Goal: Task Accomplishment & Management: Manage account settings

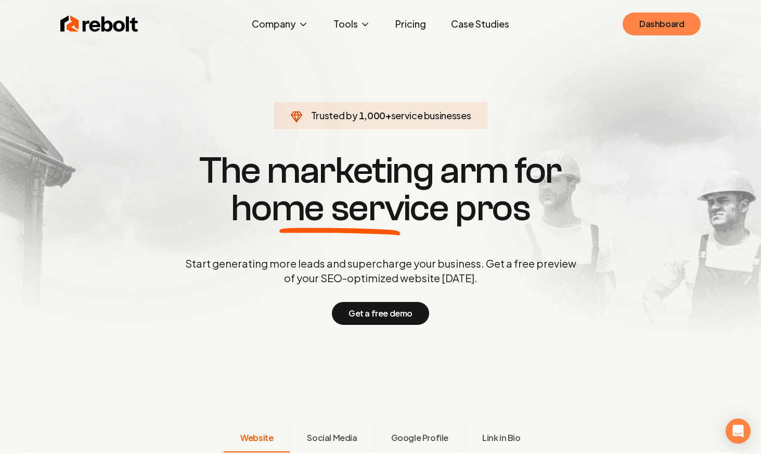
click at [677, 23] on link "Dashboard" at bounding box center [662, 23] width 78 height 23
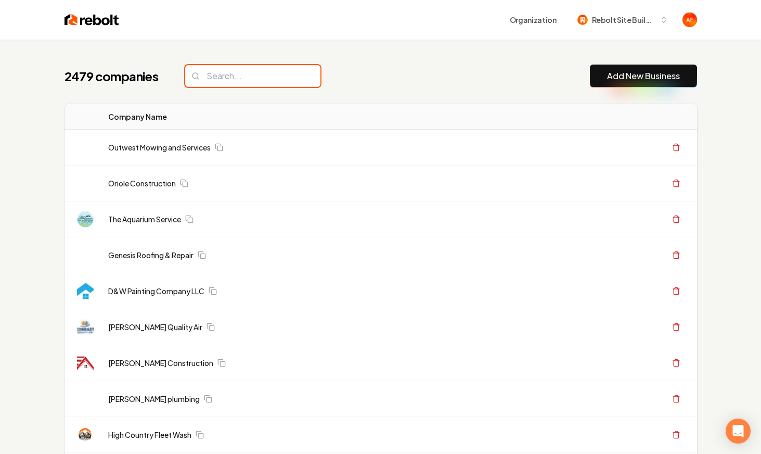
click at [219, 85] on input "search" at bounding box center [252, 76] width 135 height 22
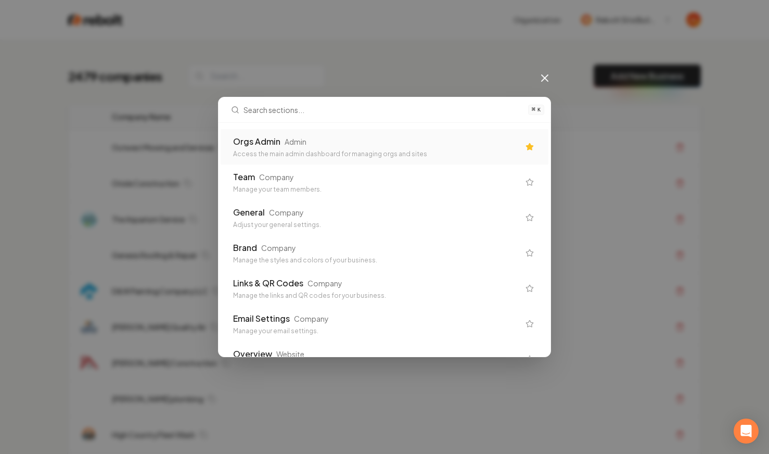
click at [446, 158] on div "Access the main admin dashboard for managing orgs and sites" at bounding box center [376, 154] width 286 height 8
click at [323, 141] on td "Outwest Mowing and Services" at bounding box center [322, 148] width 437 height 36
click at [498, 140] on td "Outwest Mowing and Services" at bounding box center [322, 148] width 437 height 36
click at [502, 143] on div "Outwest Mowing and Services" at bounding box center [323, 147] width 423 height 10
click at [542, 82] on div "2479 companies Add New Business" at bounding box center [384, 76] width 633 height 23
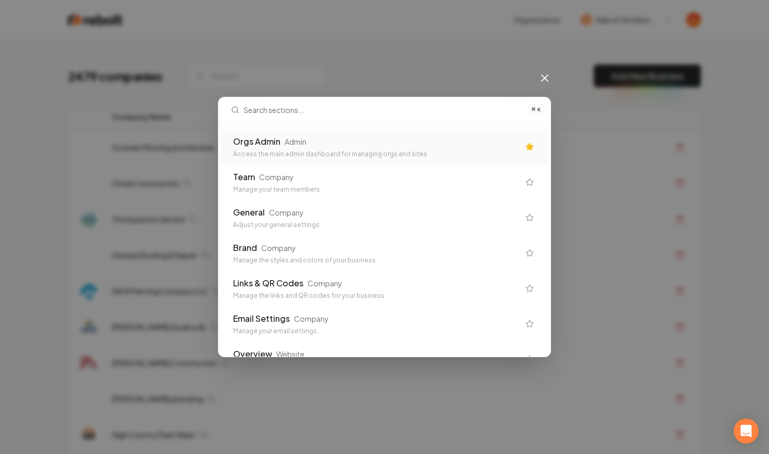
click at [545, 72] on div "2479 companies Add New Business" at bounding box center [384, 76] width 633 height 23
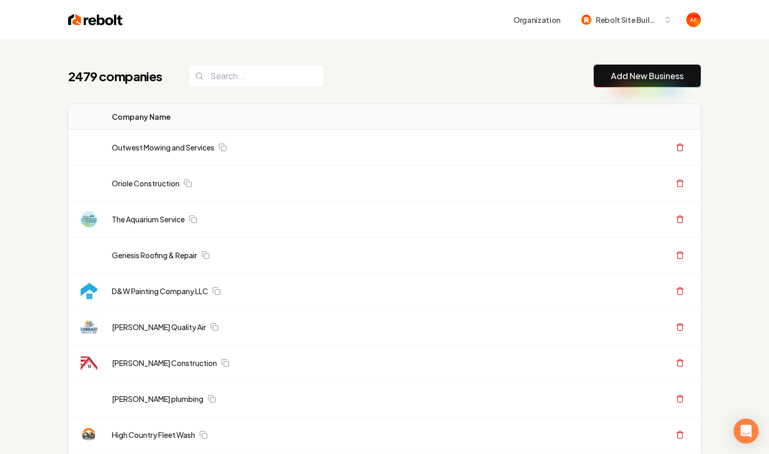
click at [545, 76] on div "2479 companies Add New Business" at bounding box center [384, 76] width 633 height 23
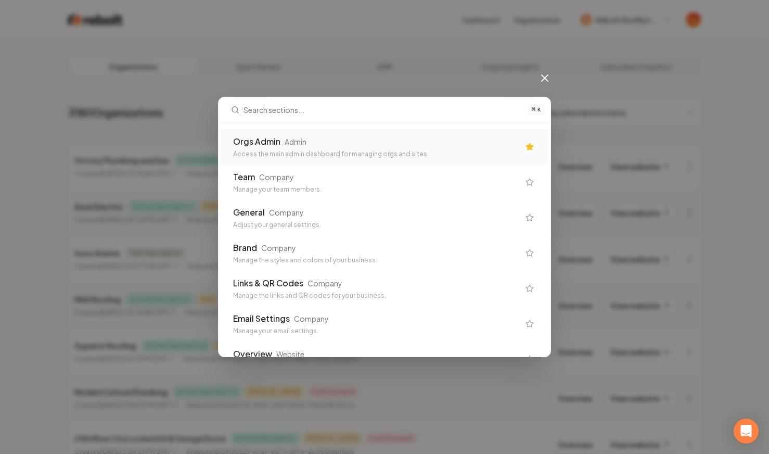
click at [514, 141] on div "Orgs Admin Admin Access the main admin dashboard for managing orgs and sites" at bounding box center [385, 146] width 328 height 35
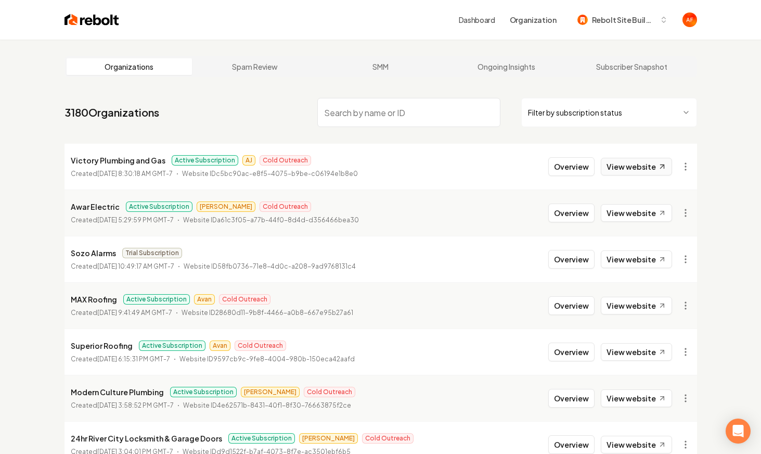
click at [623, 170] on link "View website" at bounding box center [636, 167] width 71 height 18
click at [650, 307] on link "View website" at bounding box center [636, 306] width 71 height 18
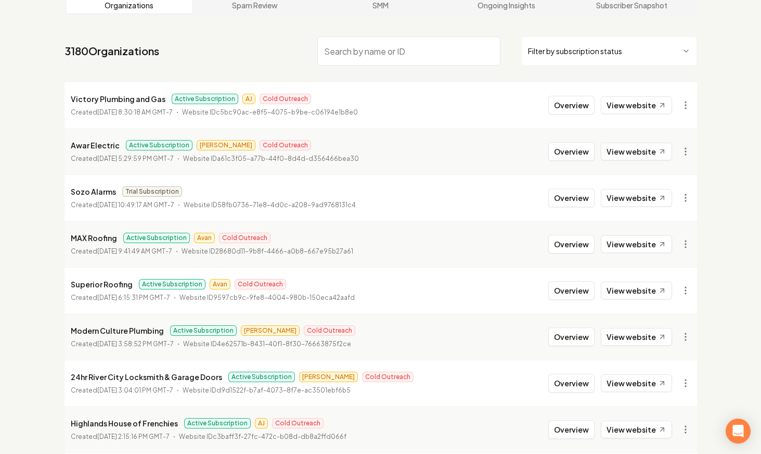
scroll to position [98, 0]
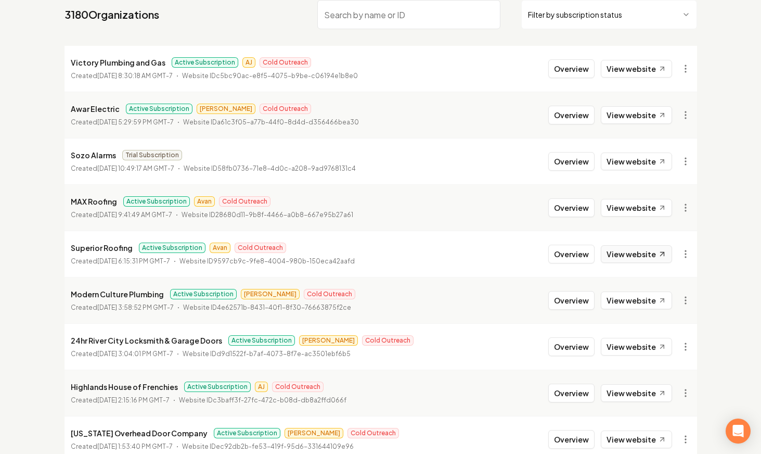
click at [647, 261] on link "View website" at bounding box center [636, 254] width 71 height 18
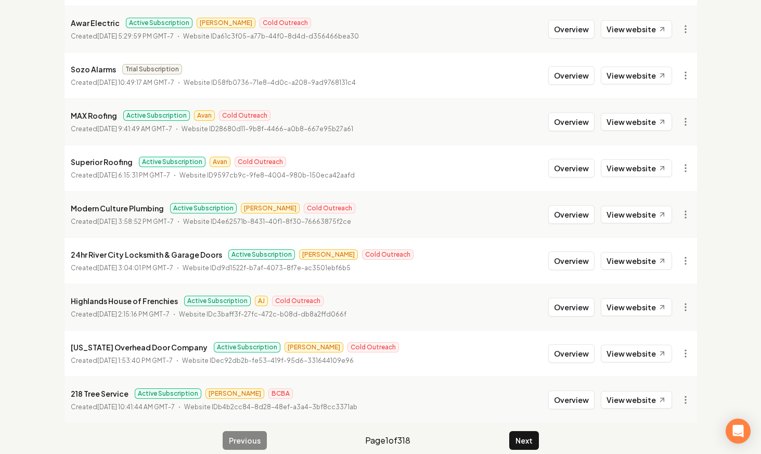
scroll to position [182, 0]
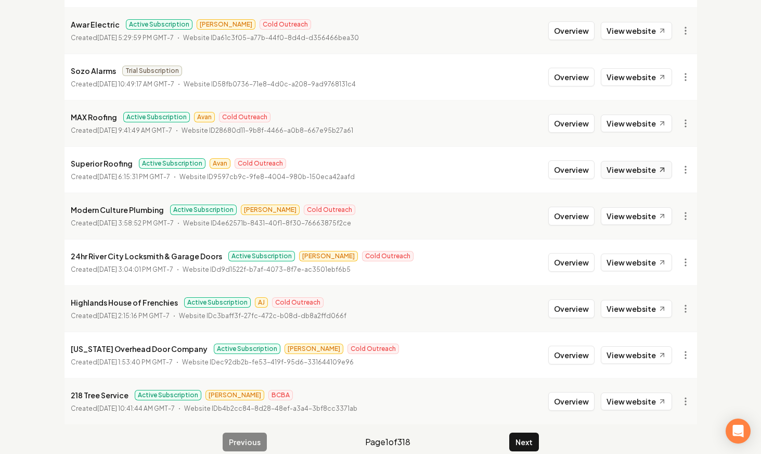
click at [642, 176] on link "View website" at bounding box center [636, 170] width 71 height 18
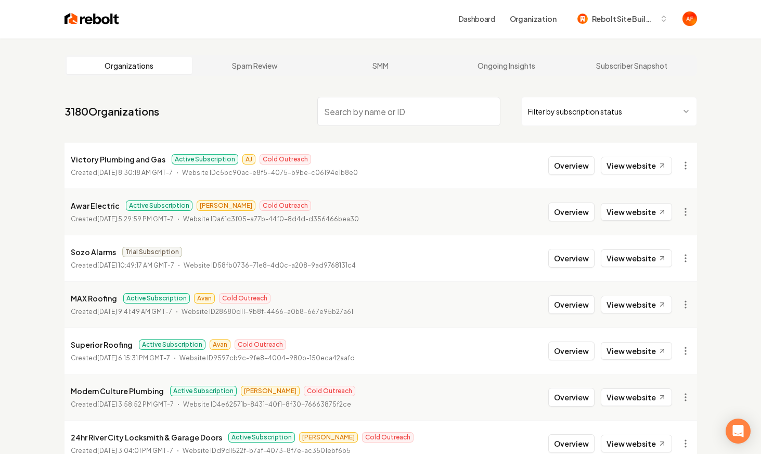
scroll to position [0, 0]
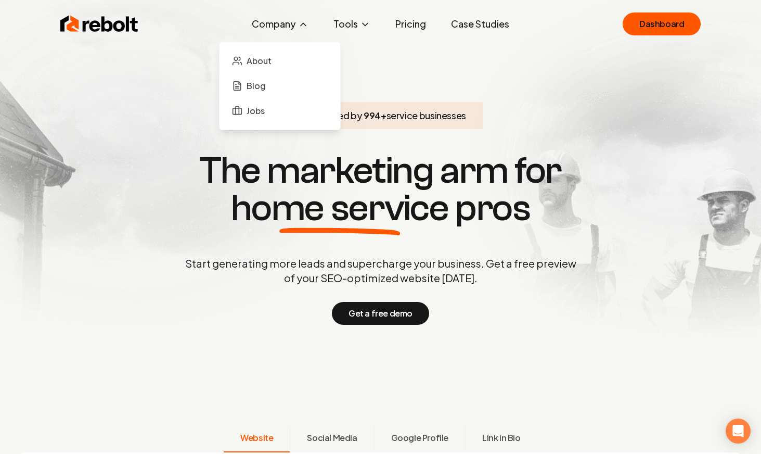
click at [279, 23] on button "Company" at bounding box center [280, 24] width 73 height 21
click at [266, 83] on span "Blog" at bounding box center [256, 86] width 19 height 12
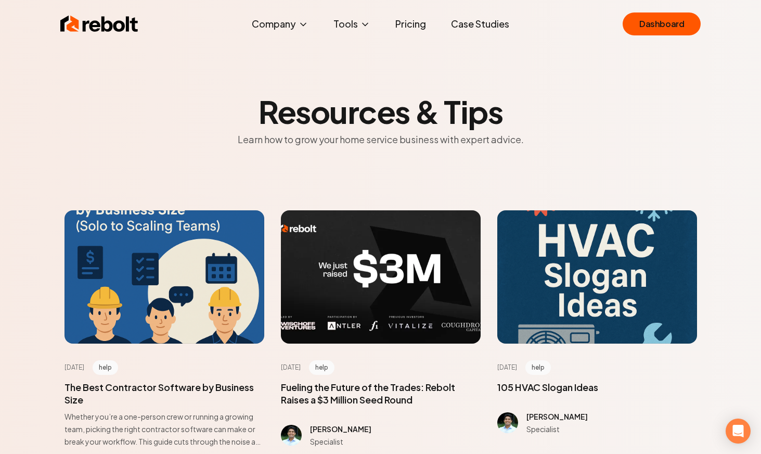
click at [91, 24] on img at bounding box center [99, 24] width 78 height 21
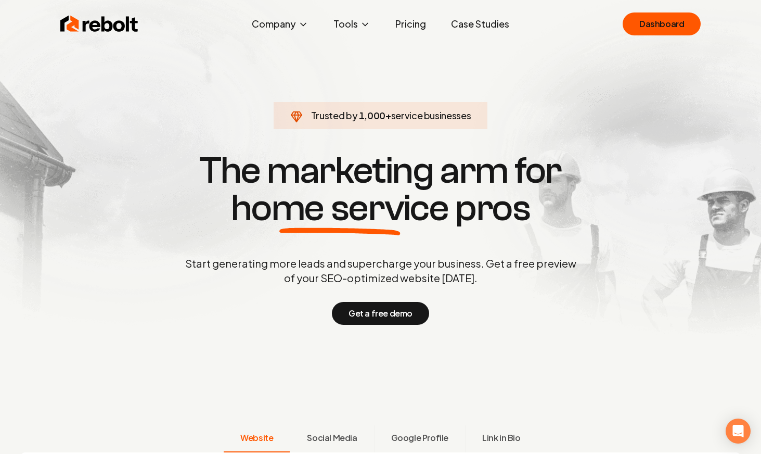
click at [476, 23] on link "Case Studies" at bounding box center [480, 24] width 75 height 21
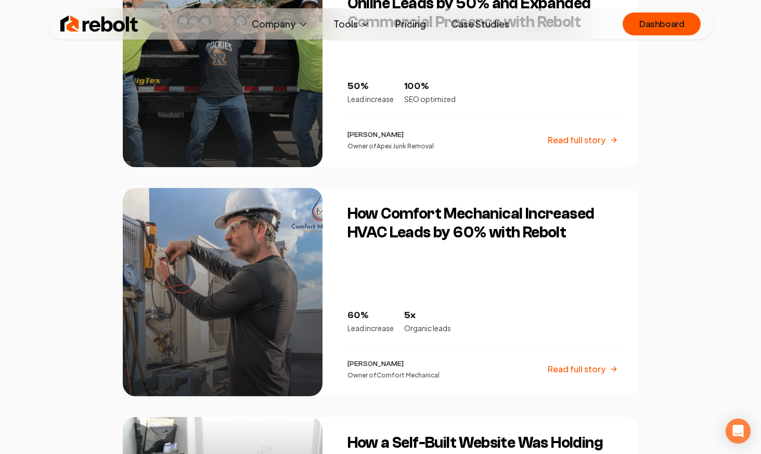
scroll to position [931, 0]
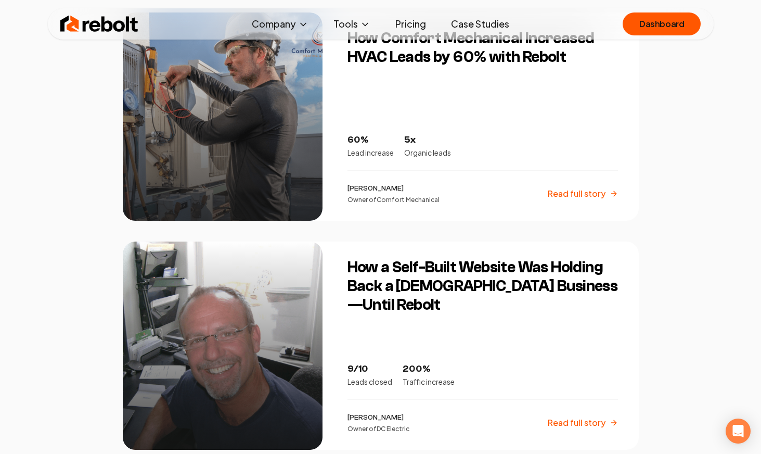
click at [71, 19] on img at bounding box center [99, 24] width 78 height 21
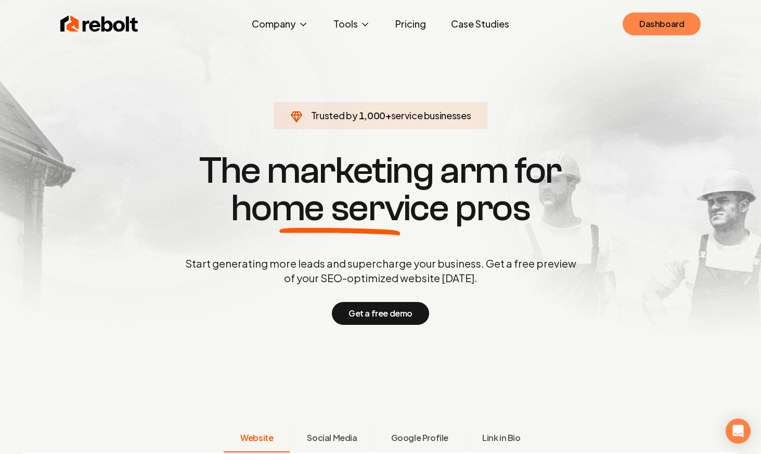
click at [668, 22] on link "Dashboard" at bounding box center [662, 23] width 78 height 23
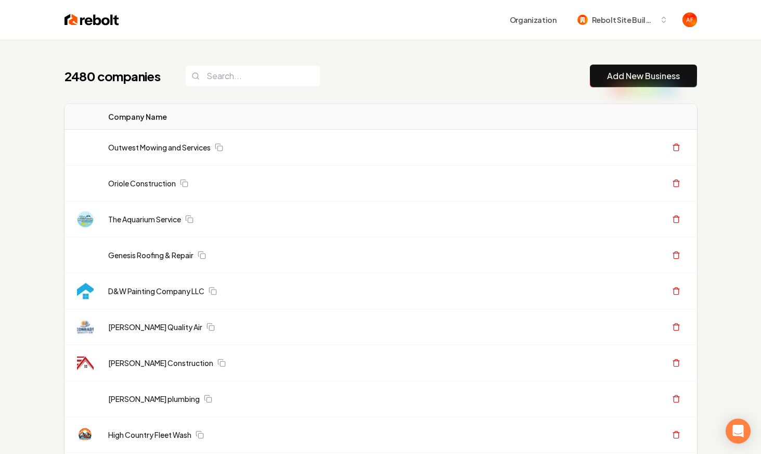
click at [207, 82] on input "search" at bounding box center [252, 76] width 135 height 22
click at [217, 72] on input "search" at bounding box center [252, 76] width 135 height 22
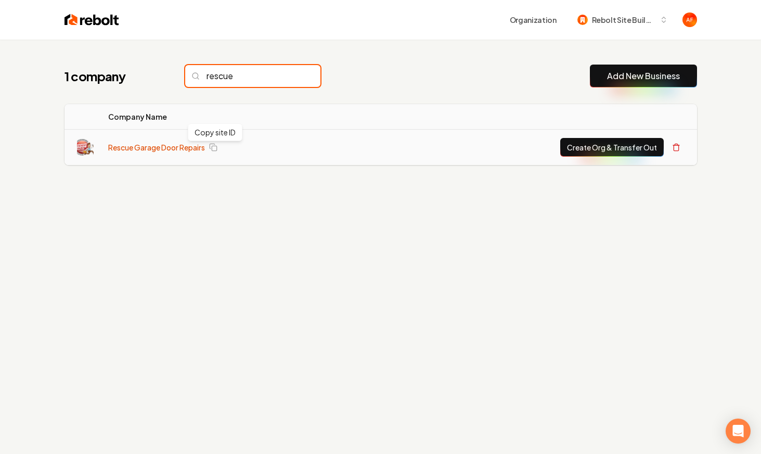
type input "rescue"
click at [171, 151] on link "Rescue Garage Door Repairs" at bounding box center [156, 147] width 97 height 10
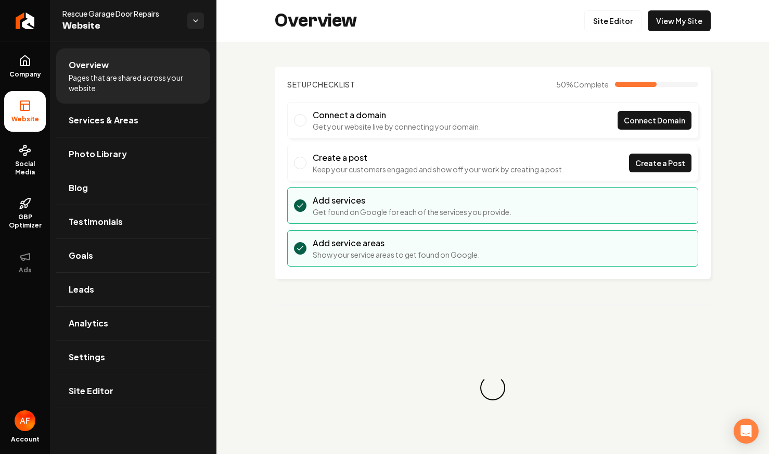
click at [671, 33] on div "Overview Site Editor View My Site" at bounding box center [493, 21] width 553 height 42
click at [675, 20] on link "View My Site" at bounding box center [679, 20] width 63 height 21
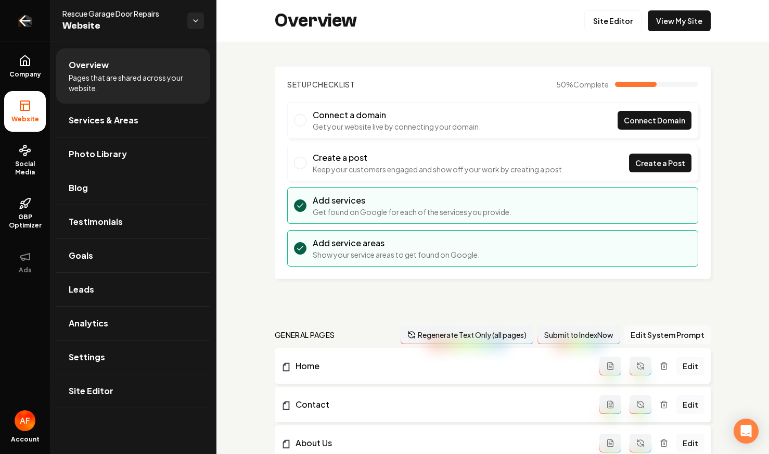
click at [30, 23] on icon "Return to dashboard" at bounding box center [25, 20] width 17 height 17
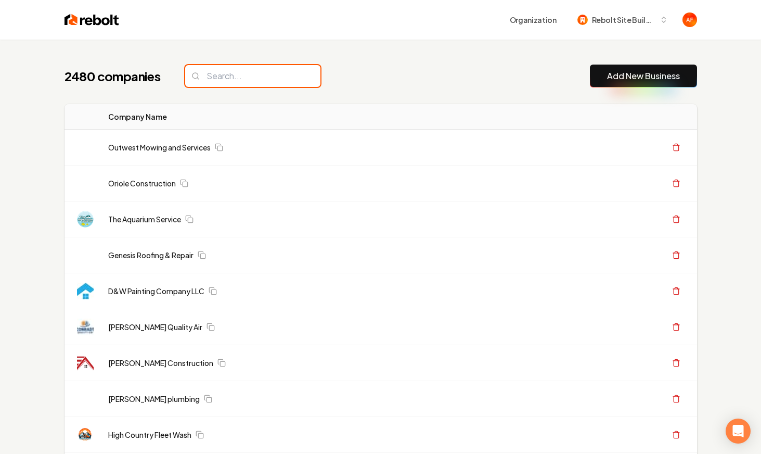
click at [230, 84] on input "search" at bounding box center [252, 76] width 135 height 22
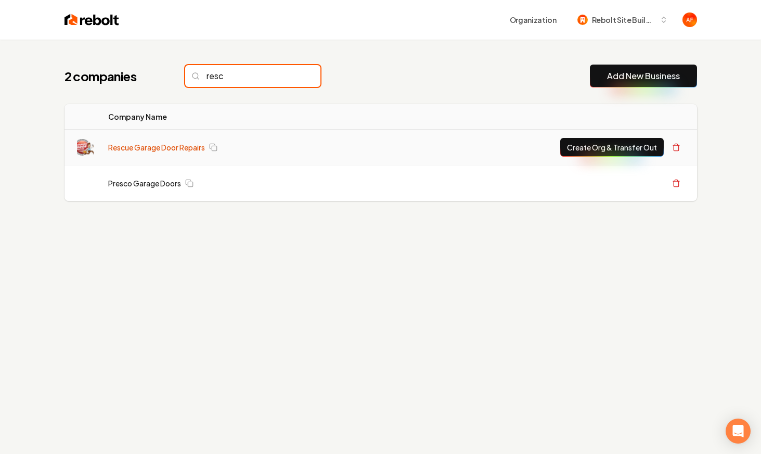
type input "resc"
click at [162, 144] on link "Rescue Garage Door Repairs" at bounding box center [156, 147] width 97 height 10
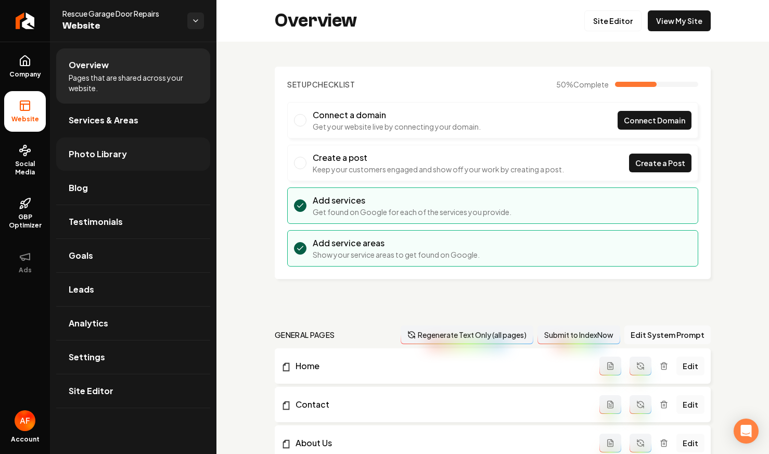
click at [130, 165] on link "Photo Library" at bounding box center [133, 153] width 154 height 33
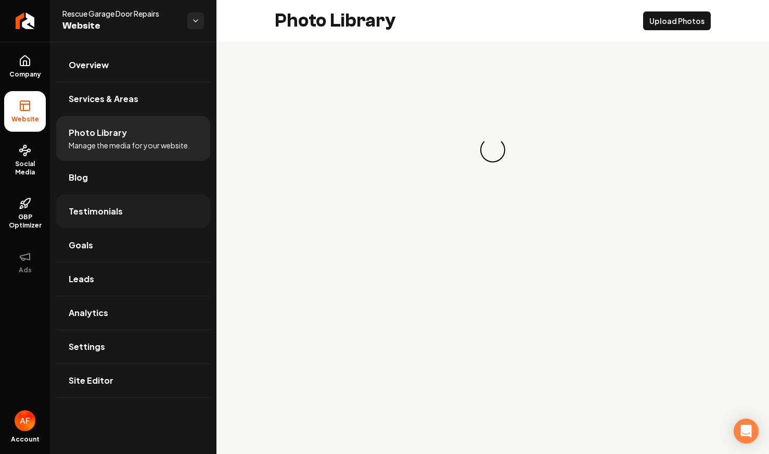
click at [132, 213] on link "Testimonials" at bounding box center [133, 211] width 154 height 33
click at [135, 265] on link "Leads" at bounding box center [133, 278] width 154 height 33
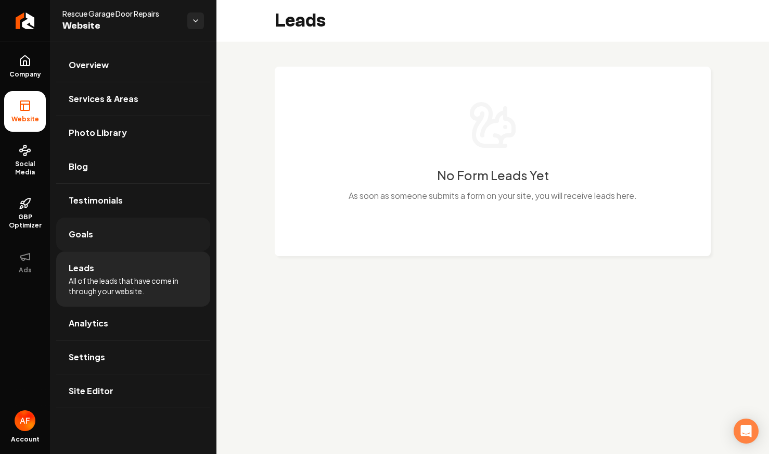
click at [113, 231] on link "Goals" at bounding box center [133, 234] width 154 height 33
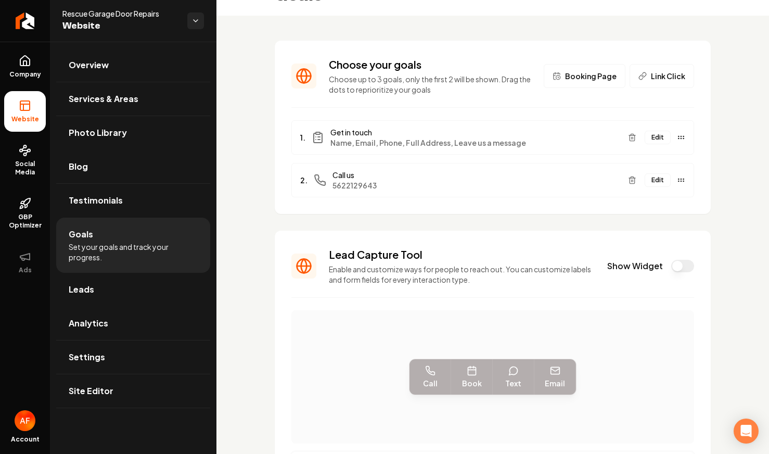
scroll to position [92, 0]
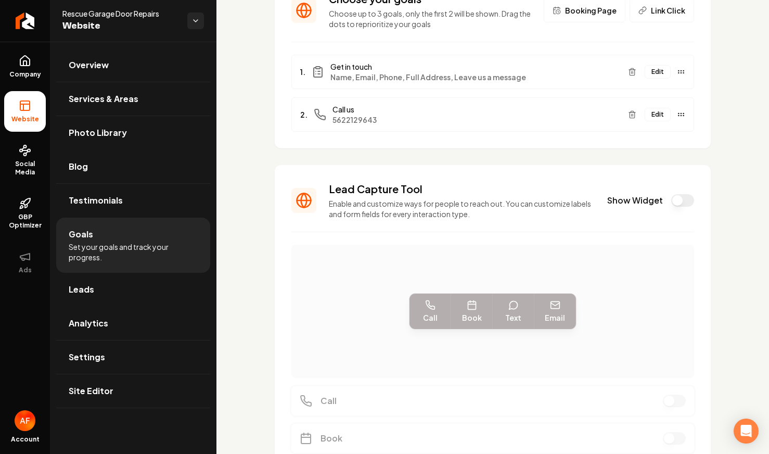
click at [673, 202] on button "Show Widget" at bounding box center [682, 200] width 23 height 12
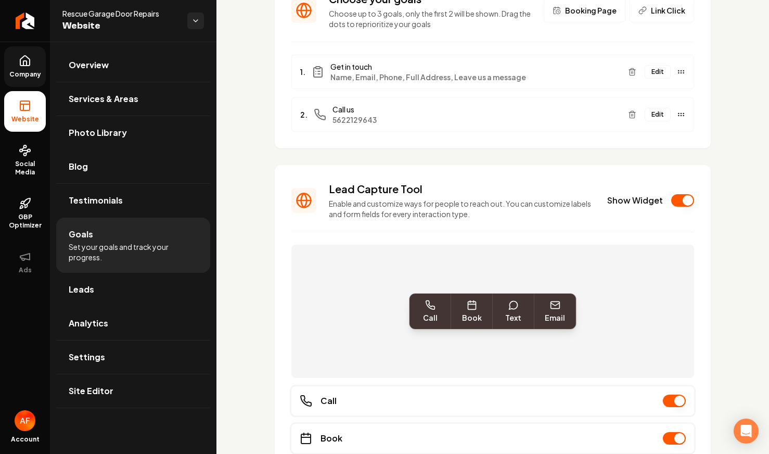
click at [23, 61] on icon at bounding box center [24, 63] width 3 height 5
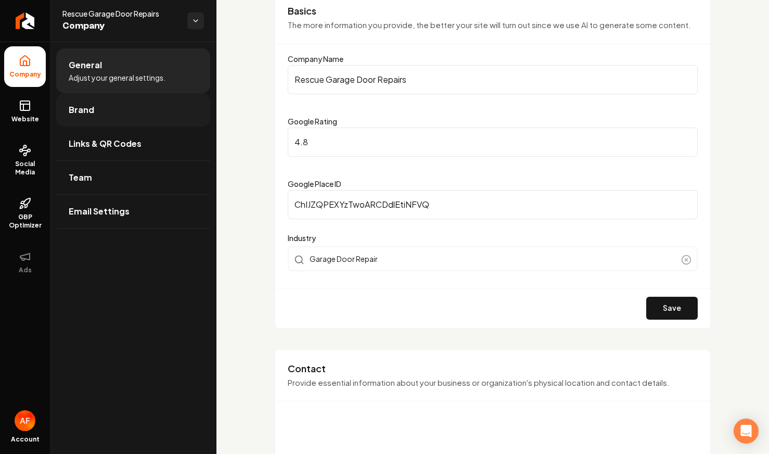
click at [99, 115] on link "Brand" at bounding box center [133, 109] width 154 height 33
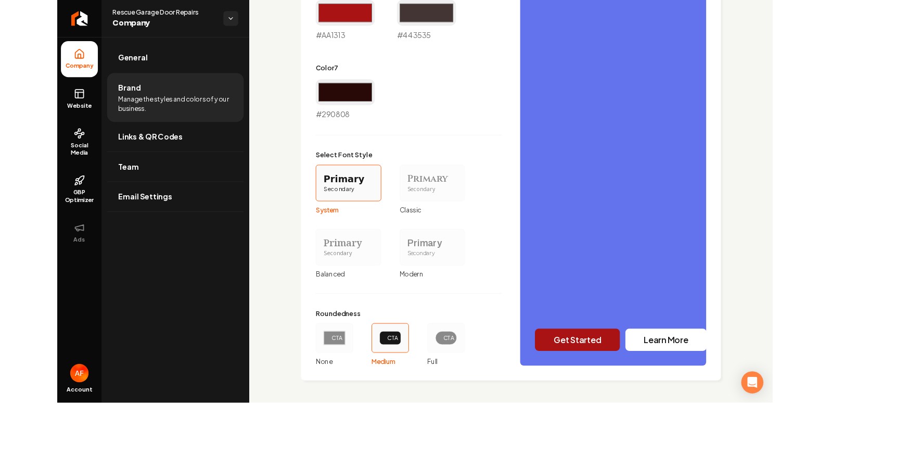
scroll to position [798, 0]
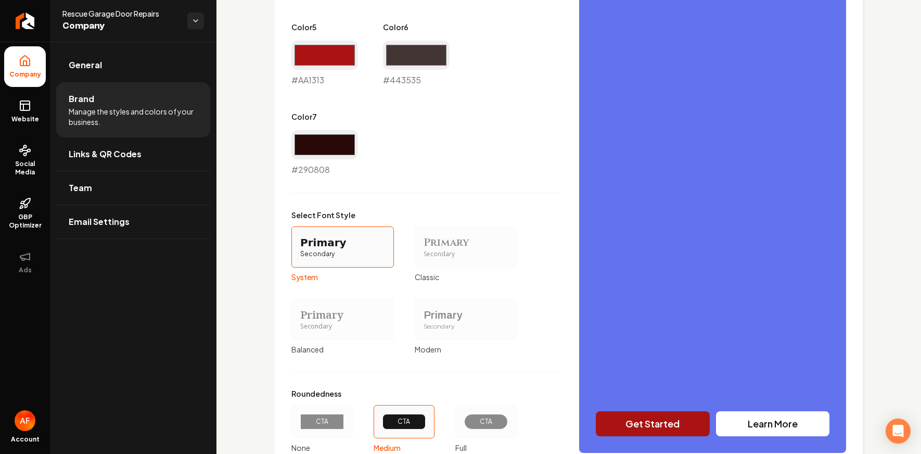
click at [469, 424] on div "CTA" at bounding box center [486, 422] width 44 height 16
click at [463, 424] on button "CTA Full" at bounding box center [459, 421] width 8 height 8
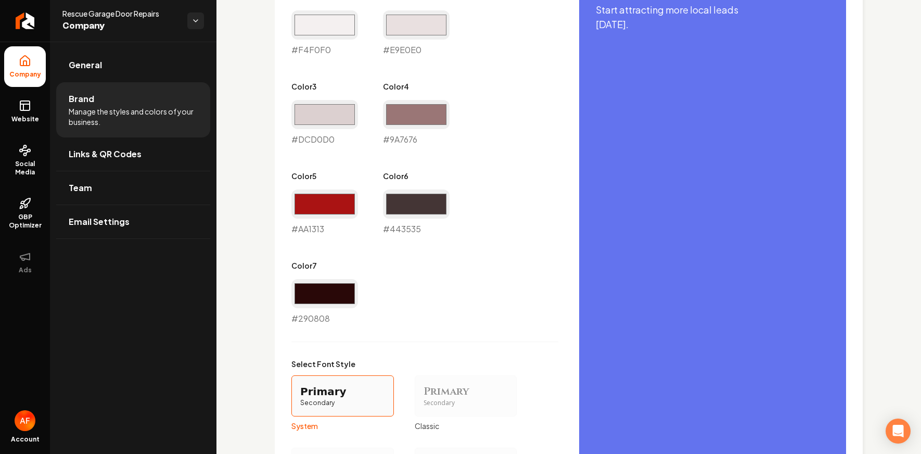
scroll to position [477, 0]
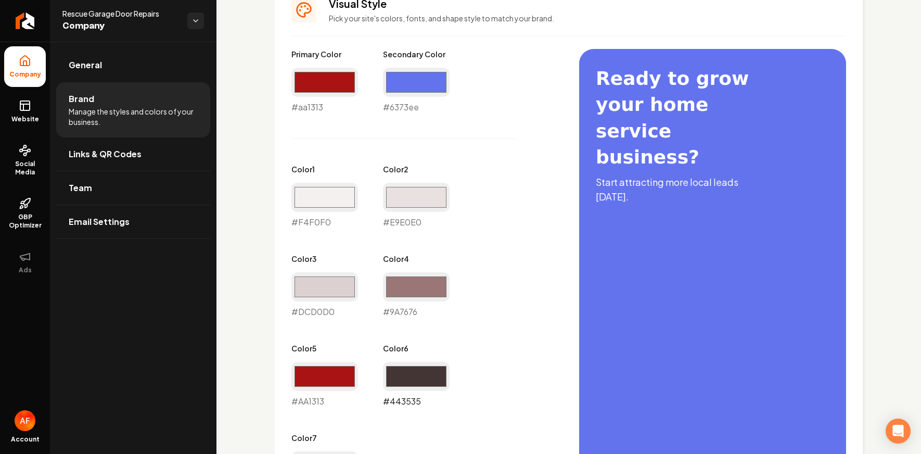
click at [423, 371] on input "#443535" at bounding box center [416, 376] width 67 height 29
type input "#6373ee"
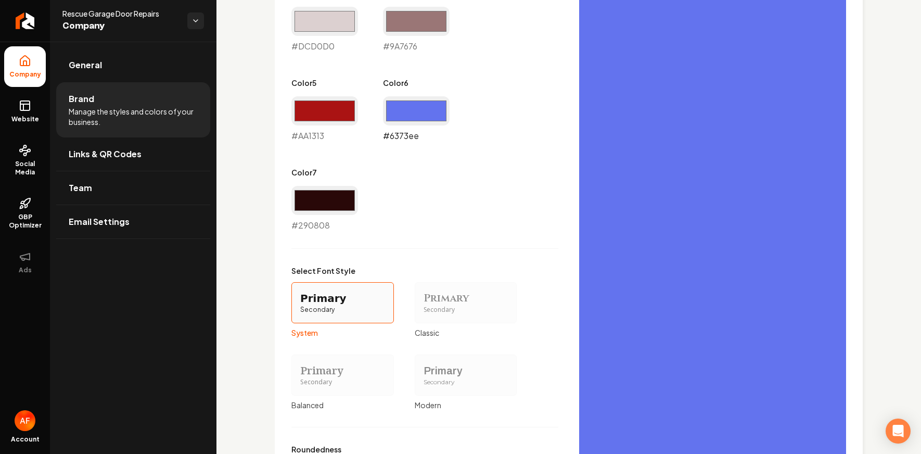
scroll to position [879, 0]
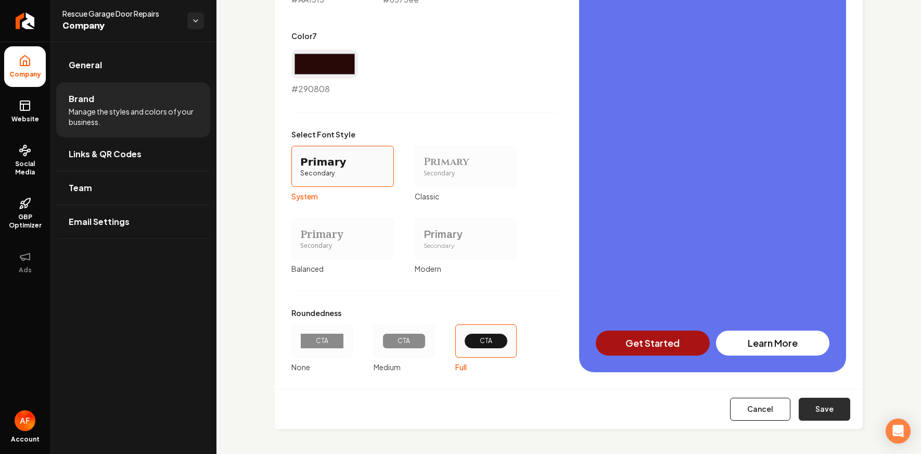
click at [761, 410] on button "Save" at bounding box center [825, 409] width 52 height 23
type input "#f4f0f0"
type input "#e9e0e0"
type input "#dcd0d0"
type input "#9a7676"
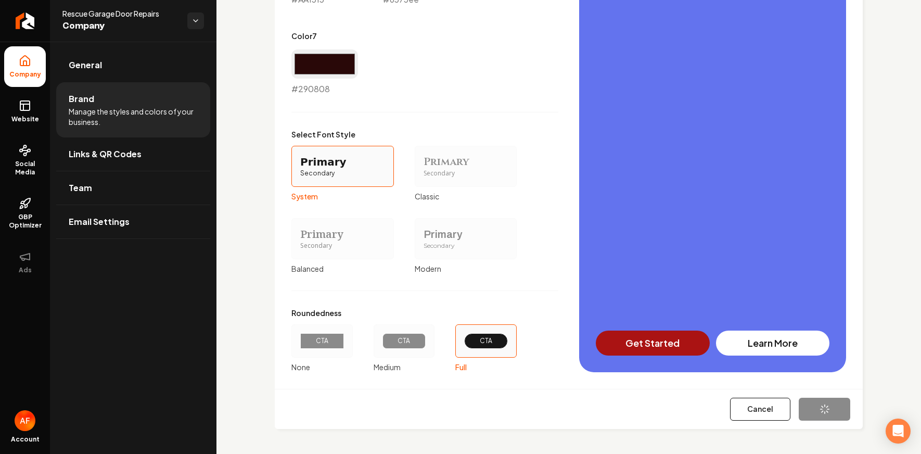
type input "#aa1313"
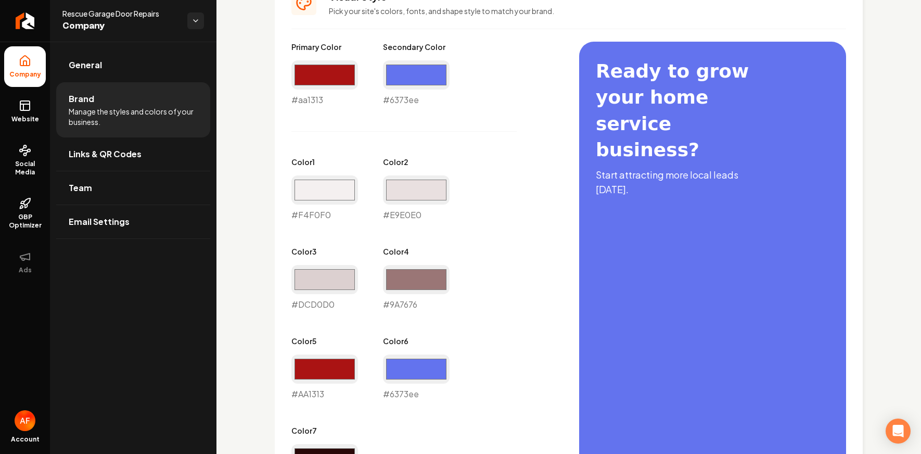
scroll to position [493, 0]
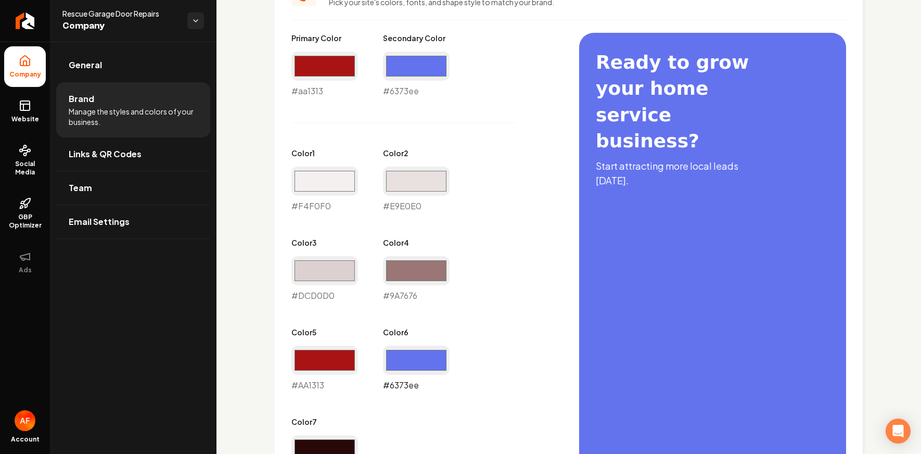
click at [418, 369] on input "#6373ee" at bounding box center [416, 360] width 67 height 29
click at [353, 319] on div "Primary Color #aa1313 #aa1313 Secondary Color #6373ee #6373ee Color 1 #f4f0f0 #…" at bounding box center [424, 257] width 267 height 448
click at [415, 359] on input "#dcd0d0" at bounding box center [416, 360] width 67 height 29
click at [444, 387] on div "#dcd0d0 #dcd0d0" at bounding box center [416, 369] width 67 height 46
click at [410, 353] on input "#dcd0d0" at bounding box center [416, 360] width 67 height 29
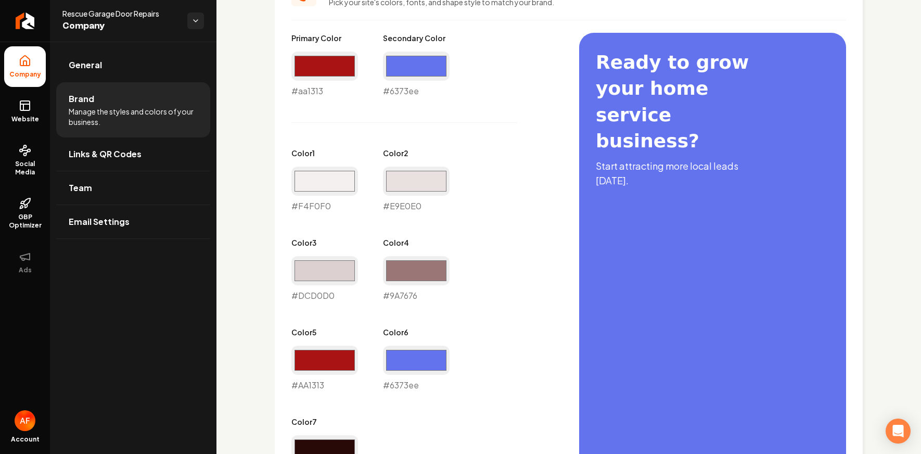
type input "#6373ee"
click at [549, 242] on div "Primary Color #aa1313 #aa1313 Secondary Color #6373ee #6373ee Color 1 #f4f0f0 #…" at bounding box center [424, 257] width 267 height 448
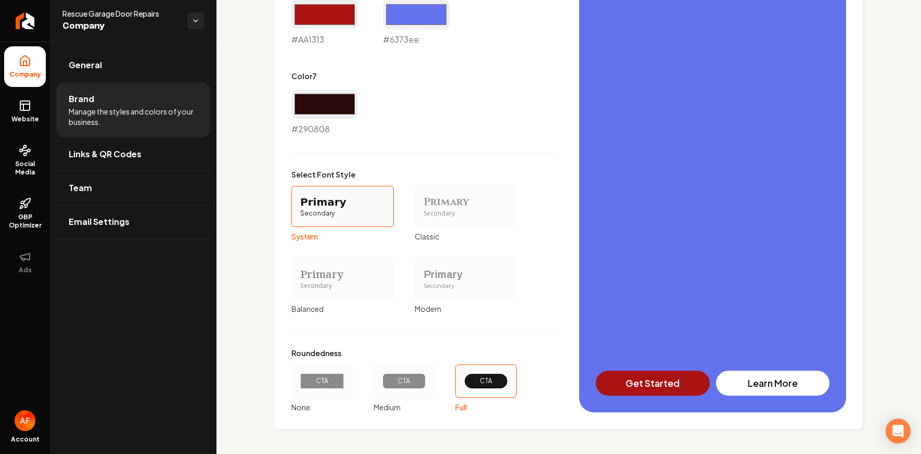
scroll to position [614, 0]
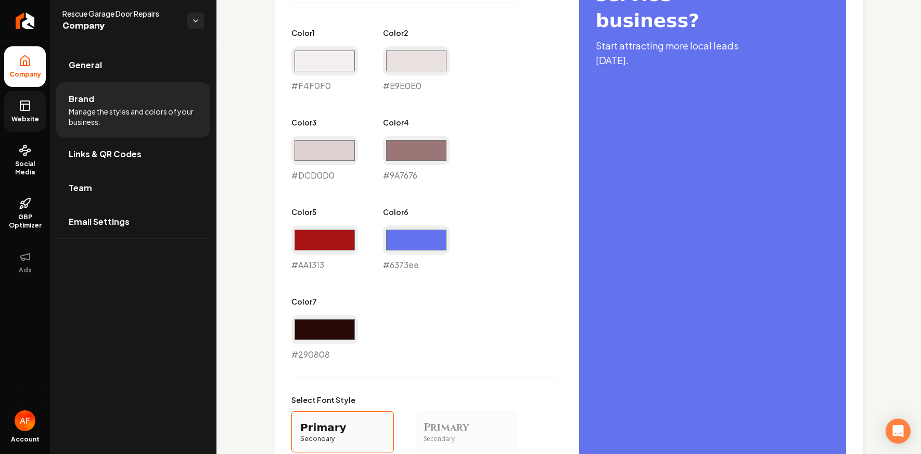
click at [24, 110] on rect at bounding box center [24, 105] width 9 height 9
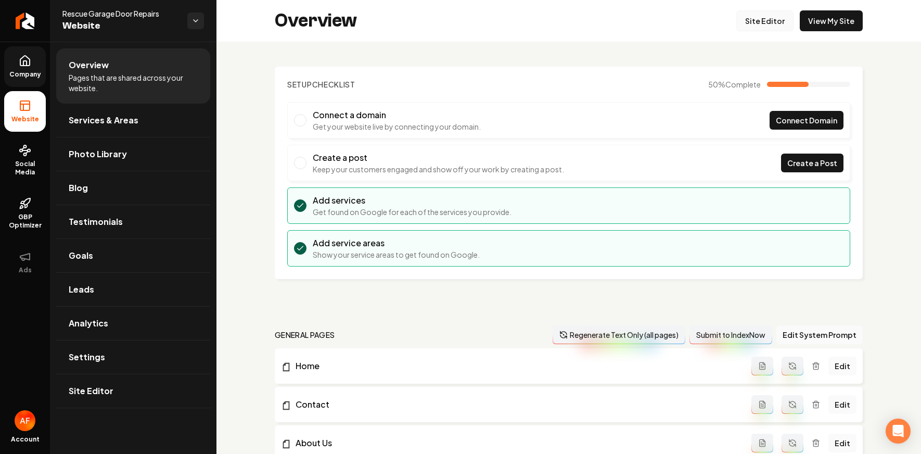
click at [761, 20] on link "Site Editor" at bounding box center [764, 20] width 57 height 21
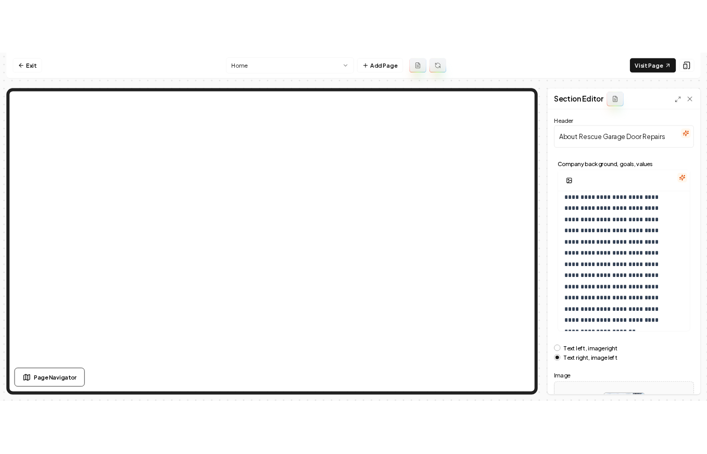
scroll to position [82, 0]
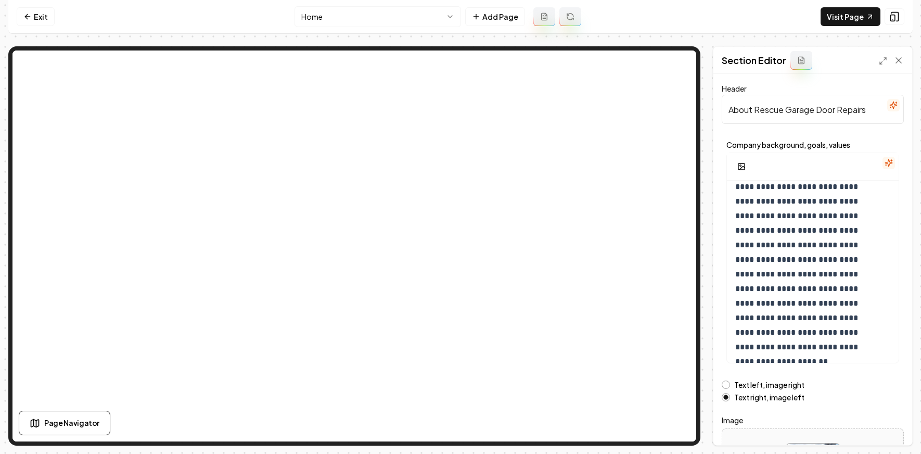
click at [761, 384] on label "Text left, image right" at bounding box center [769, 384] width 70 height 7
click at [730, 384] on button "Text left, image right" at bounding box center [726, 384] width 8 height 8
click at [761, 430] on button "Save" at bounding box center [888, 427] width 31 height 19
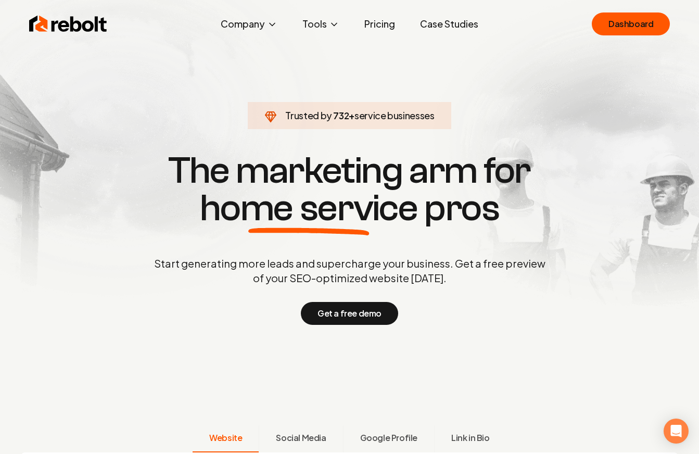
click at [622, 29] on link "Dashboard" at bounding box center [631, 23] width 78 height 23
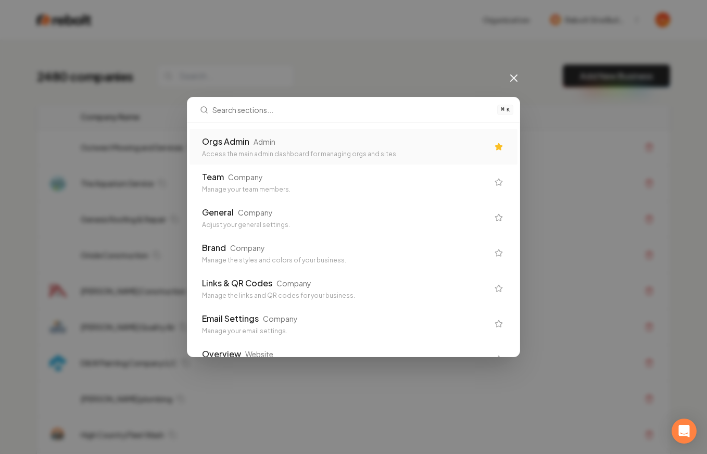
click at [408, 145] on div "Orgs Admin Admin" at bounding box center [345, 141] width 286 height 12
click at [401, 144] on div "Outwest Mowing and Services" at bounding box center [292, 147] width 423 height 10
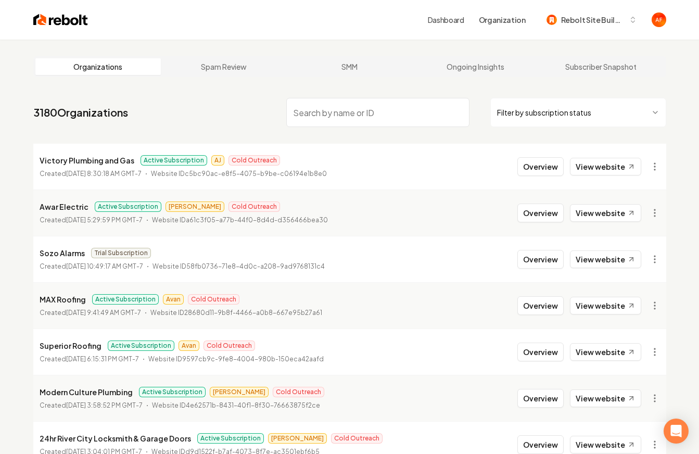
click at [580, 128] on nav "3180 Organizations Filter by subscription status" at bounding box center [349, 117] width 633 height 46
click at [579, 123] on html "Dashboard Organization Rebolt Site Builder Organizations Spam Review SMM Ongoin…" at bounding box center [349, 227] width 699 height 454
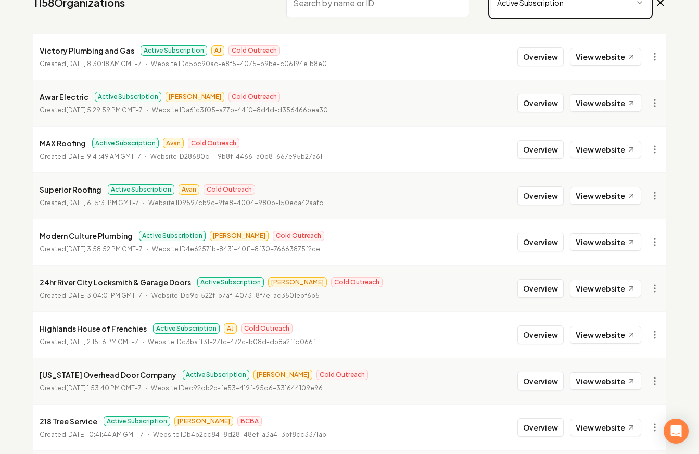
scroll to position [100, 0]
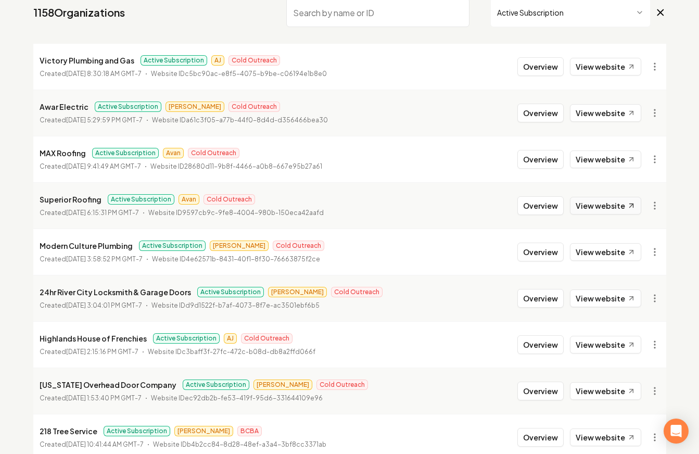
click at [599, 207] on link "View website" at bounding box center [605, 206] width 71 height 18
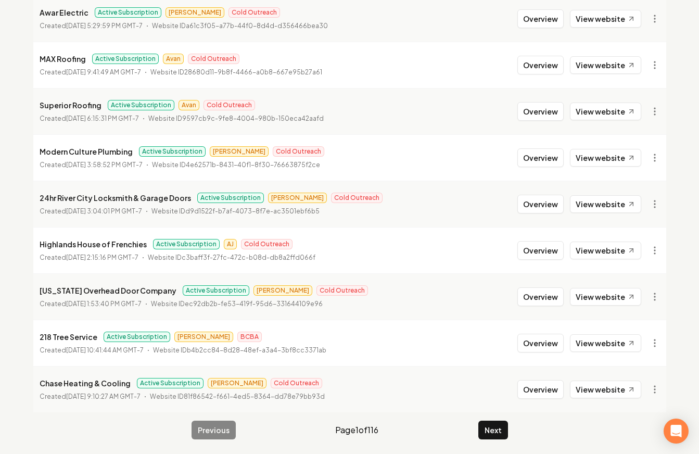
scroll to position [196, 0]
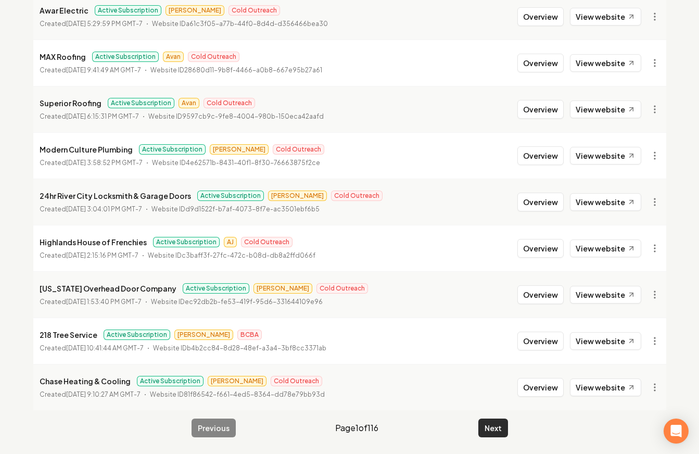
click at [495, 426] on button "Next" at bounding box center [493, 427] width 30 height 19
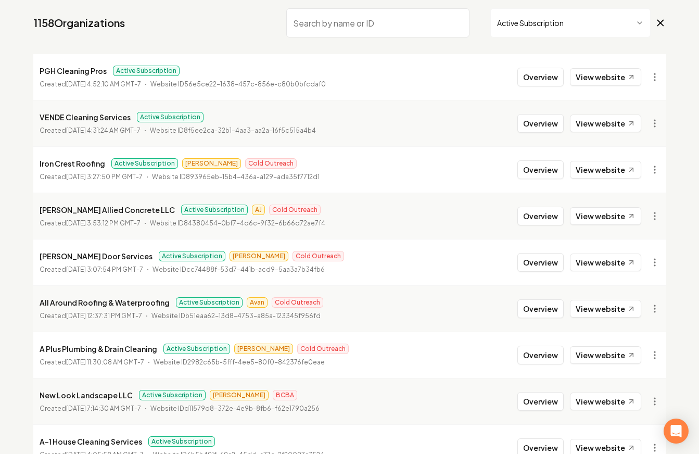
scroll to position [87, 0]
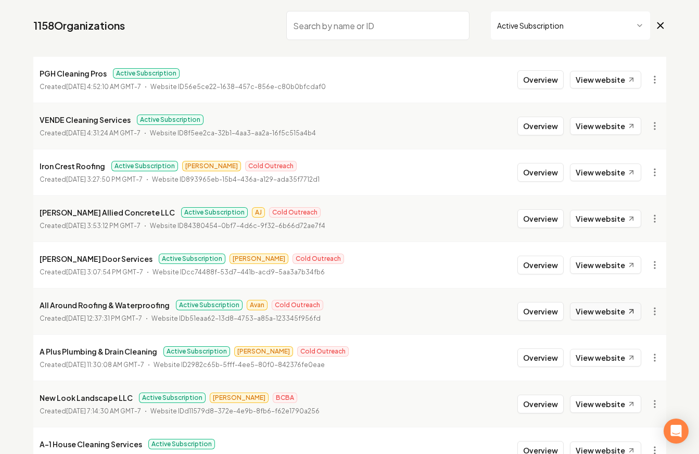
click at [582, 309] on link "View website" at bounding box center [605, 311] width 71 height 18
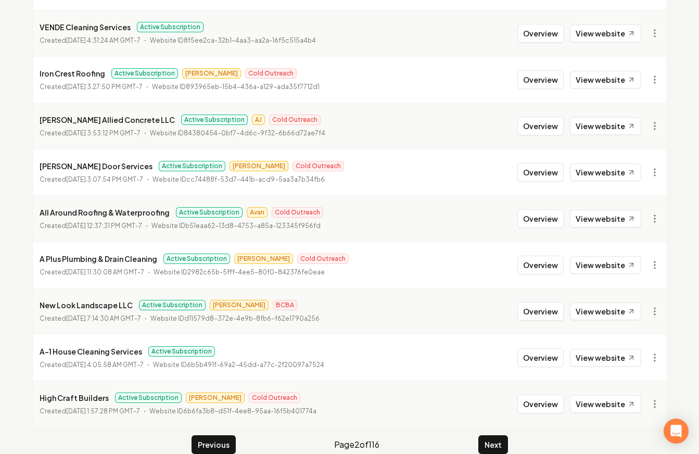
scroll to position [196, 0]
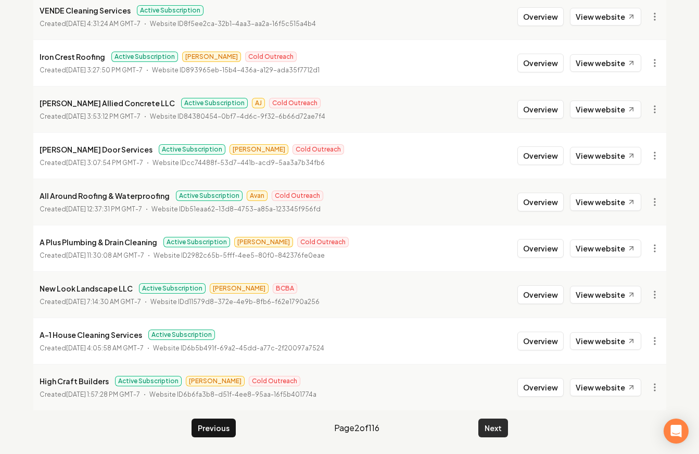
click at [486, 426] on button "Next" at bounding box center [493, 427] width 30 height 19
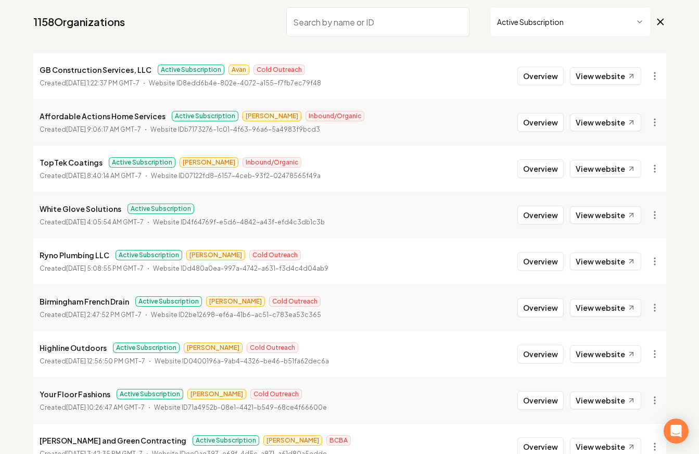
scroll to position [96, 0]
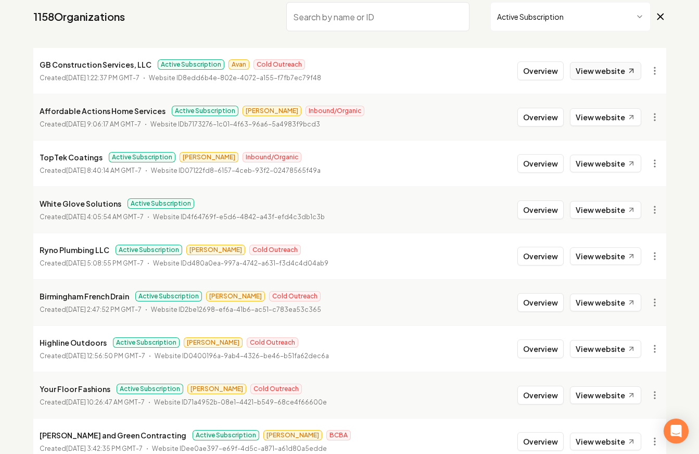
click at [585, 77] on link "View website" at bounding box center [605, 71] width 71 height 18
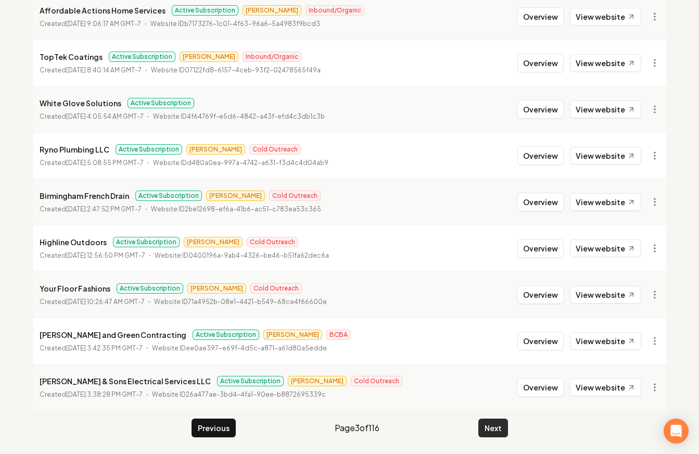
click at [494, 421] on button "Next" at bounding box center [493, 427] width 30 height 19
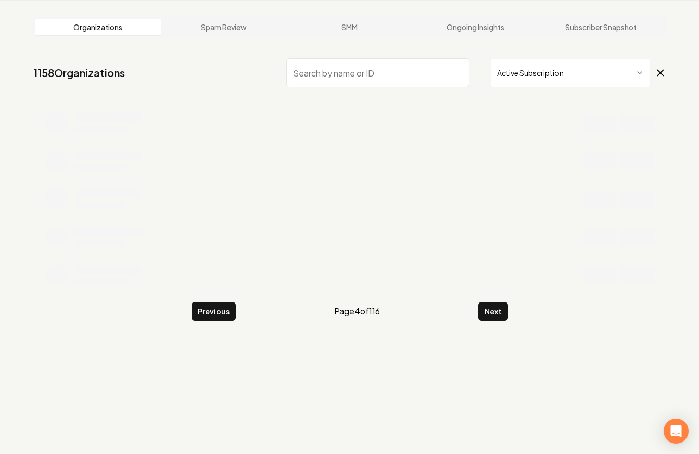
scroll to position [196, 0]
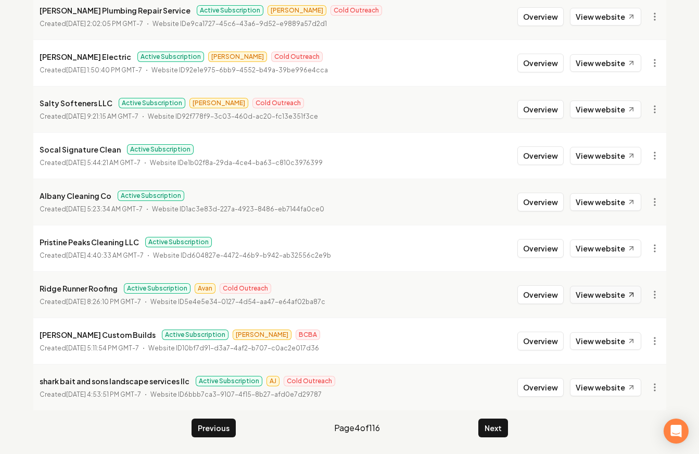
click at [624, 292] on link "View website" at bounding box center [605, 295] width 71 height 18
click at [529, 301] on button "Overview" at bounding box center [540, 294] width 46 height 19
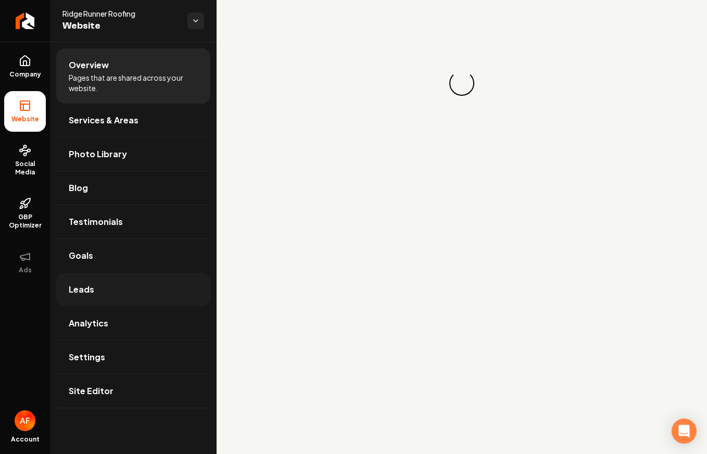
click at [109, 283] on link "Leads" at bounding box center [133, 289] width 154 height 33
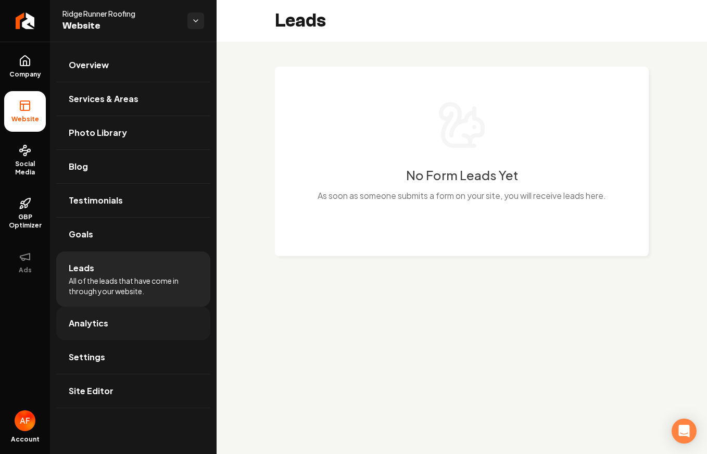
click at [85, 333] on link "Analytics" at bounding box center [133, 323] width 154 height 33
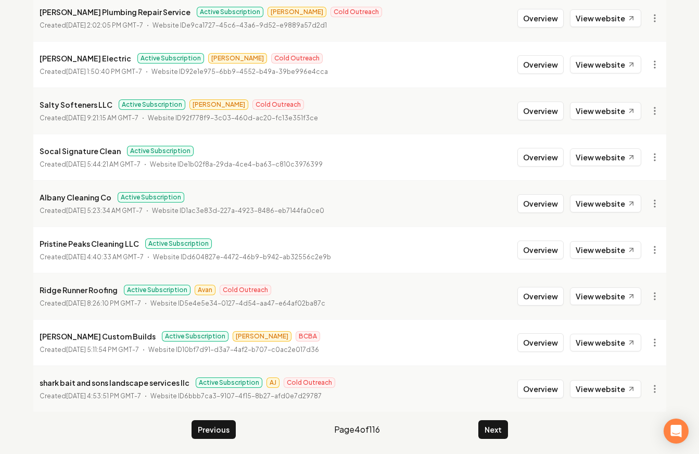
scroll to position [196, 0]
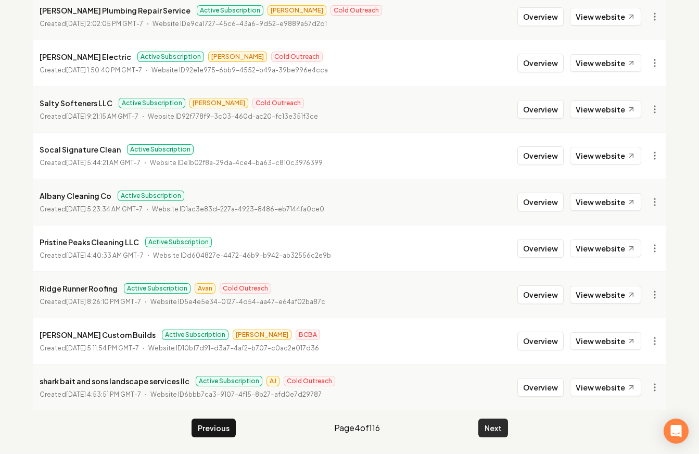
click at [502, 428] on button "Next" at bounding box center [493, 427] width 30 height 19
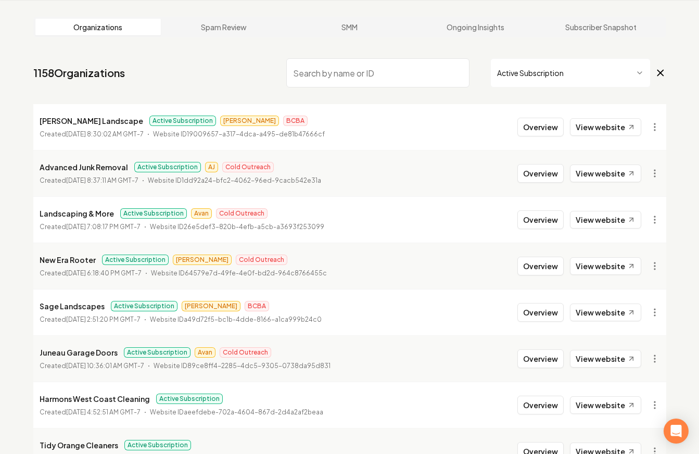
scroll to position [196, 0]
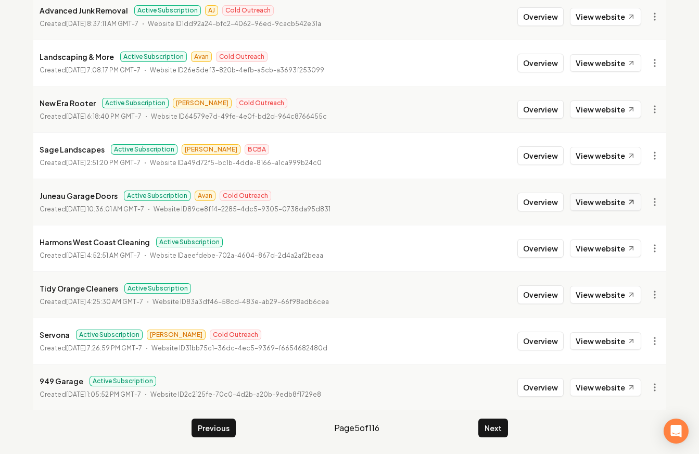
click at [579, 201] on link "View website" at bounding box center [605, 202] width 71 height 18
drag, startPoint x: 533, startPoint y: 198, endPoint x: 521, endPoint y: 201, distance: 12.5
click at [533, 198] on button "Overview" at bounding box center [540, 202] width 46 height 19
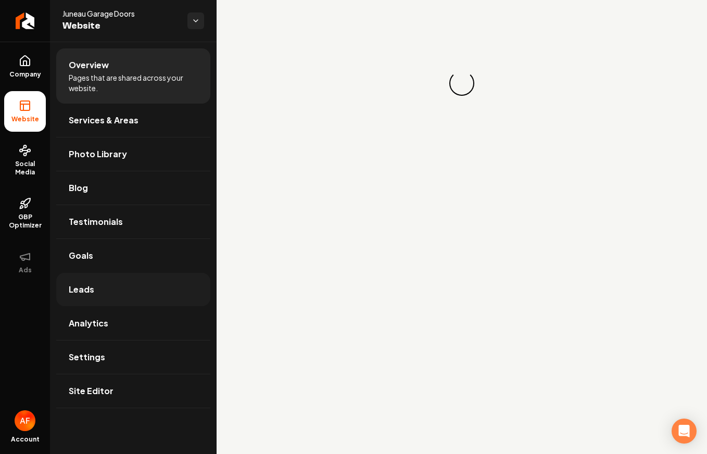
click at [95, 286] on link "Leads" at bounding box center [133, 289] width 154 height 33
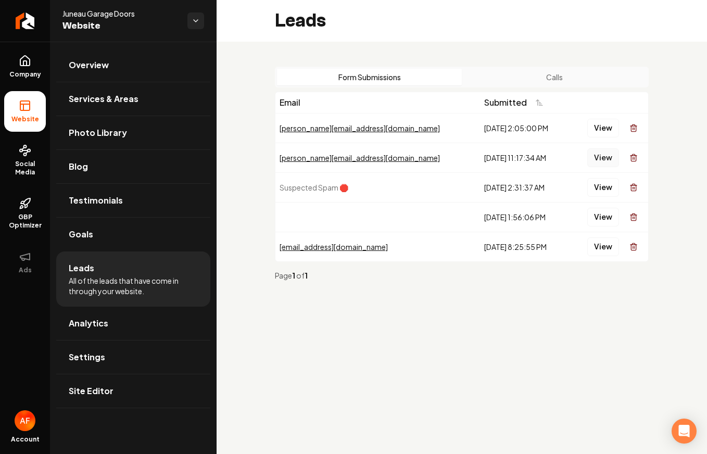
click at [607, 155] on button "View" at bounding box center [603, 157] width 32 height 19
click at [593, 129] on button "View" at bounding box center [603, 128] width 32 height 19
click at [578, 75] on button "Calls" at bounding box center [554, 77] width 185 height 17
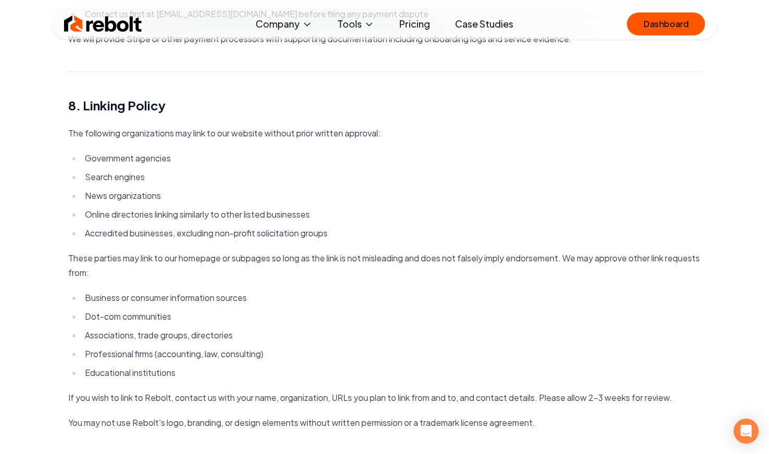
scroll to position [2078, 0]
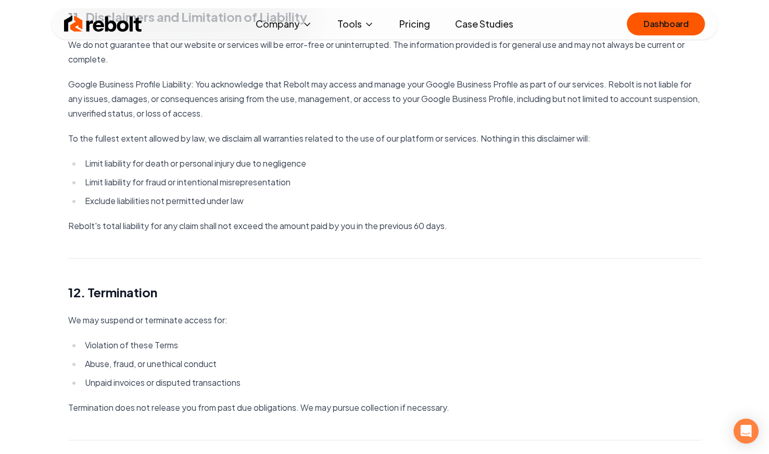
click at [423, 19] on link "Pricing" at bounding box center [414, 24] width 47 height 21
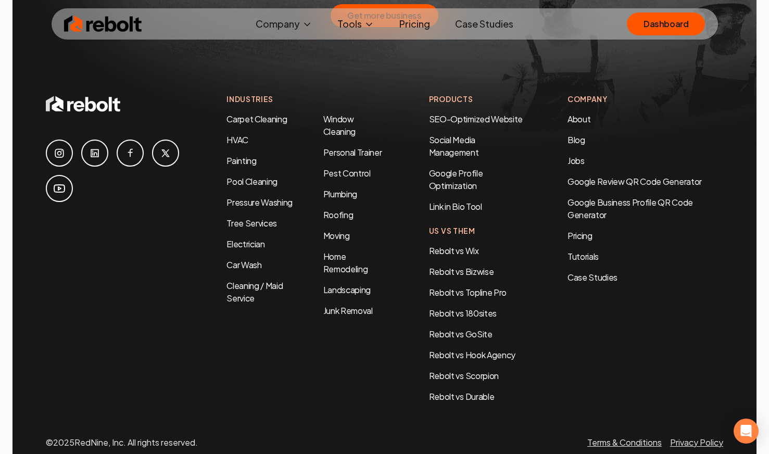
scroll to position [2286, 0]
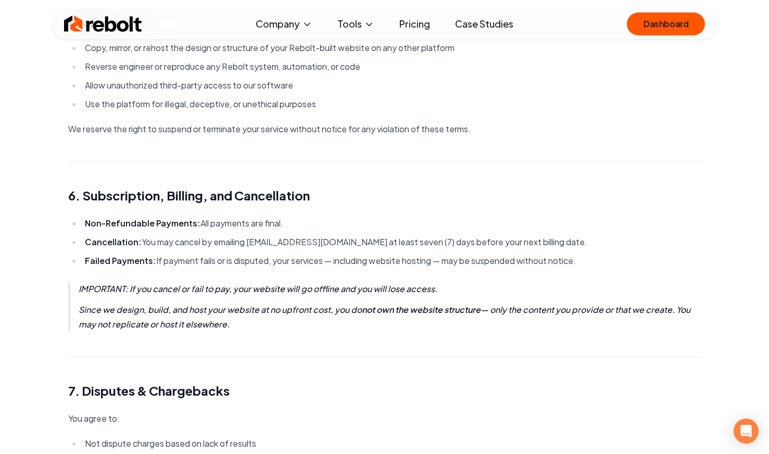
scroll to position [945, 0]
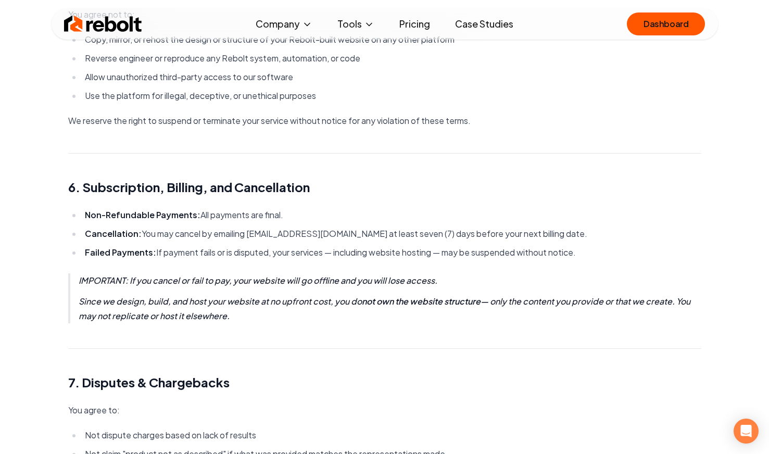
drag, startPoint x: 99, startPoint y: 213, endPoint x: 287, endPoint y: 218, distance: 188.0
click at [287, 218] on li "Non-Refundable Payments: All payments are final." at bounding box center [391, 215] width 619 height 15
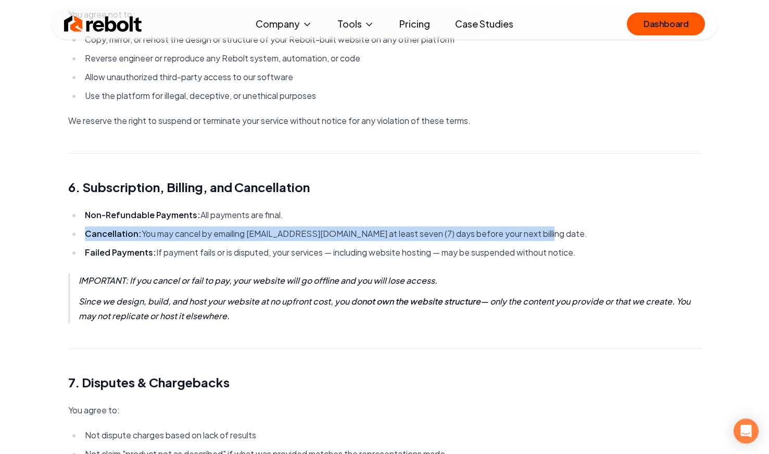
drag, startPoint x: 79, startPoint y: 235, endPoint x: 540, endPoint y: 237, distance: 461.1
click at [540, 237] on ul "Non-Refundable Payments: All payments are final. Cancellation: You may cancel b…" at bounding box center [384, 234] width 633 height 52
click at [540, 237] on li "Cancellation: You may cancel by emailing [EMAIL_ADDRESS][DOMAIN_NAME] at least …" at bounding box center [391, 233] width 619 height 15
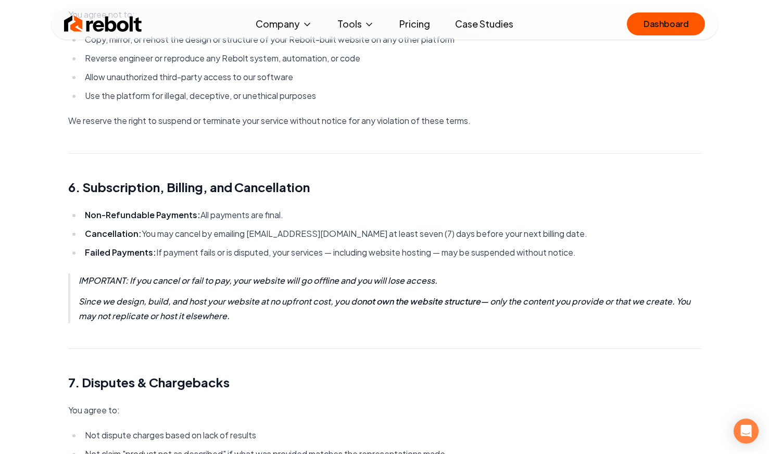
drag, startPoint x: 87, startPoint y: 253, endPoint x: 626, endPoint y: 252, distance: 538.7
click at [626, 252] on li "Failed Payments: If payment fails or is disputed, your services — including web…" at bounding box center [391, 252] width 619 height 15
click at [576, 249] on li "Failed Payments: If payment fails or is disputed, your services — including web…" at bounding box center [391, 252] width 619 height 15
drag, startPoint x: 450, startPoint y: 252, endPoint x: 602, endPoint y: 260, distance: 152.2
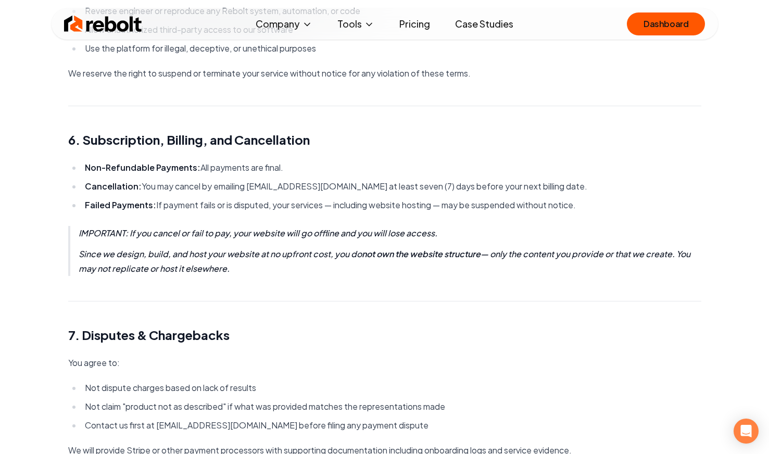
scroll to position [994, 0]
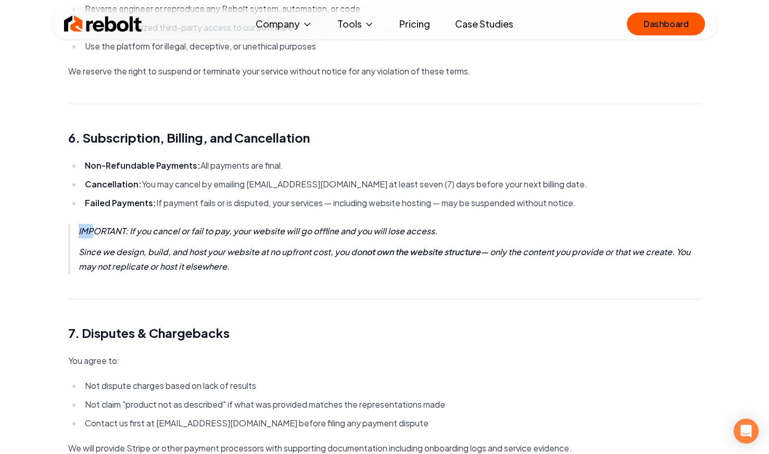
drag, startPoint x: 93, startPoint y: 237, endPoint x: 190, endPoint y: 288, distance: 109.9
click at [190, 288] on main "Terms of Service Company Name: RedNine, Inc. d/b/a Rebolt Contact: [EMAIL_ADDRE…" at bounding box center [385, 419] width 666 height 2826
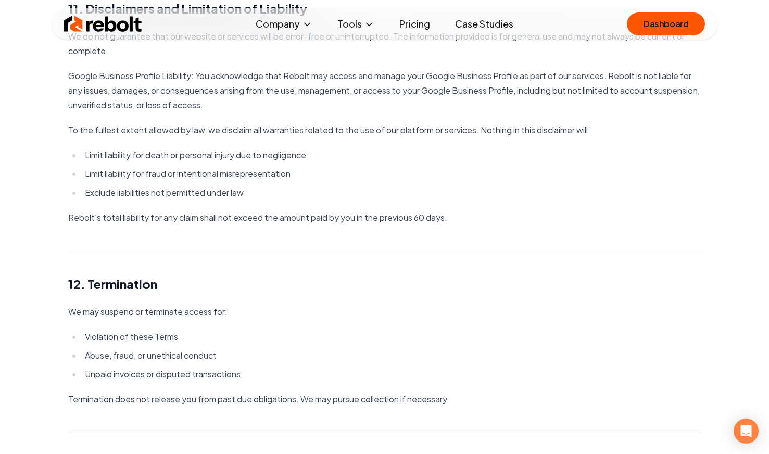
scroll to position [2243, 0]
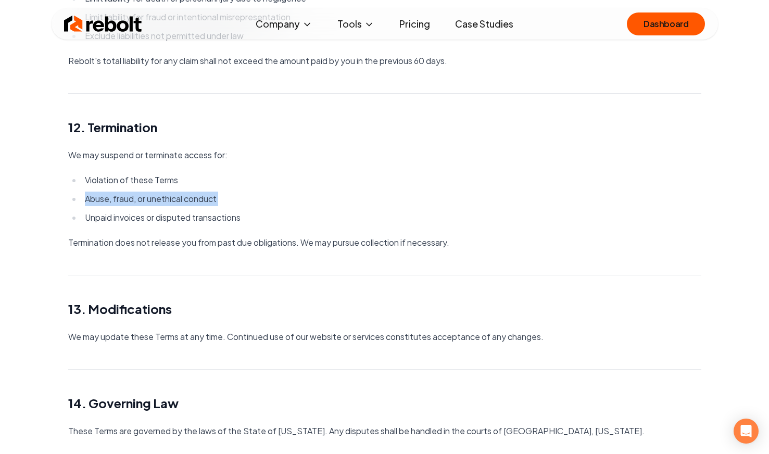
drag, startPoint x: 79, startPoint y: 194, endPoint x: 250, endPoint y: 210, distance: 172.5
click at [250, 210] on ul "Violation of these Terms Abuse, fraud, or unethical conduct Unpaid invoices or …" at bounding box center [384, 199] width 633 height 52
click at [250, 210] on li "Unpaid invoices or disputed transactions" at bounding box center [391, 217] width 619 height 15
drag, startPoint x: 234, startPoint y: 222, endPoint x: 75, endPoint y: 171, distance: 166.2
click at [85, 186] on ul "Violation of these Terms Abuse, fraud, or unethical conduct Unpaid invoices or …" at bounding box center [384, 199] width 633 height 52
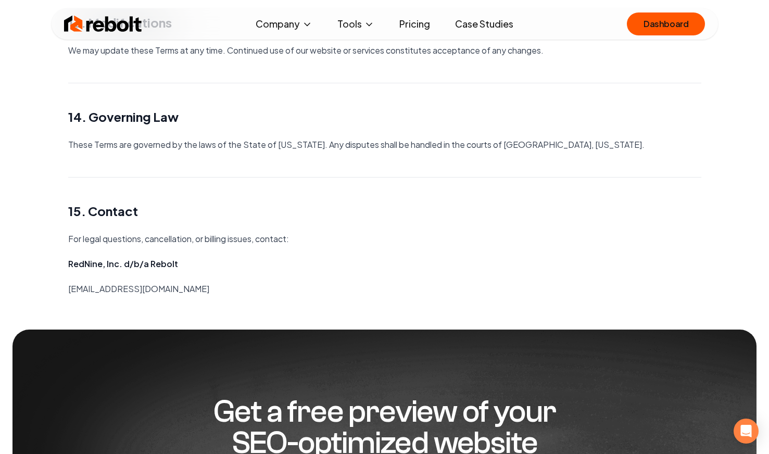
scroll to position [2558, 0]
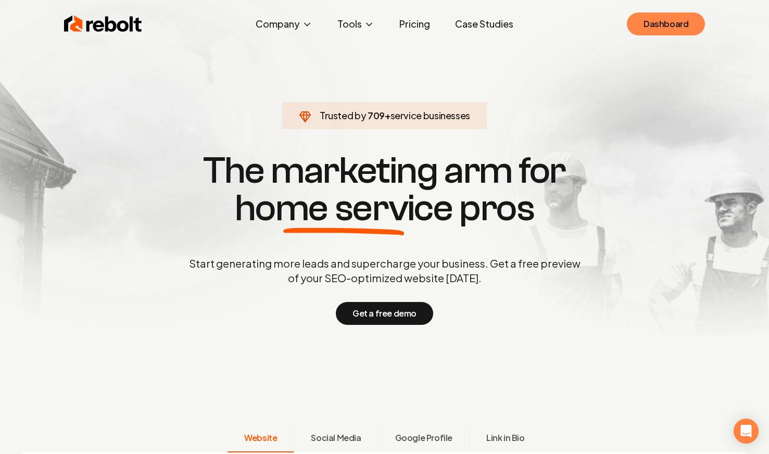
click at [644, 22] on link "Dashboard" at bounding box center [666, 23] width 78 height 23
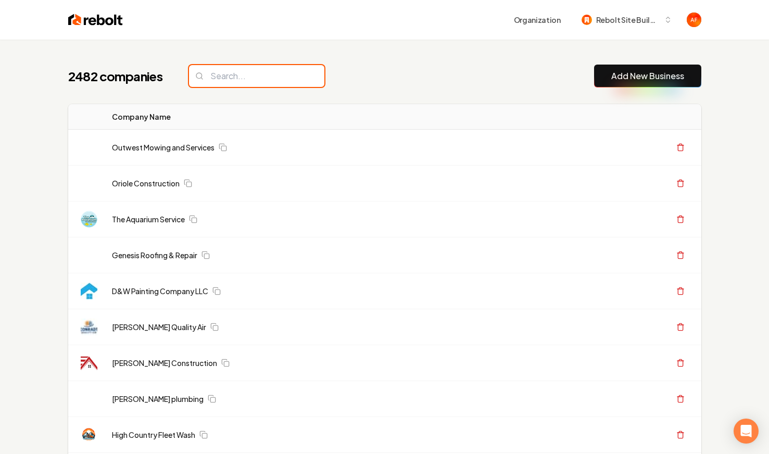
click at [236, 85] on input "search" at bounding box center [256, 76] width 135 height 22
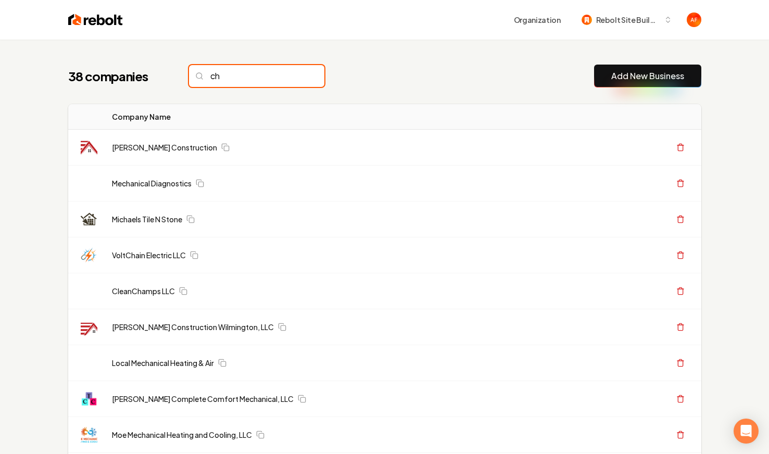
type input "c"
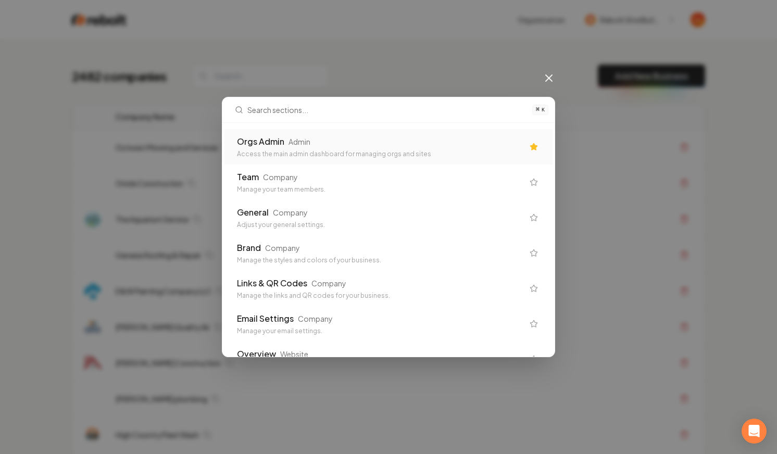
click at [268, 156] on div "Access the main admin dashboard for managing orgs and sites" at bounding box center [380, 154] width 286 height 8
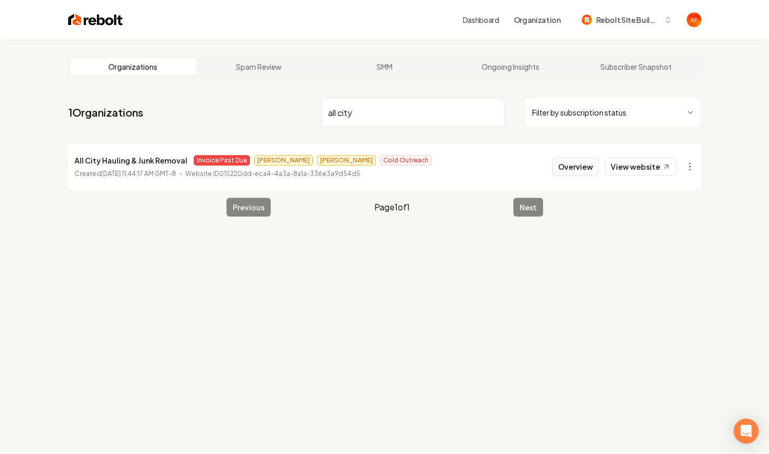
type input "all city"
click at [584, 170] on button "Overview" at bounding box center [575, 166] width 46 height 19
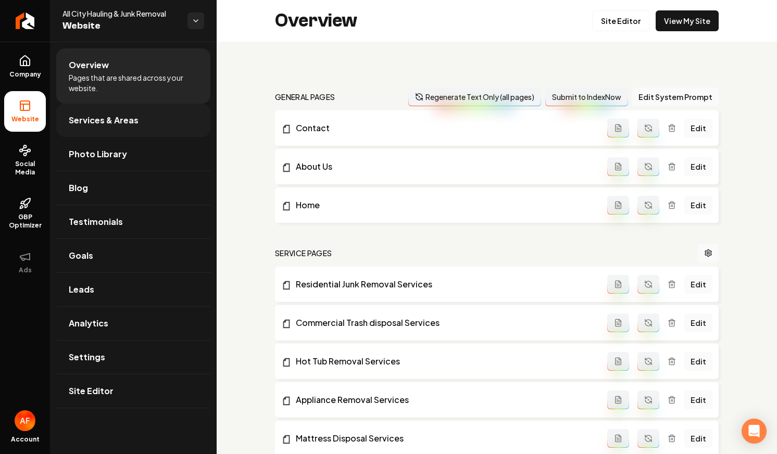
click at [101, 135] on link "Services & Areas" at bounding box center [133, 120] width 154 height 33
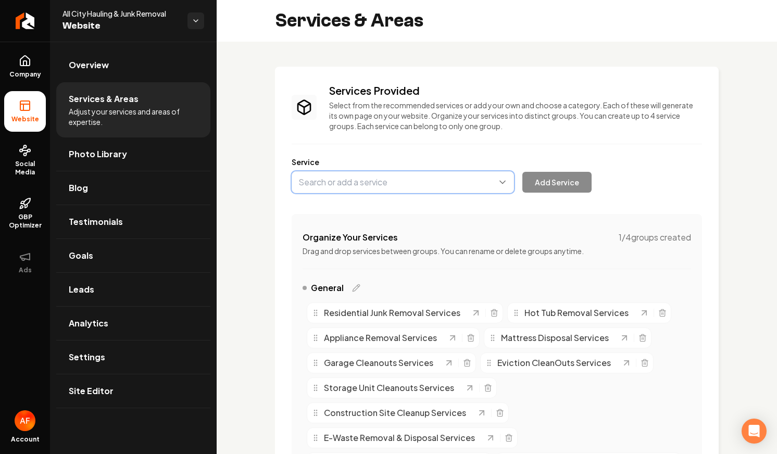
click at [411, 180] on button "Main content area" at bounding box center [402, 182] width 222 height 22
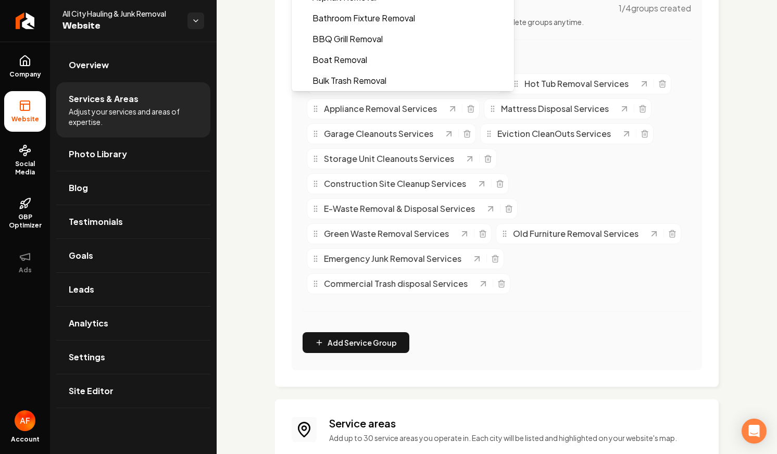
scroll to position [359, 0]
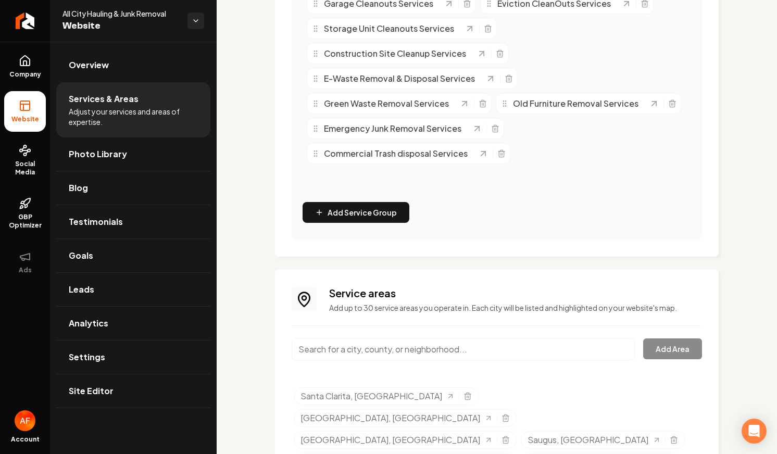
click at [451, 359] on div "Services Provided Select from the recommended services or add your own and choo…" at bounding box center [496, 241] width 443 height 1068
click at [446, 347] on input "Main content area" at bounding box center [462, 349] width 343 height 22
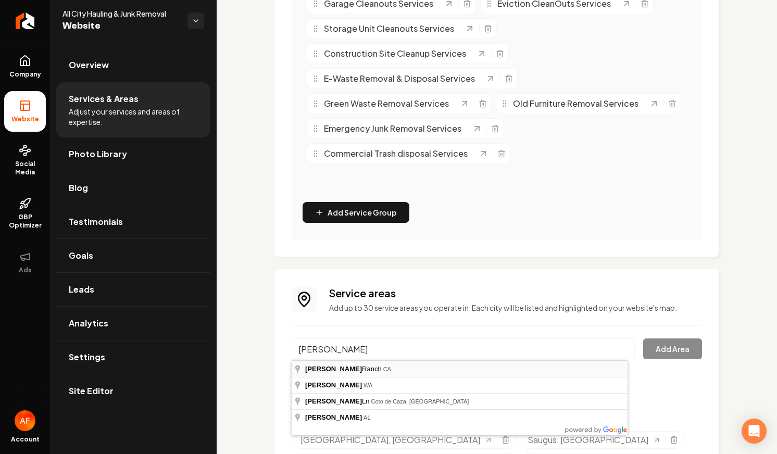
type input "[PERSON_NAME][GEOGRAPHIC_DATA], [GEOGRAPHIC_DATA]"
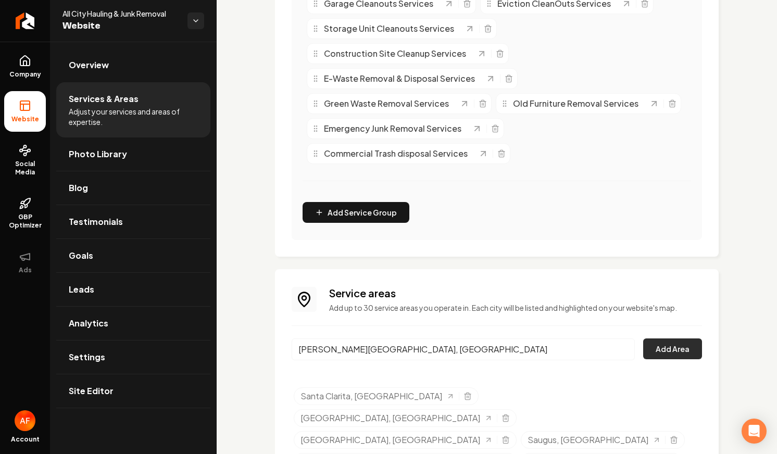
click at [659, 344] on button "Add Area" at bounding box center [672, 348] width 59 height 21
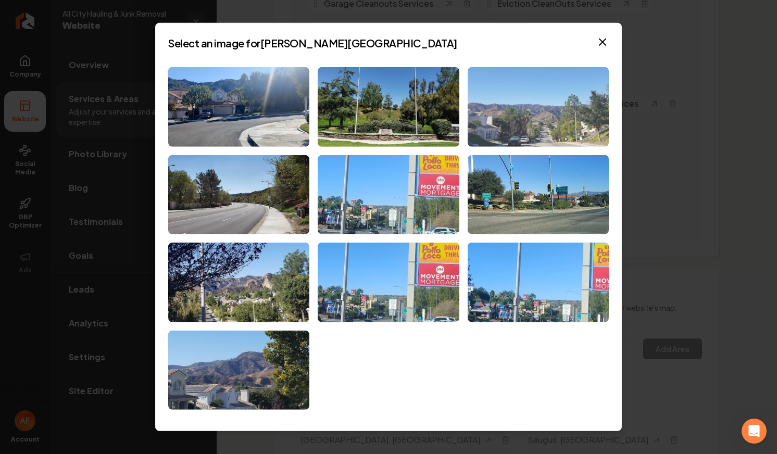
click at [592, 129] on img at bounding box center [537, 107] width 141 height 80
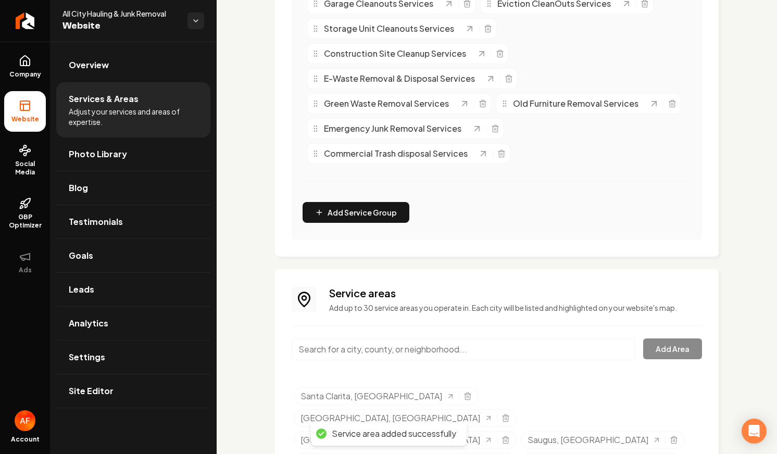
click at [416, 341] on input "Main content area" at bounding box center [462, 349] width 343 height 22
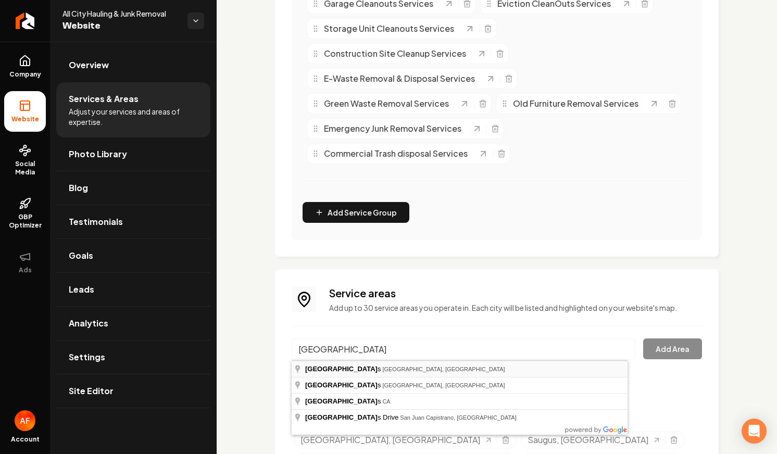
type input "Mission Hills, Los Angeles, CA"
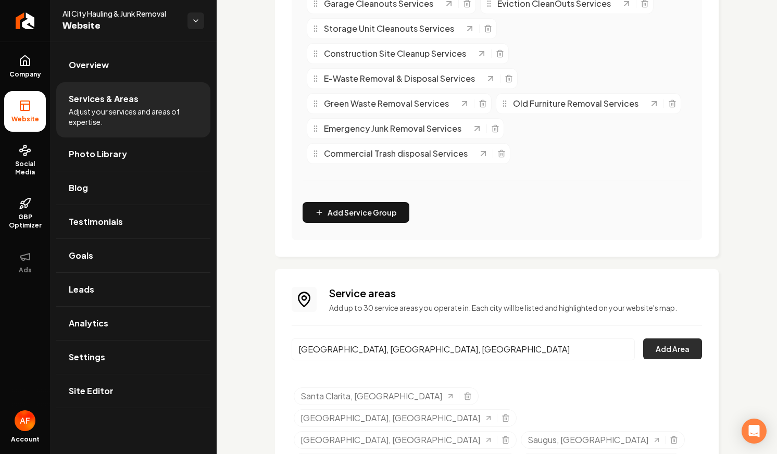
click at [666, 355] on button "Add Area" at bounding box center [672, 348] width 59 height 21
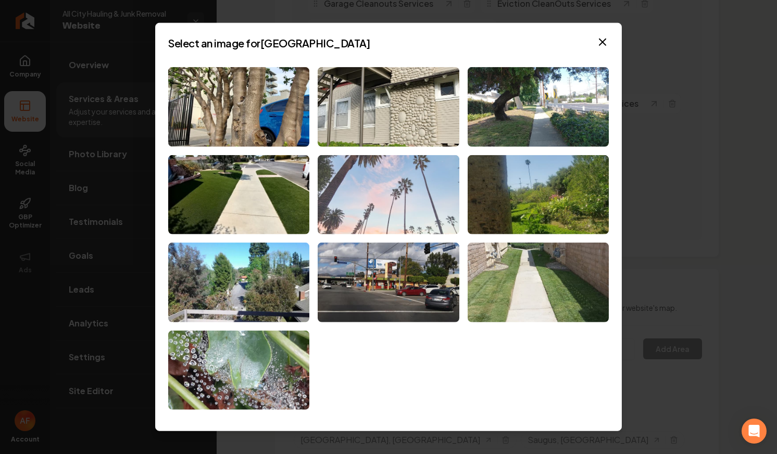
click at [368, 190] on img at bounding box center [387, 195] width 141 height 80
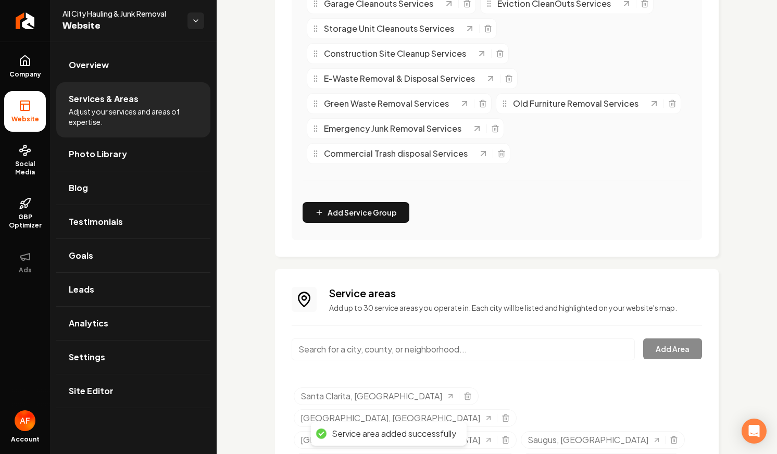
click at [460, 358] on input "Main content area" at bounding box center [462, 349] width 343 height 22
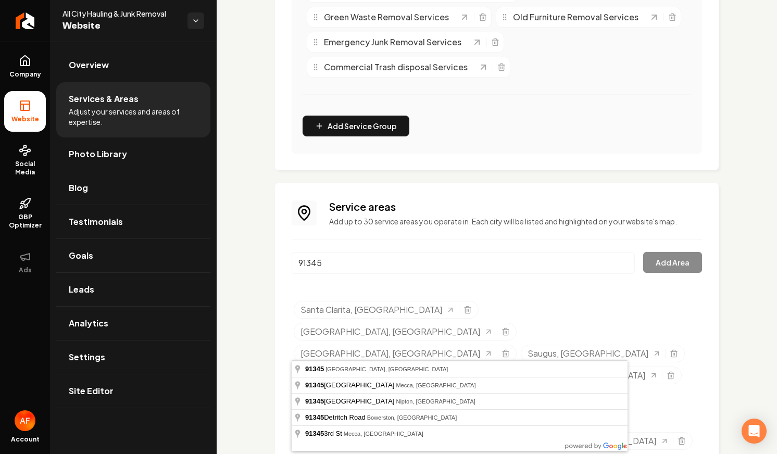
scroll to position [449, 0]
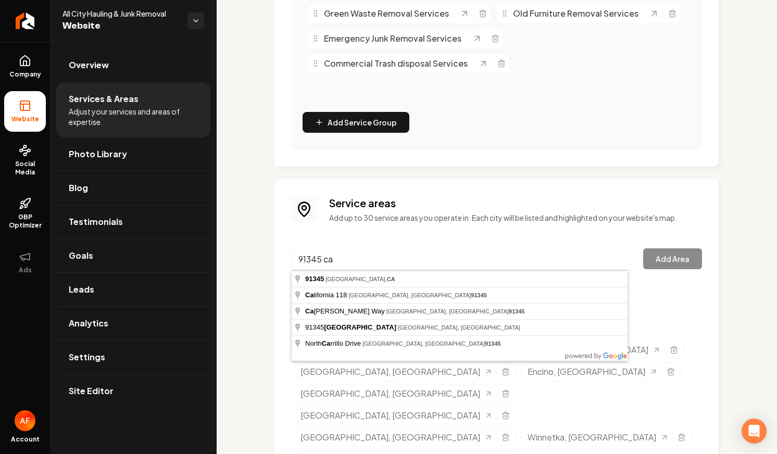
type input "91345 ca"
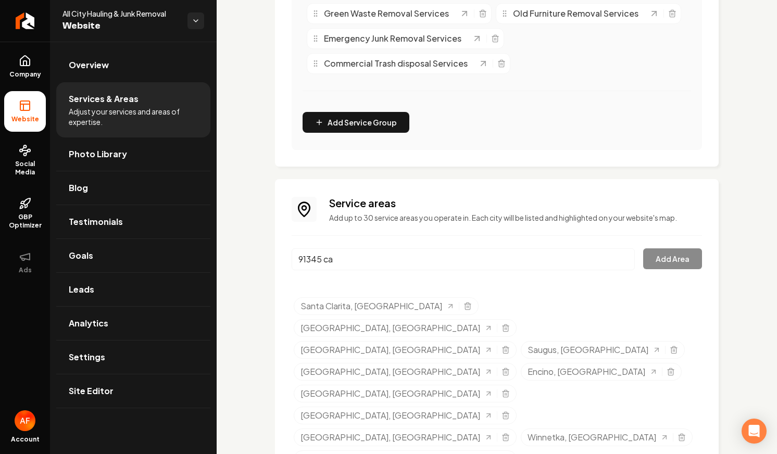
click at [453, 218] on p "Add up to 30 service areas you operate in. Each city will be listed and highlig…" at bounding box center [515, 217] width 373 height 10
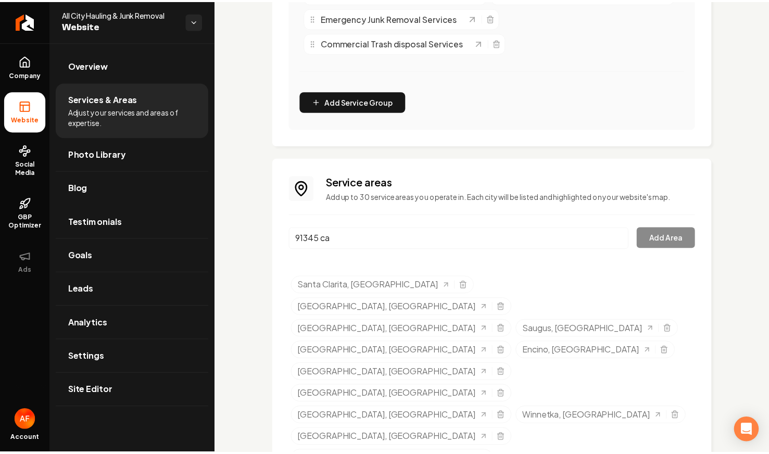
scroll to position [509, 0]
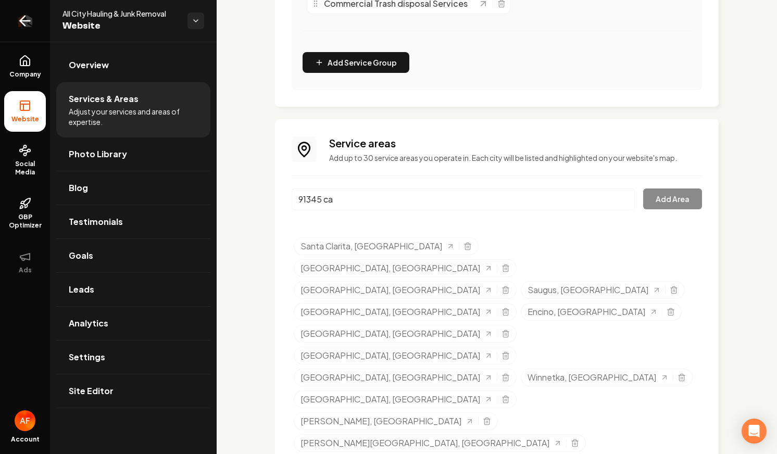
click at [19, 24] on icon "Return to dashboard" at bounding box center [25, 20] width 17 height 17
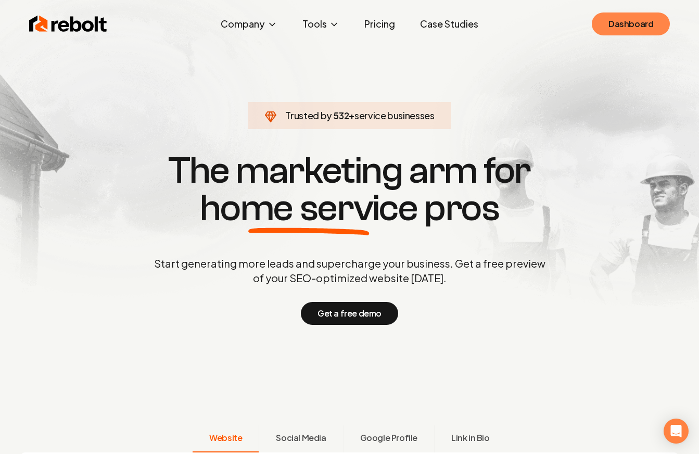
click at [648, 31] on link "Dashboard" at bounding box center [631, 23] width 78 height 23
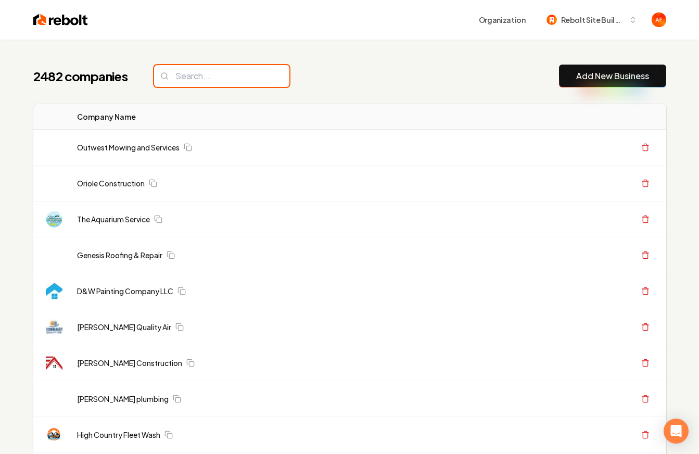
click at [199, 80] on input "search" at bounding box center [221, 76] width 135 height 22
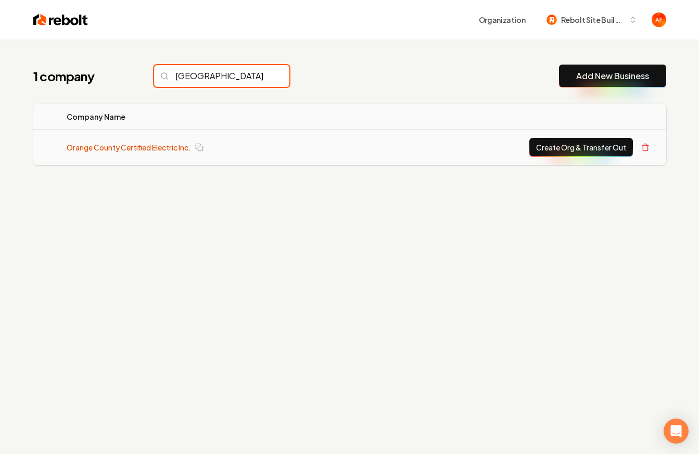
type input "[GEOGRAPHIC_DATA]"
click at [151, 146] on link "Orange County Certified Electric Inc." at bounding box center [129, 147] width 124 height 10
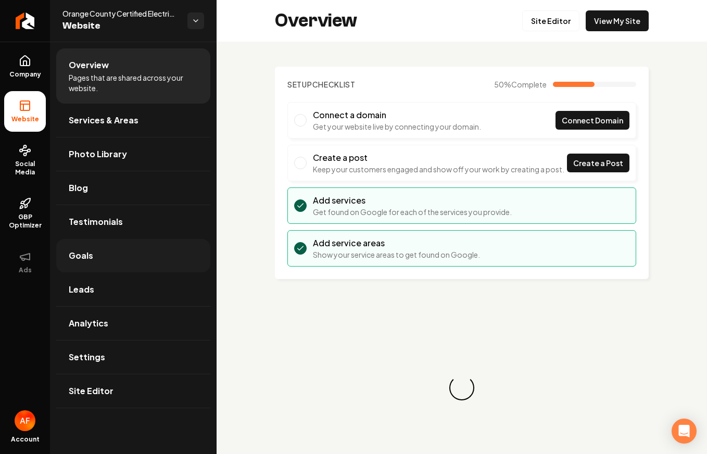
click at [87, 256] on span "Goals" at bounding box center [81, 255] width 24 height 12
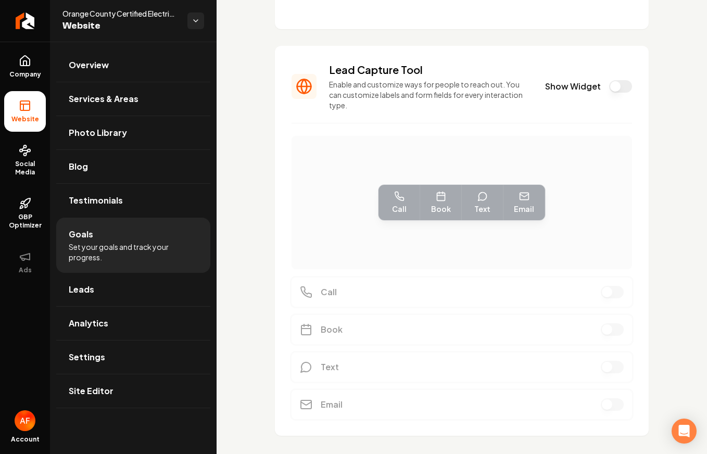
scroll to position [237, 0]
click at [609, 85] on button "Show Widget" at bounding box center [620, 85] width 23 height 12
click at [32, 64] on link "Company" at bounding box center [25, 66] width 42 height 41
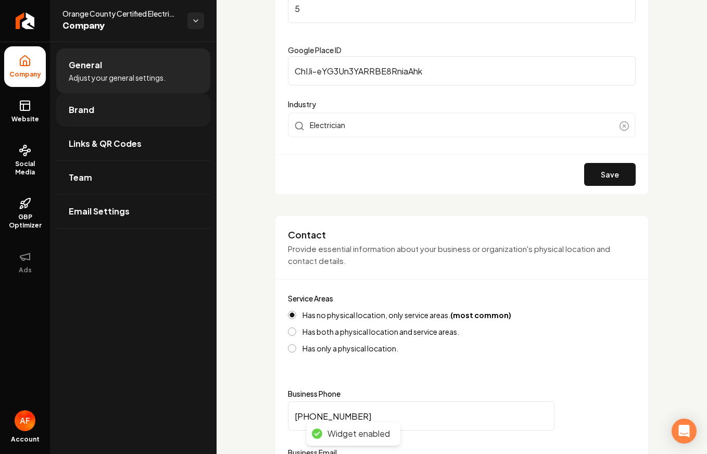
click at [106, 106] on link "Brand" at bounding box center [133, 109] width 154 height 33
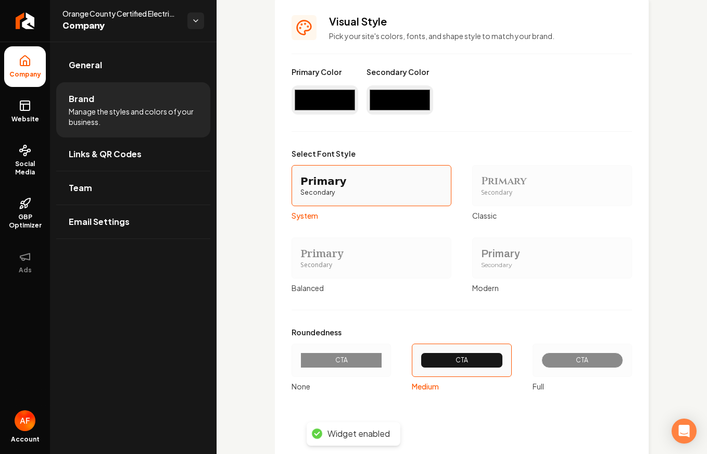
scroll to position [998, 0]
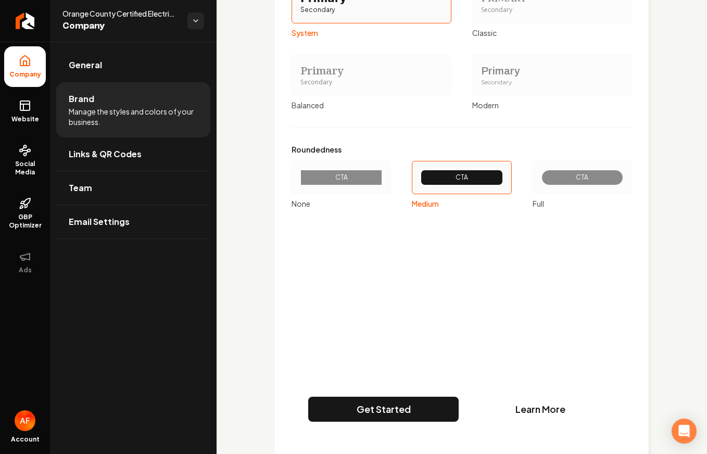
click at [552, 184] on div "CTA" at bounding box center [582, 178] width 82 height 16
click at [540, 182] on button "CTA Full" at bounding box center [536, 177] width 8 height 8
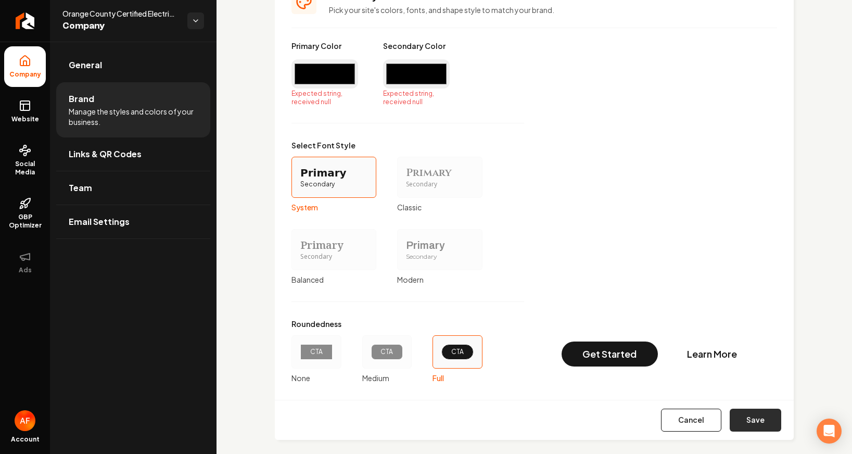
scroll to position [497, 0]
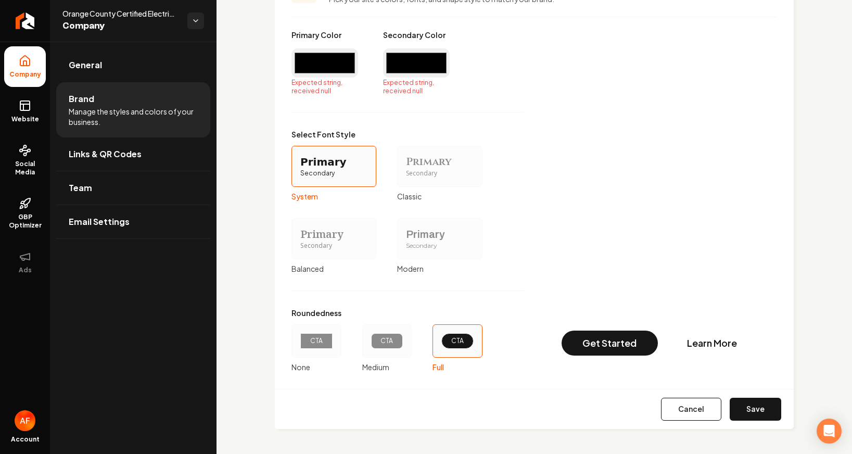
click at [698, 400] on form "Primary Color #000000 Expected string, received null Secondary Color #000000 Ex…" at bounding box center [534, 229] width 486 height 399
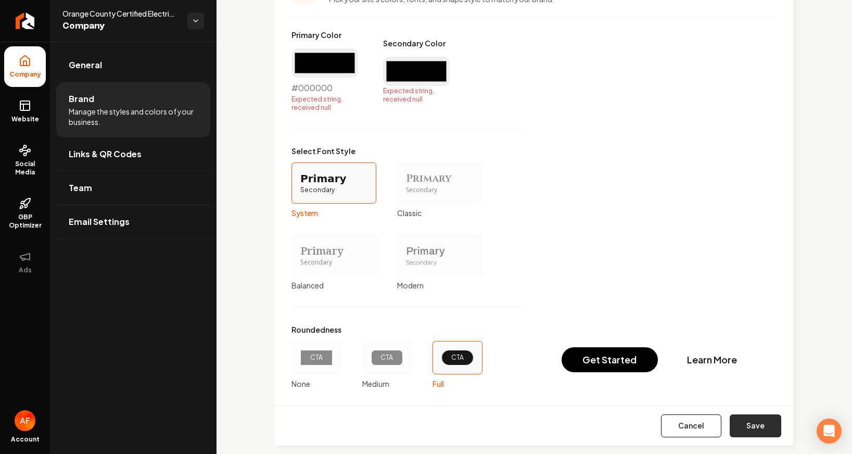
click at [698, 419] on button "Save" at bounding box center [756, 425] width 52 height 23
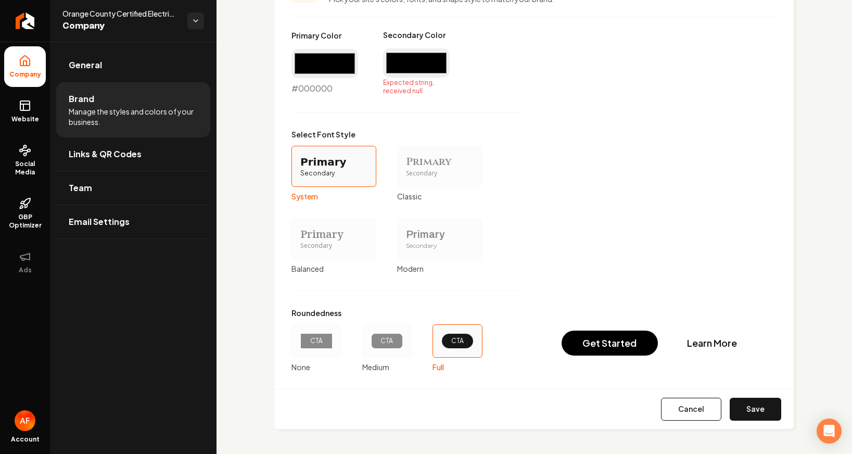
click at [698, 394] on form "Primary Color #000000 #000000 Secondary Color #000000 Expected string, received…" at bounding box center [534, 229] width 486 height 399
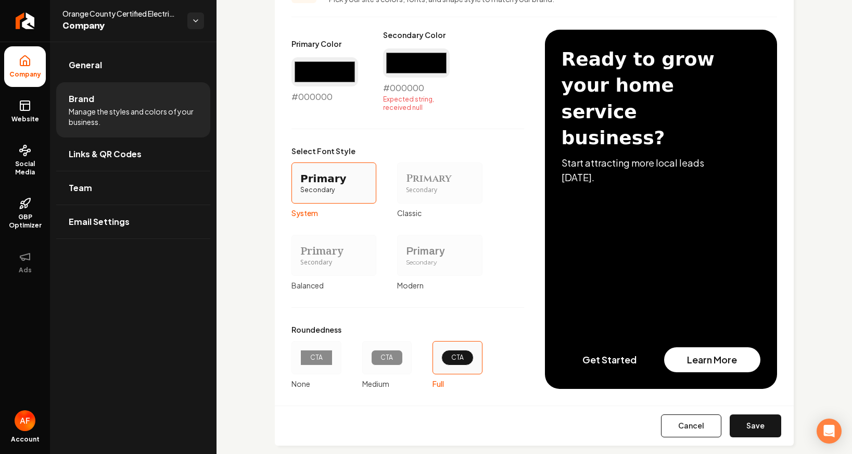
click at [698, 416] on button "Save" at bounding box center [756, 425] width 52 height 23
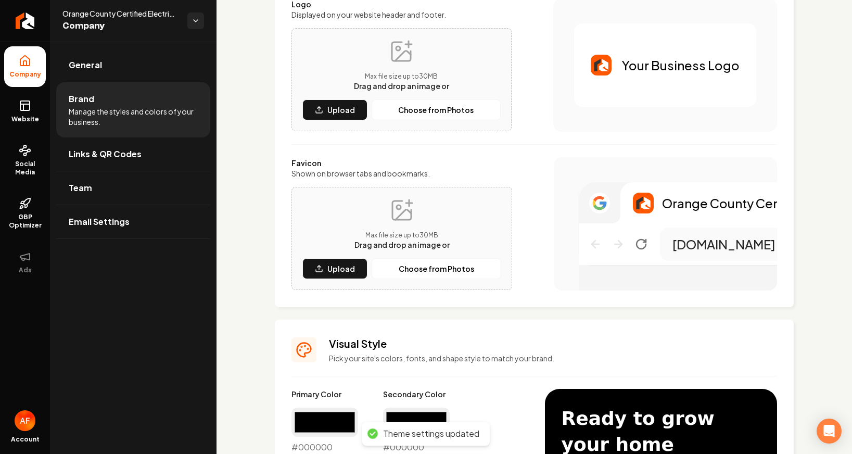
scroll to position [0, 0]
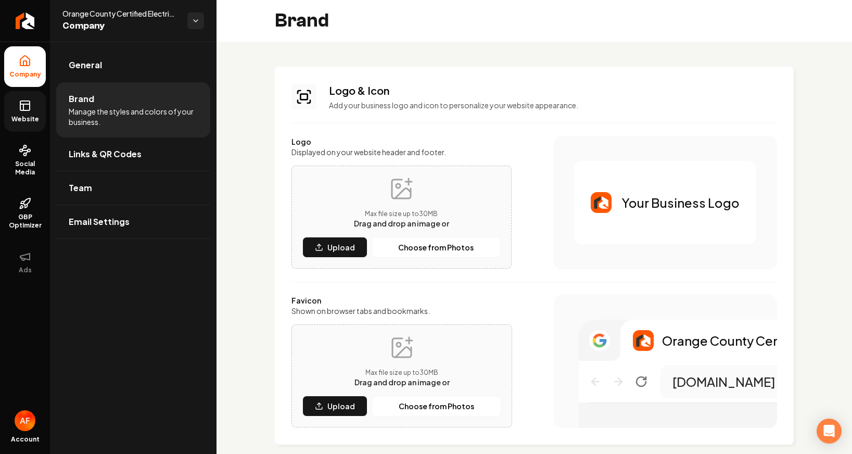
click at [33, 111] on link "Website" at bounding box center [25, 111] width 42 height 41
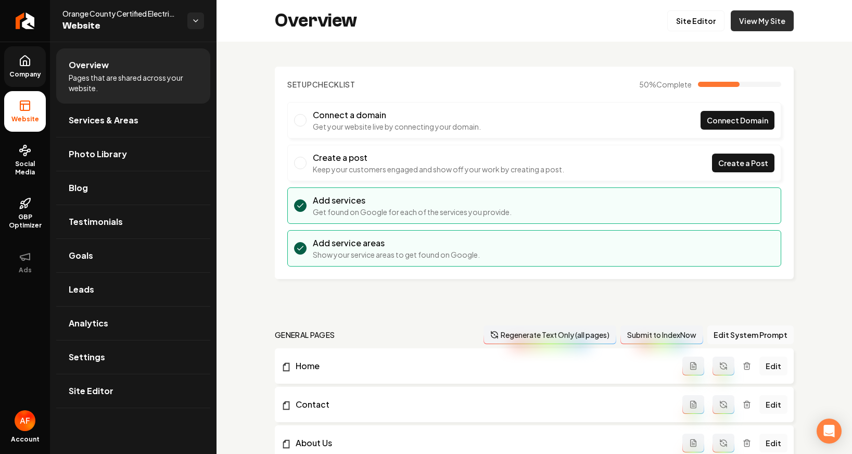
click at [698, 16] on link "View My Site" at bounding box center [762, 20] width 63 height 21
drag, startPoint x: 48, startPoint y: 80, endPoint x: 36, endPoint y: 74, distance: 13.1
click at [48, 80] on ul "Company Website Social Media GBP Optimizer Ads" at bounding box center [25, 164] width 50 height 245
click at [36, 74] on span "Company" at bounding box center [25, 74] width 40 height 8
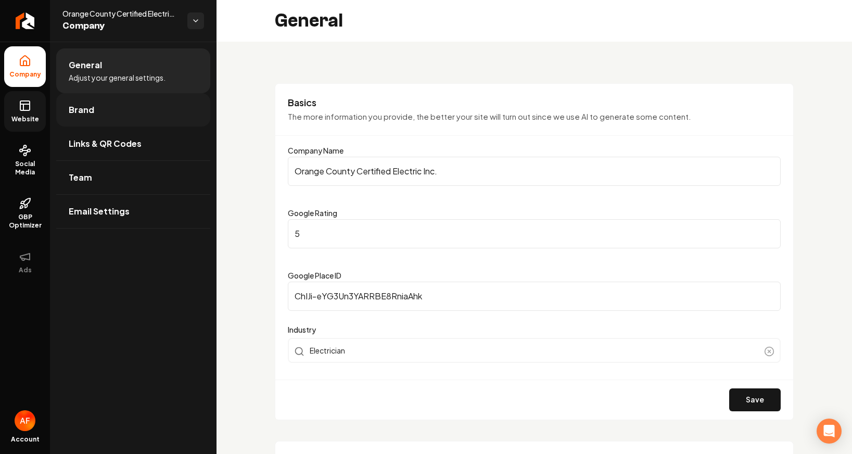
click at [74, 104] on span "Brand" at bounding box center [82, 110] width 26 height 12
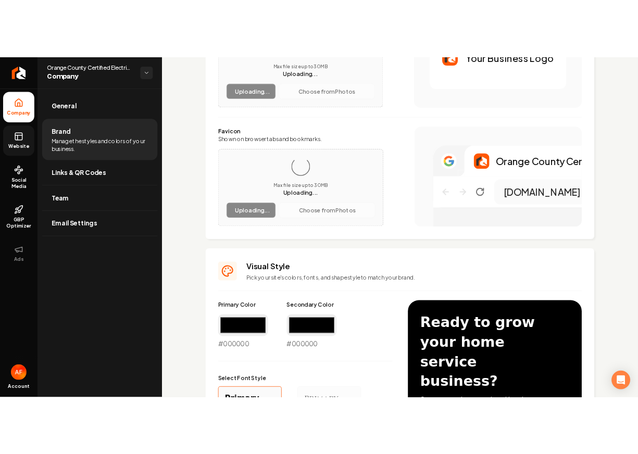
scroll to position [221, 0]
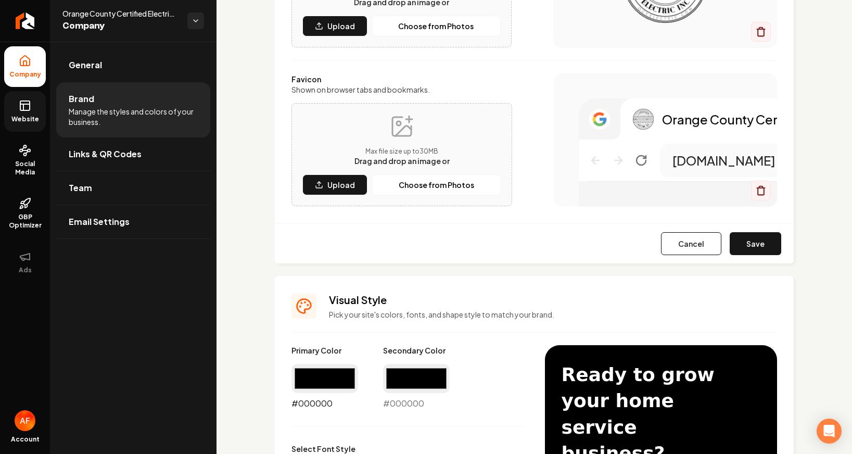
click at [332, 370] on input "#000000" at bounding box center [324, 378] width 67 height 29
click at [407, 376] on input "#000000" at bounding box center [416, 378] width 67 height 29
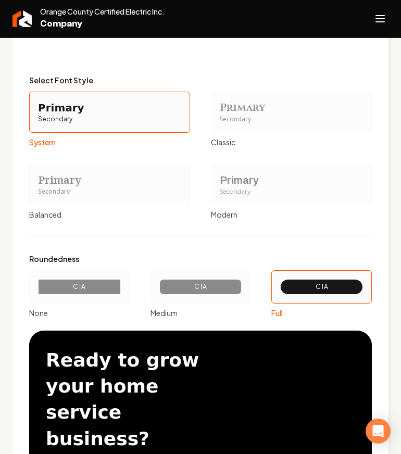
scroll to position [718, 0]
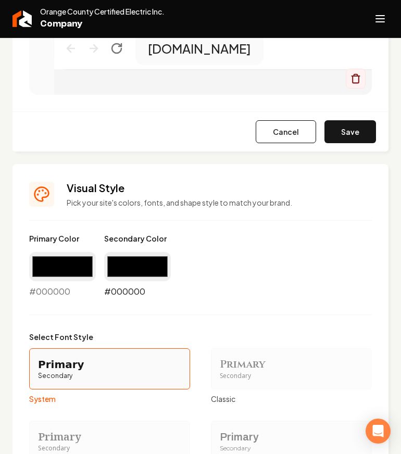
click at [118, 278] on input "#000000" at bounding box center [137, 266] width 67 height 29
type input "#2e9b51"
click at [326, 252] on div "Primary Color #000000 #000000 Secondary Color #2e9b51 #2e9b51" at bounding box center [200, 265] width 342 height 65
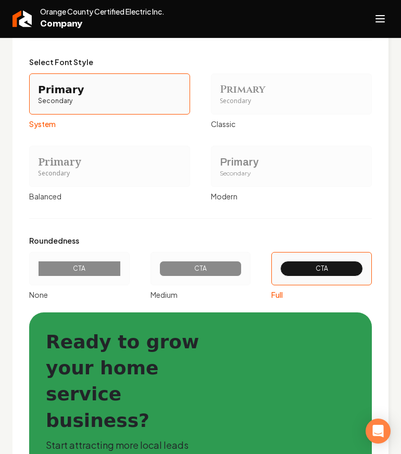
scroll to position [1112, 0]
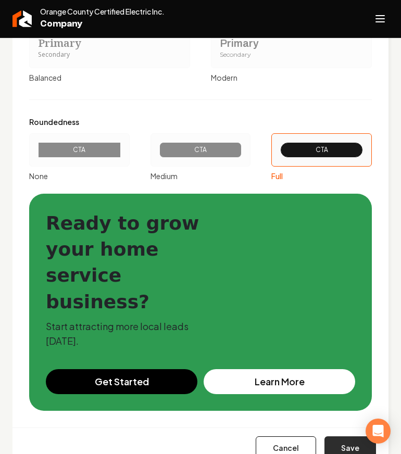
click at [338, 436] on button "Save" at bounding box center [350, 447] width 52 height 23
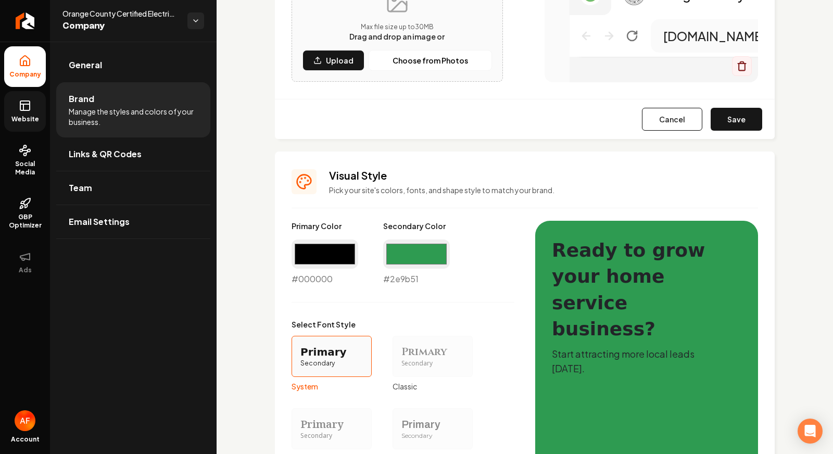
scroll to position [495, 0]
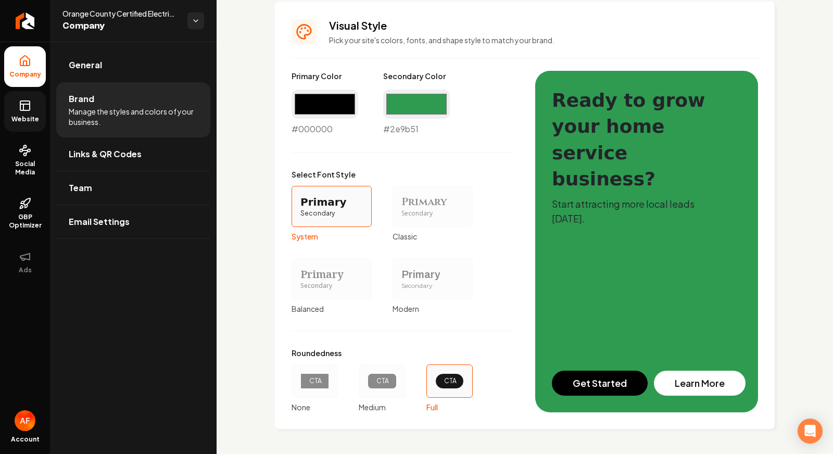
click at [42, 125] on link "Website" at bounding box center [25, 111] width 42 height 41
click at [29, 118] on span "Website" at bounding box center [25, 119] width 36 height 8
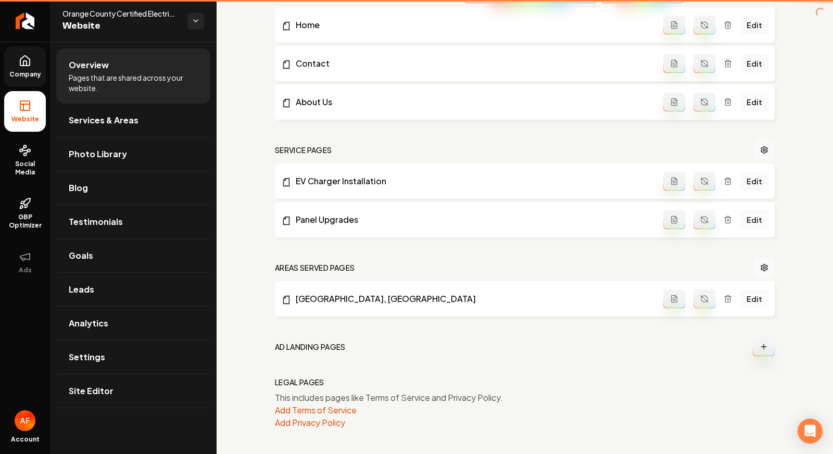
scroll to position [341, 0]
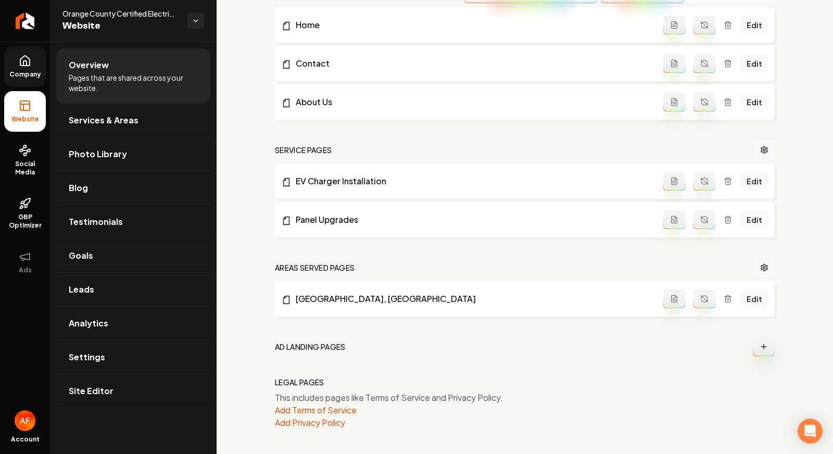
click at [36, 59] on link "Company" at bounding box center [25, 66] width 42 height 41
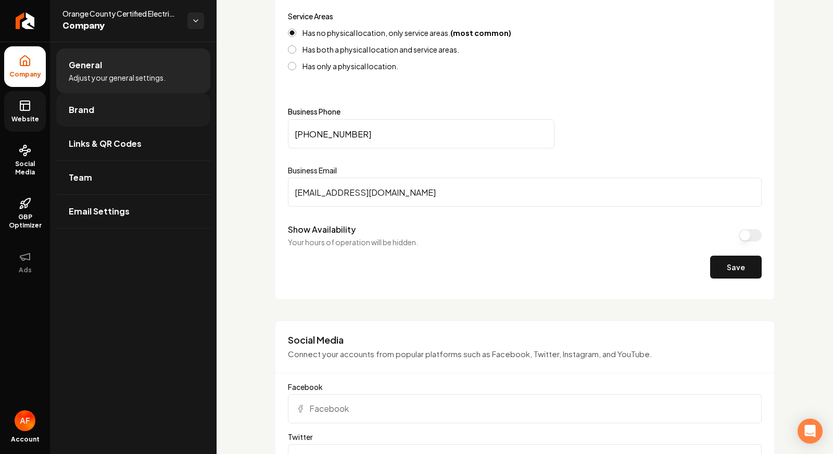
click at [106, 105] on link "Brand" at bounding box center [133, 109] width 154 height 33
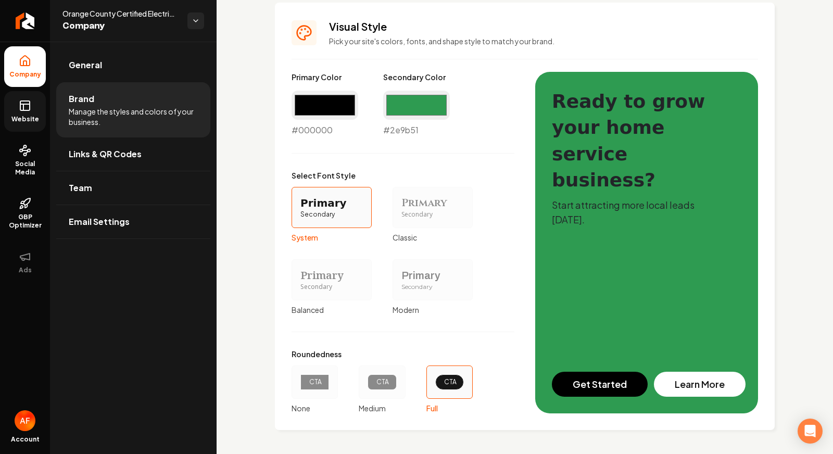
scroll to position [455, 0]
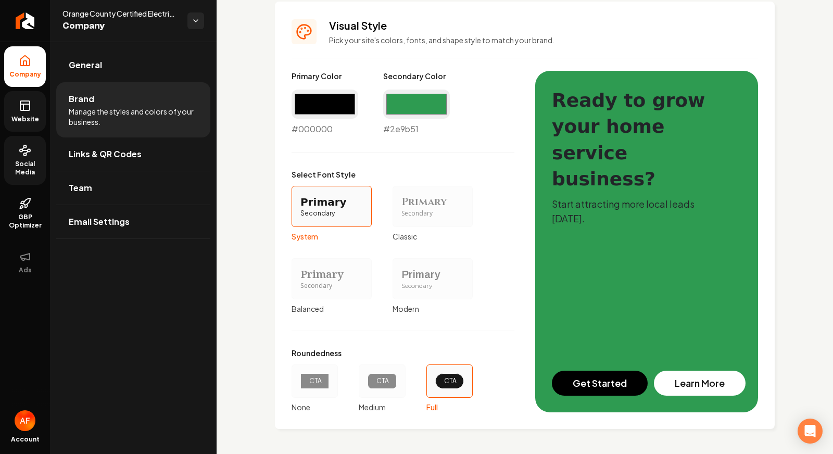
click at [33, 148] on link "Social Media" at bounding box center [25, 160] width 42 height 49
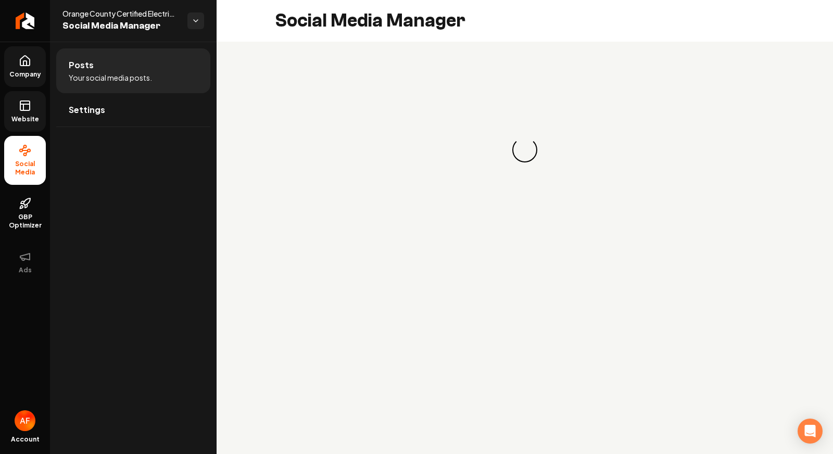
click at [30, 95] on link "Website" at bounding box center [25, 111] width 42 height 41
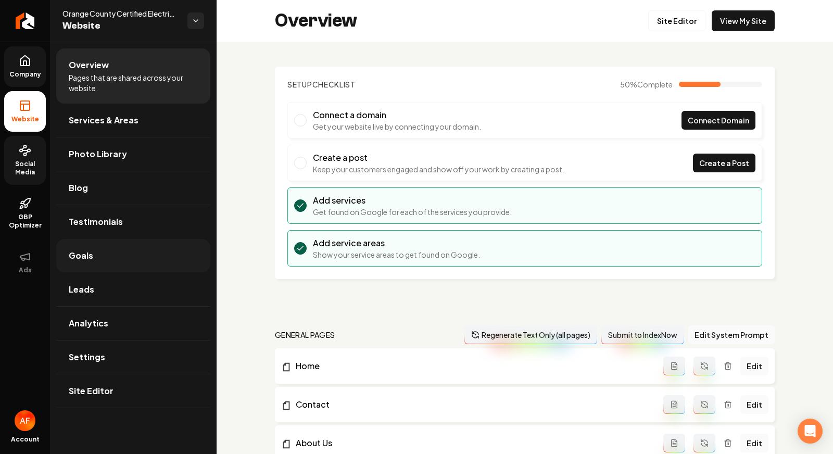
click at [84, 264] on link "Goals" at bounding box center [133, 255] width 154 height 33
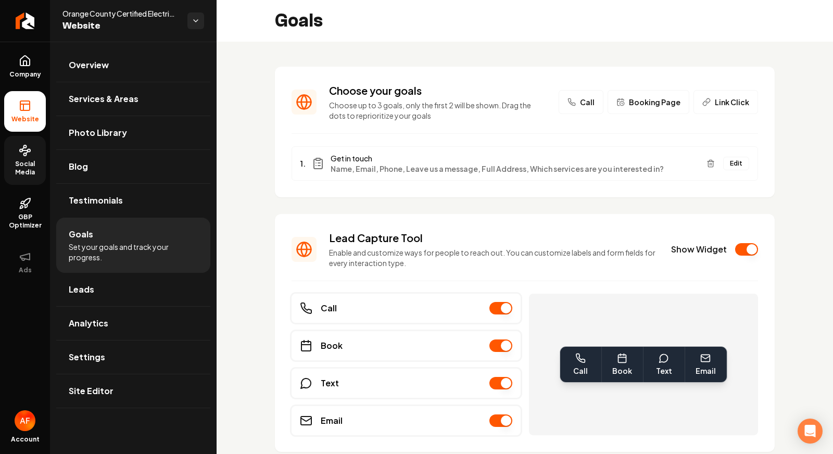
drag, startPoint x: 23, startPoint y: 63, endPoint x: 18, endPoint y: 88, distance: 25.5
click at [23, 63] on icon at bounding box center [24, 63] width 3 height 5
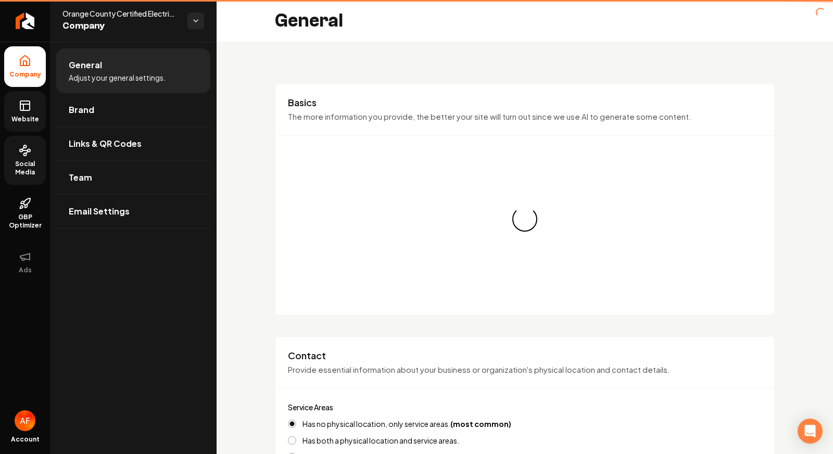
click at [14, 113] on link "Website" at bounding box center [25, 111] width 42 height 41
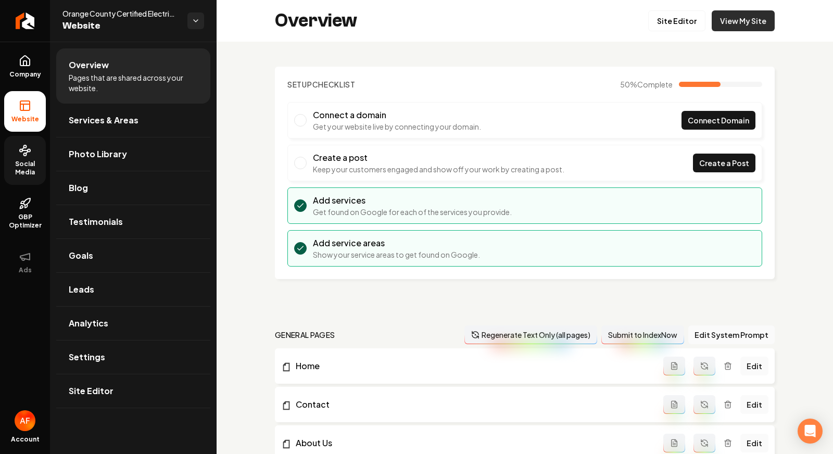
click at [698, 19] on link "View My Site" at bounding box center [742, 20] width 63 height 21
click at [37, 63] on link "Company" at bounding box center [25, 66] width 42 height 41
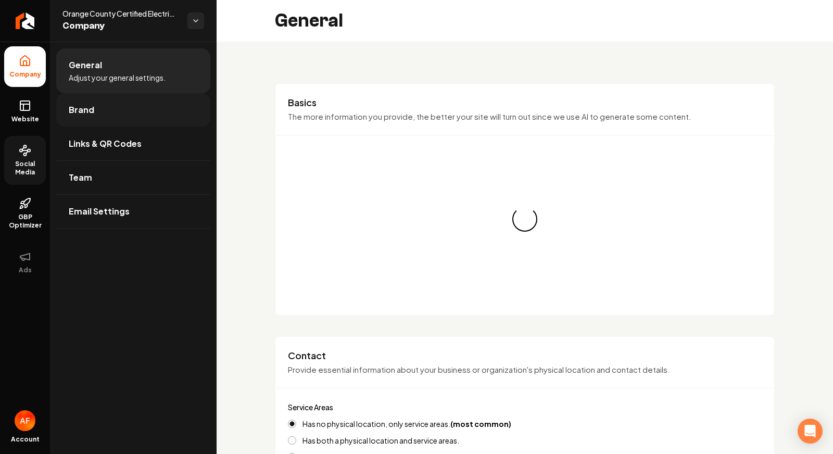
click at [85, 112] on span "Brand" at bounding box center [82, 110] width 26 height 12
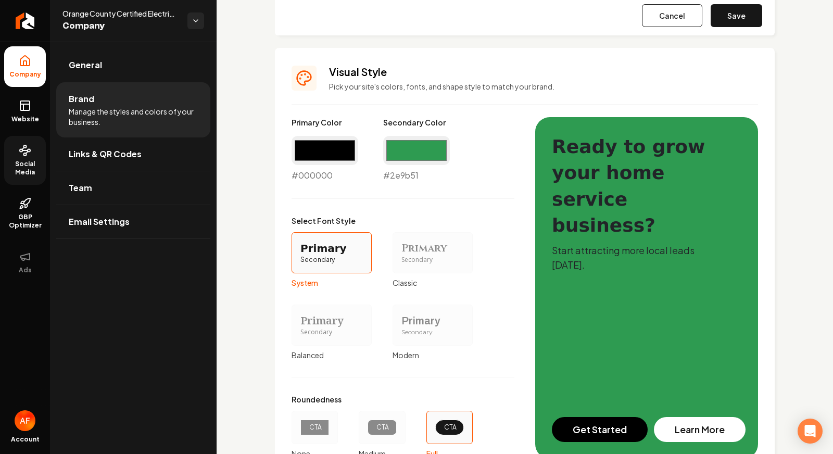
scroll to position [145, 0]
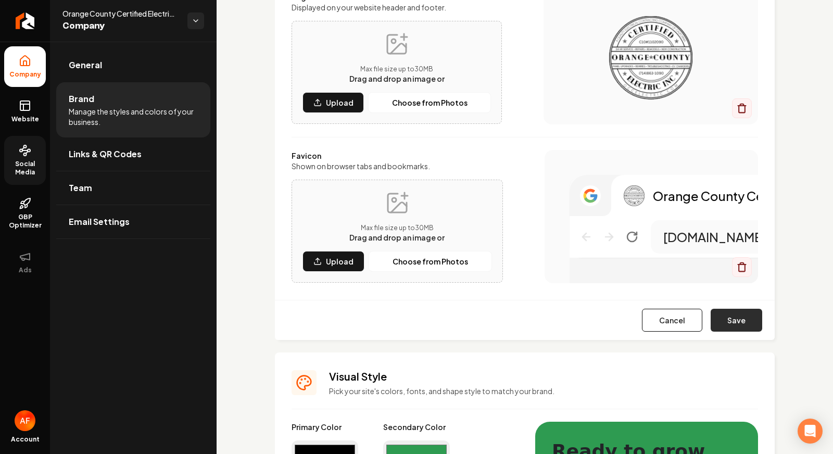
click at [698, 321] on button "Save" at bounding box center [736, 320] width 52 height 23
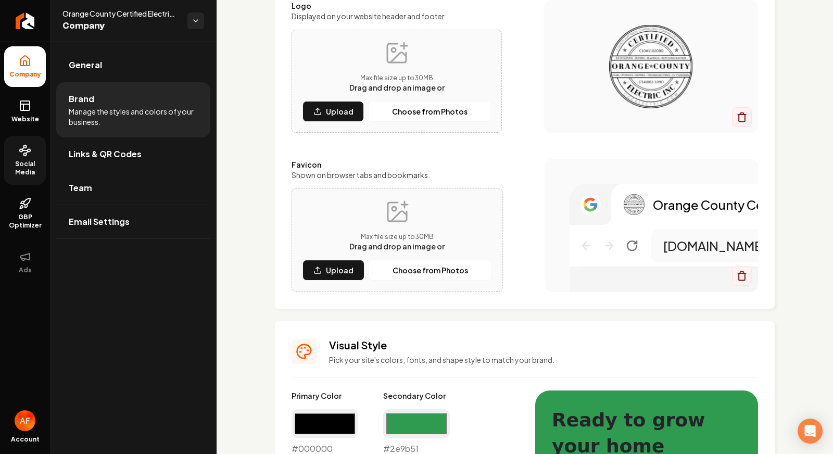
scroll to position [124, 0]
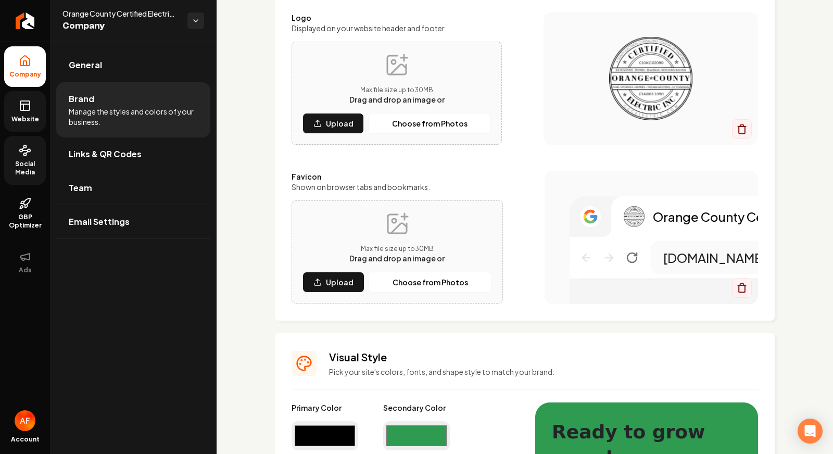
click at [44, 100] on link "Website" at bounding box center [25, 111] width 42 height 41
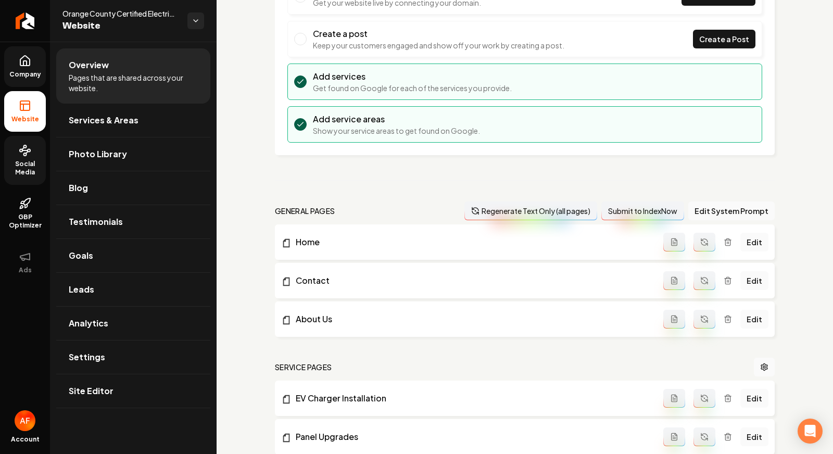
click at [19, 105] on icon at bounding box center [25, 105] width 12 height 12
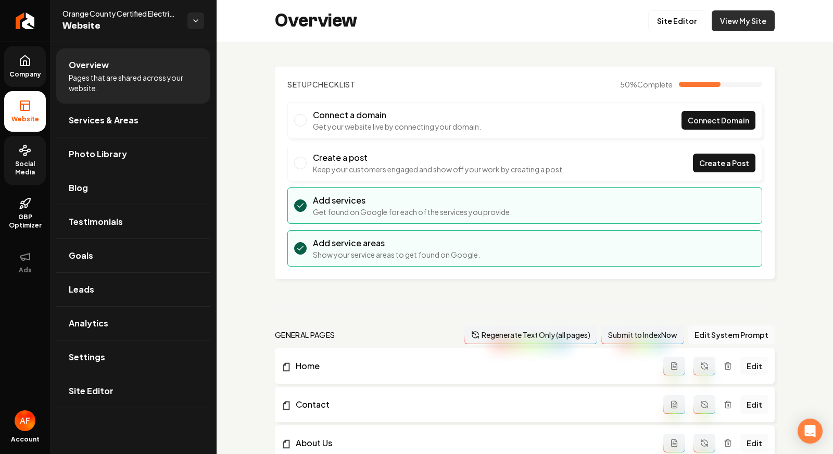
click at [698, 25] on link "View My Site" at bounding box center [742, 20] width 63 height 21
click at [95, 120] on span "Services & Areas" at bounding box center [104, 120] width 70 height 12
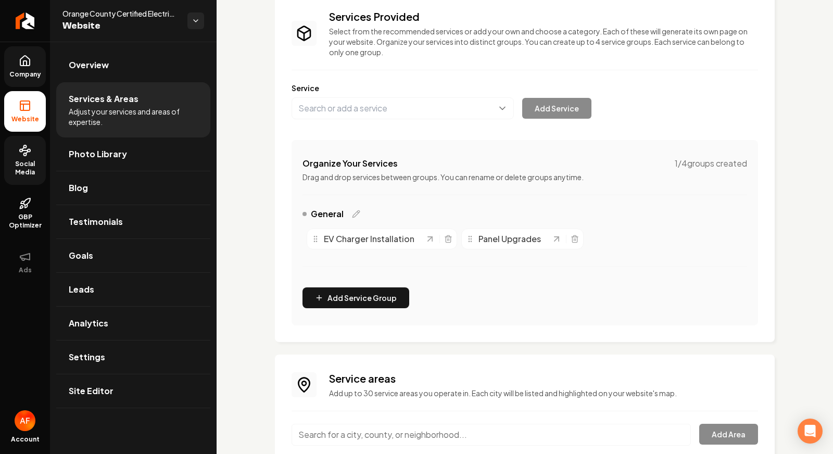
scroll to position [156, 0]
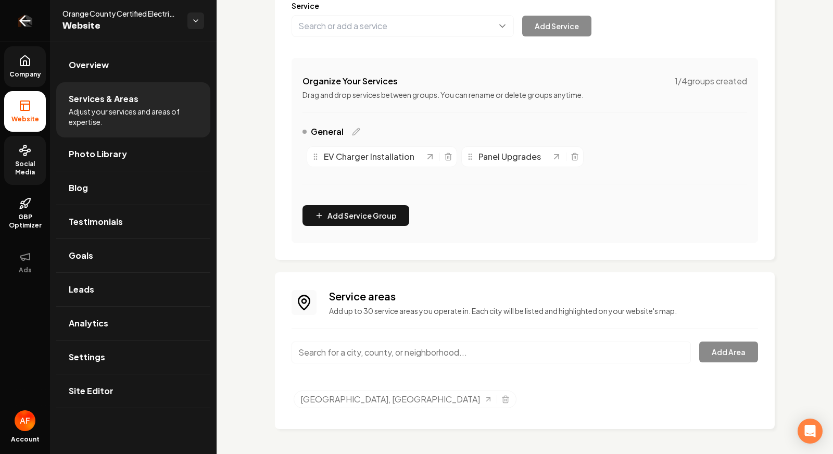
click at [24, 17] on icon "Return to dashboard" at bounding box center [22, 21] width 5 height 10
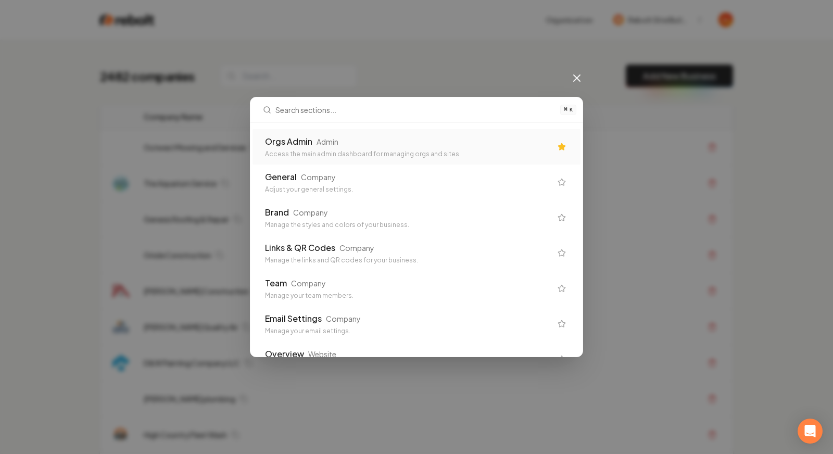
click at [327, 137] on div "Admin" at bounding box center [327, 141] width 22 height 10
click at [346, 154] on td "Outwest Mowing and Services" at bounding box center [353, 148] width 437 height 36
click at [349, 151] on div "Outwest Mowing and Services" at bounding box center [355, 147] width 423 height 10
click at [357, 142] on div "Outwest Mowing and Services" at bounding box center [355, 147] width 423 height 10
click at [358, 145] on div "Outwest Mowing and Services" at bounding box center [355, 147] width 423 height 10
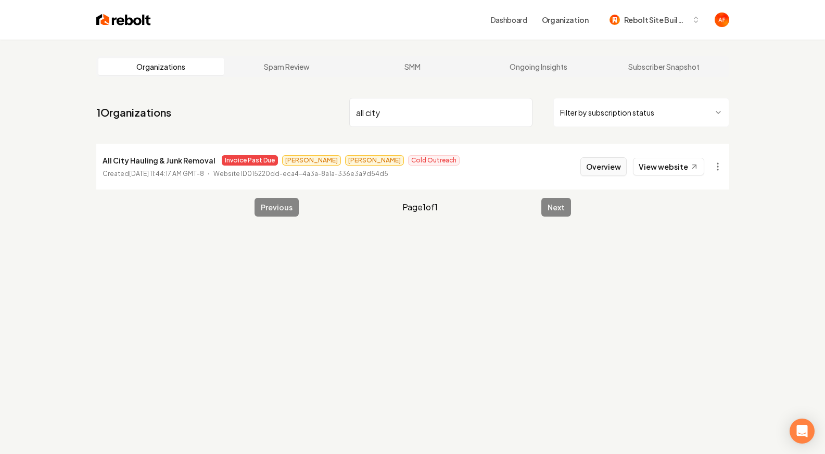
type input "all city"
click at [593, 164] on button "Overview" at bounding box center [603, 166] width 46 height 19
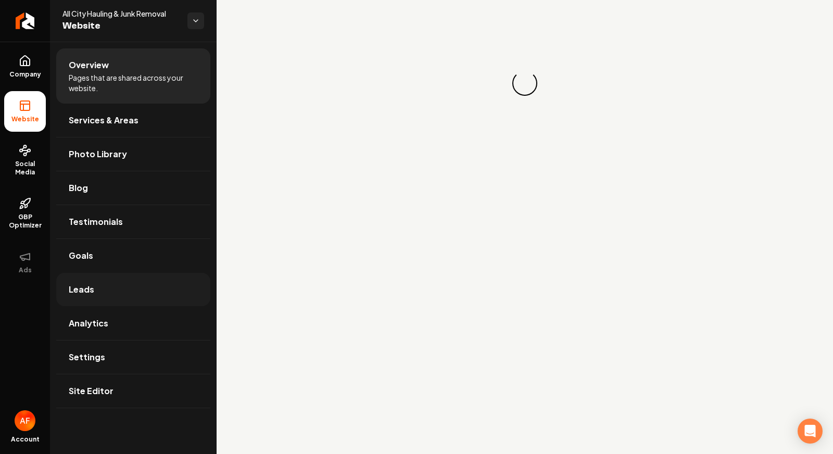
click at [105, 289] on link "Leads" at bounding box center [133, 289] width 154 height 33
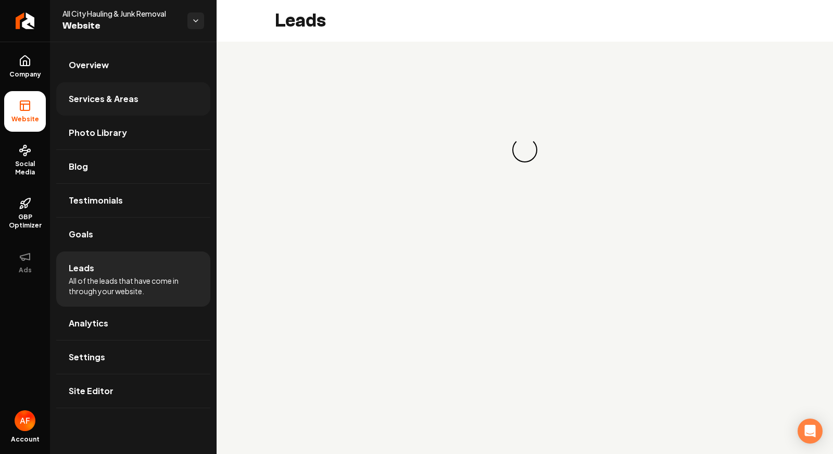
click at [106, 105] on link "Services & Areas" at bounding box center [133, 98] width 154 height 33
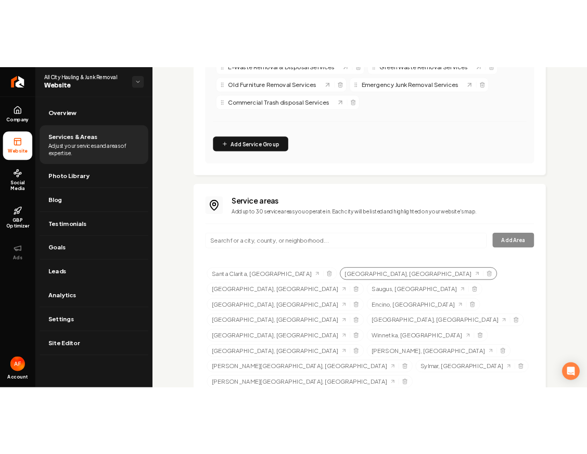
scroll to position [415, 0]
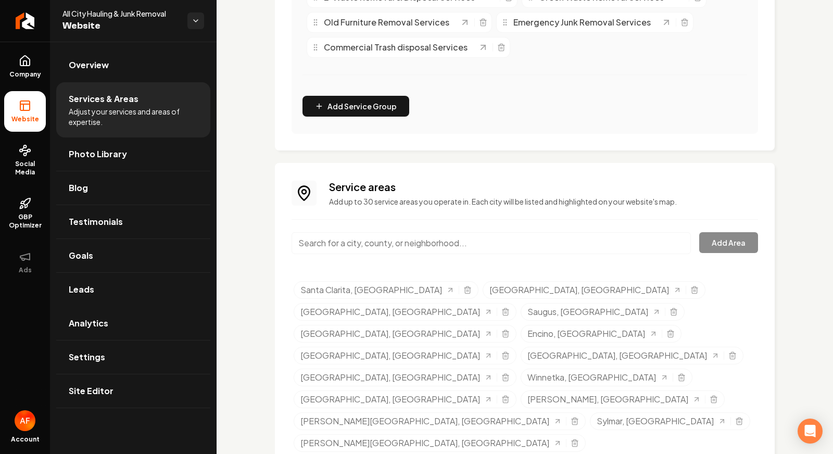
click at [530, 238] on input "Main content area" at bounding box center [490, 243] width 399 height 22
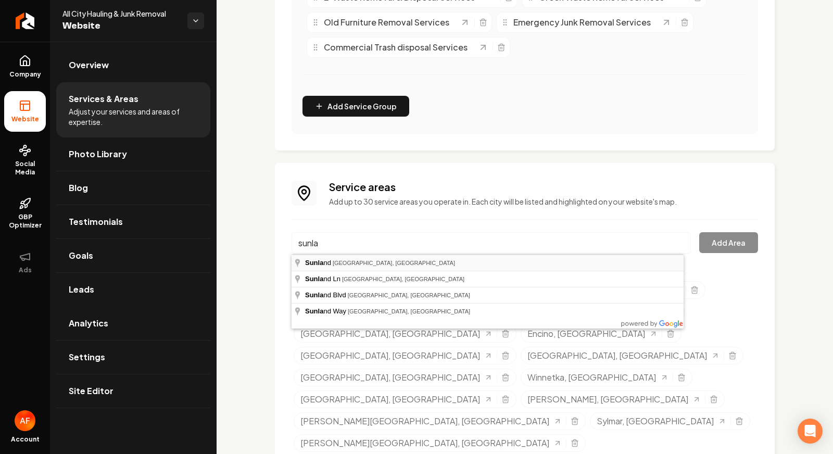
type input "Sunland, Los Angeles, CA"
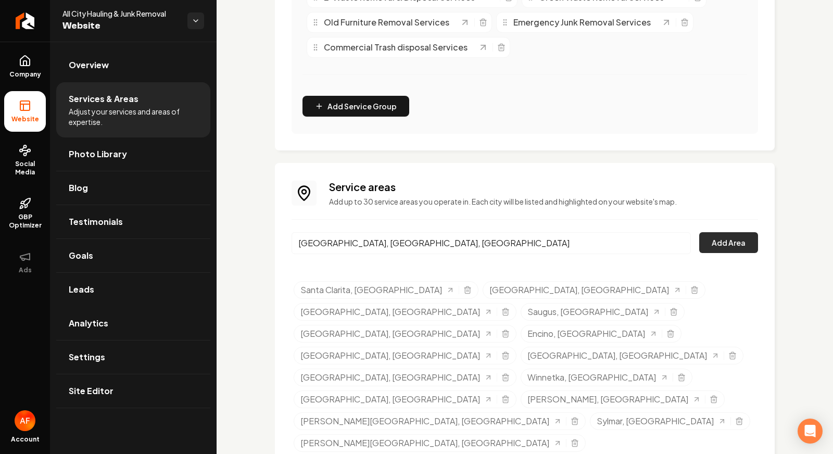
click at [698, 240] on button "Add Area" at bounding box center [728, 242] width 59 height 21
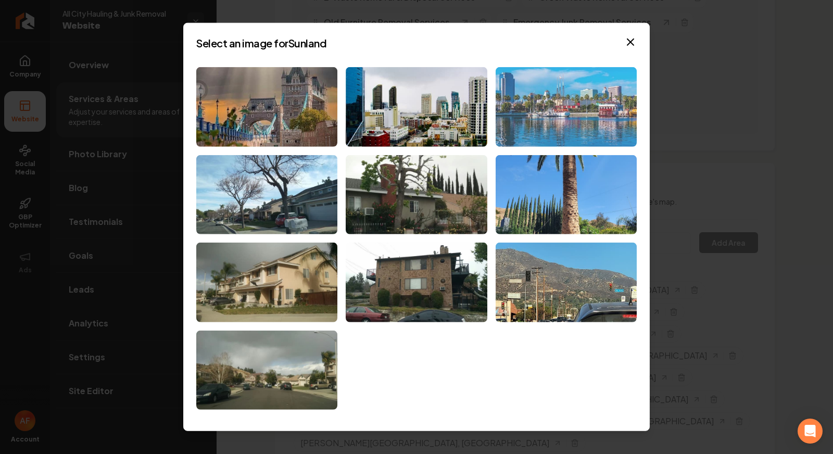
click at [527, 112] on img at bounding box center [565, 107] width 141 height 80
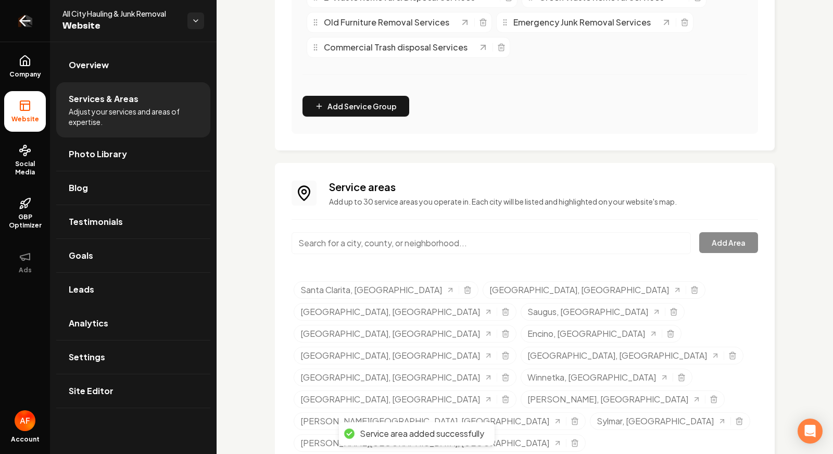
click at [20, 23] on icon "Return to dashboard" at bounding box center [25, 20] width 17 height 17
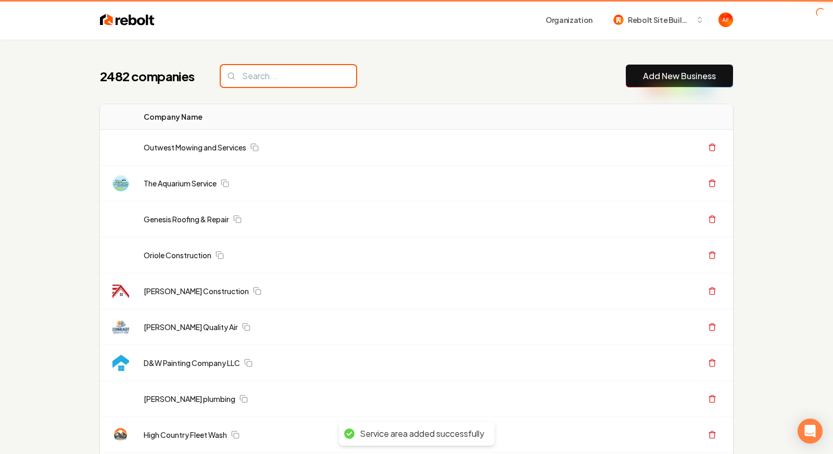
click at [272, 71] on input "search" at bounding box center [288, 76] width 135 height 22
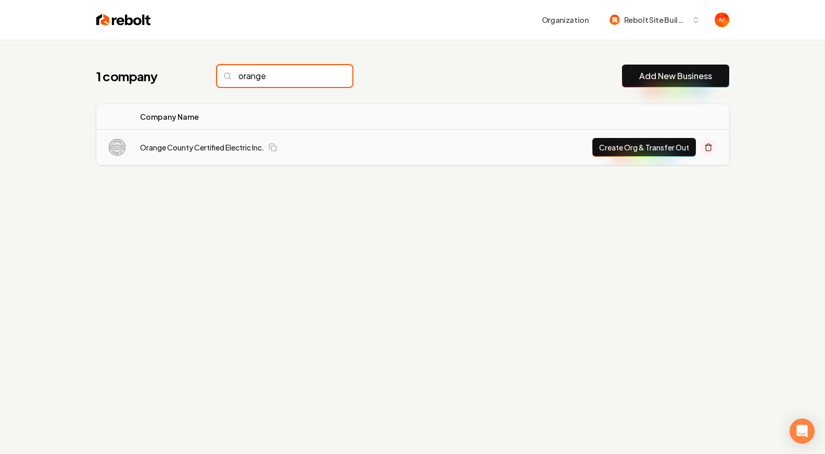
type input "orange"
click at [698, 145] on icon at bounding box center [708, 148] width 5 height 6
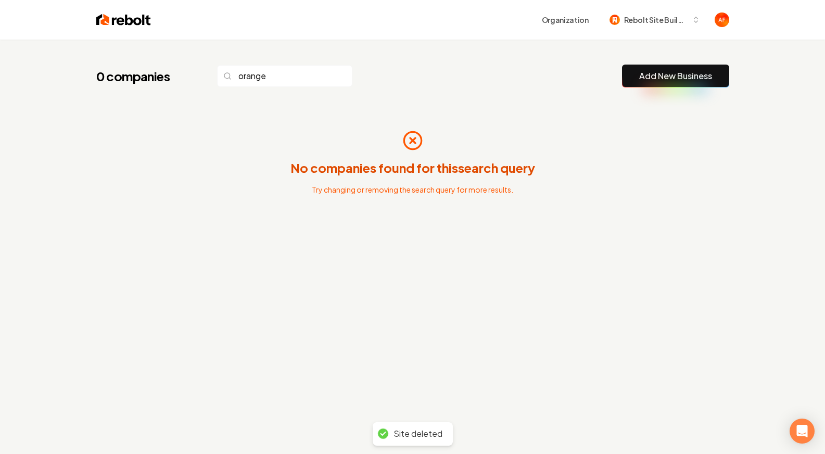
click at [698, 82] on button "Add New Business" at bounding box center [675, 76] width 107 height 23
drag, startPoint x: 322, startPoint y: 80, endPoint x: 323, endPoint y: 74, distance: 6.3
click at [322, 77] on input "orange" at bounding box center [284, 76] width 135 height 22
click at [323, 74] on input "orange" at bounding box center [284, 76] width 135 height 22
click at [322, 75] on input "orange" at bounding box center [284, 76] width 135 height 22
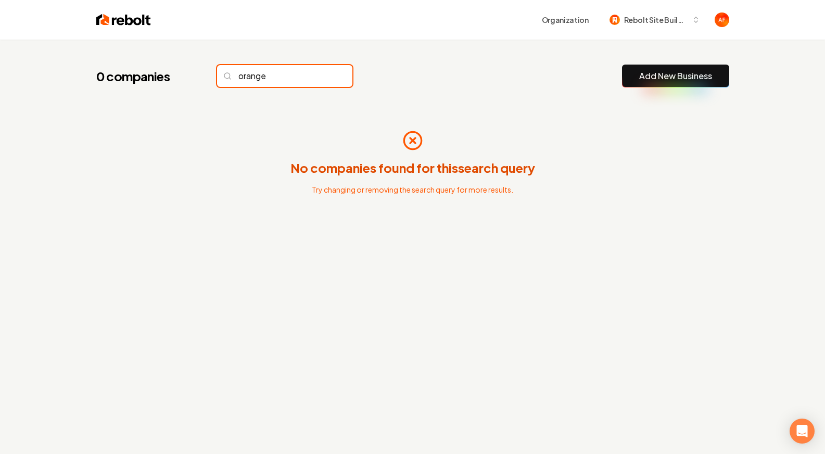
click at [321, 76] on input "orange" at bounding box center [284, 76] width 135 height 22
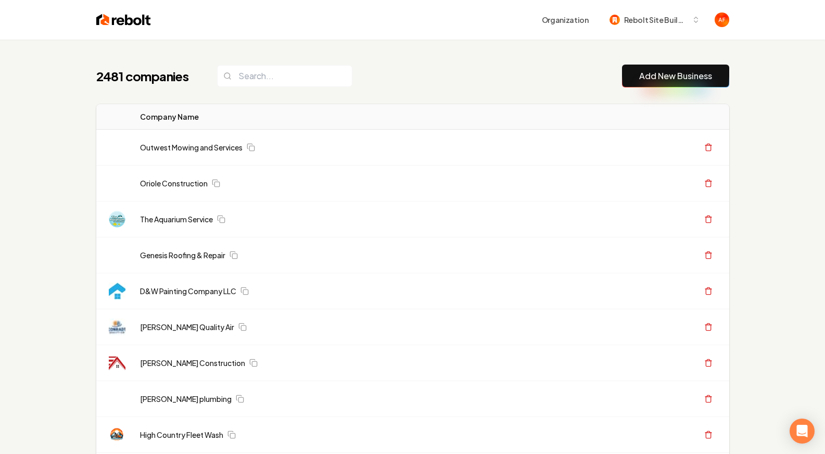
click at [698, 70] on link "Add New Business" at bounding box center [675, 76] width 73 height 12
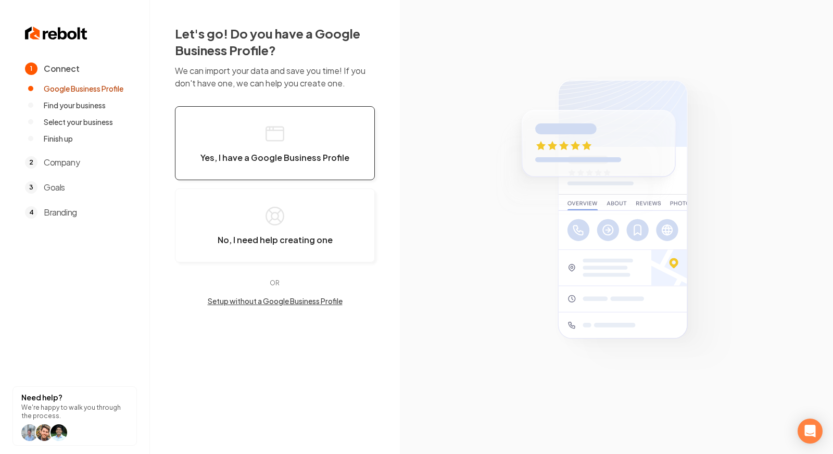
click at [261, 134] on button "Yes, I have a Google Business Profile" at bounding box center [275, 143] width 200 height 74
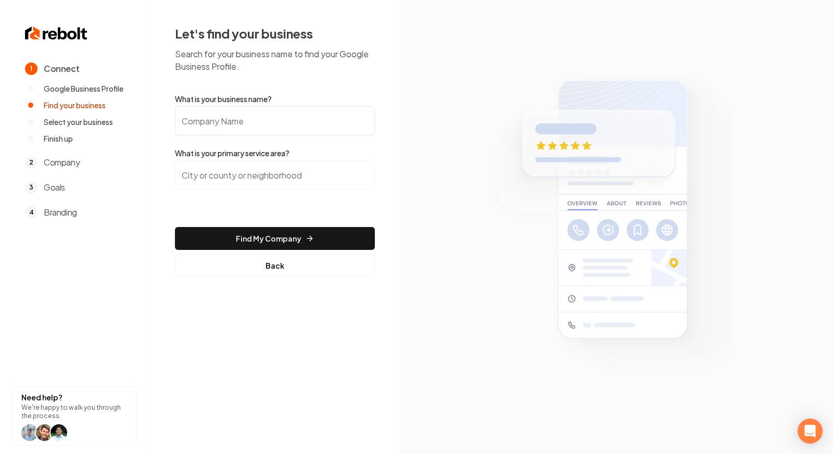
click at [240, 120] on input "What is your business name?" at bounding box center [275, 120] width 200 height 29
click at [225, 118] on input "orange couty" at bounding box center [275, 120] width 200 height 29
type input "Orange County Certified Electric Inc."
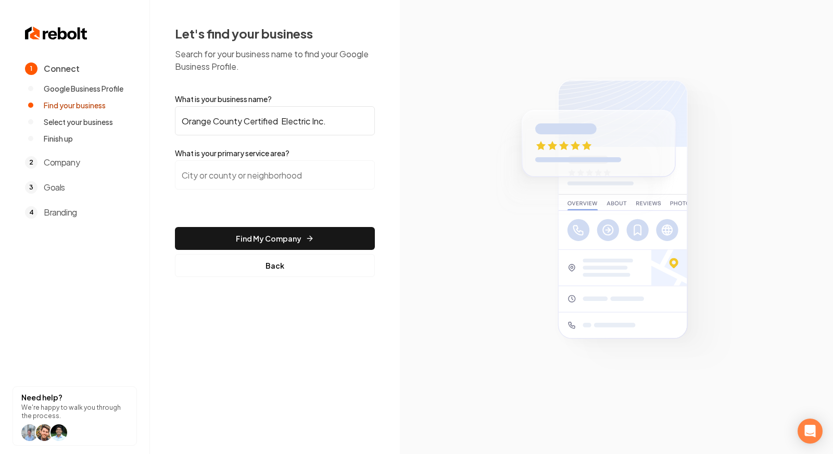
click at [284, 173] on input "search" at bounding box center [275, 174] width 200 height 29
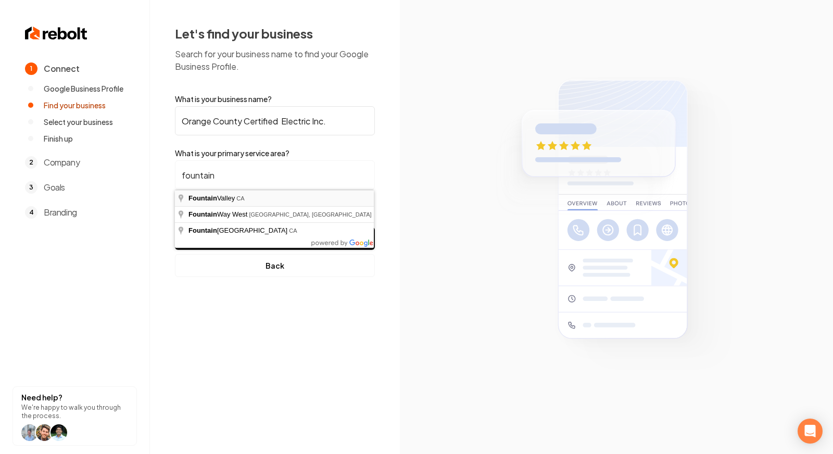
type input "[GEOGRAPHIC_DATA], [GEOGRAPHIC_DATA]"
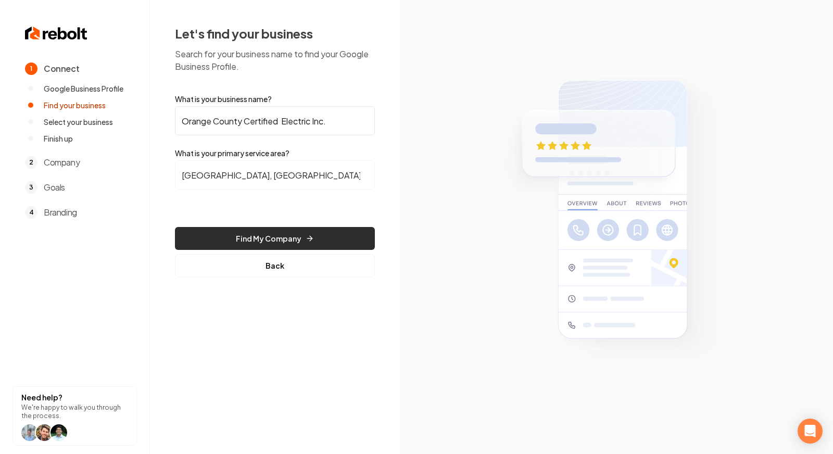
click at [260, 228] on button "Find My Company" at bounding box center [275, 238] width 200 height 23
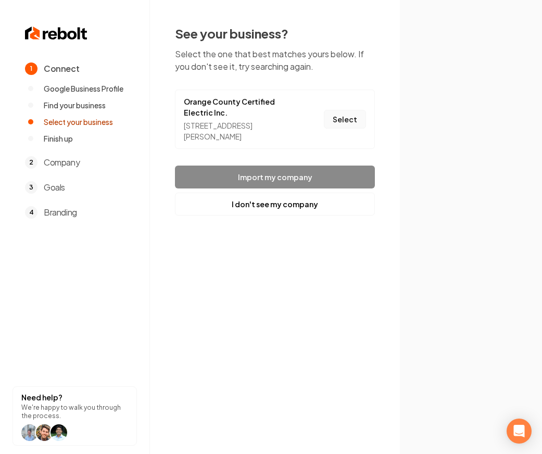
click at [347, 123] on button "Select" at bounding box center [345, 119] width 42 height 19
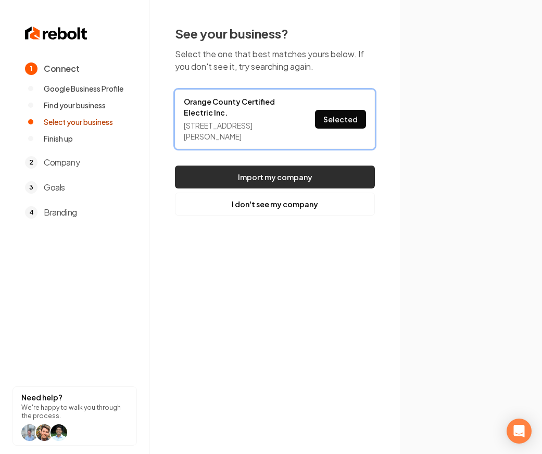
click at [299, 170] on button "Import my company" at bounding box center [275, 177] width 200 height 23
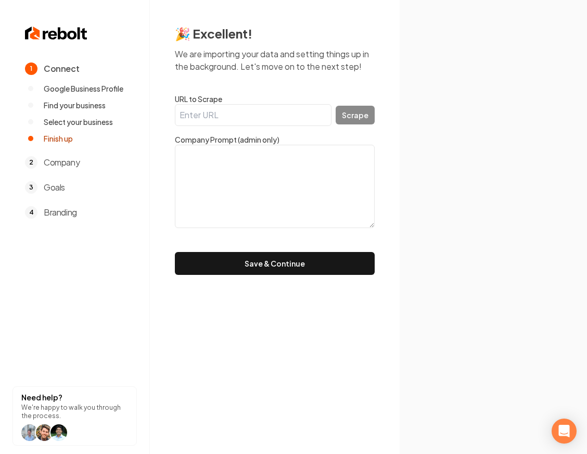
click at [233, 121] on input "URL to Scrape" at bounding box center [253, 115] width 157 height 22
paste input "https://occelectric.com/"
type input "https://occelectric.com/"
click at [175, 252] on button "Save & Continue" at bounding box center [275, 263] width 200 height 23
click at [364, 109] on button "Scrape" at bounding box center [355, 115] width 39 height 19
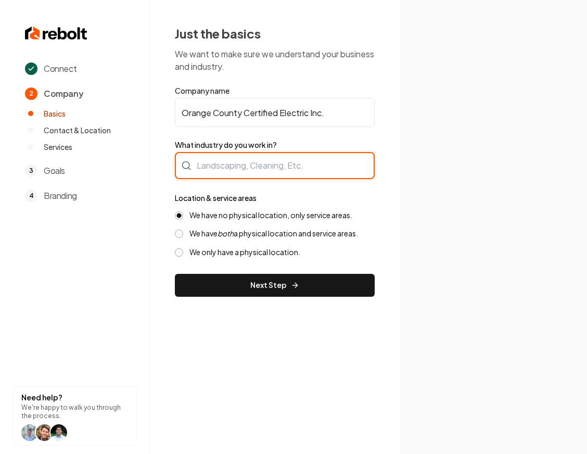
click at [285, 172] on div at bounding box center [275, 165] width 200 height 27
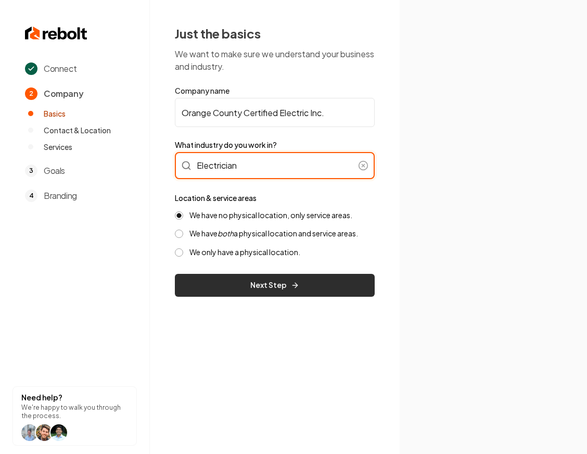
type input "Electrician"
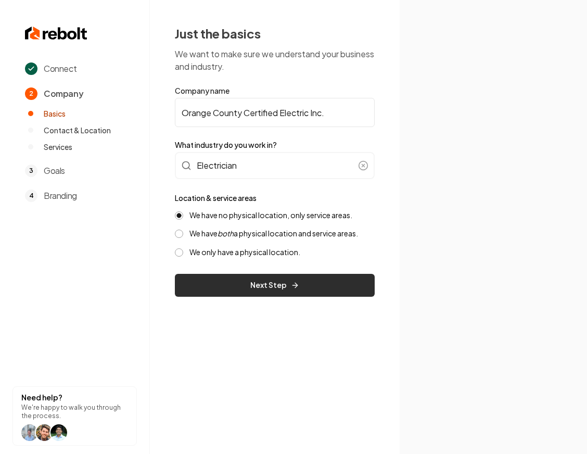
click at [287, 287] on button "Next Step" at bounding box center [275, 285] width 200 height 23
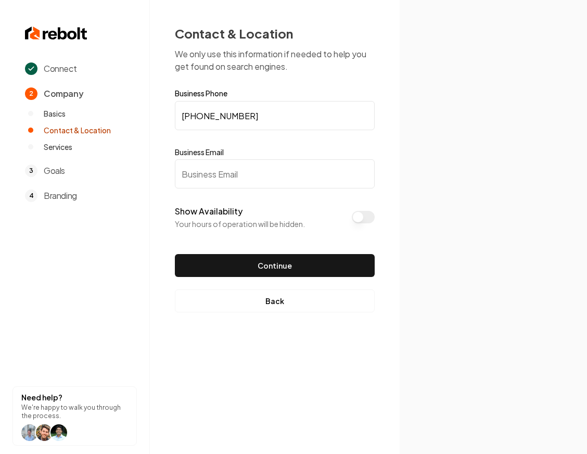
click at [248, 174] on input "Business Email" at bounding box center [275, 173] width 200 height 29
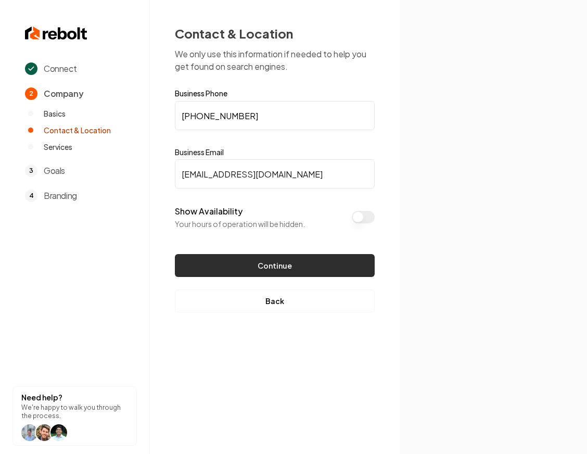
type input "[EMAIL_ADDRESS][DOMAIN_NAME]"
click at [252, 260] on button "Continue" at bounding box center [275, 265] width 200 height 23
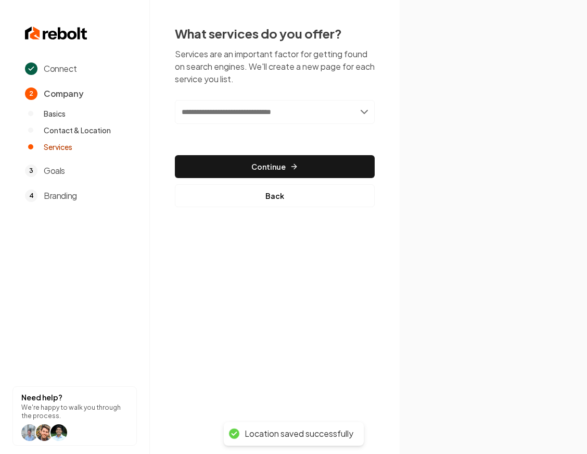
click at [320, 108] on input "text" at bounding box center [275, 112] width 200 height 24
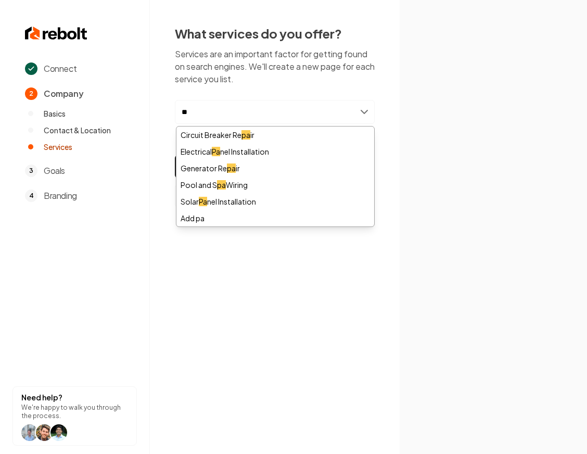
type input "*"
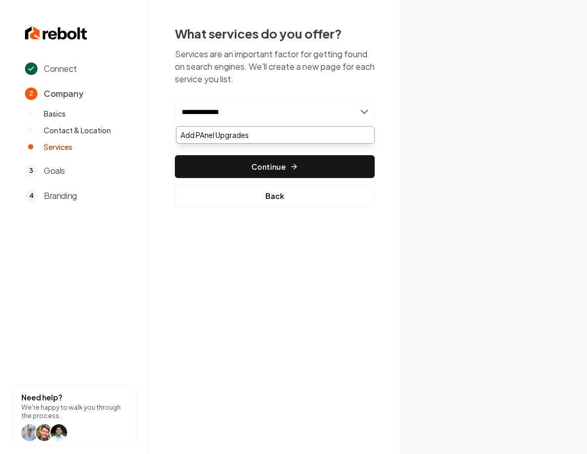
click at [188, 111] on input "**********" at bounding box center [275, 112] width 200 height 24
click at [261, 110] on input "**********" at bounding box center [275, 112] width 200 height 24
type input "**********"
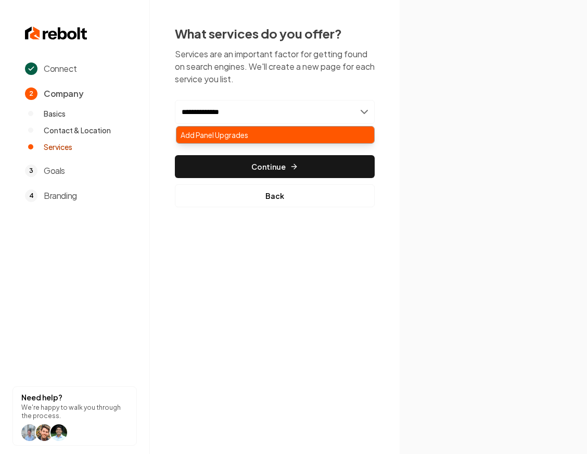
click at [255, 141] on div "Add Panel Upgrades" at bounding box center [275, 134] width 198 height 17
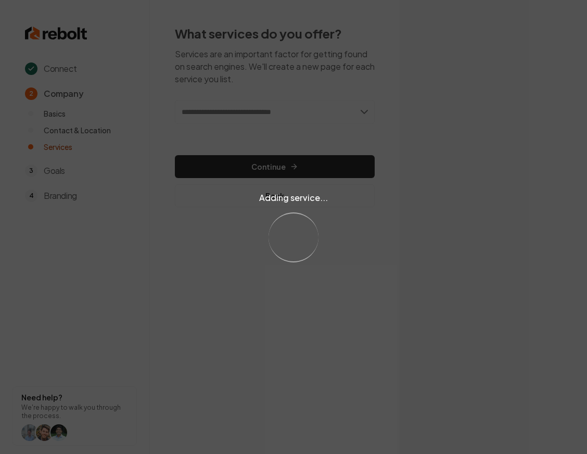
click at [261, 113] on div "Adding service... Loading..." at bounding box center [293, 227] width 587 height 454
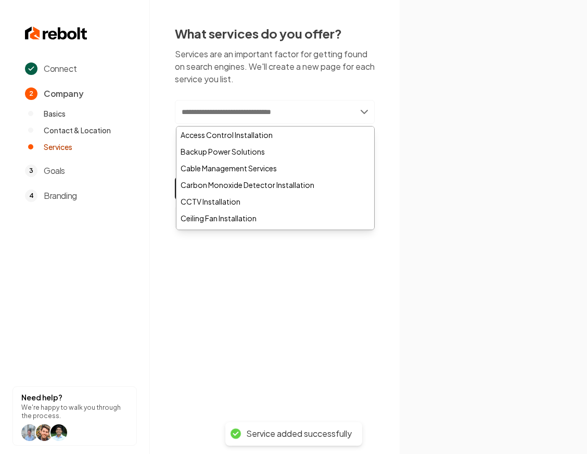
click at [260, 111] on input "text" at bounding box center [275, 112] width 200 height 24
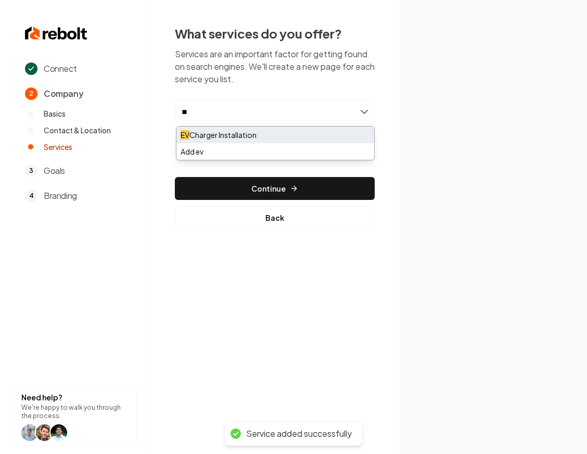
type input "**"
click at [240, 134] on div "EV Charger Installation" at bounding box center [275, 134] width 198 height 17
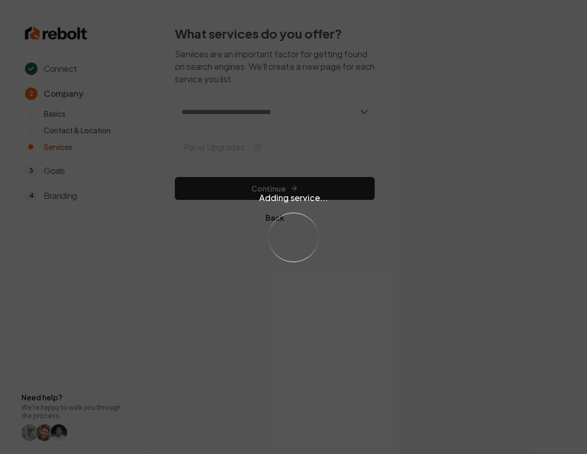
click at [274, 112] on div "Adding service... Loading..." at bounding box center [293, 227] width 587 height 454
click at [274, 112] on input "text" at bounding box center [275, 112] width 200 height 24
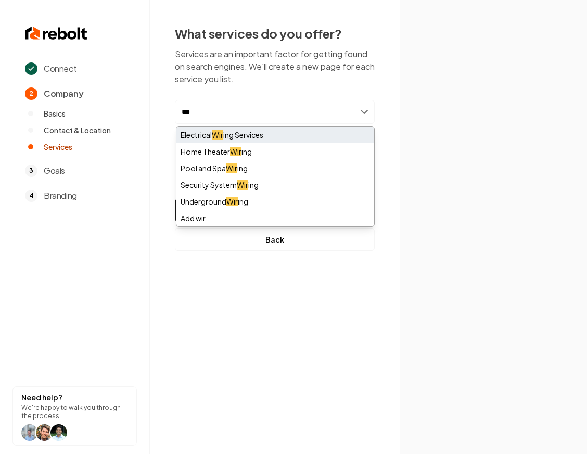
type input "***"
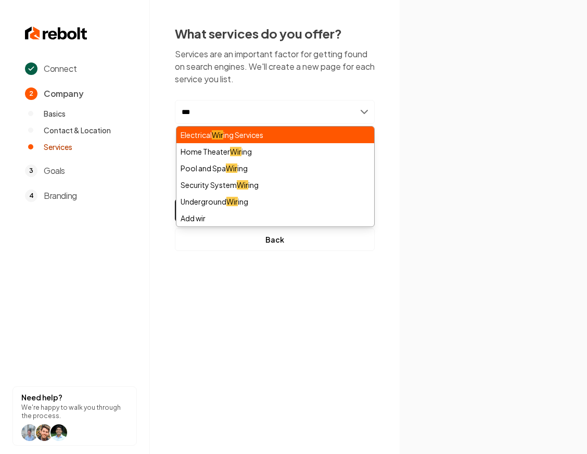
click at [255, 134] on div "Electrical Wir ing Services" at bounding box center [275, 134] width 198 height 17
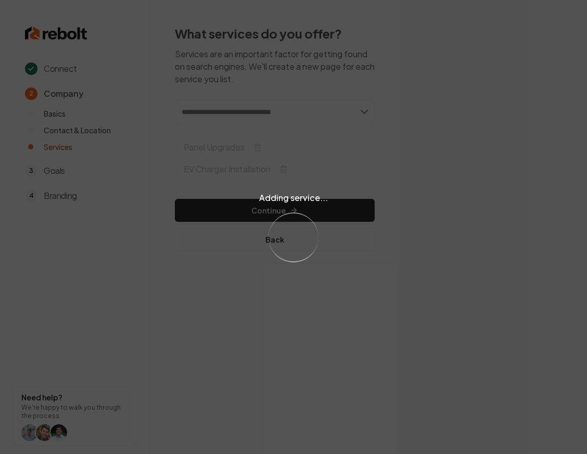
click at [263, 120] on div "Adding service... Loading..." at bounding box center [293, 227] width 587 height 454
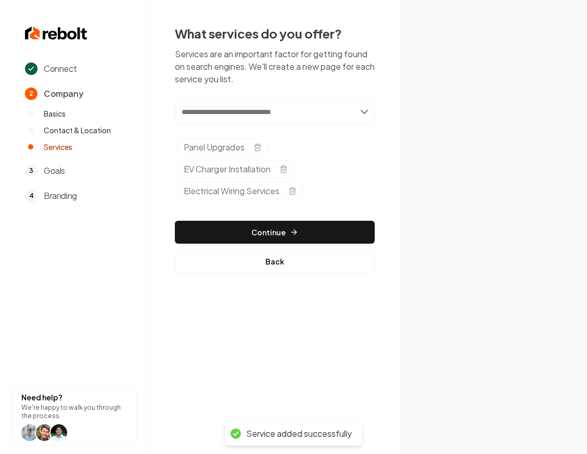
click at [317, 113] on input "text" at bounding box center [275, 112] width 200 height 24
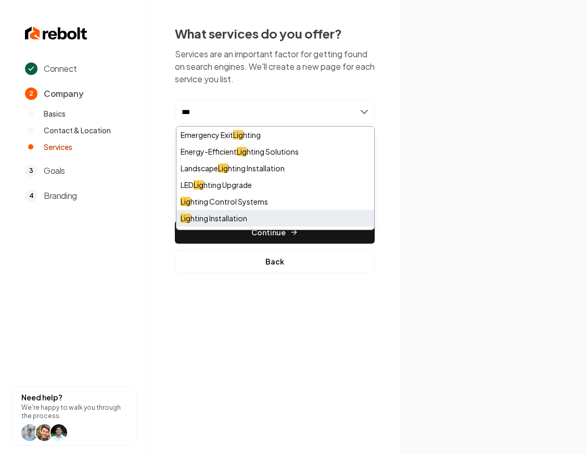
type input "***"
click at [228, 212] on div "Lig hting Installation" at bounding box center [275, 218] width 198 height 17
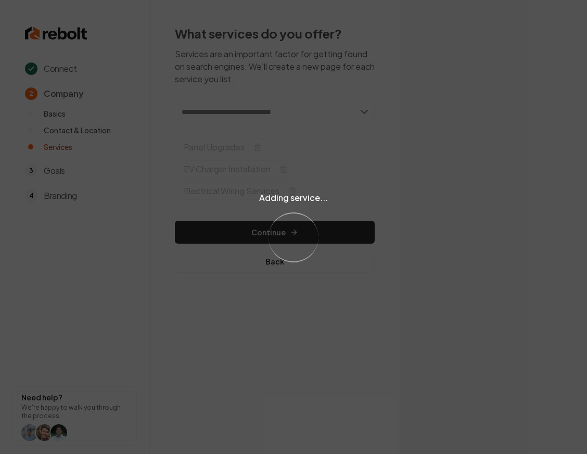
click at [323, 243] on div "Adding service... Loading..." at bounding box center [293, 227] width 587 height 454
click at [324, 240] on div "Adding service... Loading..." at bounding box center [293, 227] width 587 height 454
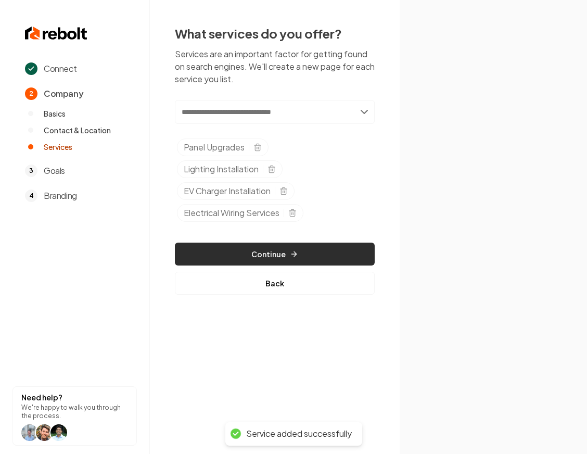
click at [285, 252] on button "Continue" at bounding box center [275, 254] width 200 height 23
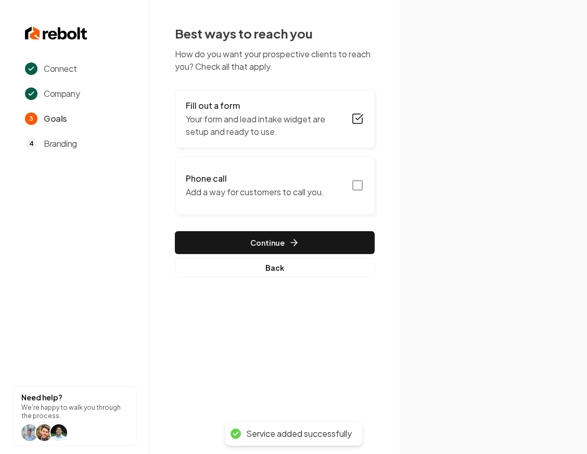
click at [365, 131] on button "Fill out a form Your form and lead intake widget are setup and ready to use." at bounding box center [275, 119] width 200 height 58
click at [370, 183] on button "Phone call Add a way for customers to call you." at bounding box center [275, 185] width 200 height 58
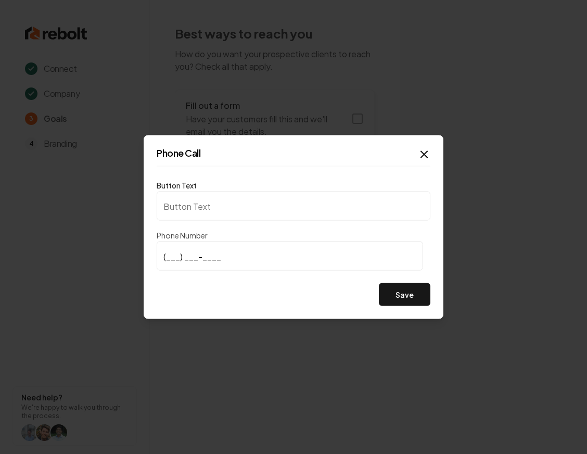
type input "Call us"
type input "[PHONE_NUMBER]"
drag, startPoint x: 399, startPoint y: 293, endPoint x: 397, endPoint y: 237, distance: 55.2
click at [399, 293] on button "Save" at bounding box center [405, 294] width 52 height 23
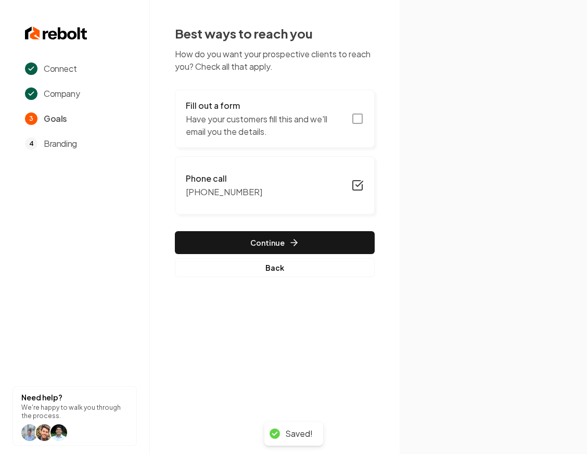
click at [354, 122] on icon "button" at bounding box center [357, 118] width 12 height 12
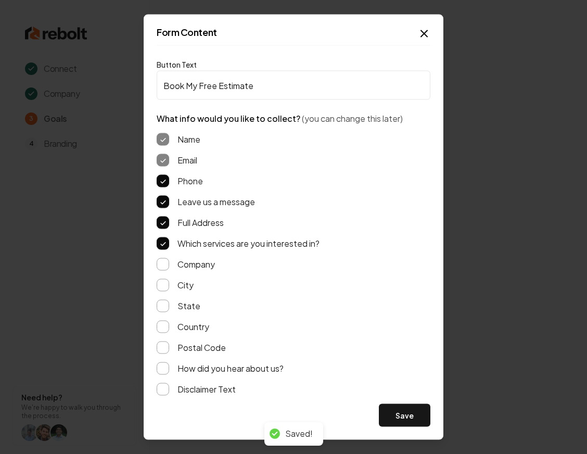
click at [185, 367] on label "How did you hear about us?" at bounding box center [230, 368] width 106 height 12
click at [169, 367] on button "How did you hear about us?" at bounding box center [163, 368] width 12 height 12
click at [411, 411] on button "Save" at bounding box center [405, 415] width 52 height 23
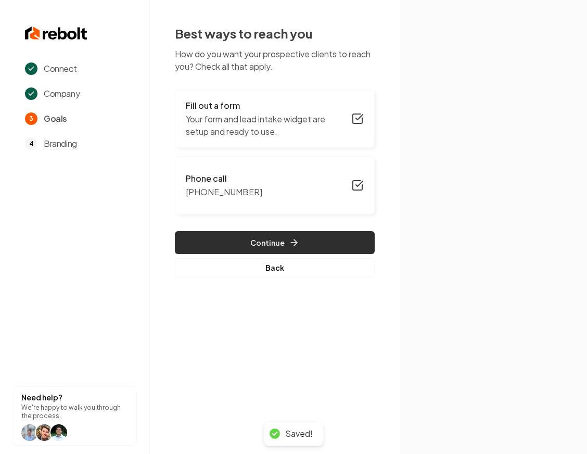
click at [310, 244] on button "Continue" at bounding box center [275, 242] width 200 height 23
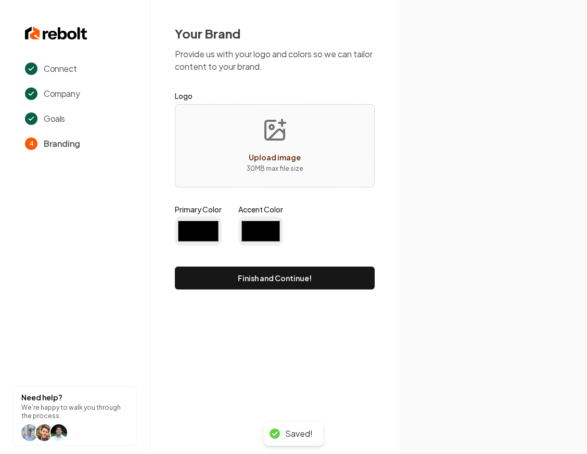
type input "#194d33"
type input "#70be00"
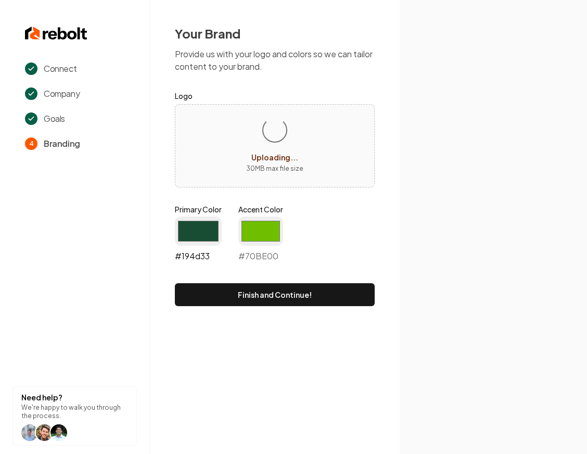
click at [200, 220] on input "#194d33" at bounding box center [198, 231] width 47 height 29
type input "#181818"
drag, startPoint x: 271, startPoint y: 232, endPoint x: 219, endPoint y: 281, distance: 71.1
click at [270, 232] on input "#70be00" at bounding box center [260, 231] width 45 height 29
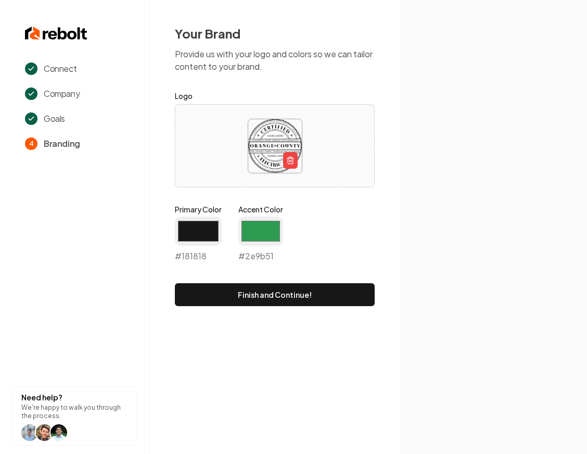
type input "#2e9b51"
click at [355, 203] on form "Logo Primary Color #181818 #181818 Accent Color #2e9b51 #2e9b51 Finish and Cont…" at bounding box center [275, 198] width 200 height 217
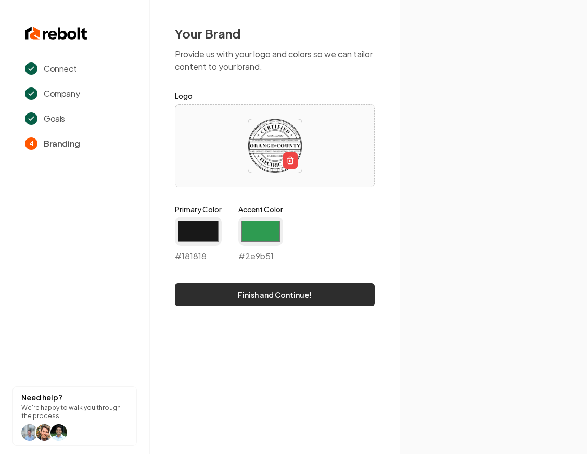
click at [332, 290] on button "Finish and Continue!" at bounding box center [275, 294] width 200 height 23
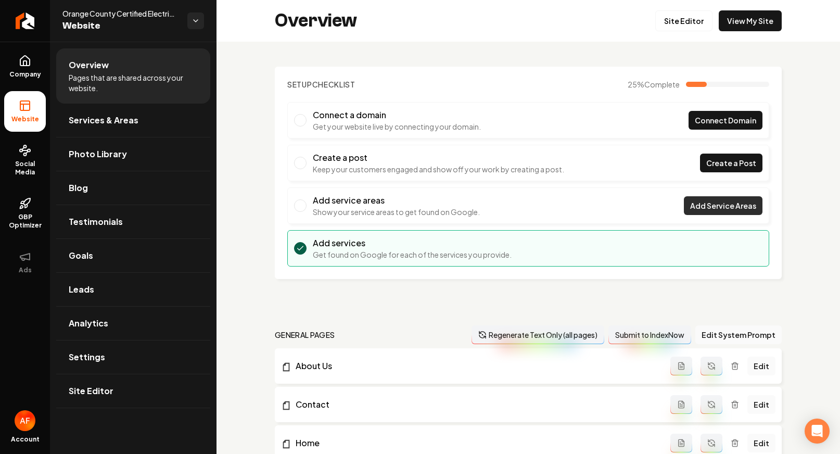
click at [587, 210] on span "Add Service Areas" at bounding box center [723, 205] width 66 height 11
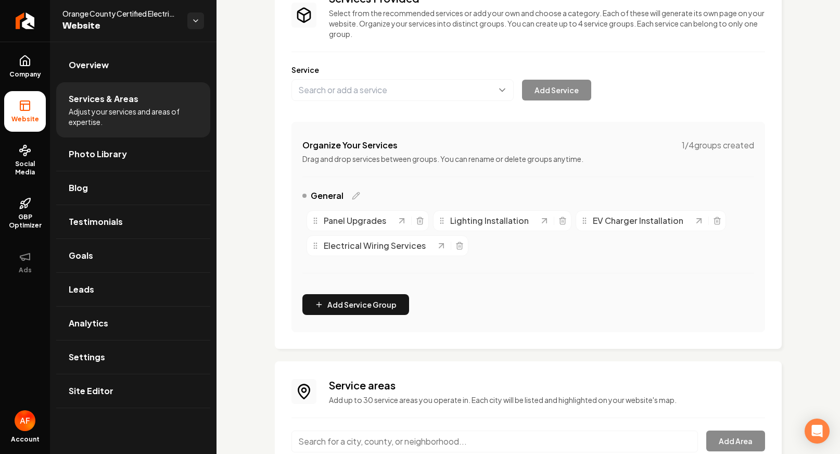
scroll to position [159, 0]
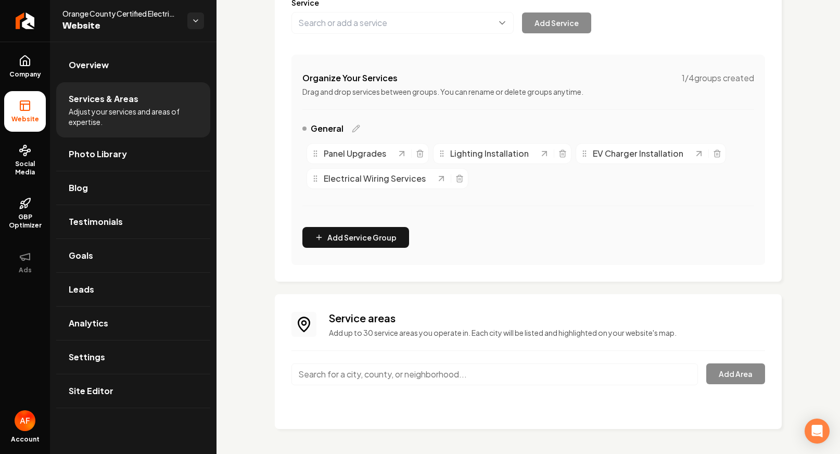
click at [409, 368] on input "Main content area" at bounding box center [494, 374] width 406 height 22
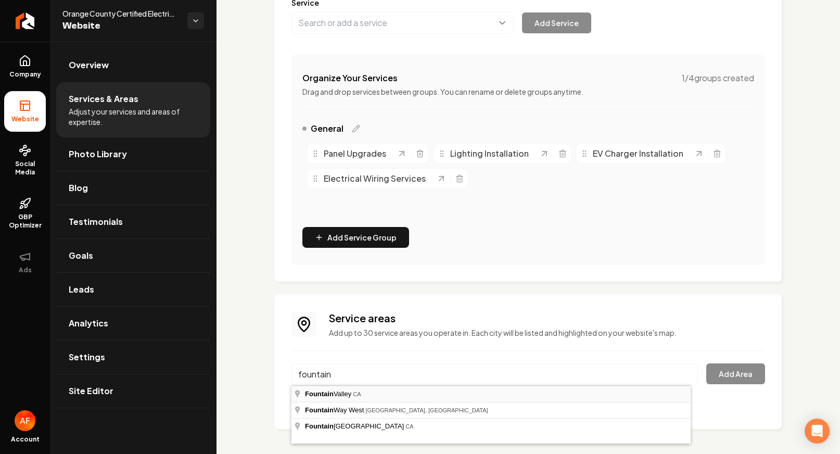
type input "[GEOGRAPHIC_DATA], [GEOGRAPHIC_DATA]"
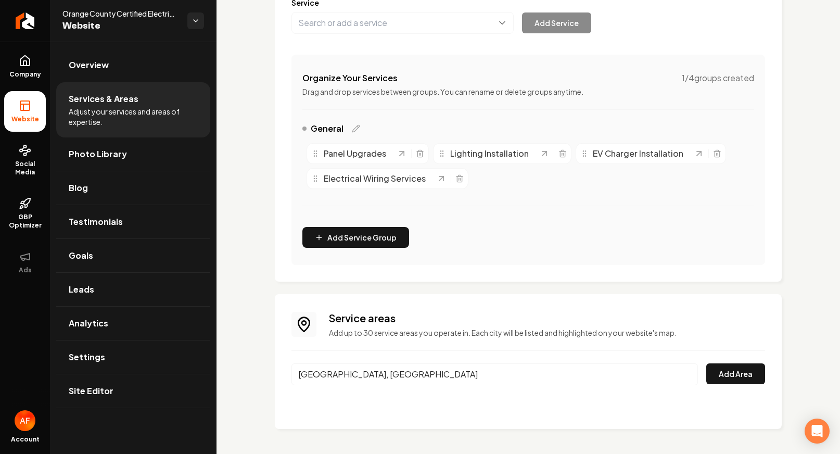
click at [587, 385] on div "[GEOGRAPHIC_DATA], [GEOGRAPHIC_DATA] Add Area" at bounding box center [528, 380] width 474 height 34
click at [587, 382] on button "Add Area" at bounding box center [735, 373] width 59 height 21
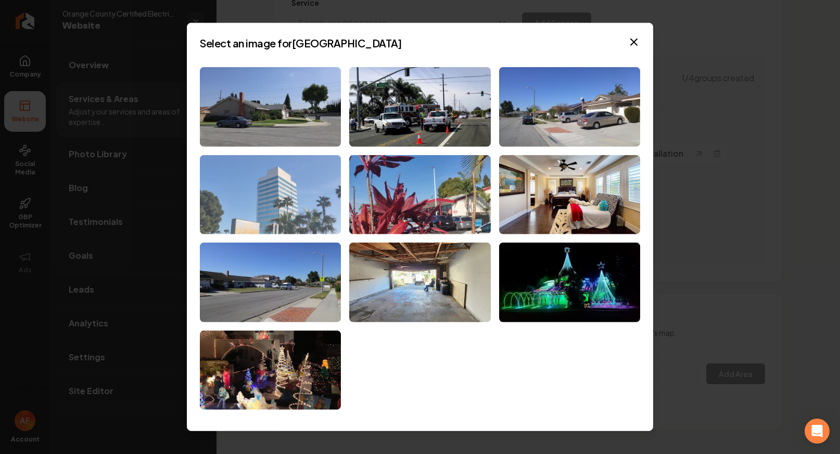
click at [316, 182] on img at bounding box center [270, 195] width 141 height 80
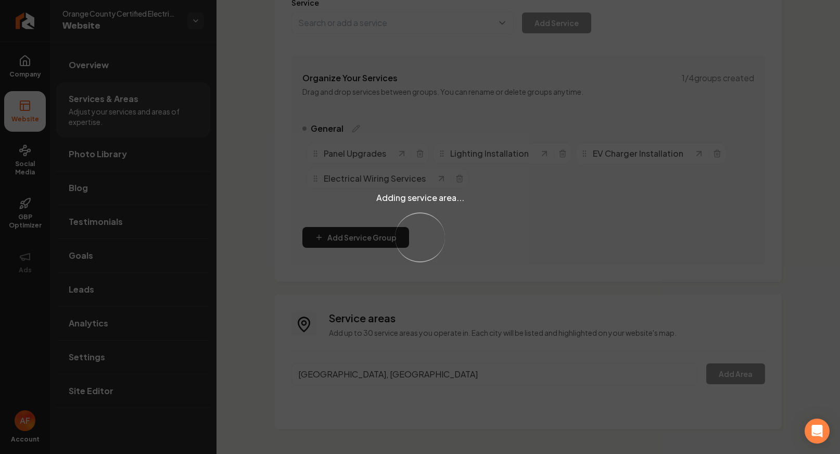
click at [439, 327] on div "Adding service area... Loading..." at bounding box center [420, 227] width 840 height 454
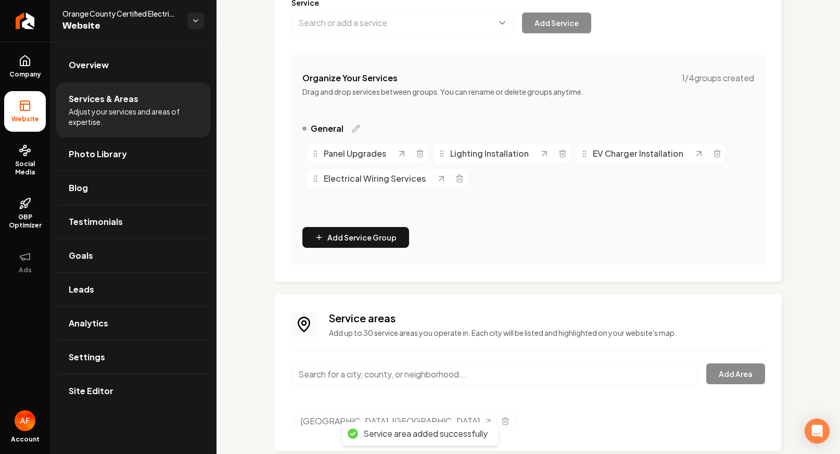
click at [379, 383] on input "Main content area" at bounding box center [494, 374] width 406 height 22
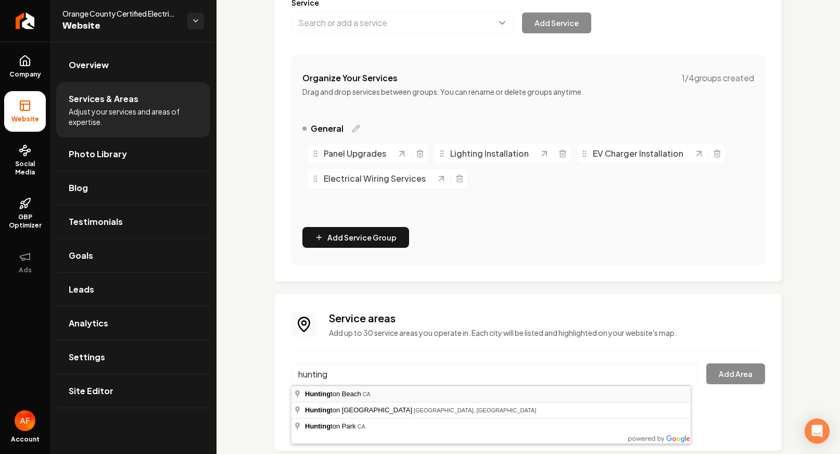
type input "[GEOGRAPHIC_DATA], [GEOGRAPHIC_DATA]"
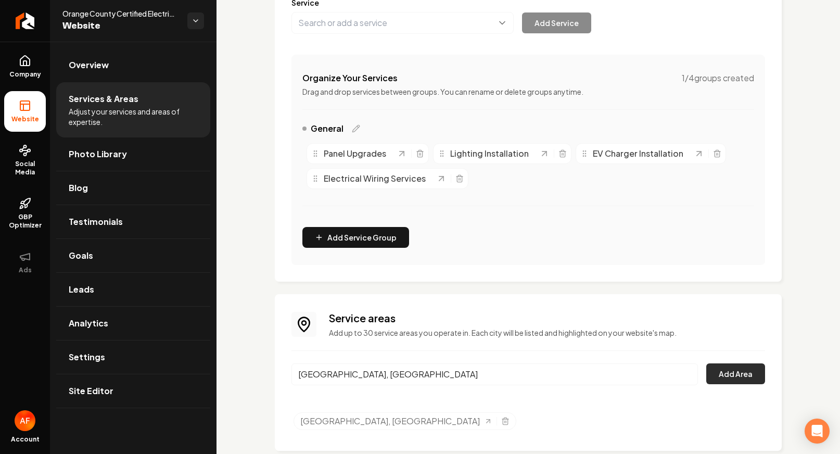
click at [587, 371] on button "Add Area" at bounding box center [735, 373] width 59 height 21
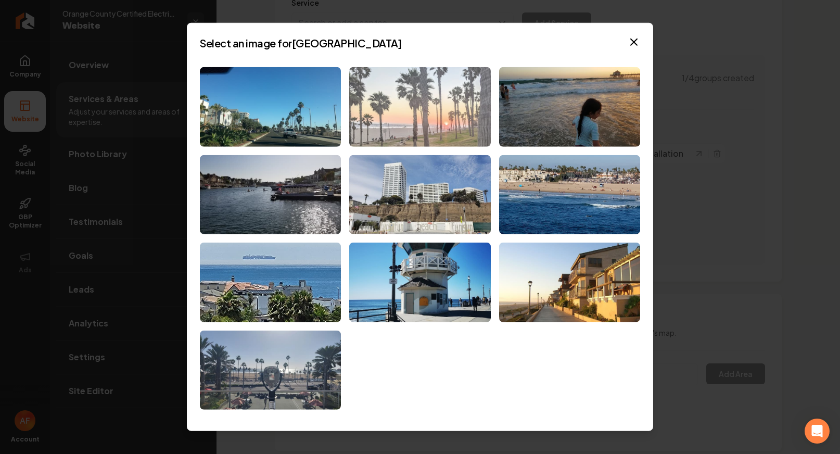
click at [474, 85] on img at bounding box center [419, 107] width 141 height 80
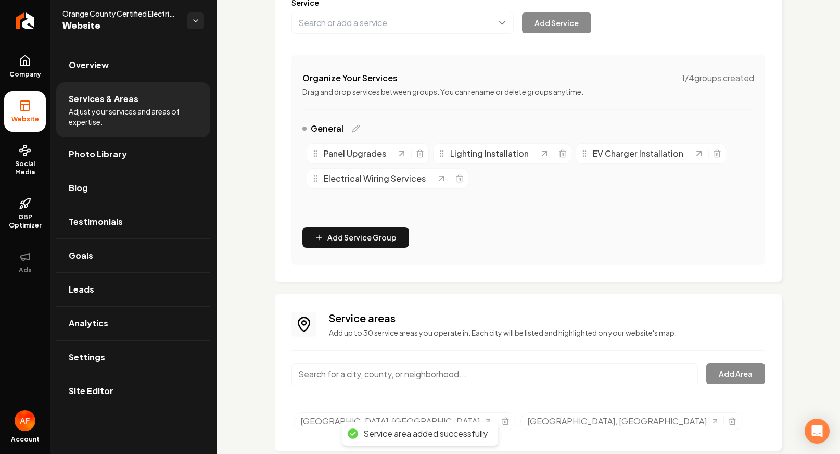
click at [388, 372] on input "Main content area" at bounding box center [494, 374] width 406 height 22
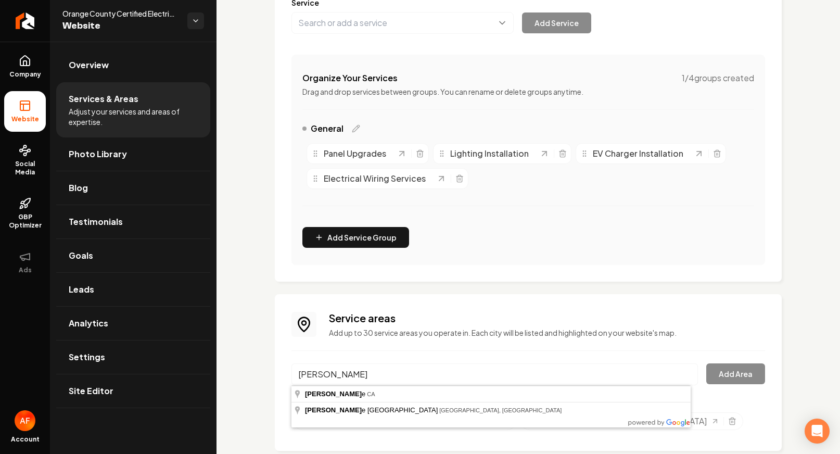
type input "[GEOGRAPHIC_DATA], [GEOGRAPHIC_DATA]"
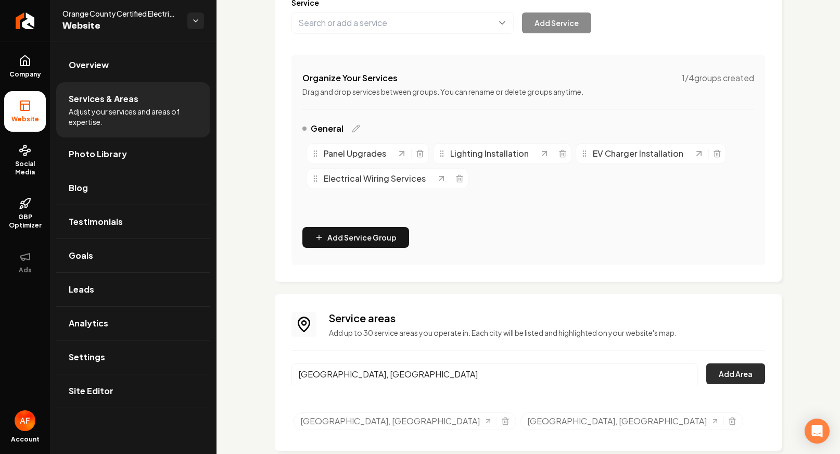
click at [587, 371] on button "Add Area" at bounding box center [735, 373] width 59 height 21
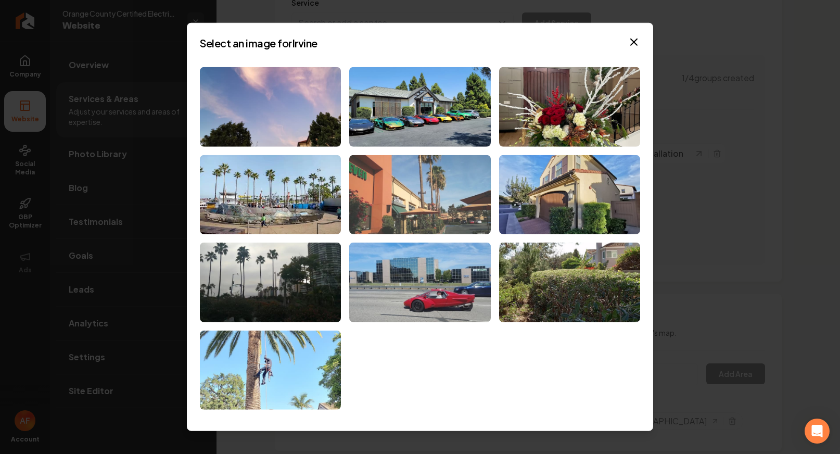
click at [381, 211] on img at bounding box center [419, 195] width 141 height 80
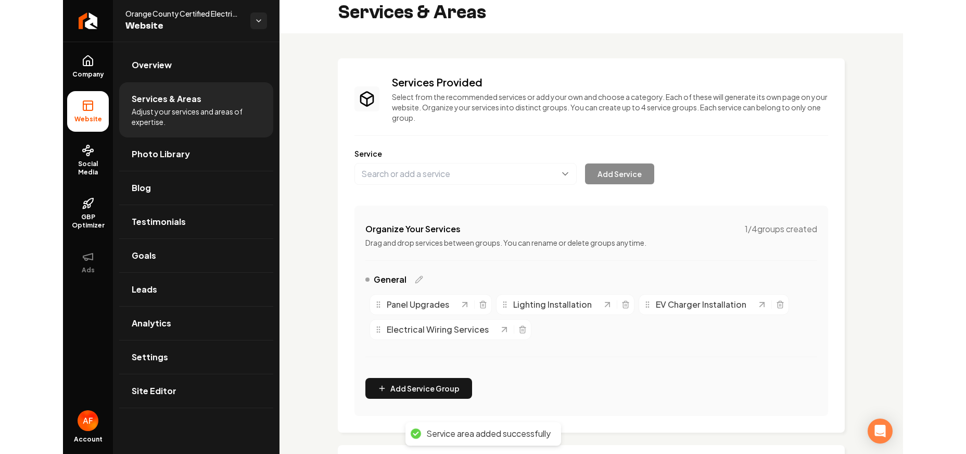
scroll to position [0, 0]
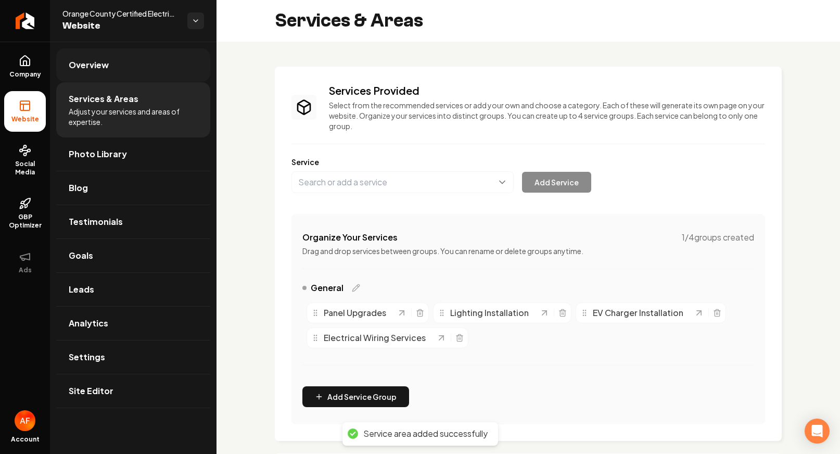
click at [104, 56] on link "Overview" at bounding box center [133, 64] width 154 height 33
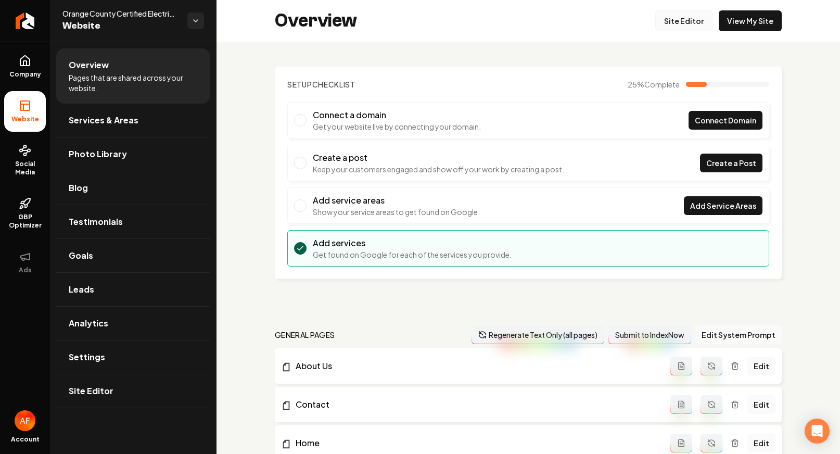
click at [587, 21] on link "Site Editor" at bounding box center [683, 20] width 57 height 21
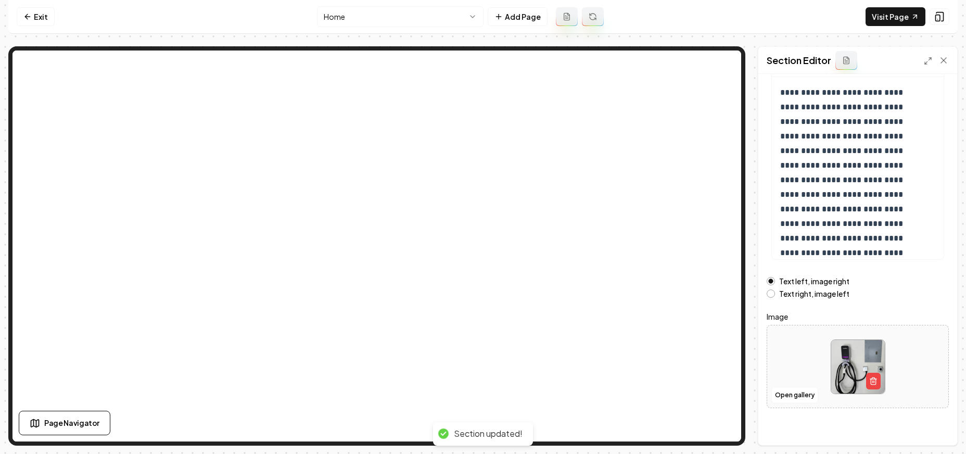
scroll to position [108, 0]
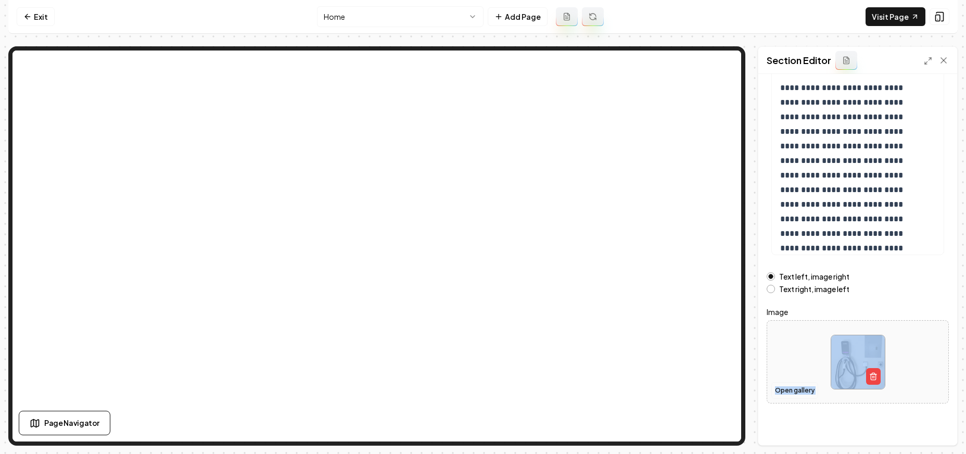
click at [587, 383] on div "Open gallery" at bounding box center [858, 361] width 182 height 83
click at [587, 394] on button "Open gallery" at bounding box center [794, 390] width 47 height 17
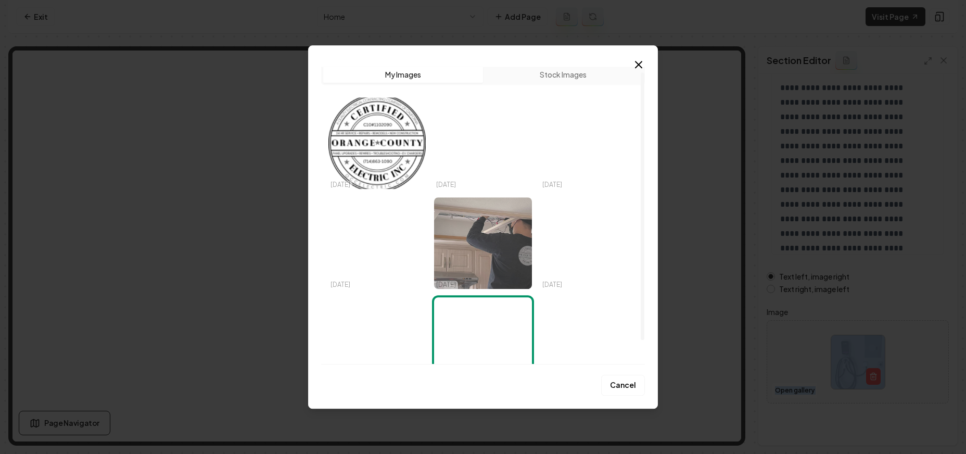
scroll to position [0, 0]
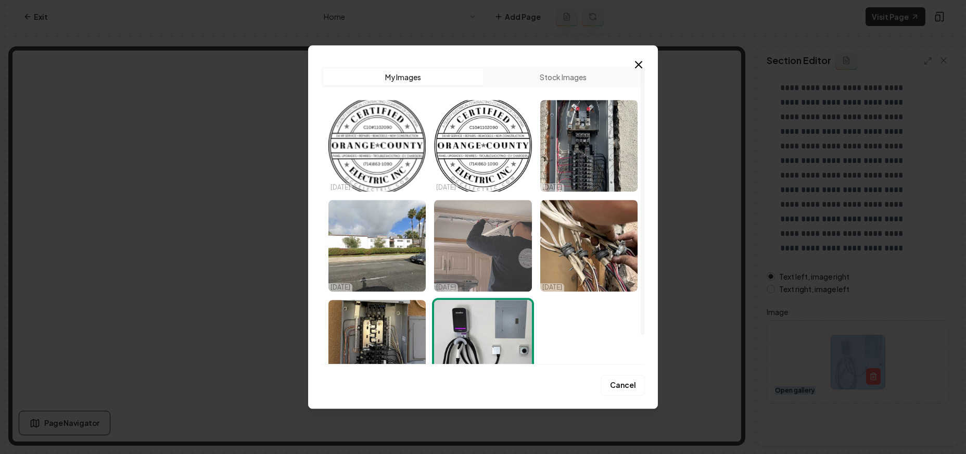
click at [487, 229] on img "Select image image_68d424a25c7cd75eb8a6fca7.jpeg" at bounding box center [482, 246] width 97 height 92
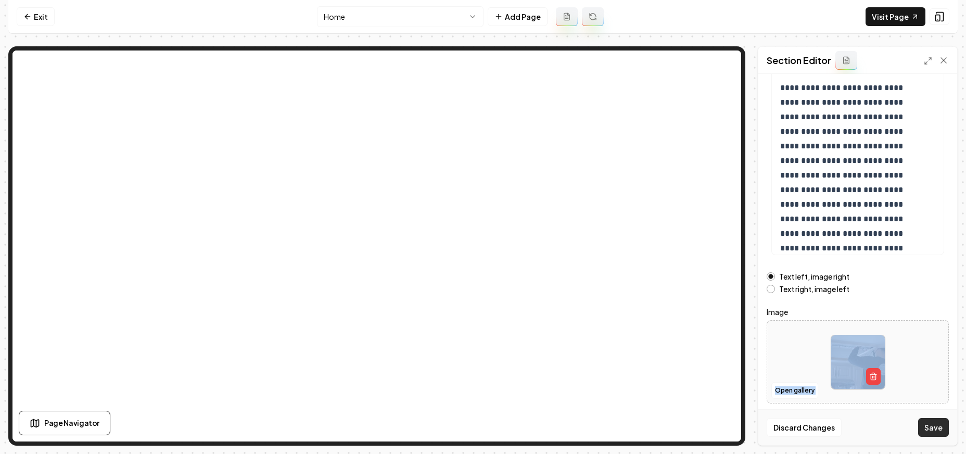
click at [587, 419] on button "Save" at bounding box center [933, 427] width 31 height 19
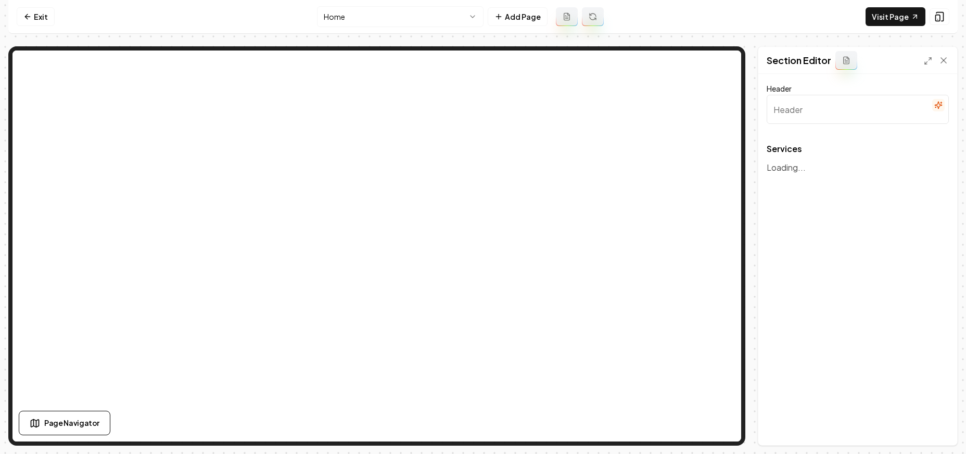
type input "Our Expert Electrical Services"
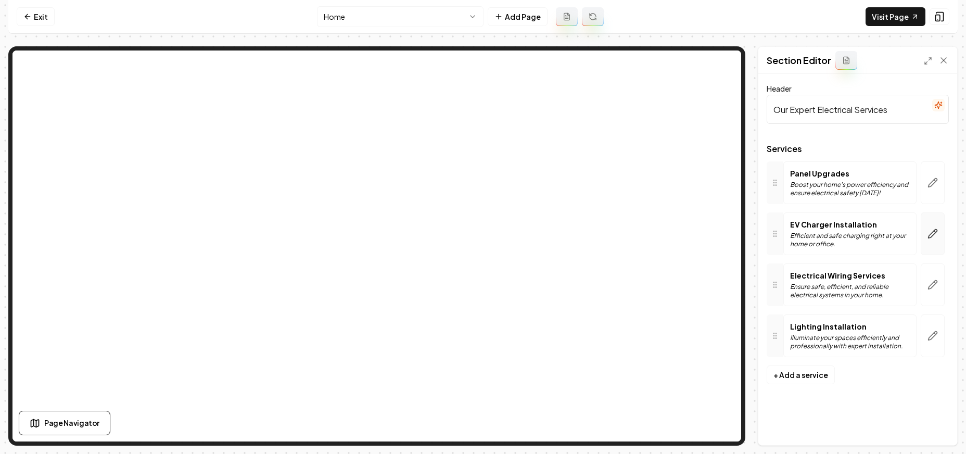
click at [587, 229] on icon "button" at bounding box center [932, 233] width 10 height 10
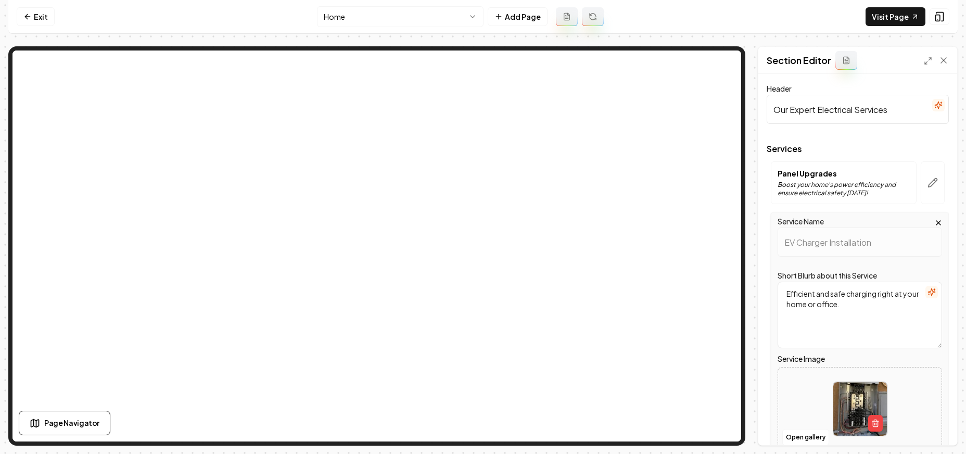
scroll to position [191, 0]
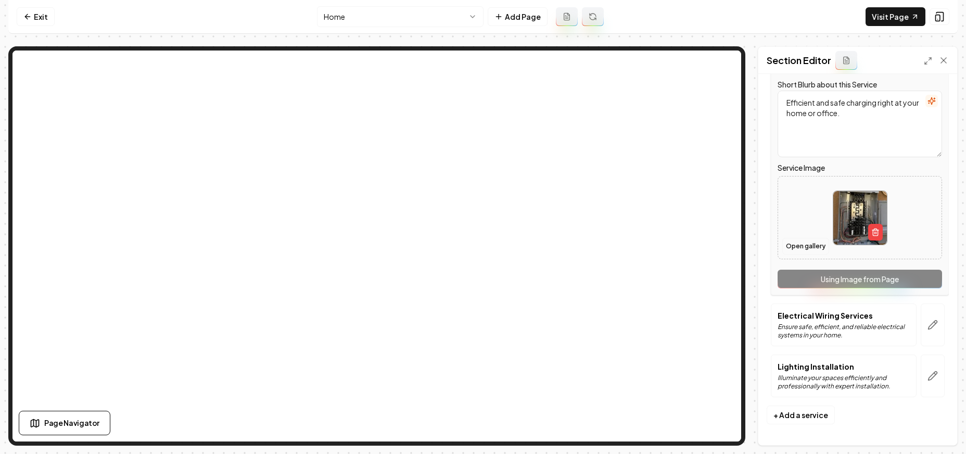
click at [587, 242] on button "Open gallery" at bounding box center [805, 246] width 47 height 17
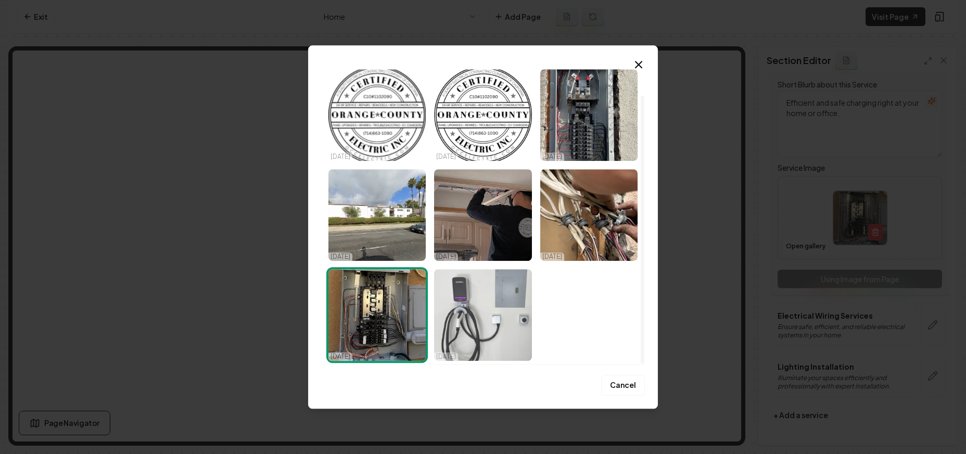
scroll to position [32, 0]
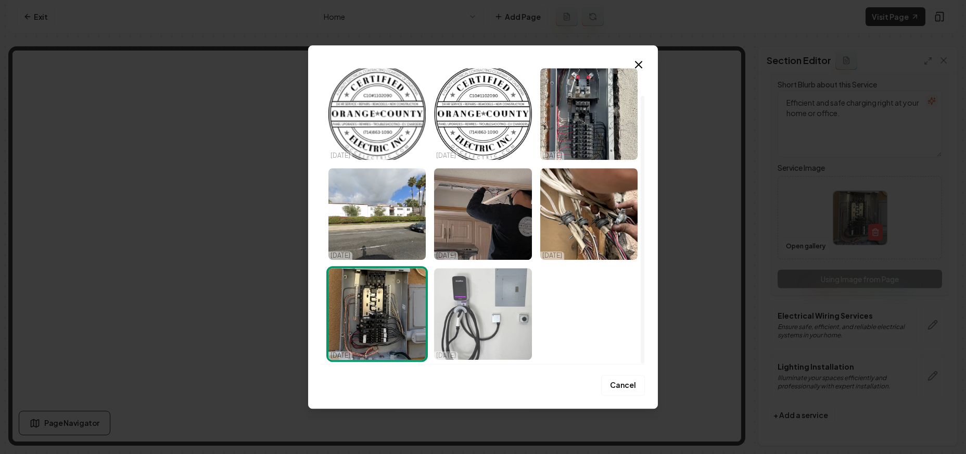
click at [479, 307] on img "Select image image_68d424a25c7cd75eb8a6fab3.jpeg" at bounding box center [482, 314] width 97 height 92
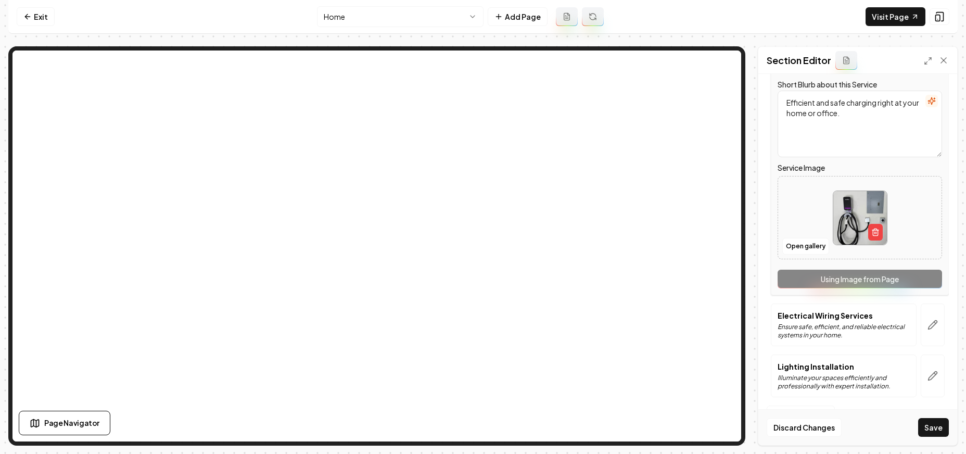
click at [587, 425] on button "Save" at bounding box center [933, 427] width 31 height 19
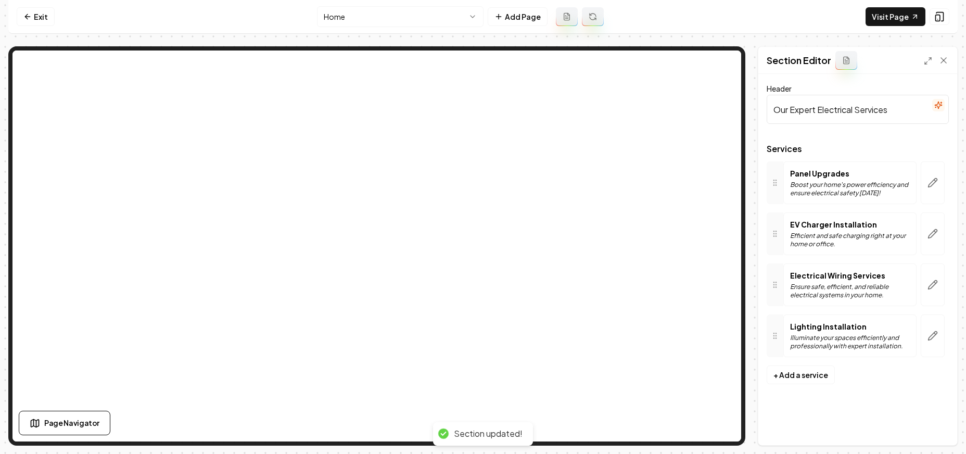
scroll to position [0, 0]
click at [587, 286] on button "button" at bounding box center [933, 284] width 24 height 43
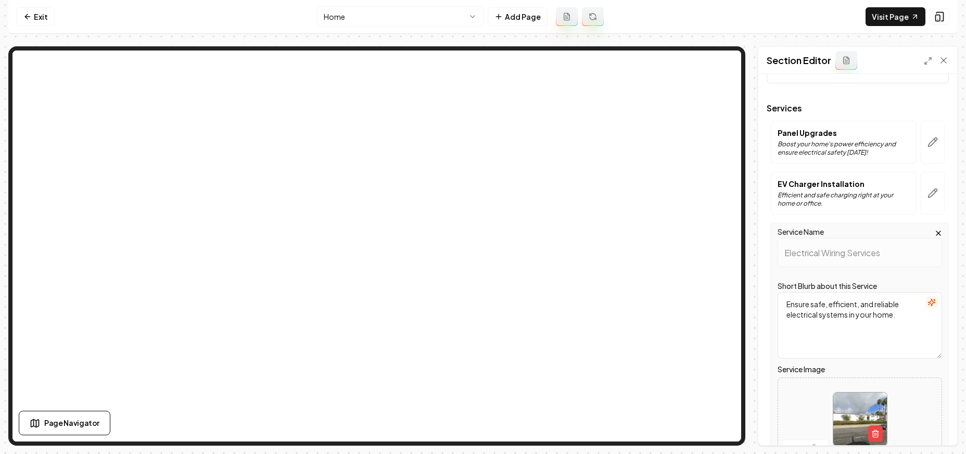
scroll to position [110, 0]
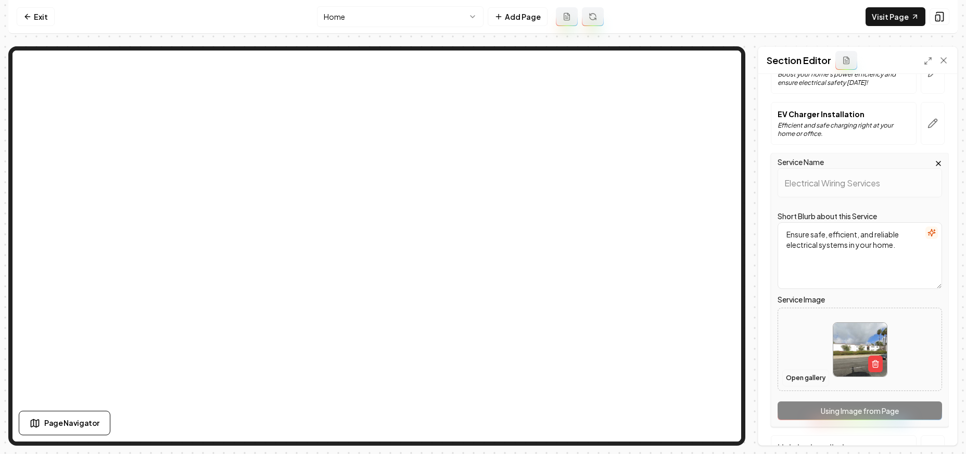
click at [587, 371] on button "Open gallery" at bounding box center [805, 378] width 47 height 17
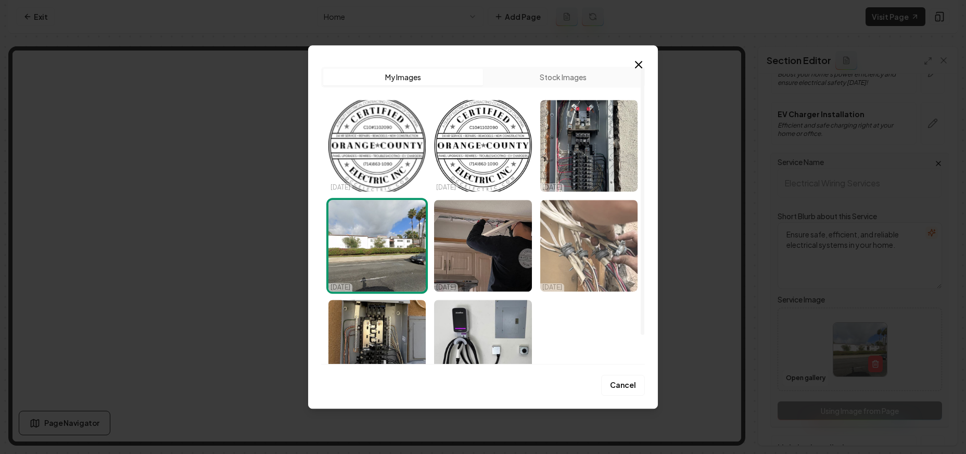
click at [587, 237] on img "Select image image_68d424a25c7cd75eb8a6fb63.jpeg" at bounding box center [588, 246] width 97 height 92
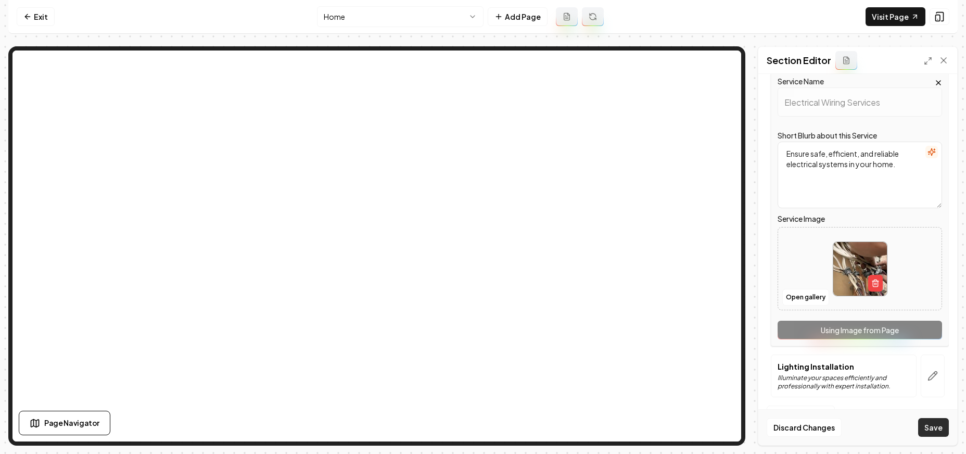
click at [587, 428] on button "Save" at bounding box center [933, 427] width 31 height 19
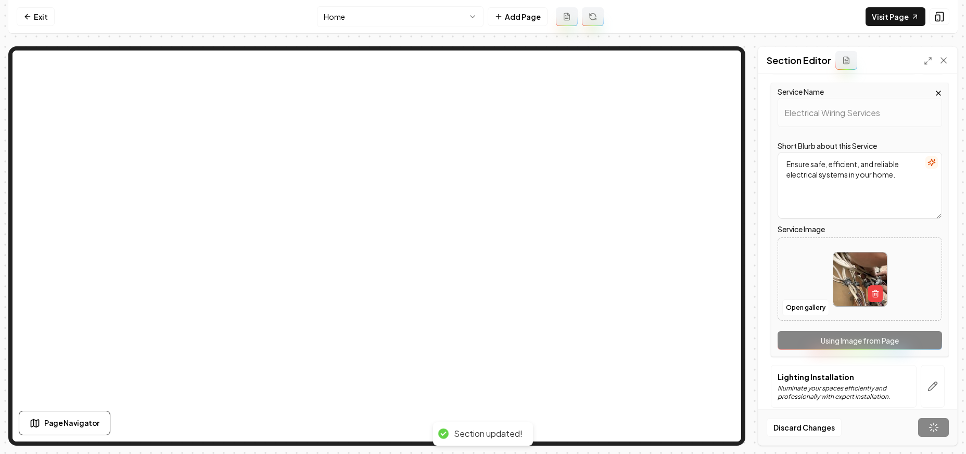
scroll to position [0, 0]
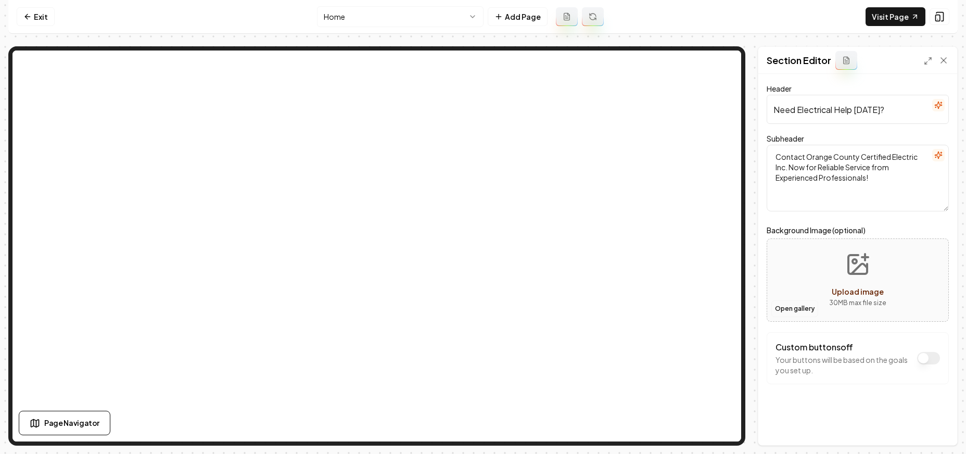
click at [587, 312] on button "Open gallery" at bounding box center [794, 308] width 47 height 17
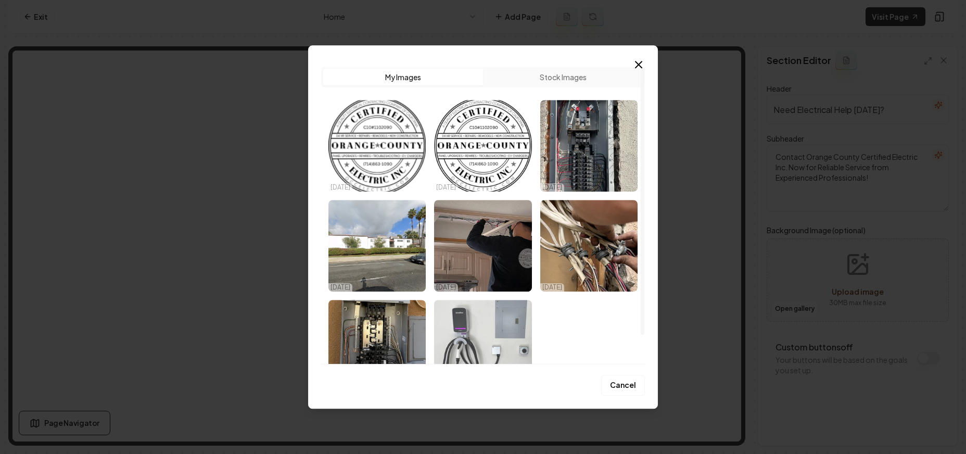
click at [460, 334] on img "Select image image_68d424a25c7cd75eb8a6fab3.jpeg" at bounding box center [482, 346] width 97 height 92
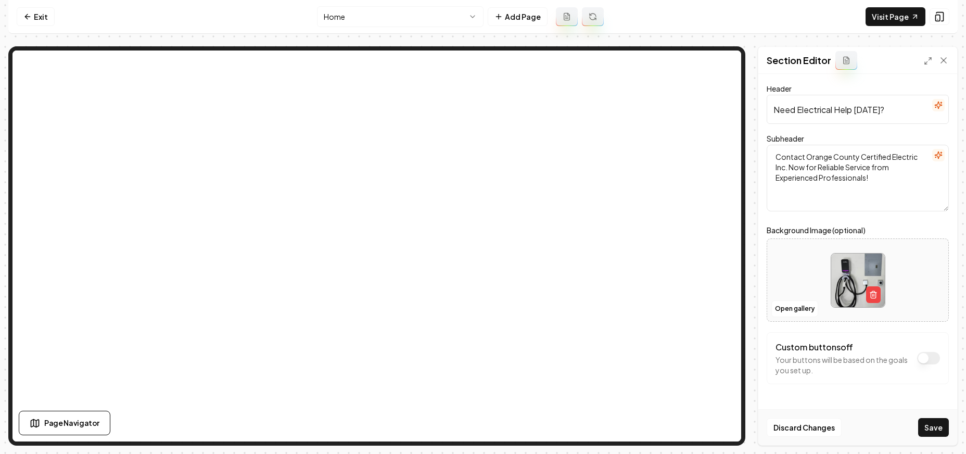
click at [587, 418] on button "Save" at bounding box center [933, 427] width 31 height 19
click at [34, 15] on link "Exit" at bounding box center [36, 16] width 38 height 19
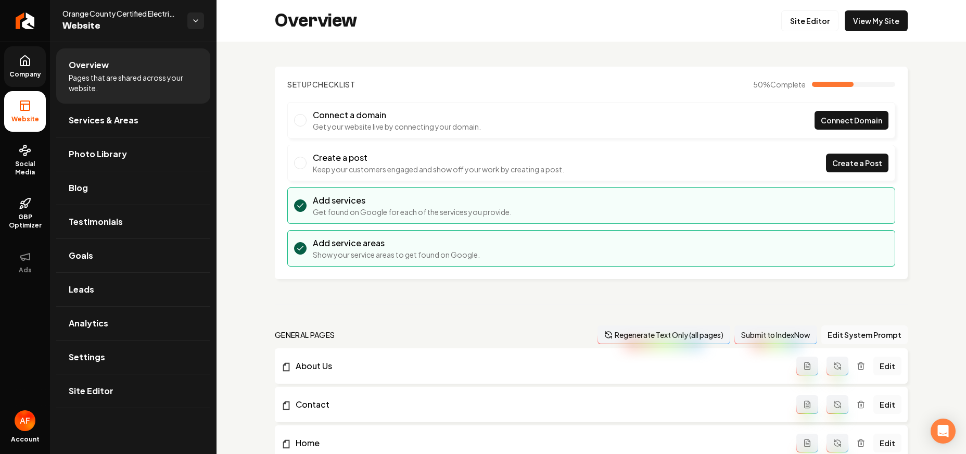
click at [29, 71] on span "Company" at bounding box center [25, 74] width 40 height 8
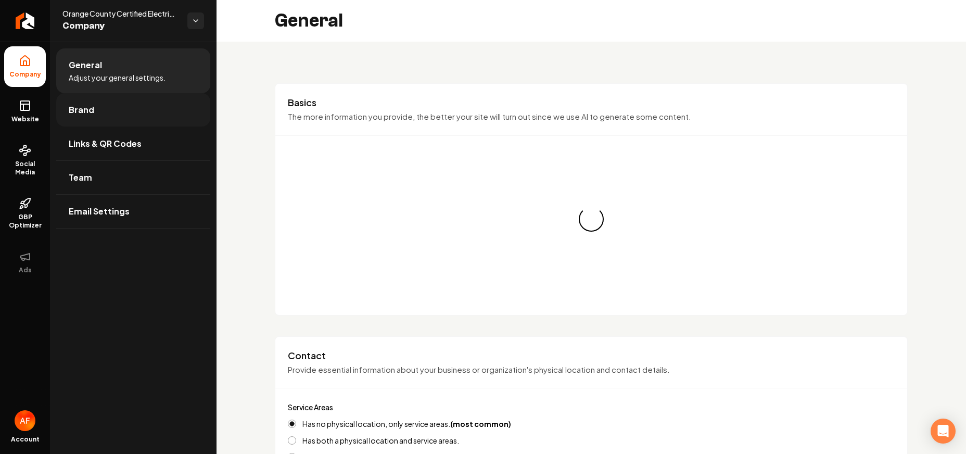
click at [74, 121] on link "Brand" at bounding box center [133, 109] width 154 height 33
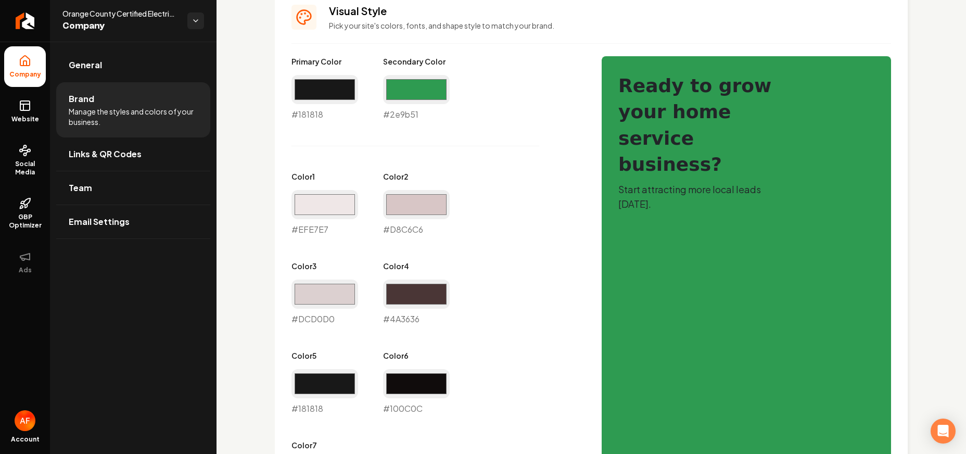
scroll to position [472, 0]
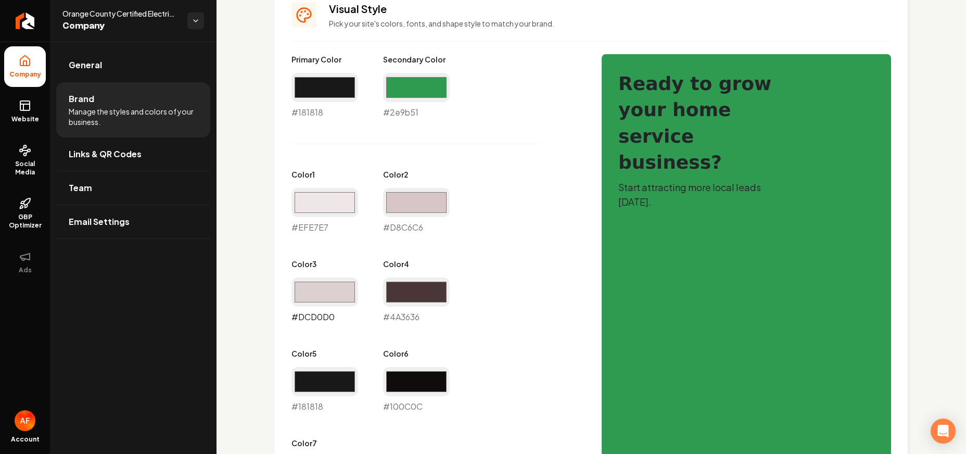
click at [343, 286] on input "#dcd0d0" at bounding box center [324, 291] width 67 height 29
type input "#92c3a1"
drag, startPoint x: 368, startPoint y: 253, endPoint x: 389, endPoint y: 169, distance: 86.8
click at [368, 250] on div "Primary Color #181818 #181818 Secondary Color #2e9b51 #2e9b51 Color 1 #efe7e7 #…" at bounding box center [435, 278] width 289 height 448
click at [415, 192] on input "#d8c6c6" at bounding box center [416, 202] width 67 height 29
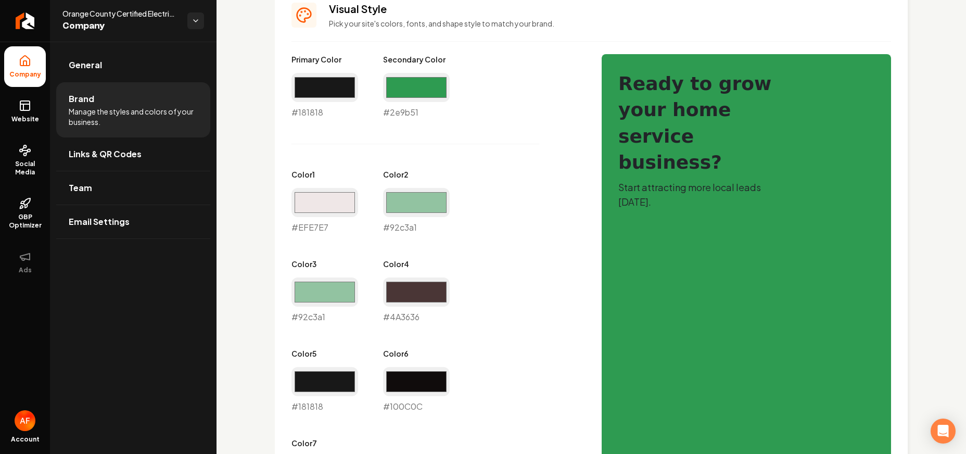
type input "#92c3a1"
click at [551, 209] on div "Primary Color #181818 #181818 Secondary Color #2e9b51 #2e9b51 Color 1 #efe7e7 #…" at bounding box center [435, 278] width 289 height 448
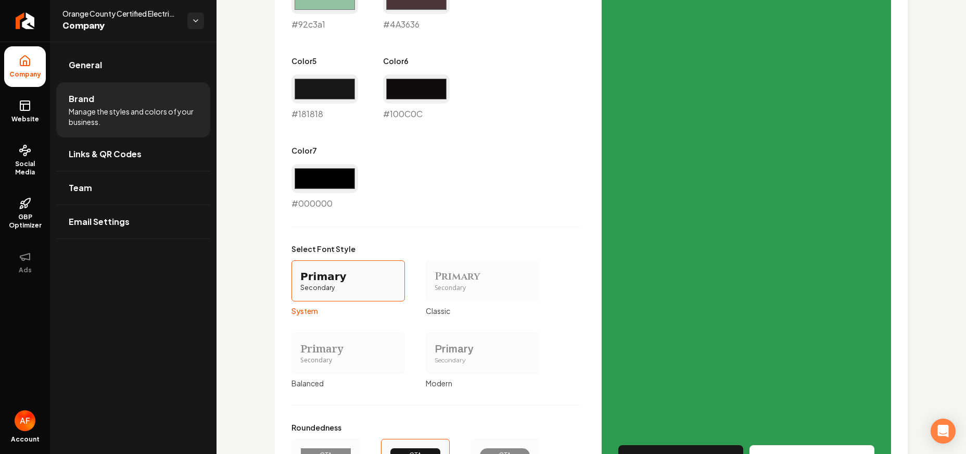
scroll to position [879, 0]
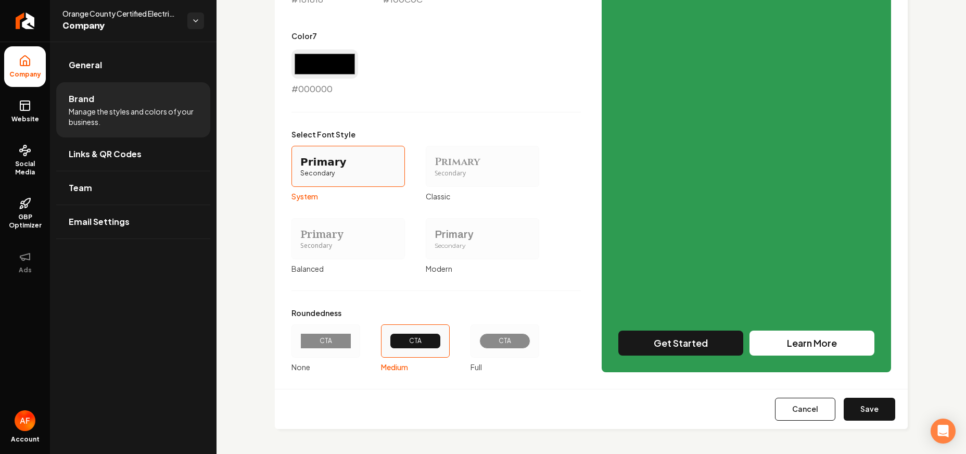
click at [494, 343] on div "CTA" at bounding box center [504, 341] width 33 height 8
click at [478, 343] on button "CTA Full" at bounding box center [474, 341] width 8 height 8
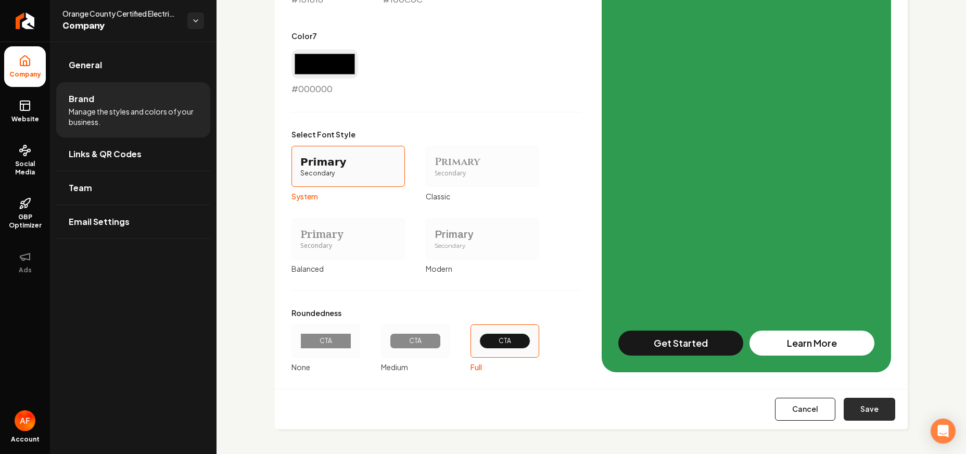
click at [587, 408] on button "Save" at bounding box center [870, 409] width 52 height 23
type input "#efe7e7"
type input "#4a3636"
type input "#100c0c"
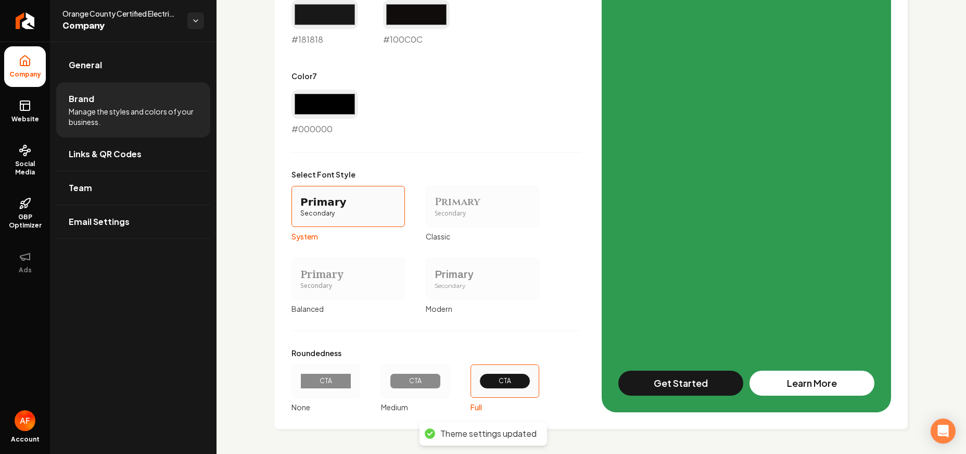
scroll to position [322, 0]
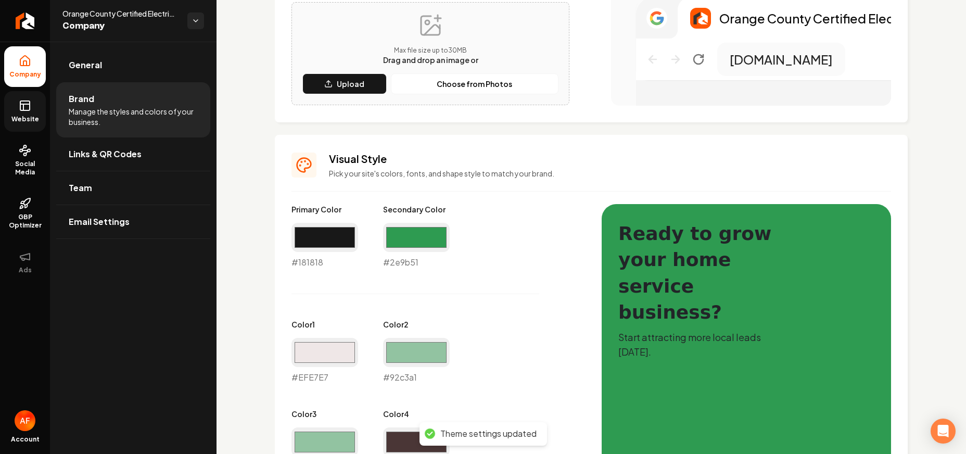
click at [25, 108] on icon at bounding box center [25, 105] width 12 height 12
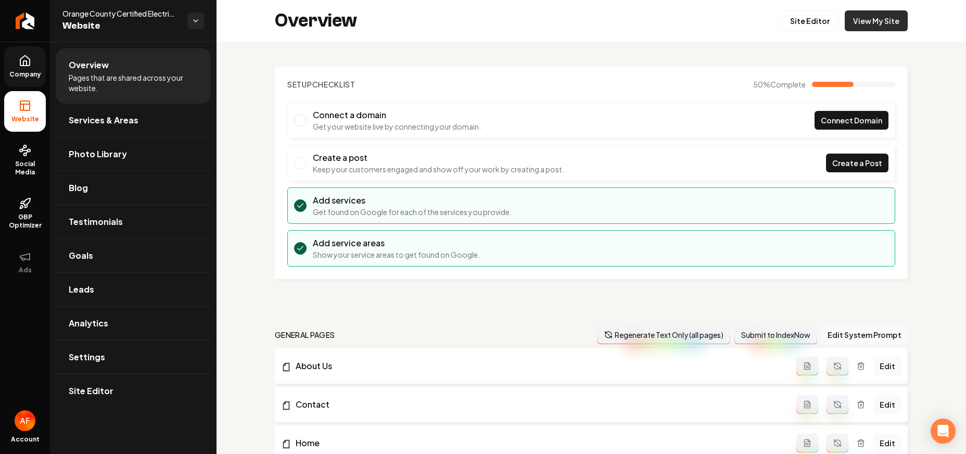
click at [587, 27] on link "View My Site" at bounding box center [876, 20] width 63 height 21
click at [587, 19] on link "Site Editor" at bounding box center [809, 20] width 57 height 21
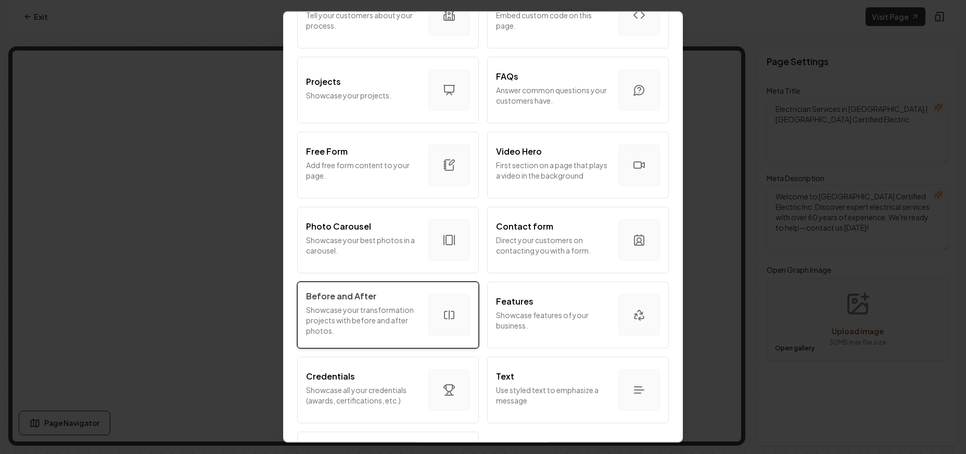
scroll to position [551, 0]
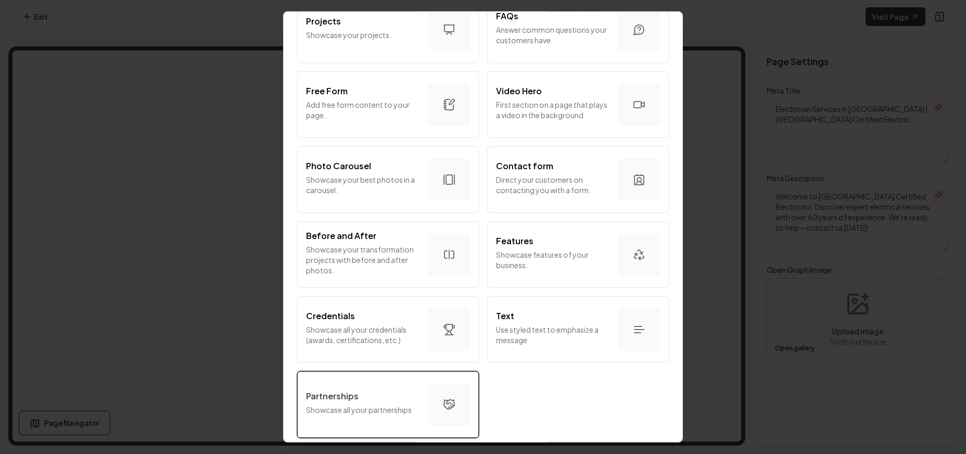
click at [387, 373] on button "Partnerships Showcase all your partnerships" at bounding box center [388, 404] width 182 height 67
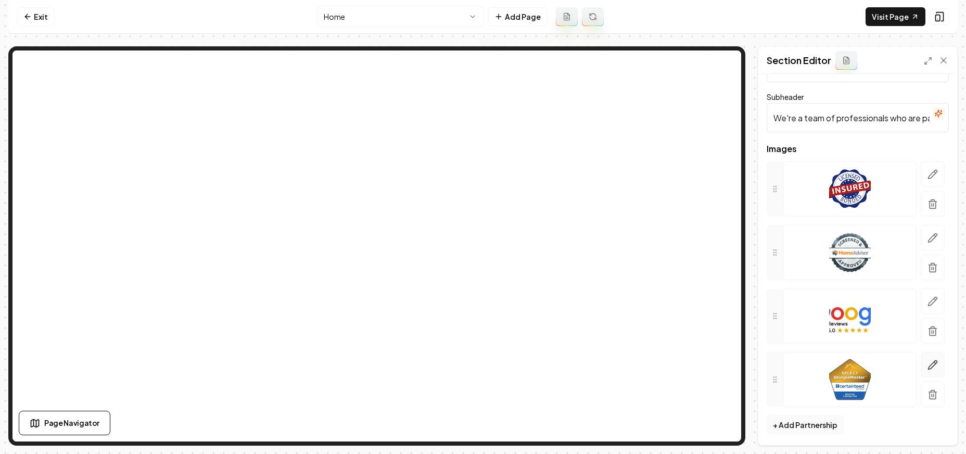
scroll to position [43, 0]
click at [587, 367] on icon "button" at bounding box center [932, 363] width 10 height 10
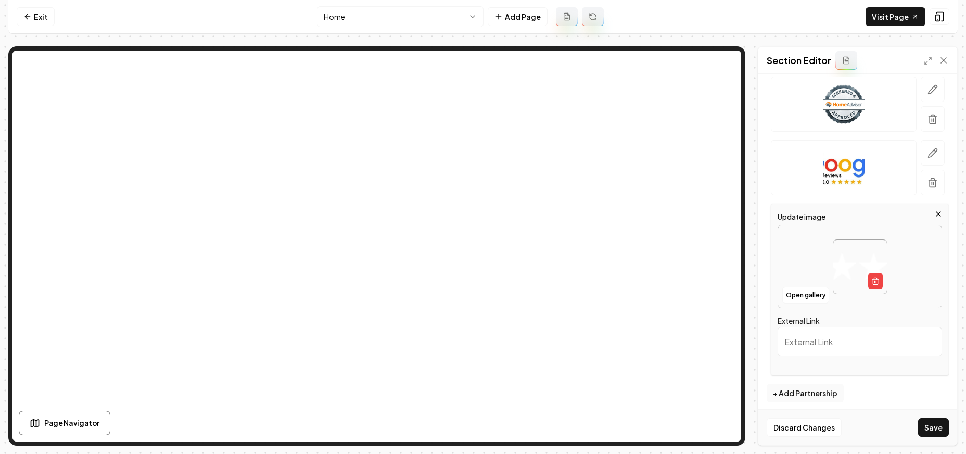
scroll to position [196, 0]
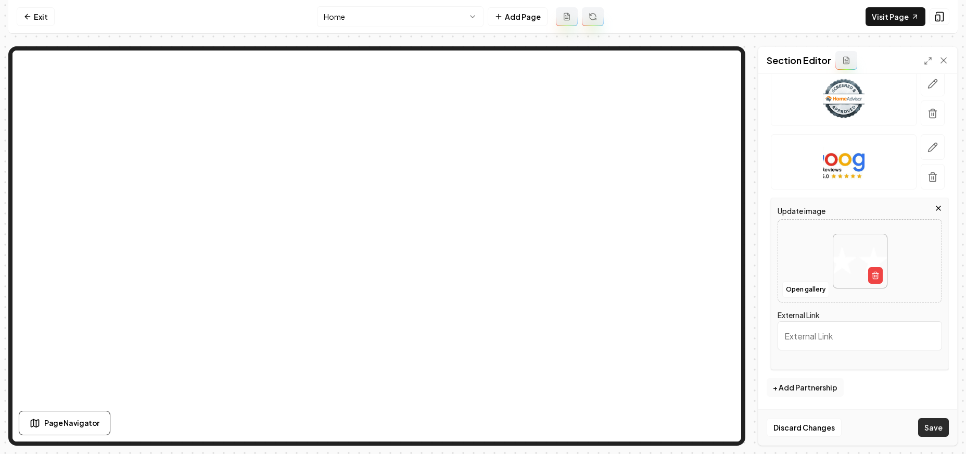
click at [587, 422] on button "Save" at bounding box center [933, 427] width 31 height 19
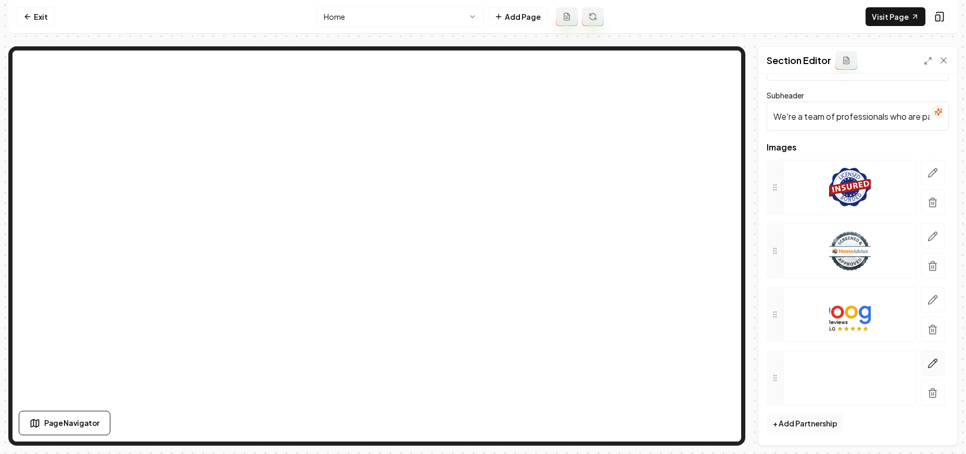
click at [587, 355] on button "button" at bounding box center [933, 363] width 24 height 26
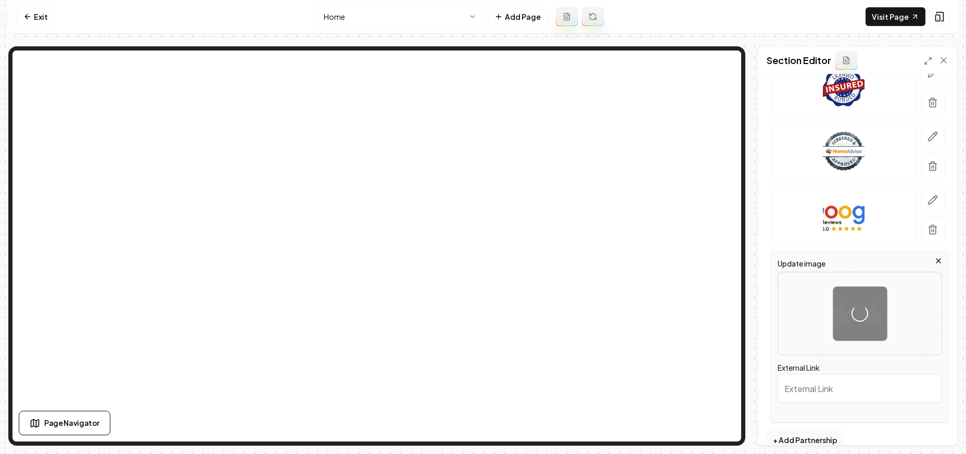
scroll to position [160, 0]
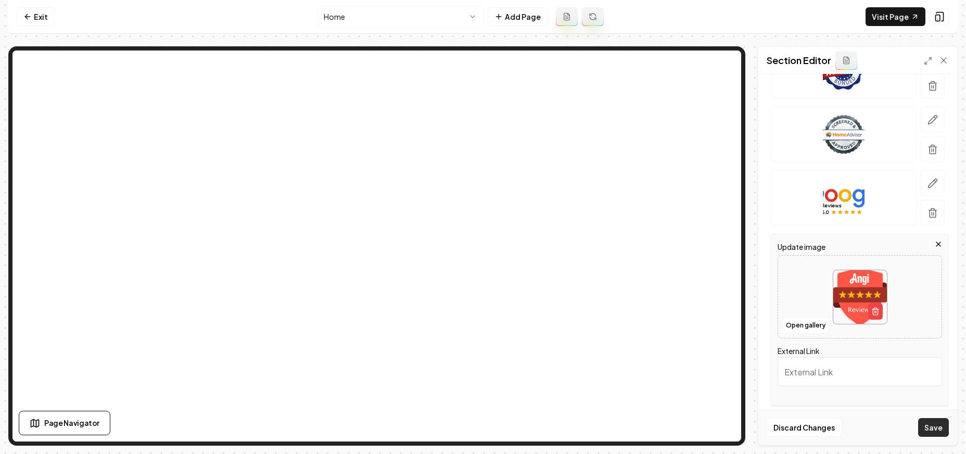
click at [587, 425] on button "Save" at bounding box center [933, 427] width 31 height 19
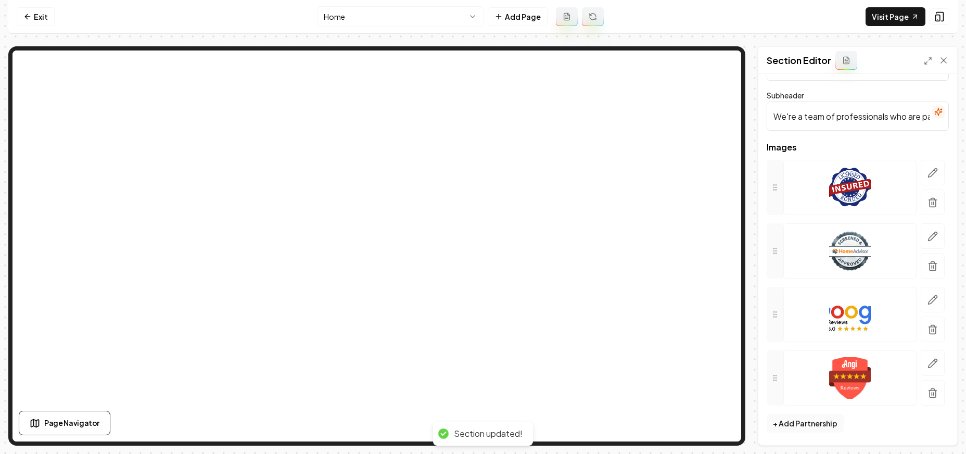
scroll to position [43, 0]
click at [587, 118] on input "We're a team of professionals who are passionate about what we do." at bounding box center [858, 115] width 182 height 29
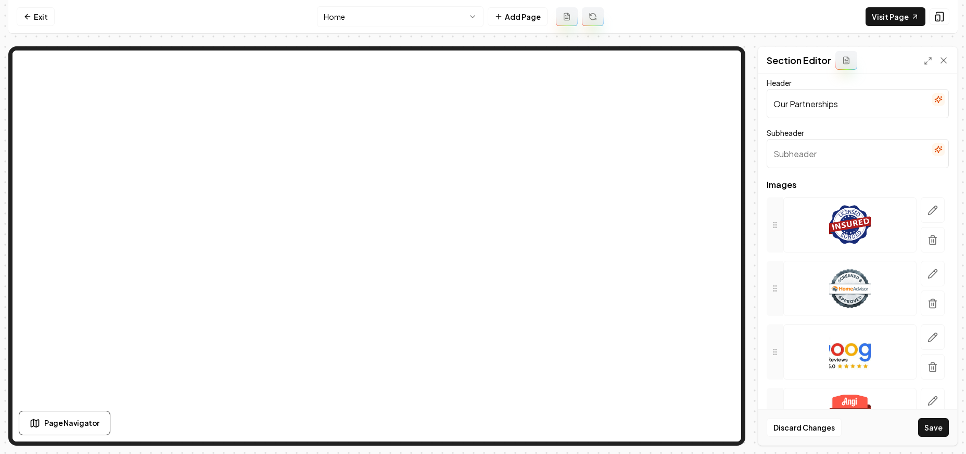
scroll to position [0, 0]
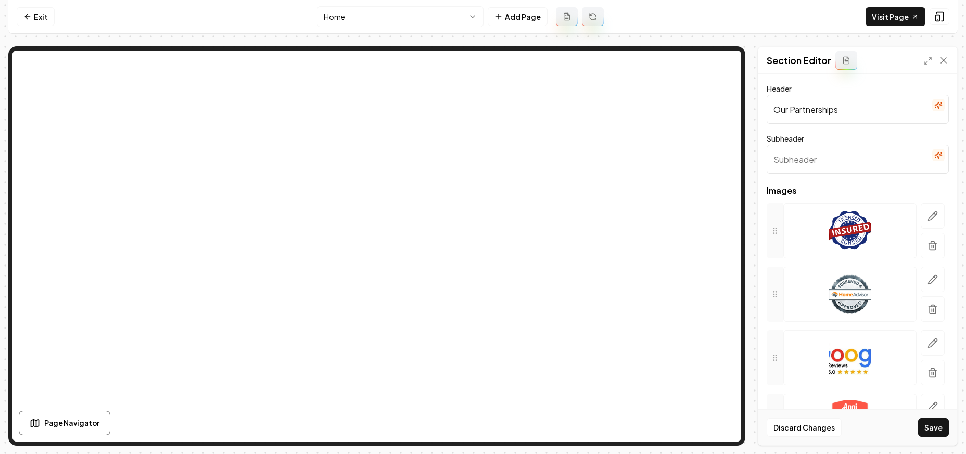
click at [587, 102] on input "Our Partnerships" at bounding box center [858, 109] width 182 height 29
type input "T"
click at [587, 104] on button "button" at bounding box center [938, 105] width 12 height 12
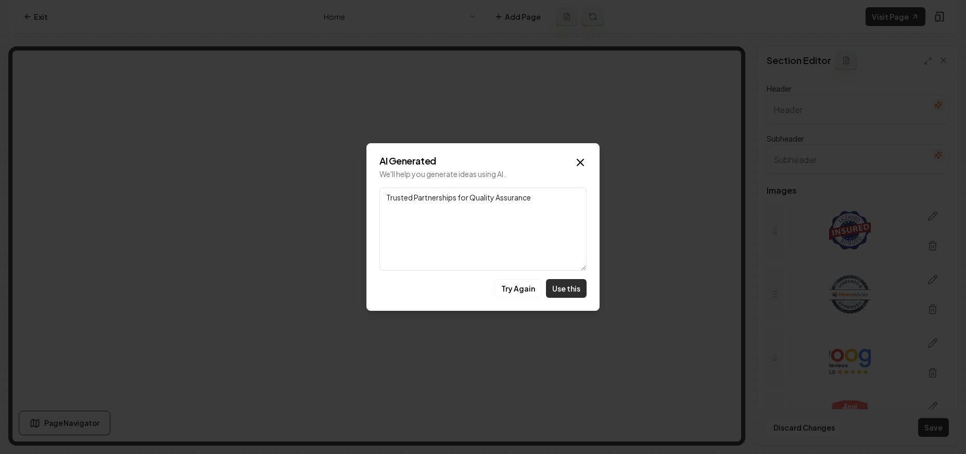
click at [572, 281] on button "Use this" at bounding box center [566, 288] width 41 height 19
type input "Trusted Partnerships for Quality Assurance"
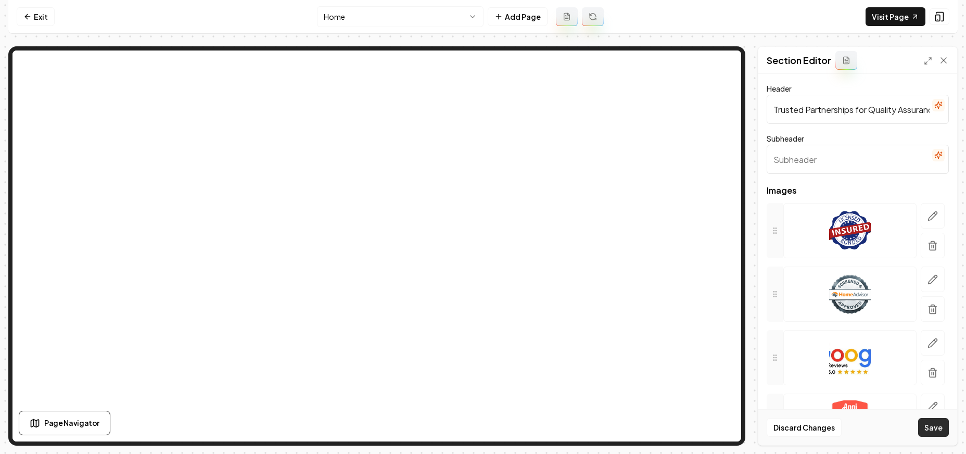
click at [587, 429] on button "Save" at bounding box center [933, 427] width 31 height 19
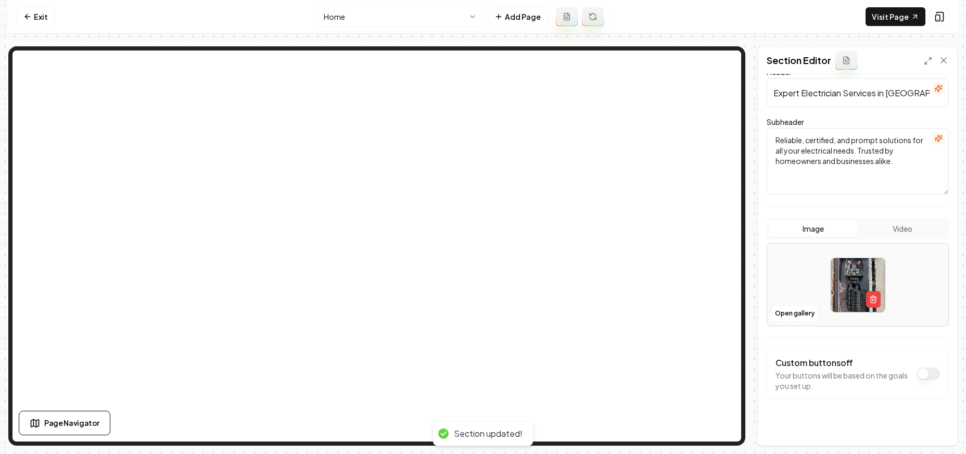
scroll to position [84, 0]
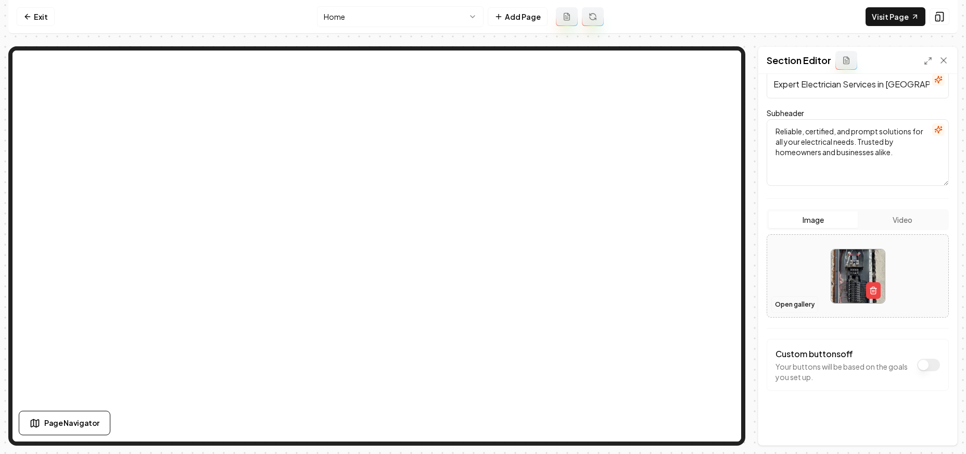
click at [587, 300] on button "Open gallery" at bounding box center [794, 304] width 47 height 17
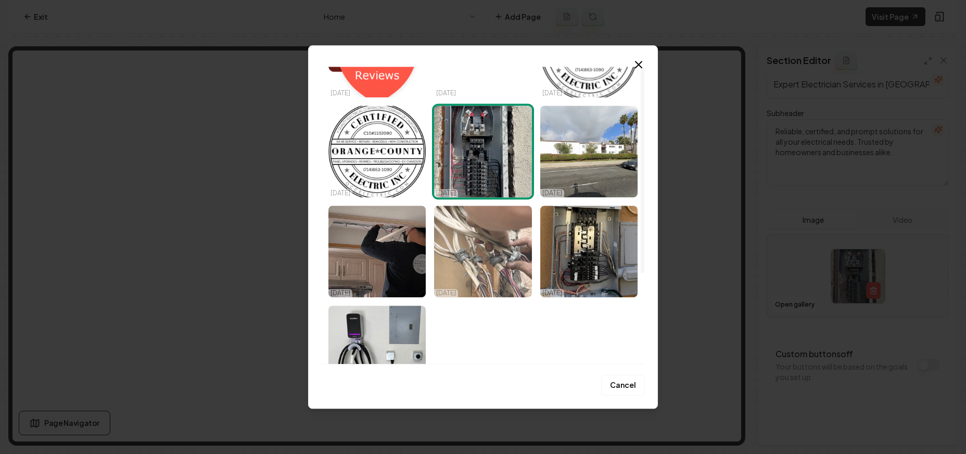
scroll to position [96, 0]
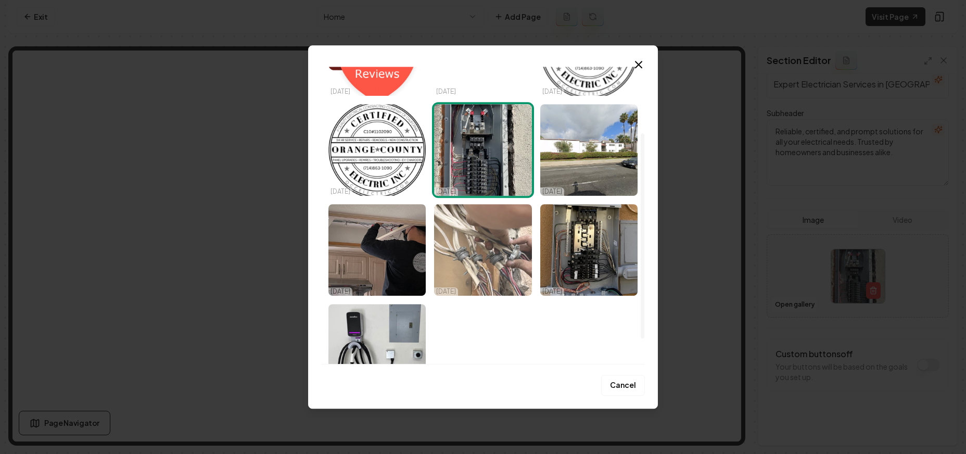
click at [501, 241] on img "Select image image_68d424a25c7cd75eb8a6fb63.jpeg" at bounding box center [482, 250] width 97 height 92
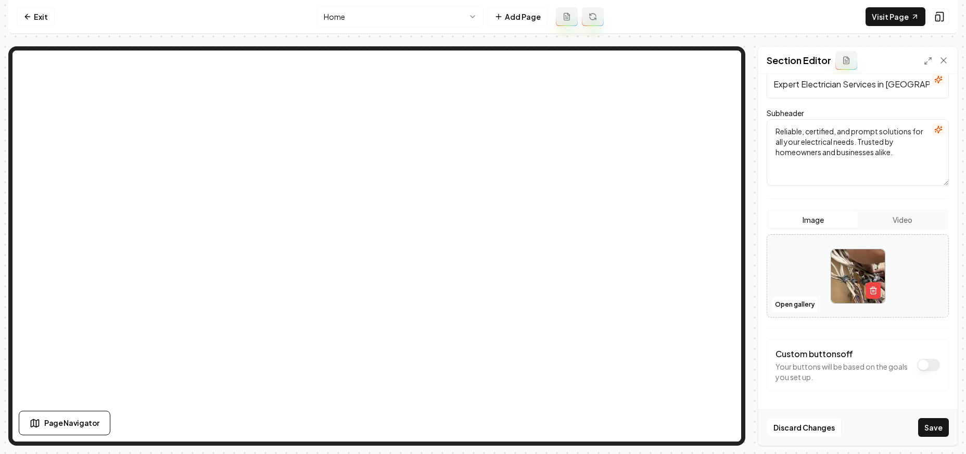
click at [587, 424] on button "Save" at bounding box center [933, 427] width 31 height 19
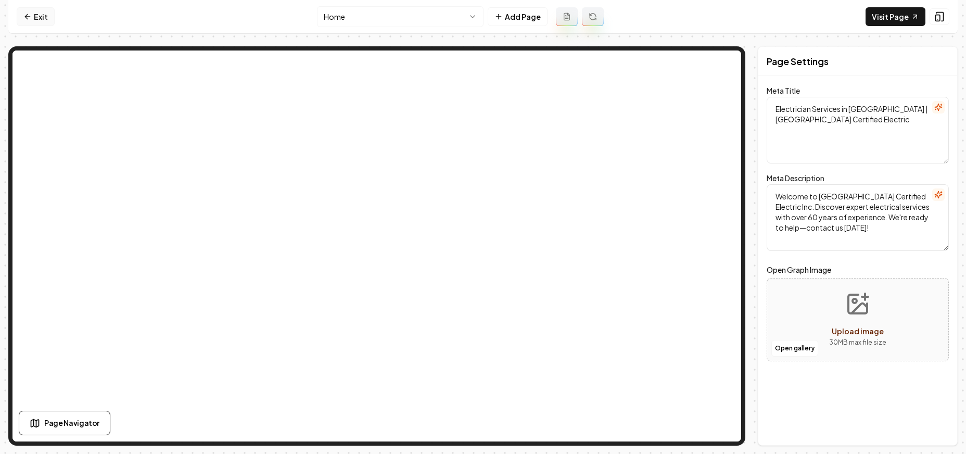
click at [41, 15] on link "Exit" at bounding box center [36, 16] width 38 height 19
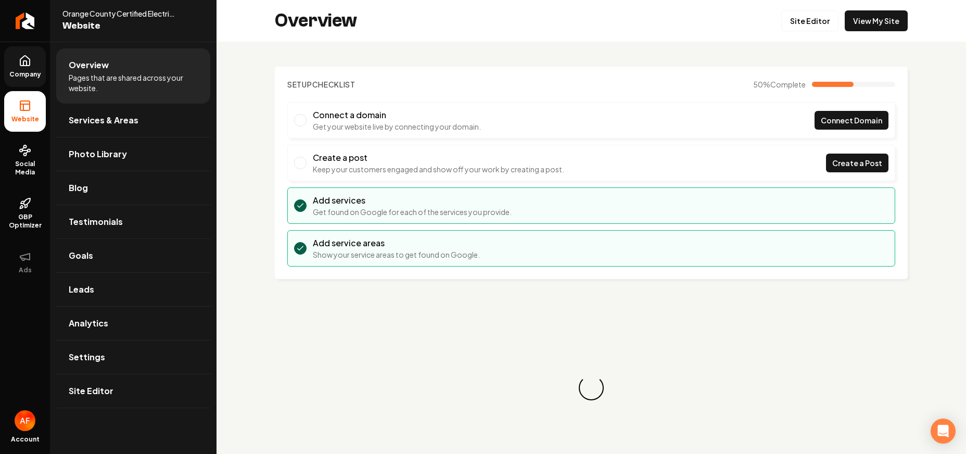
click at [40, 71] on span "Company" at bounding box center [25, 74] width 40 height 8
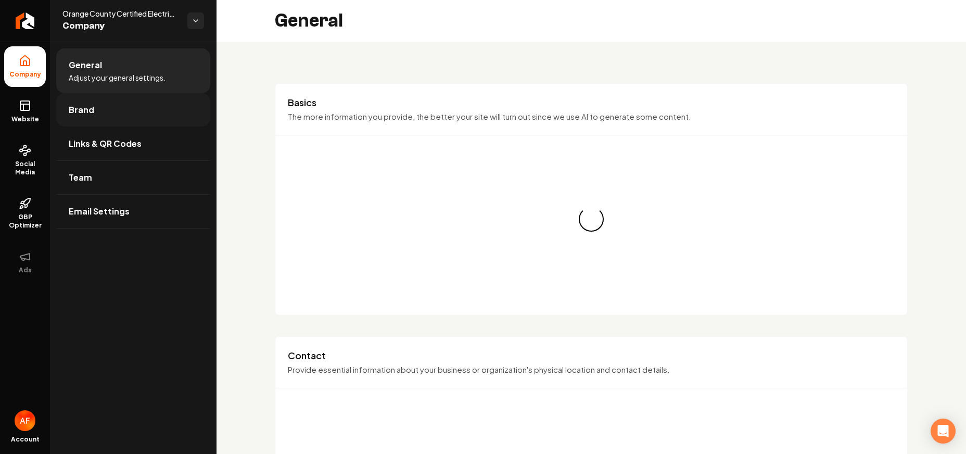
click at [106, 110] on link "Brand" at bounding box center [133, 109] width 154 height 33
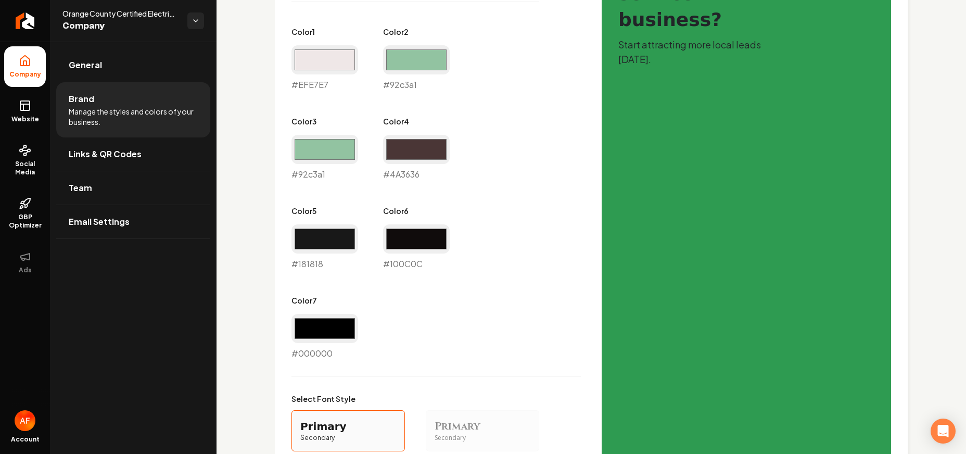
scroll to position [537, 0]
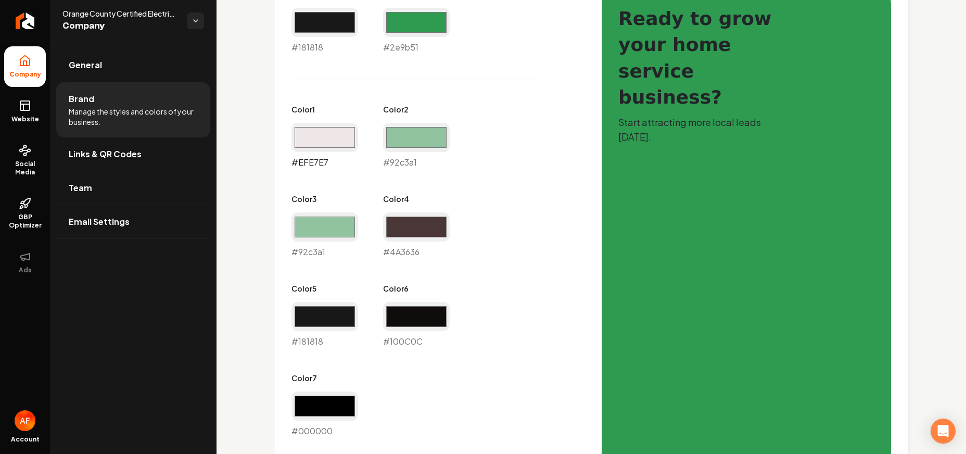
click at [321, 129] on input "#efe7e7" at bounding box center [324, 137] width 67 height 29
type input "#92c3a1"
click at [516, 170] on div "Primary Color #181818 #181818 Secondary Color #2e9b51 #2e9b51 Color 1 #92c3a1 #…" at bounding box center [435, 213] width 289 height 448
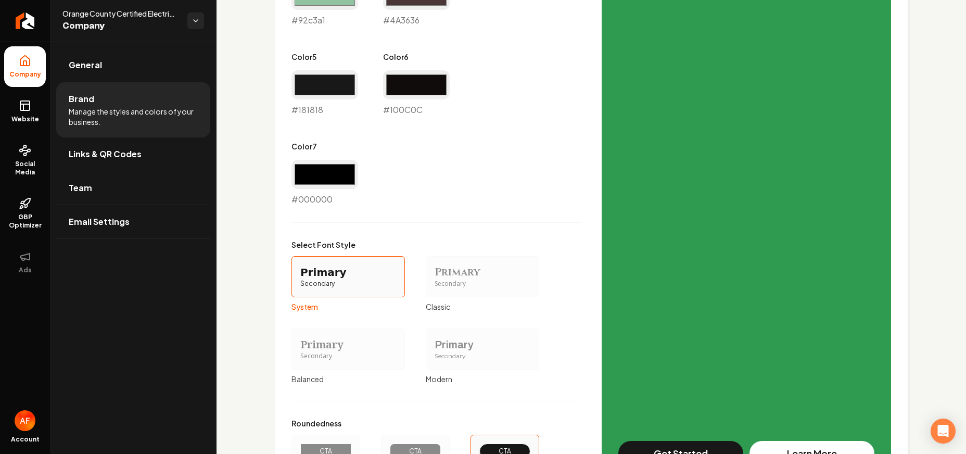
scroll to position [879, 0]
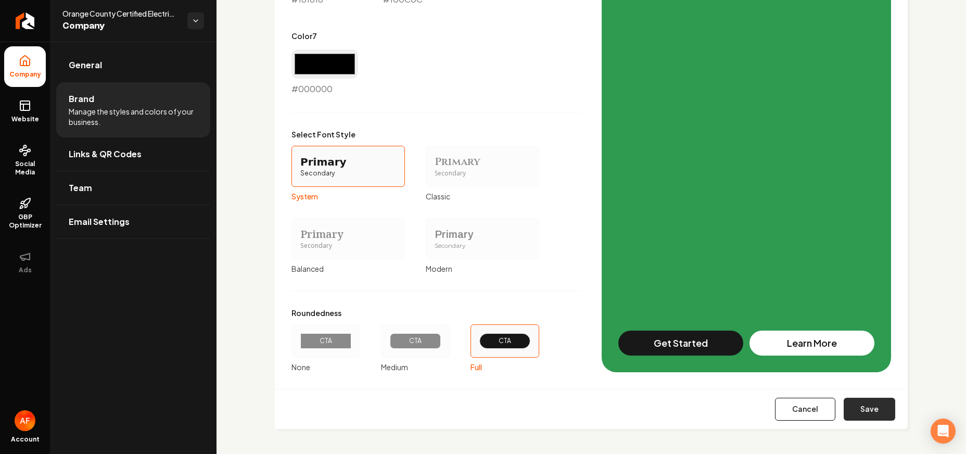
click at [851, 406] on button "Save" at bounding box center [870, 409] width 52 height 23
type input "#4a3636"
type input "#100c0c"
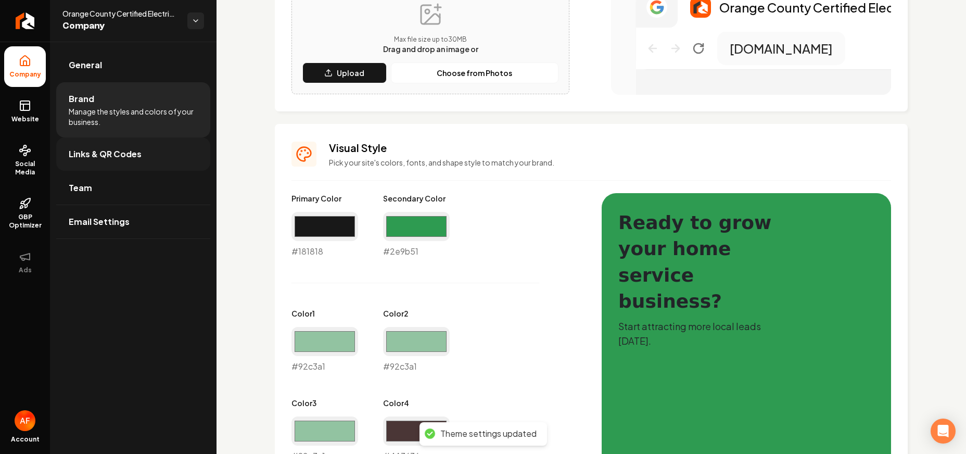
scroll to position [0, 0]
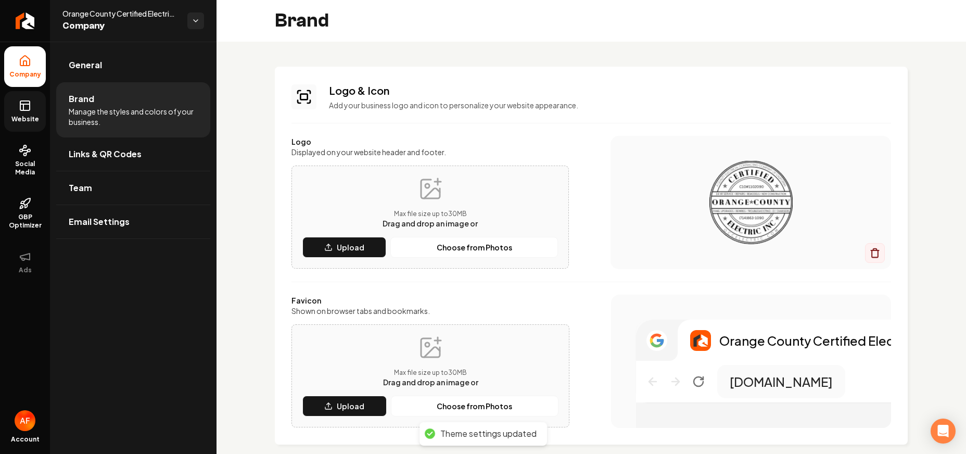
click at [31, 123] on link "Website" at bounding box center [25, 111] width 42 height 41
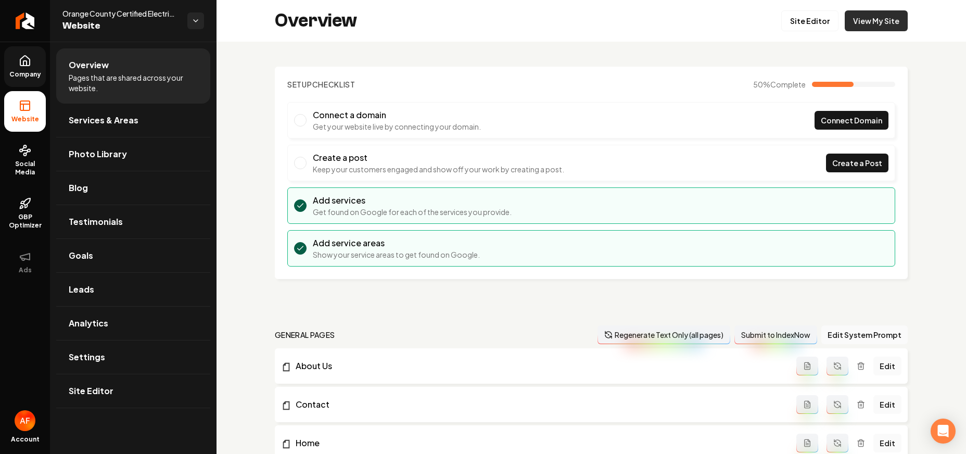
click at [857, 19] on link "View My Site" at bounding box center [876, 20] width 63 height 21
click at [103, 190] on link "Blog" at bounding box center [133, 187] width 154 height 33
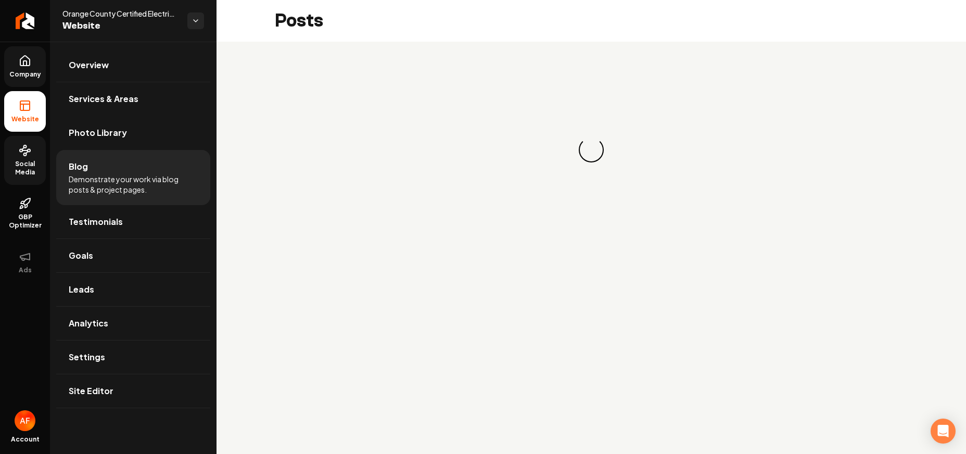
click at [11, 166] on span "Social Media" at bounding box center [25, 168] width 42 height 17
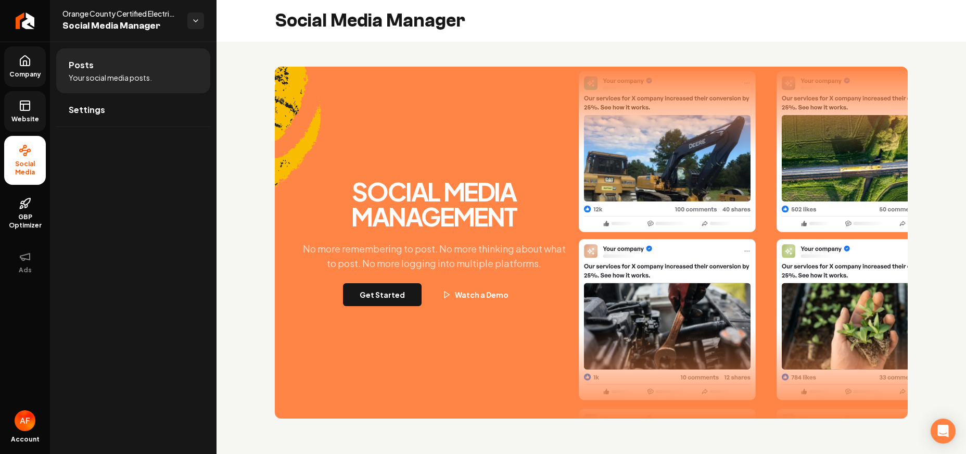
click at [28, 94] on link "Website" at bounding box center [25, 111] width 42 height 41
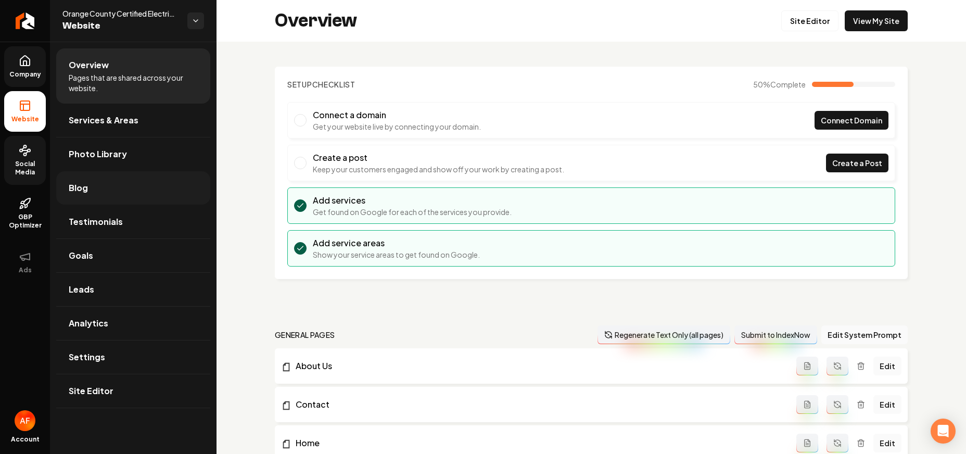
click at [99, 191] on link "Blog" at bounding box center [133, 187] width 154 height 33
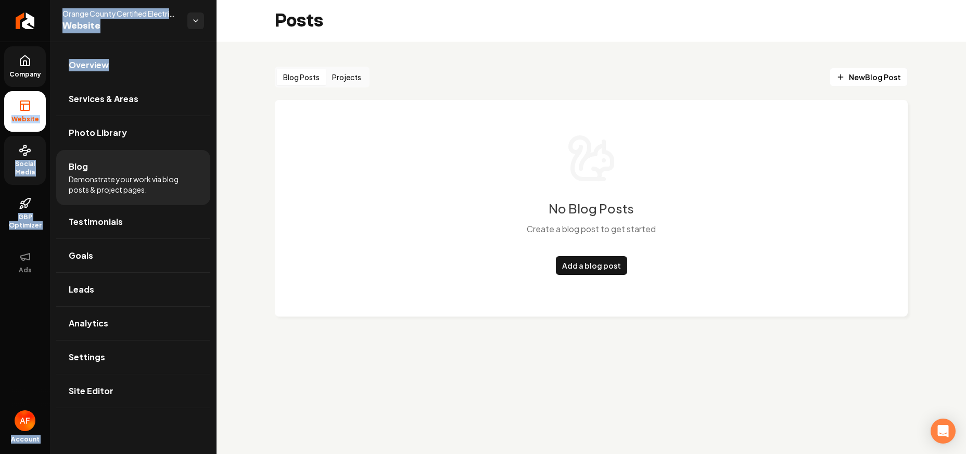
drag, startPoint x: 50, startPoint y: 77, endPoint x: 44, endPoint y: 74, distance: 6.3
click at [46, 74] on div "Company Website Social Media GBP Optimizer Ads Account Orange County Certified …" at bounding box center [108, 227] width 217 height 454
click at [43, 73] on span "Company" at bounding box center [25, 74] width 40 height 8
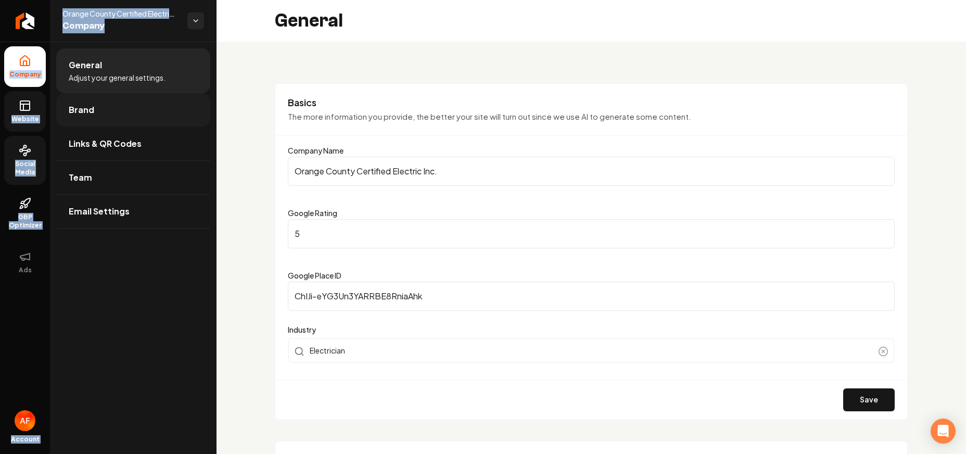
click at [126, 120] on link "Brand" at bounding box center [133, 109] width 154 height 33
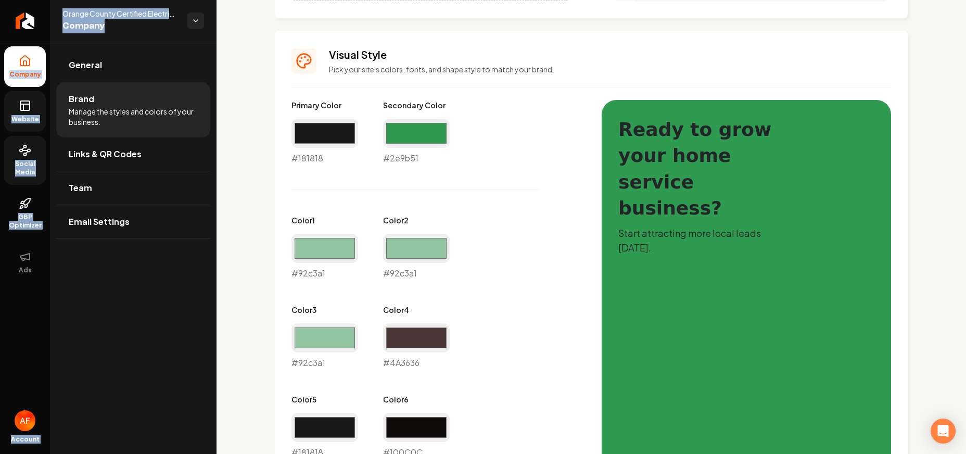
scroll to position [432, 0]
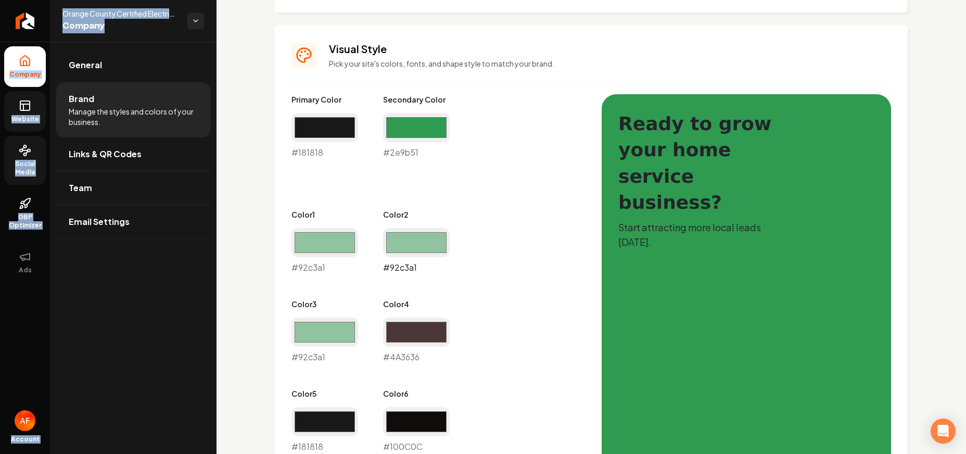
click at [411, 240] on input "#92c3a1" at bounding box center [416, 242] width 67 height 29
type input "#bfdfc8"
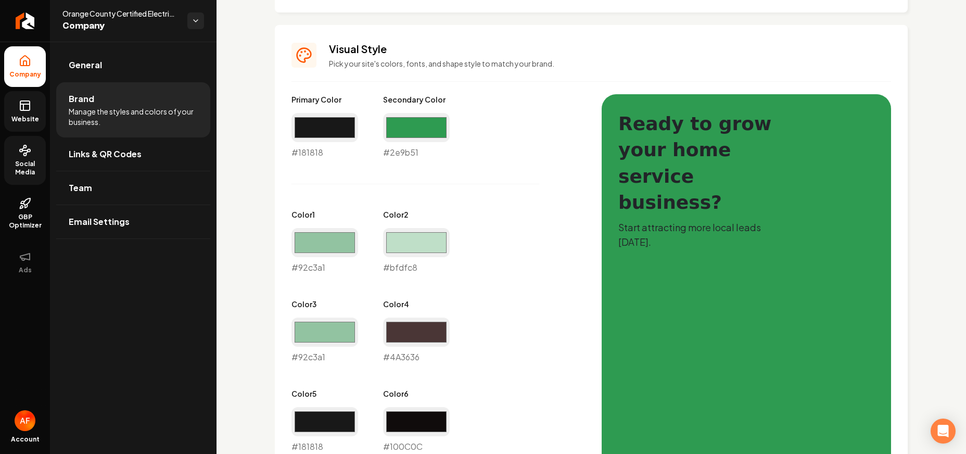
drag, startPoint x: 482, startPoint y: 198, endPoint x: 469, endPoint y: 204, distance: 14.4
click at [482, 198] on div "Primary Color #181818 #181818 Secondary Color #2e9b51 #2e9b51 Color 1 #92c3a1 #…" at bounding box center [435, 318] width 289 height 448
click at [350, 236] on input "#92c3a1" at bounding box center [324, 242] width 67 height 29
click at [290, 342] on div "Visual Style Pick your site's colors, fonts, and shape style to match your bran…" at bounding box center [591, 450] width 633 height 851
drag, startPoint x: 339, startPoint y: 246, endPoint x: 335, endPoint y: 253, distance: 8.6
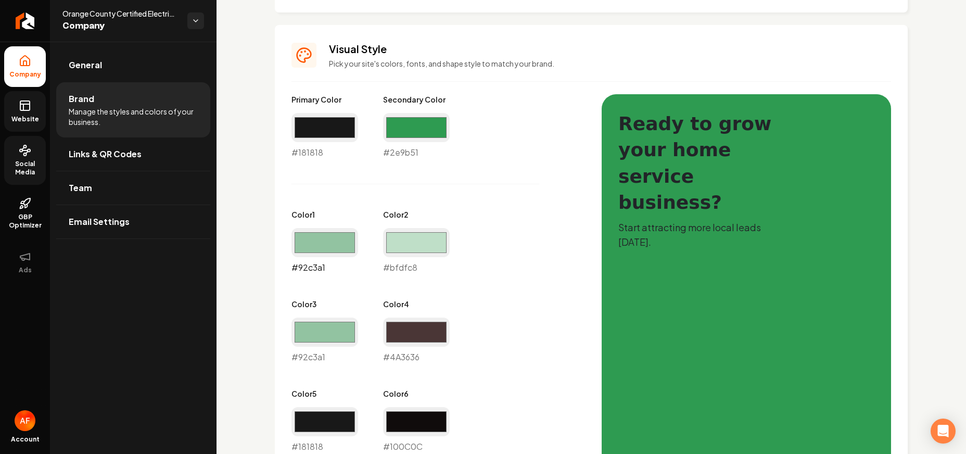
click at [339, 246] on input "#92c3a1" at bounding box center [324, 242] width 67 height 29
type input "#bfdfc8"
click at [344, 246] on input "#bfdfc8" at bounding box center [324, 242] width 67 height 29
click at [269, 312] on div "Logo & Icon Add your business logo and icon to personalize your website appeara…" at bounding box center [591, 255] width 749 height 1291
click at [311, 336] on input "#92c3a1" at bounding box center [324, 331] width 67 height 29
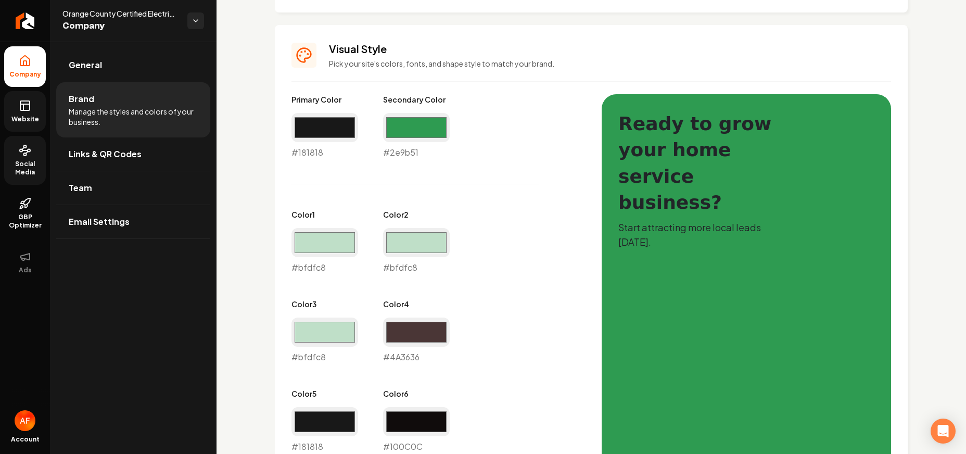
type input "#bfdfc8"
click at [509, 228] on div "Primary Color #181818 #181818 Secondary Color #2e9b51 #2e9b51 Color 1 #bfdfc8 #…" at bounding box center [435, 318] width 289 height 448
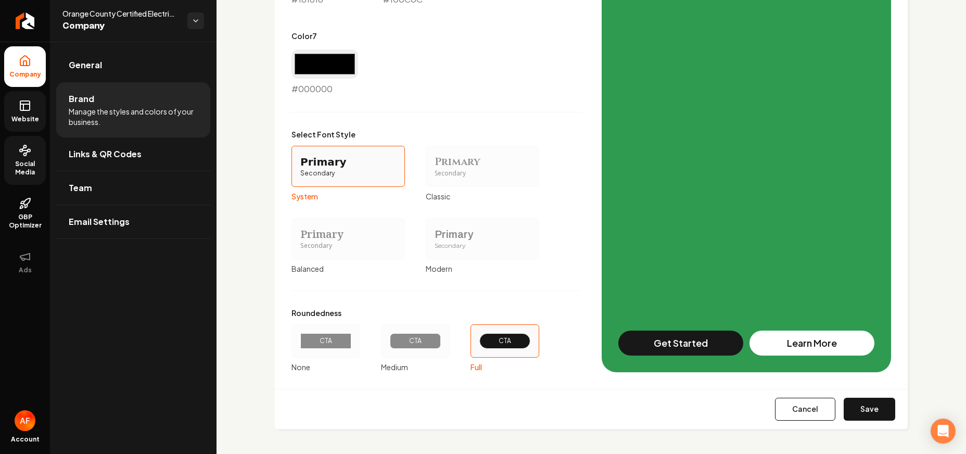
click at [863, 427] on div "Cancel Save" at bounding box center [591, 409] width 633 height 40
click at [865, 404] on button "Save" at bounding box center [870, 409] width 52 height 23
type input "#4a3636"
type input "#100c0c"
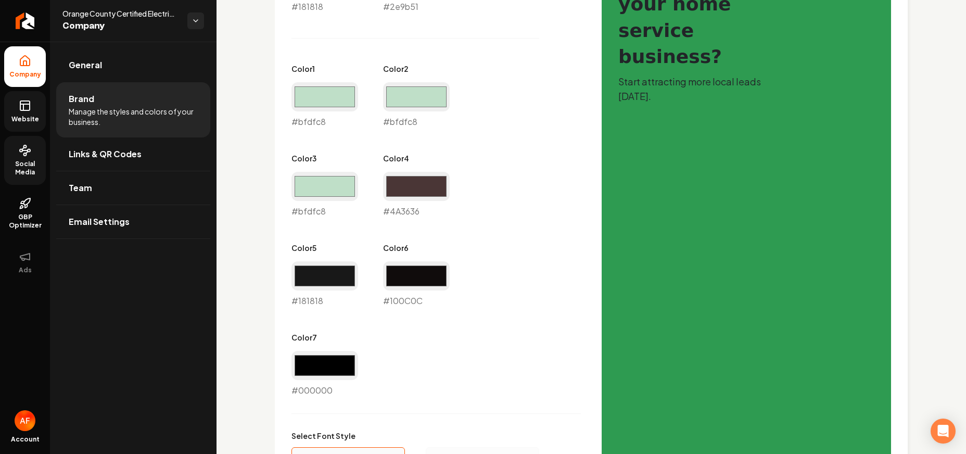
scroll to position [576, 0]
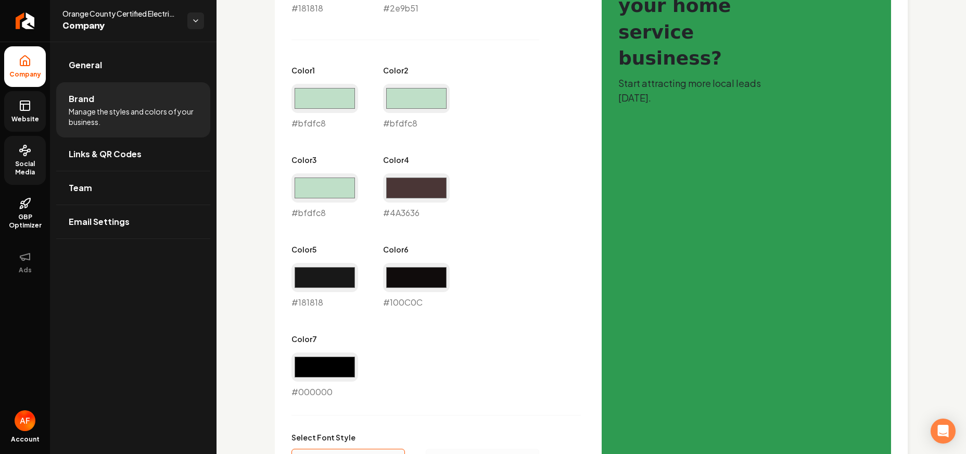
click at [26, 109] on icon at bounding box center [25, 105] width 12 height 12
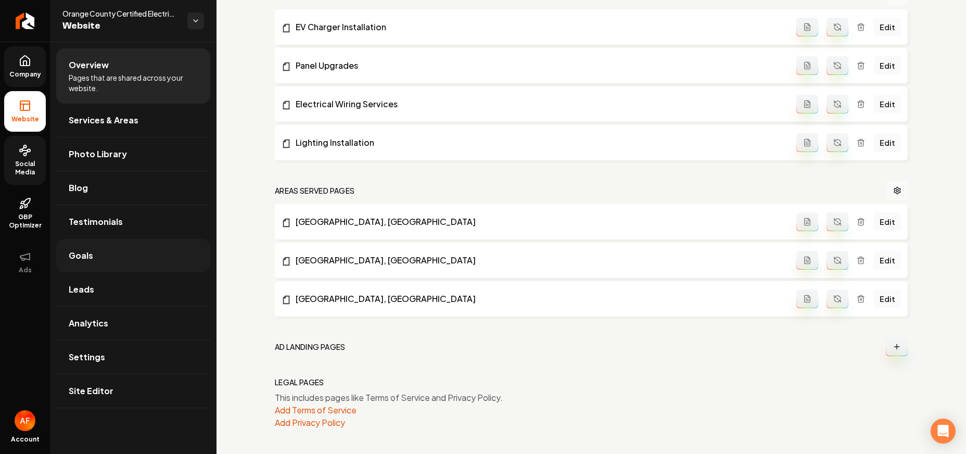
click at [83, 256] on span "Goals" at bounding box center [81, 255] width 24 height 12
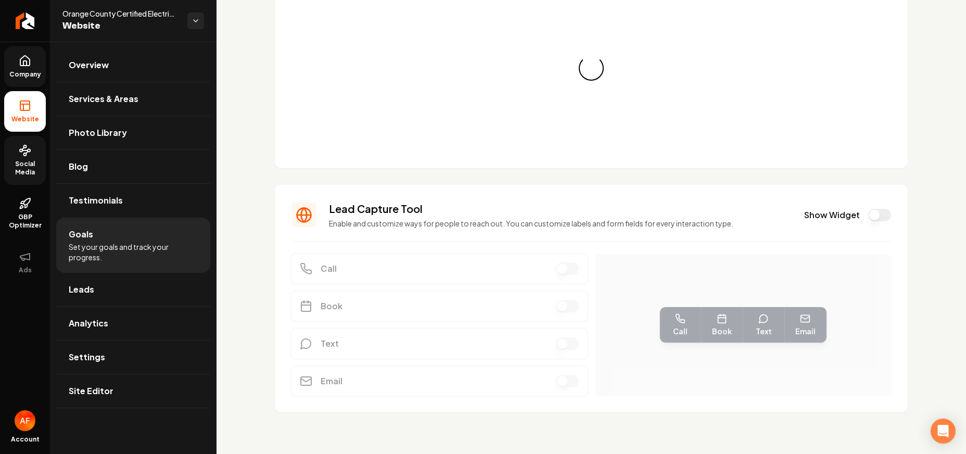
scroll to position [61, 0]
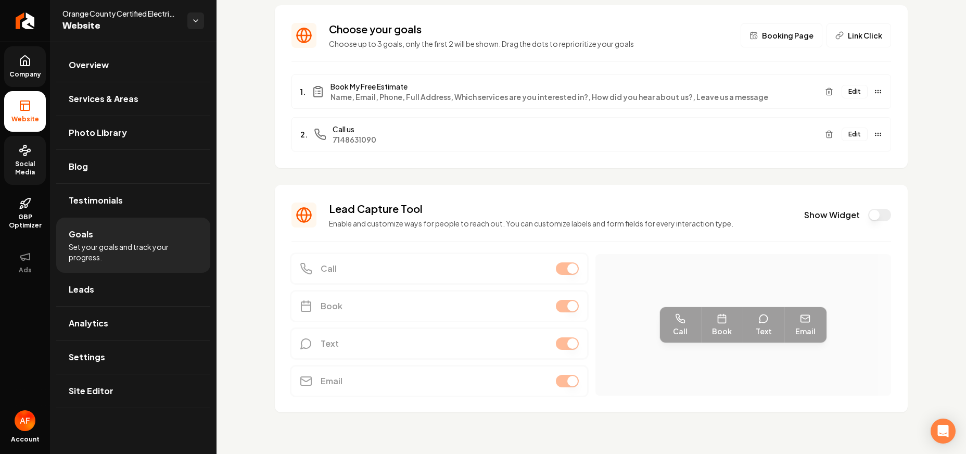
click at [868, 214] on button "Show Widget" at bounding box center [879, 215] width 23 height 12
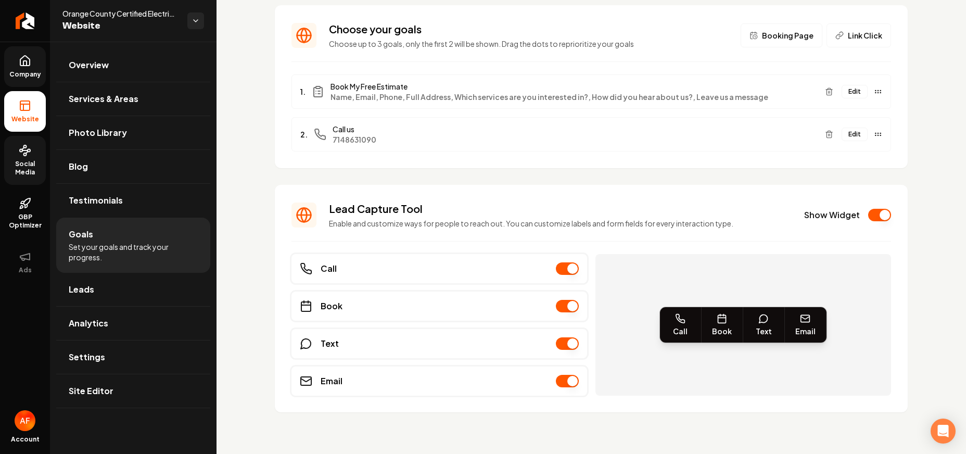
click at [21, 69] on link "Company" at bounding box center [25, 66] width 42 height 41
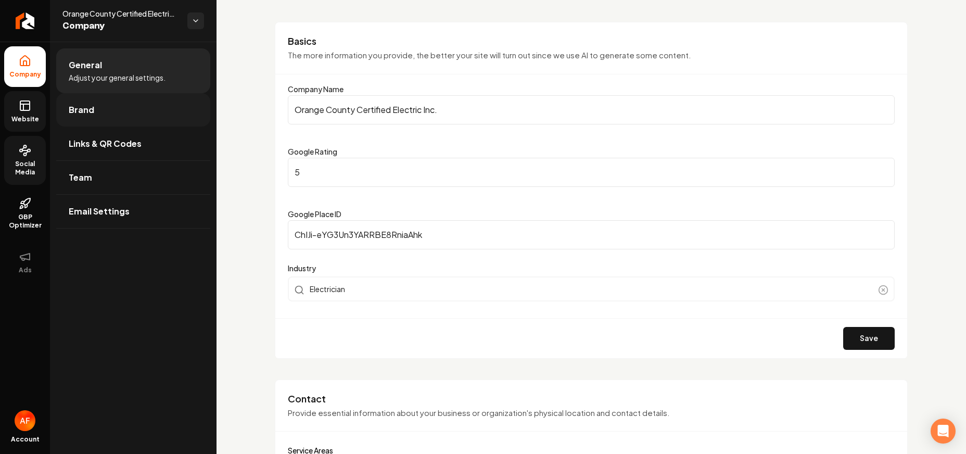
click at [88, 113] on span "Brand" at bounding box center [82, 110] width 26 height 12
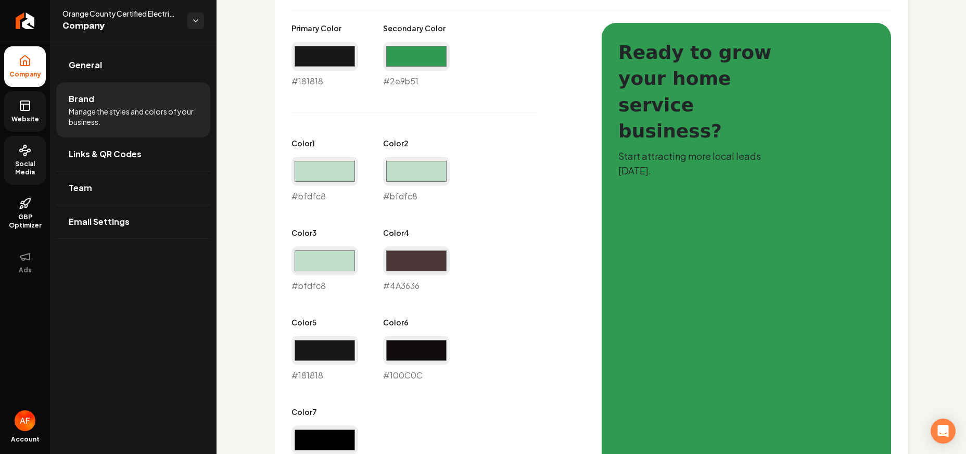
scroll to position [504, 0]
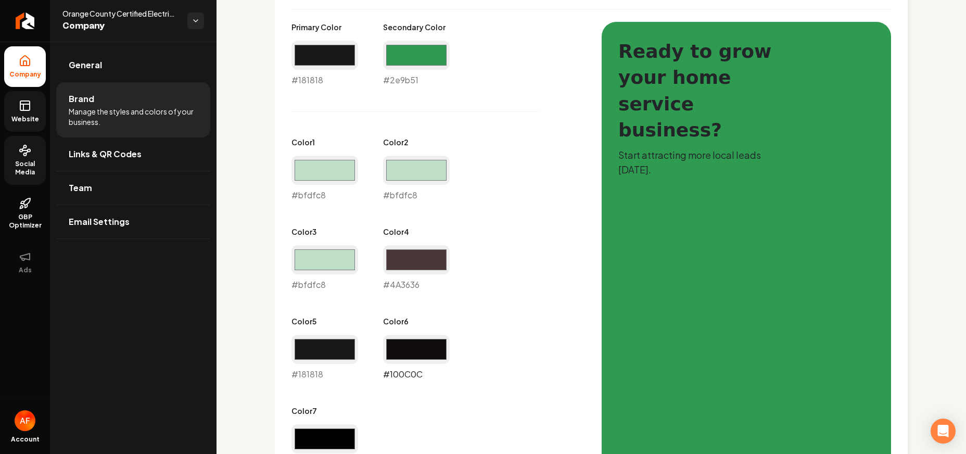
click at [424, 346] on input "#100c0c" at bounding box center [416, 349] width 67 height 29
type input "#2e9b51"
click at [457, 108] on div "Primary Color #181818 #181818 Secondary Color #2e9b51 #2e9b51 Color 1 #bfdfc8 #…" at bounding box center [435, 246] width 289 height 448
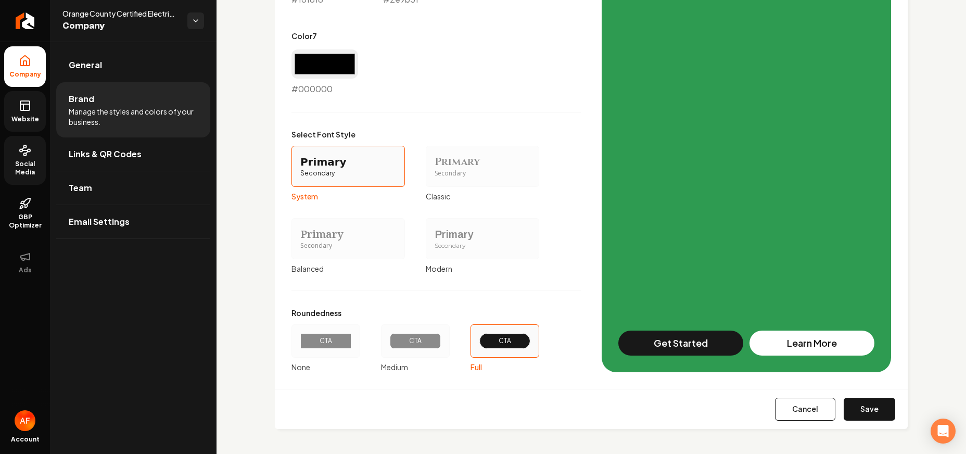
scroll to position [658, 0]
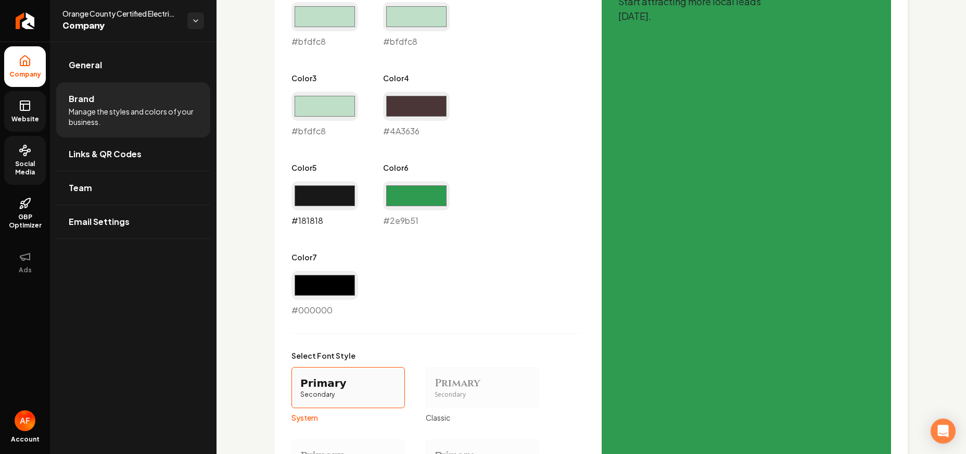
click at [326, 201] on input "#181818" at bounding box center [324, 195] width 67 height 29
type input "#2e9b51"
drag, startPoint x: 445, startPoint y: 245, endPoint x: 436, endPoint y: 250, distance: 10.3
click at [444, 245] on div "Primary Color #181818 #181818 Secondary Color #2e9b51 #2e9b51 Color 1 #bfdfc8 #…" at bounding box center [435, 92] width 289 height 448
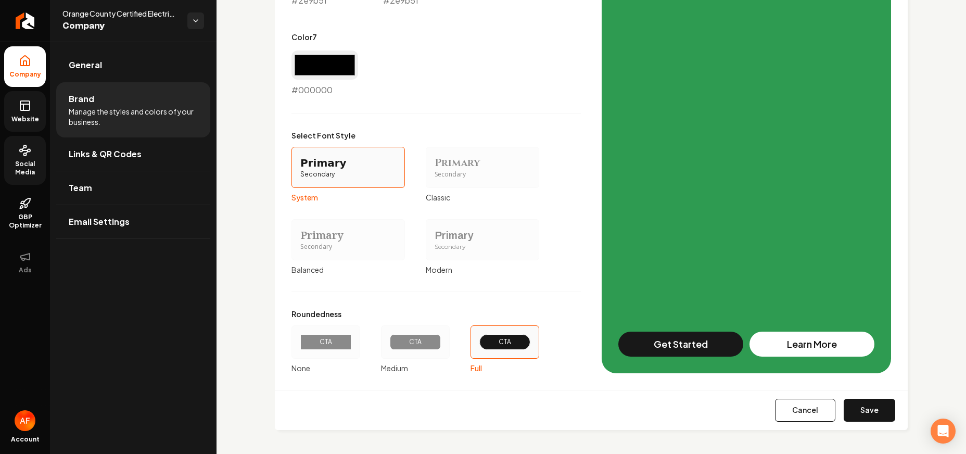
scroll to position [879, 0]
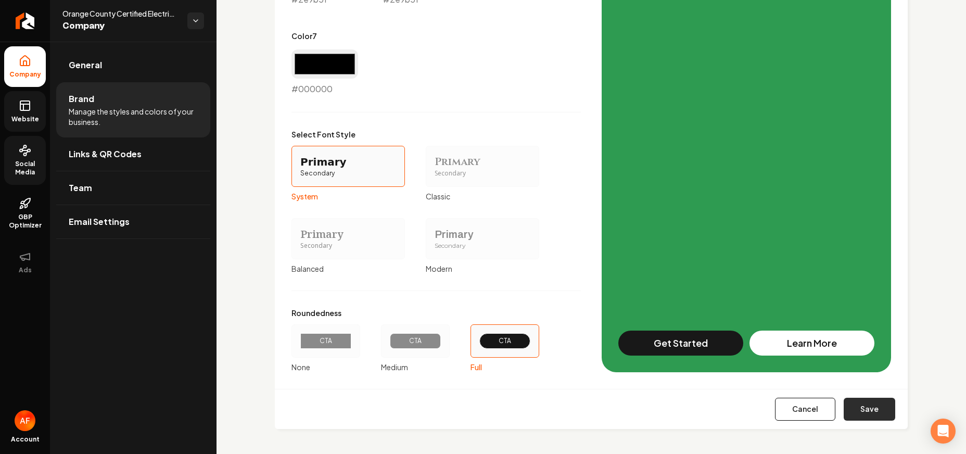
click at [850, 411] on button "Save" at bounding box center [870, 409] width 52 height 23
type input "#4a3636"
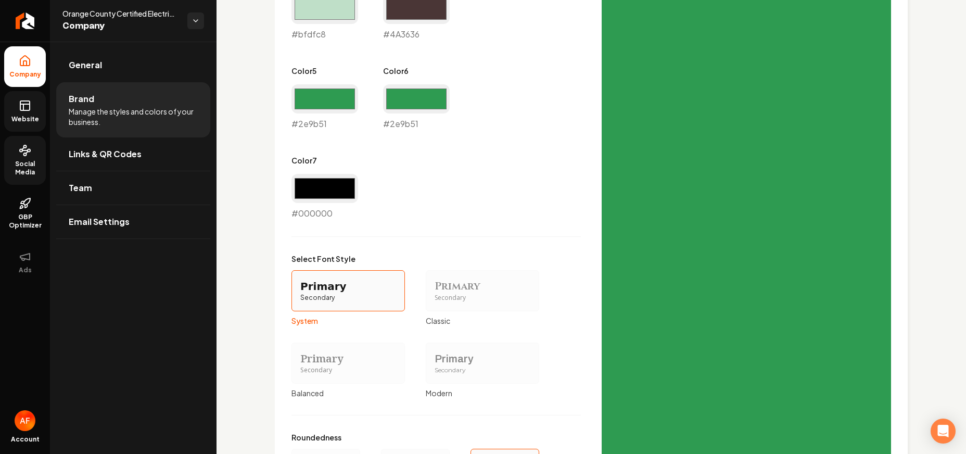
scroll to position [747, 0]
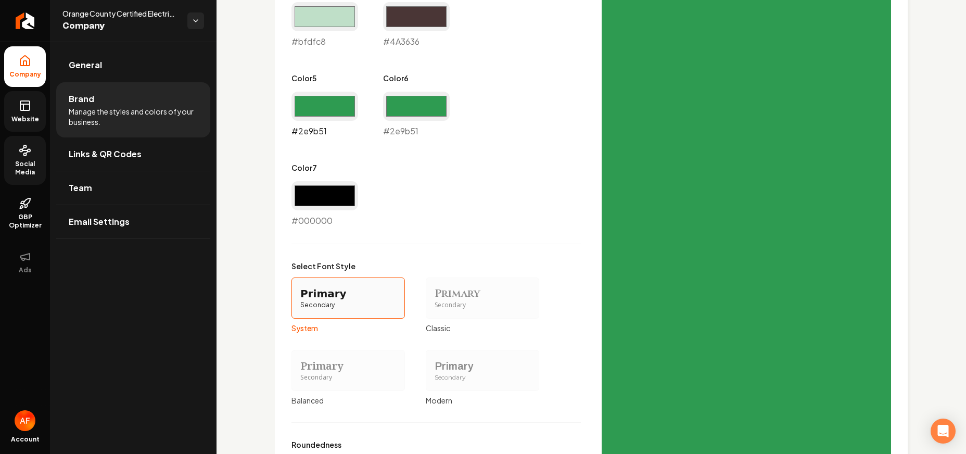
click at [315, 113] on input "#2e9b51" at bounding box center [324, 106] width 67 height 29
type input "#000000"
click at [282, 213] on div "Visual Style Pick your site's colors, fonts, and shape style to match your bran…" at bounding box center [591, 135] width 633 height 851
click at [306, 190] on input "#000000" at bounding box center [324, 195] width 67 height 29
type input "#2e9b51"
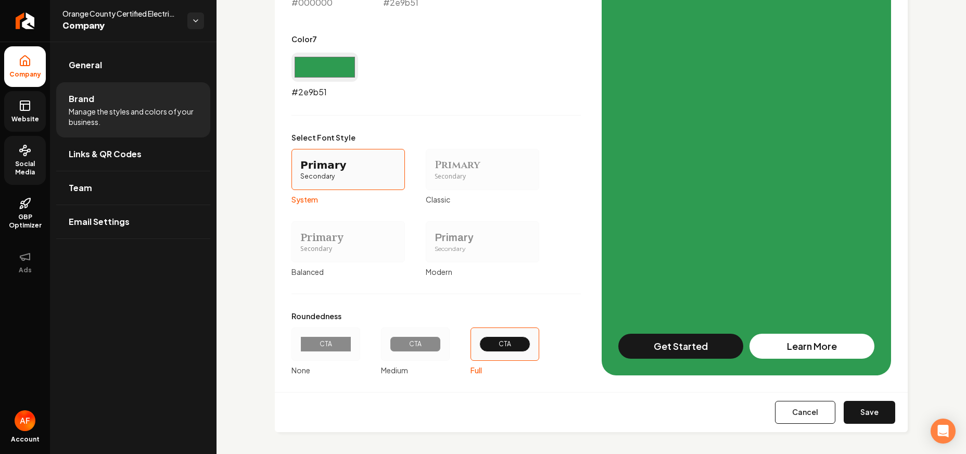
scroll to position [879, 0]
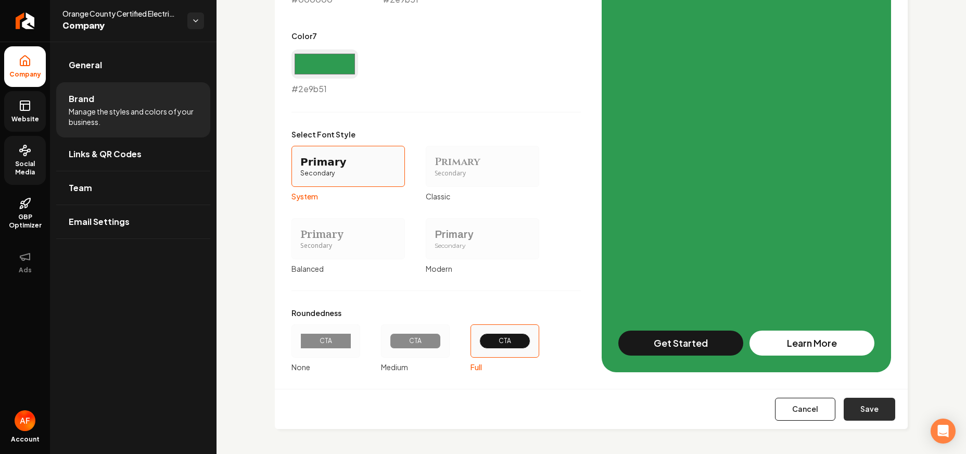
click at [874, 419] on button "Save" at bounding box center [870, 409] width 52 height 23
type input "#4a3636"
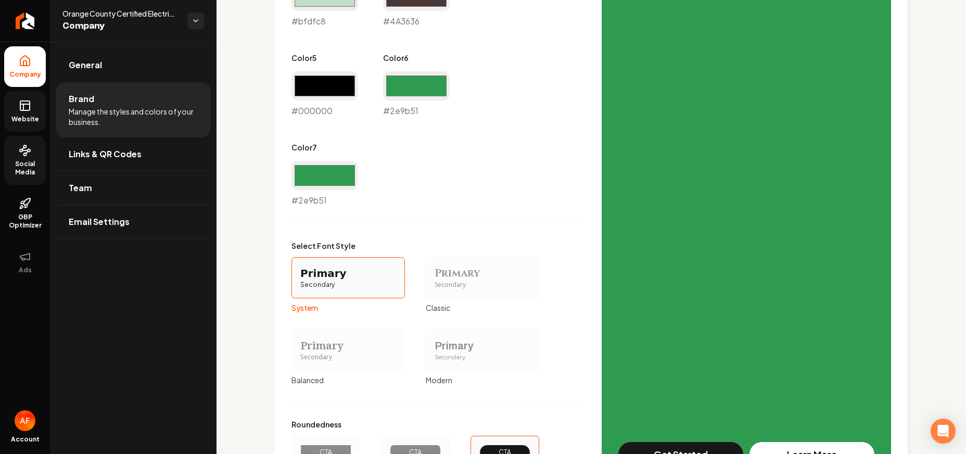
scroll to position [755, 0]
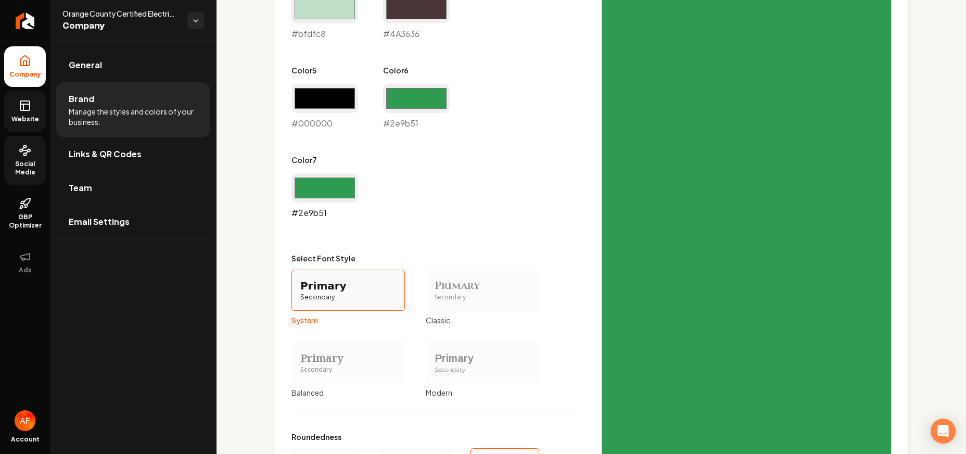
click at [322, 190] on input "#2e9b51" at bounding box center [324, 187] width 67 height 29
type input "#000000"
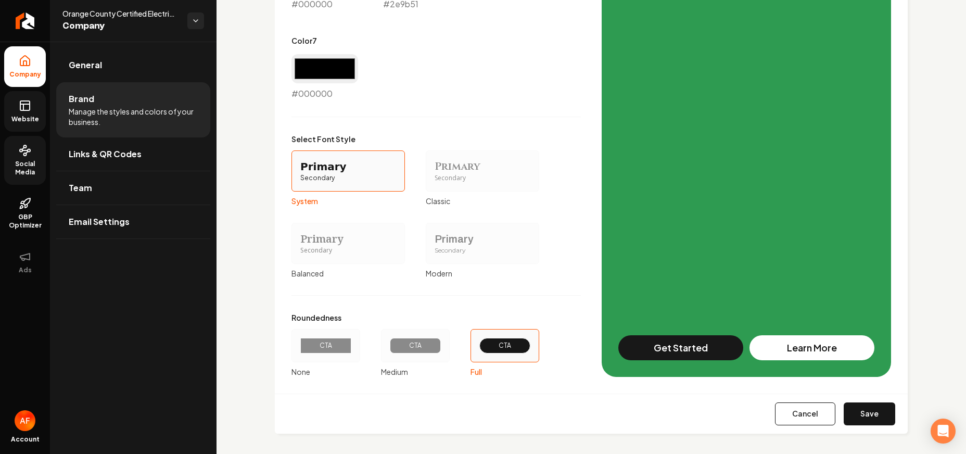
scroll to position [879, 0]
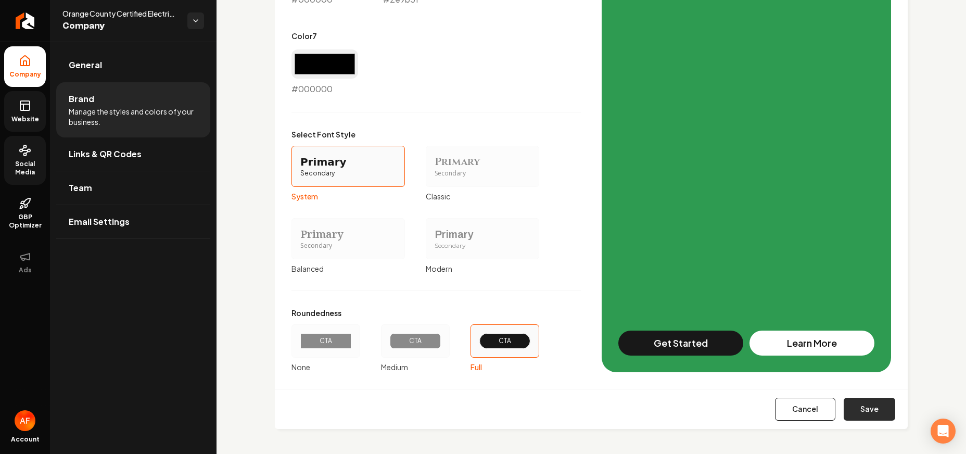
click at [879, 407] on button "Save" at bounding box center [870, 409] width 52 height 23
type input "#4a3636"
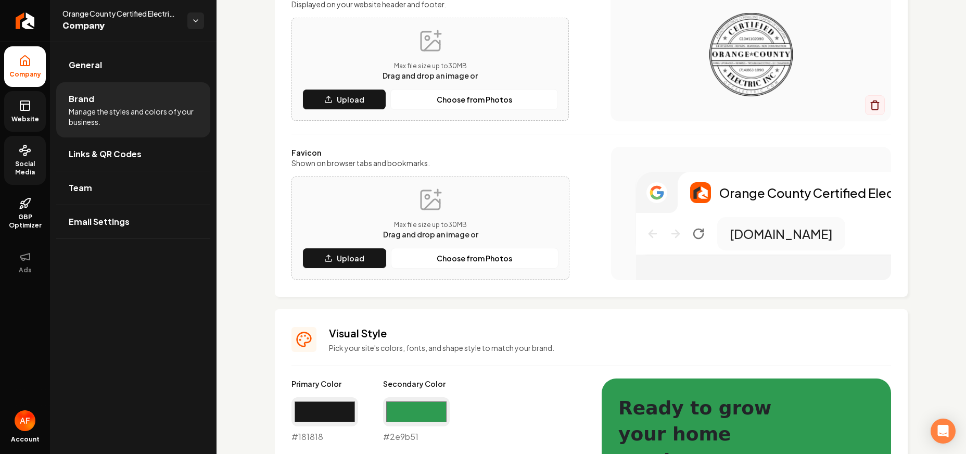
scroll to position [0, 0]
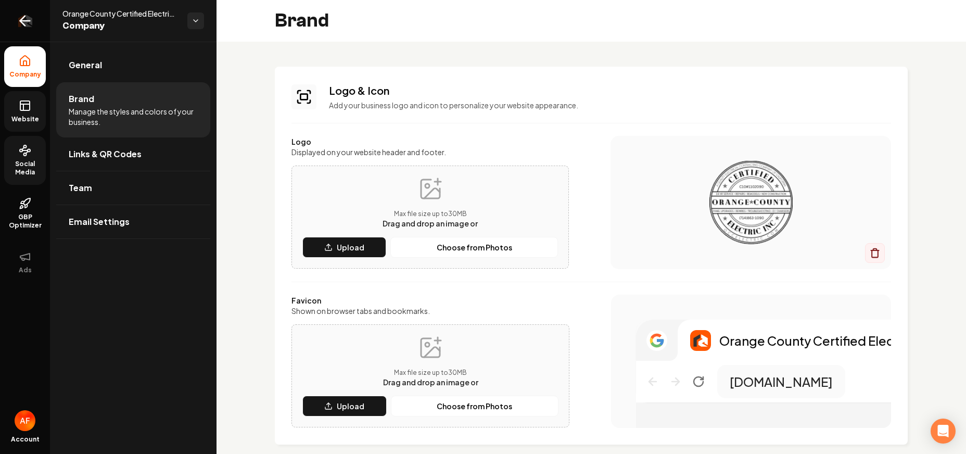
click at [30, 32] on link "Return to dashboard" at bounding box center [25, 21] width 50 height 42
click at [31, 108] on link "Website" at bounding box center [25, 111] width 42 height 41
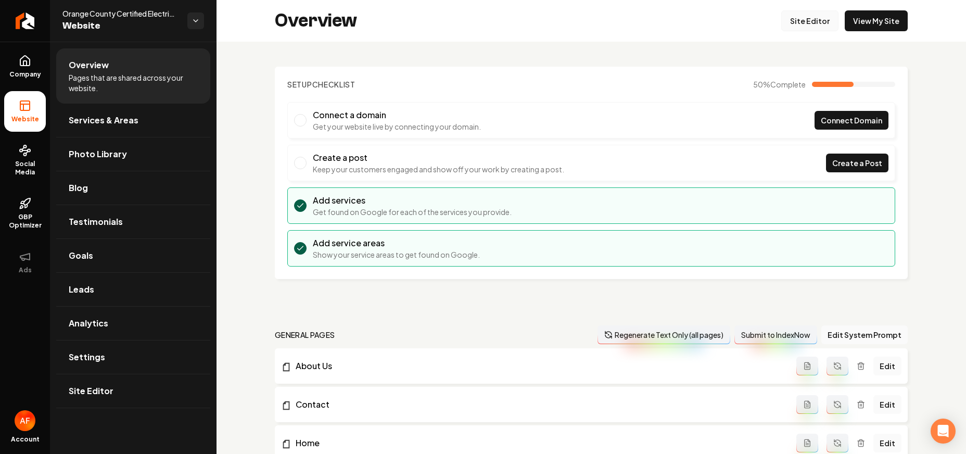
click at [785, 20] on link "Site Editor" at bounding box center [809, 20] width 57 height 21
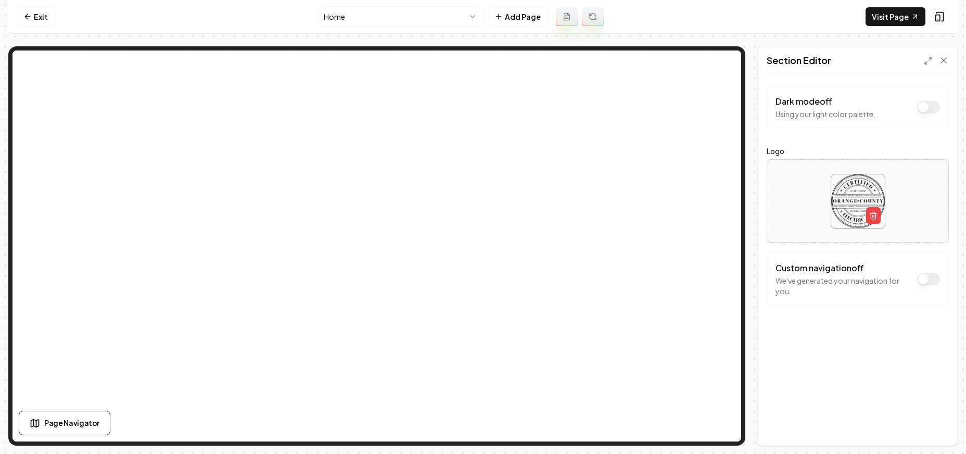
click at [923, 109] on button "Dark mode off" at bounding box center [928, 107] width 23 height 12
click at [940, 429] on button "Save" at bounding box center [933, 427] width 31 height 19
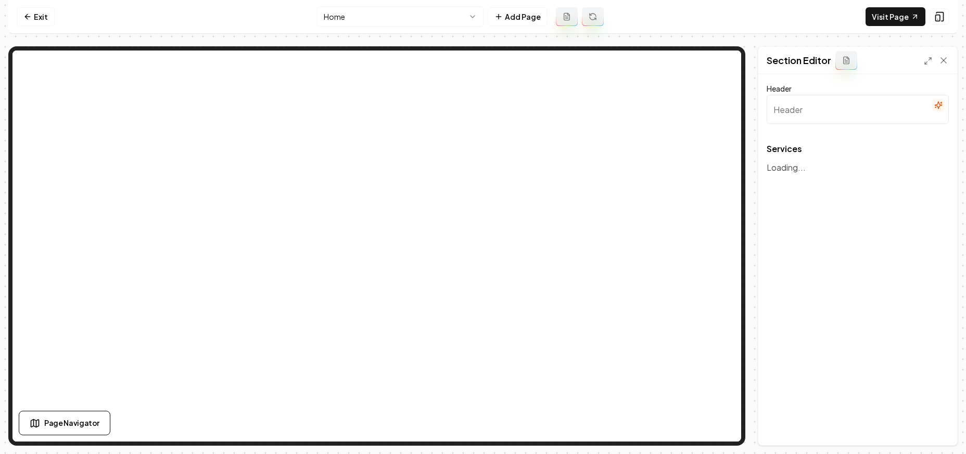
type input "Our Expert Electrical Services"
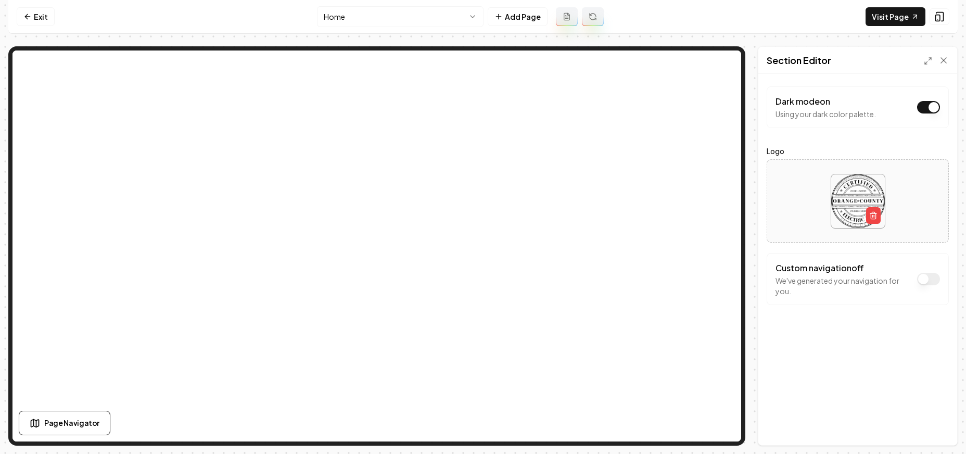
click at [933, 103] on button "Dark mode on" at bounding box center [928, 107] width 23 height 12
click at [934, 426] on button "Save" at bounding box center [933, 427] width 31 height 19
click at [31, 16] on icon at bounding box center [27, 16] width 8 height 8
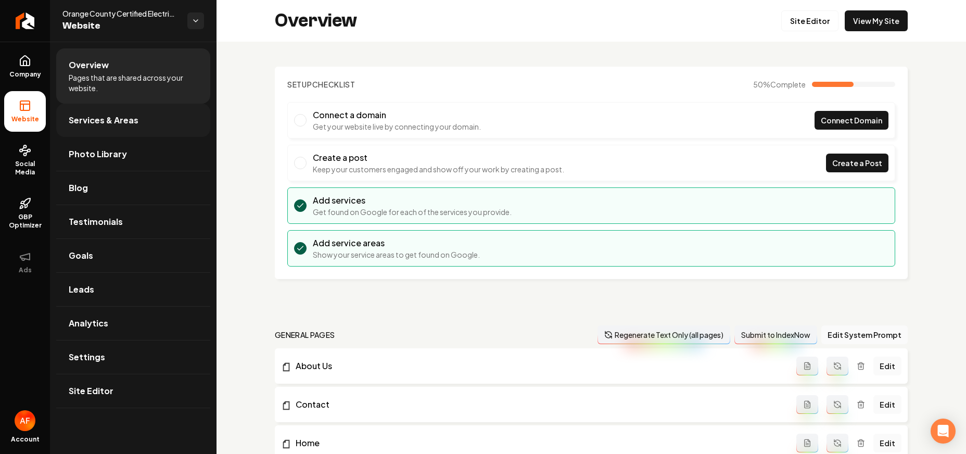
click at [81, 120] on span "Services & Areas" at bounding box center [104, 120] width 70 height 12
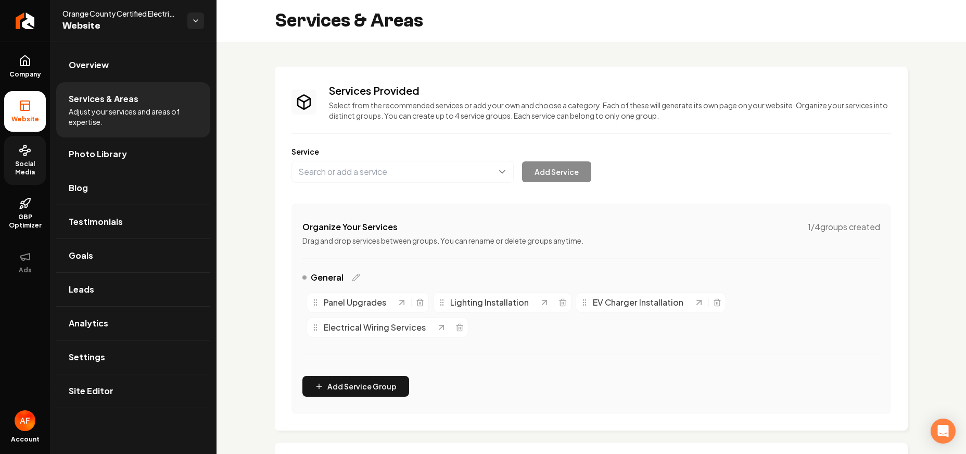
click at [15, 162] on span "Social Media" at bounding box center [25, 168] width 42 height 17
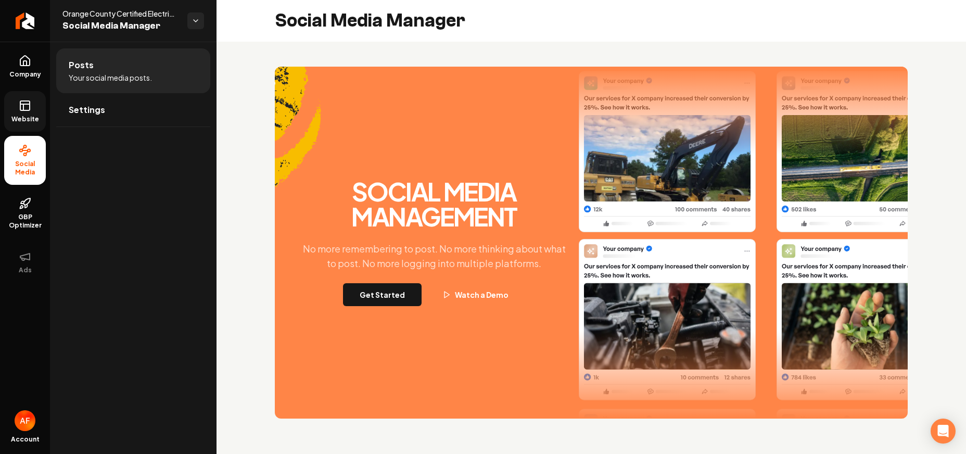
drag, startPoint x: 42, startPoint y: 92, endPoint x: 32, endPoint y: 106, distance: 16.9
click at [42, 93] on link "Website" at bounding box center [25, 111] width 42 height 41
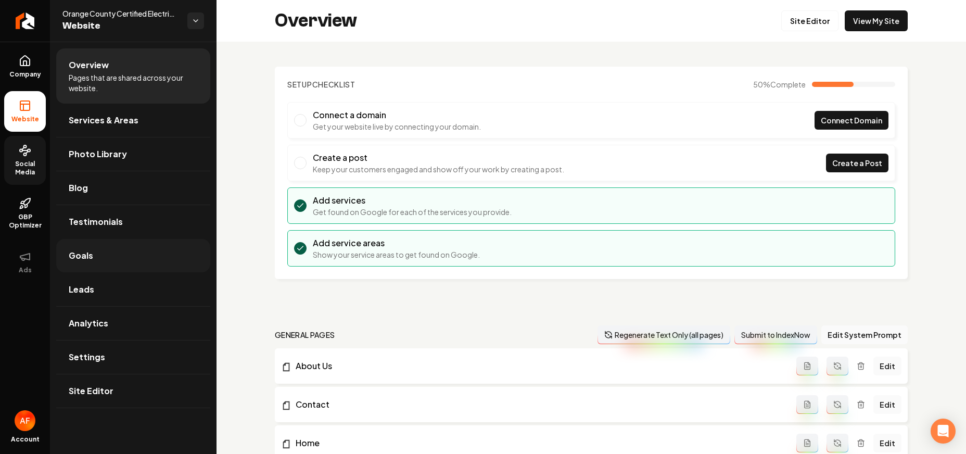
click at [91, 250] on span "Goals" at bounding box center [81, 255] width 24 height 12
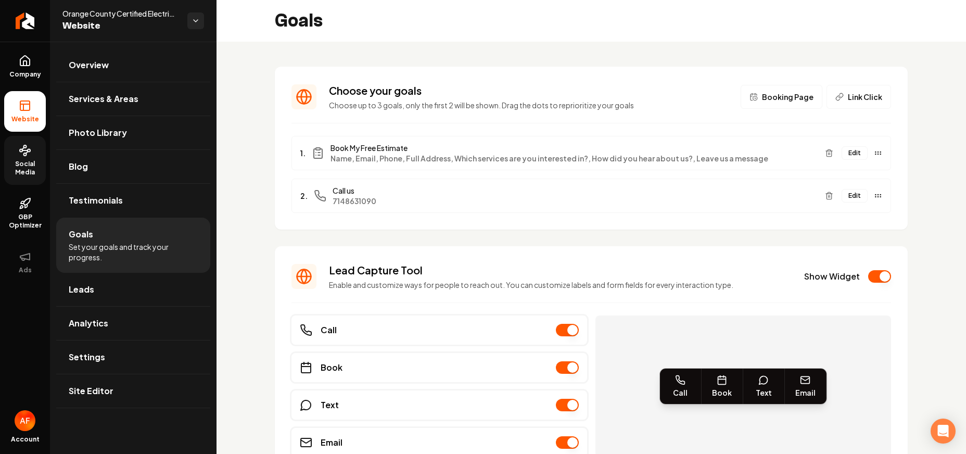
click at [28, 156] on icon at bounding box center [25, 150] width 12 height 12
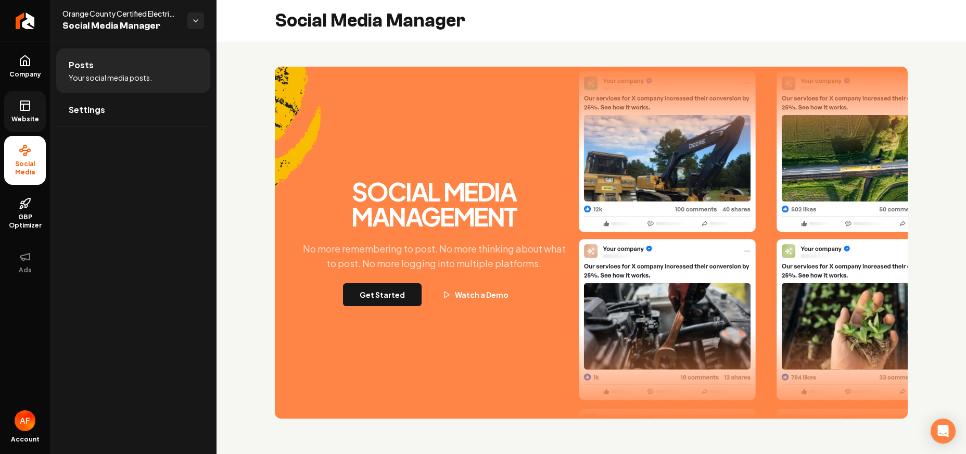
click at [28, 109] on icon at bounding box center [25, 105] width 12 height 12
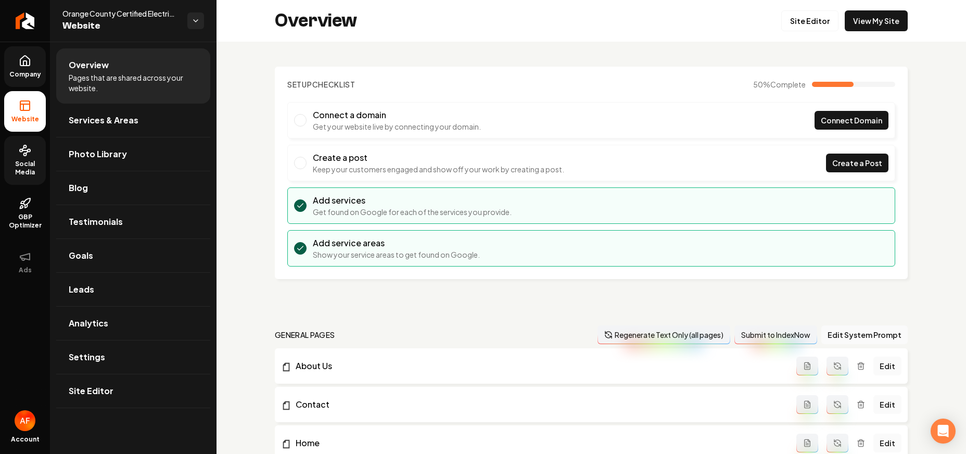
click at [31, 59] on icon at bounding box center [25, 61] width 12 height 12
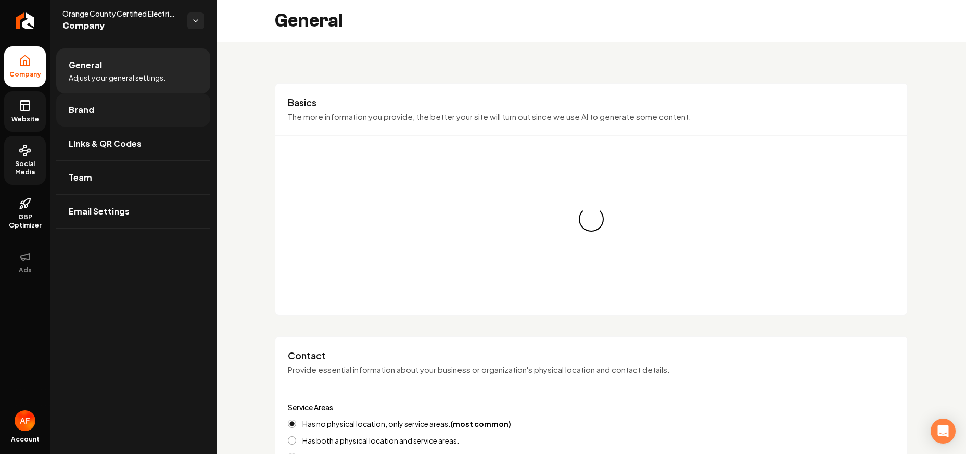
click at [95, 117] on link "Brand" at bounding box center [133, 109] width 154 height 33
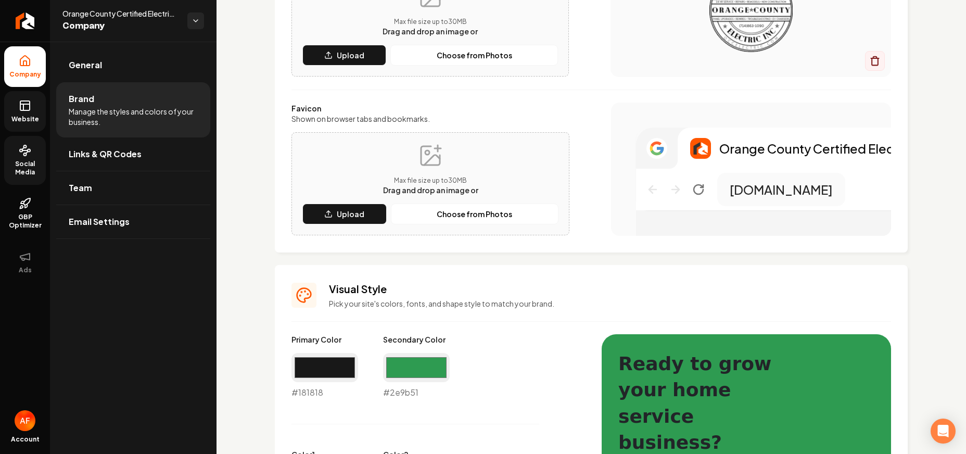
scroll to position [425, 0]
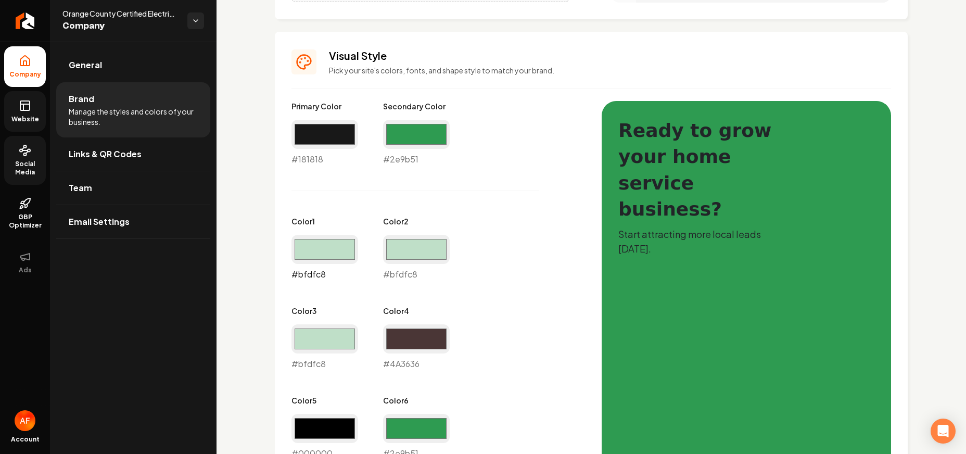
click at [316, 258] on input "#bfdfc8" at bounding box center [324, 249] width 67 height 29
type input "#a6aba7"
click at [326, 205] on div "Primary Color #181818 #181818 Secondary Color #2e9b51 #2e9b51 Color 1 #a6aba7 #…" at bounding box center [435, 325] width 289 height 448
click at [406, 247] on input "#bfdfc8" at bounding box center [416, 249] width 67 height 29
type input "#a6aba7"
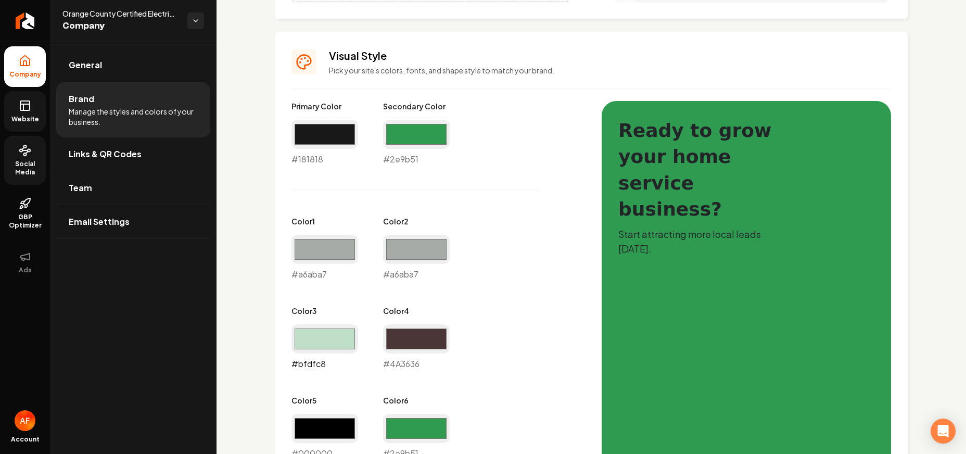
click at [325, 329] on input "#bfdfc8" at bounding box center [324, 338] width 67 height 29
type input "#a5aaa6"
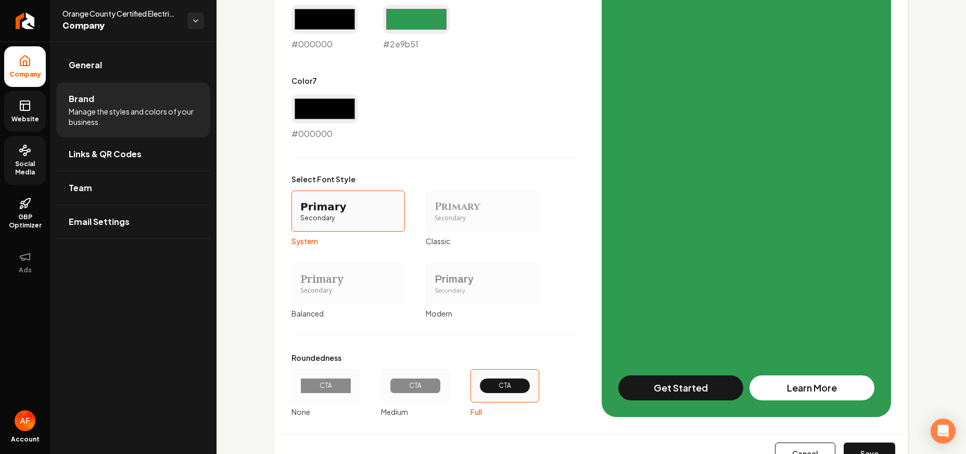
scroll to position [879, 0]
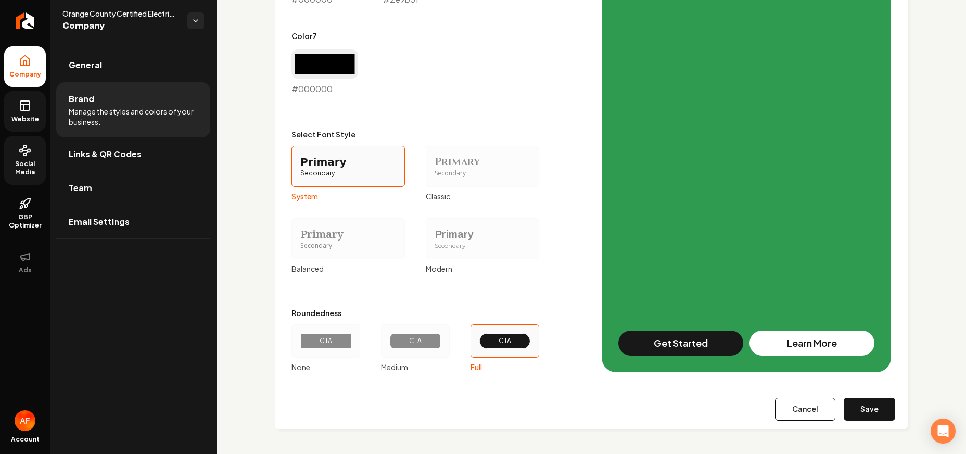
drag, startPoint x: 856, startPoint y: 409, endPoint x: 735, endPoint y: 61, distance: 368.7
click at [856, 409] on button "Save" at bounding box center [870, 409] width 52 height 23
type input "#4a3636"
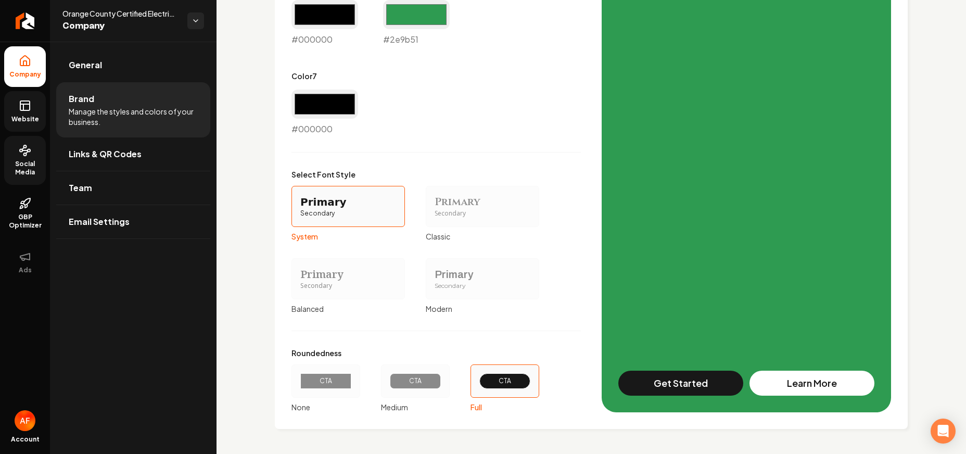
scroll to position [839, 0]
click at [23, 99] on icon at bounding box center [25, 105] width 12 height 12
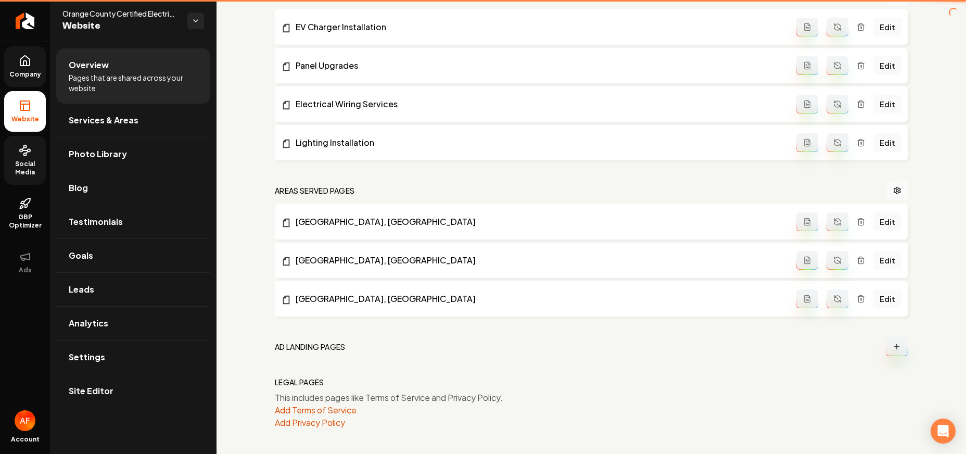
click at [27, 71] on span "Company" at bounding box center [25, 74] width 40 height 8
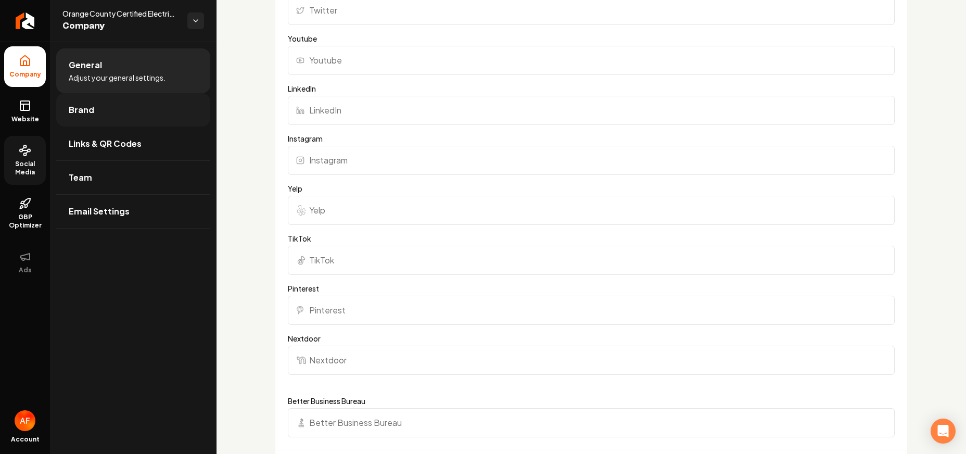
click at [84, 111] on span "Brand" at bounding box center [82, 110] width 26 height 12
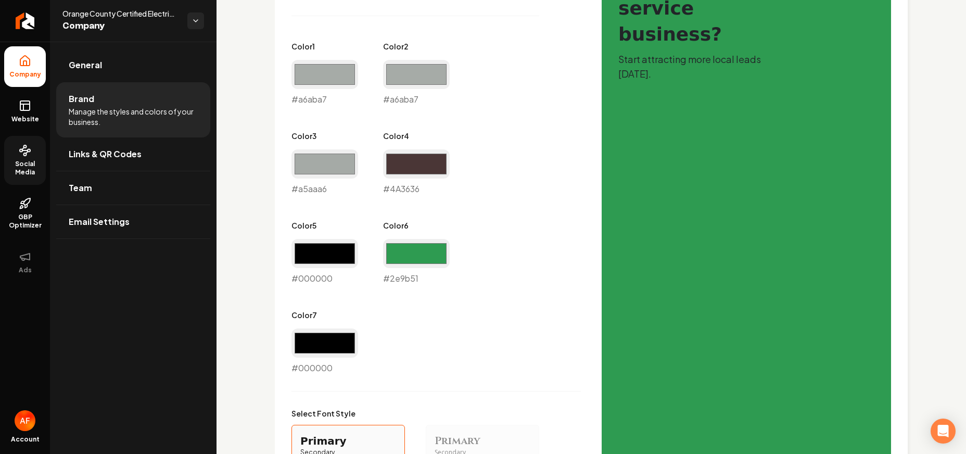
scroll to position [599, 0]
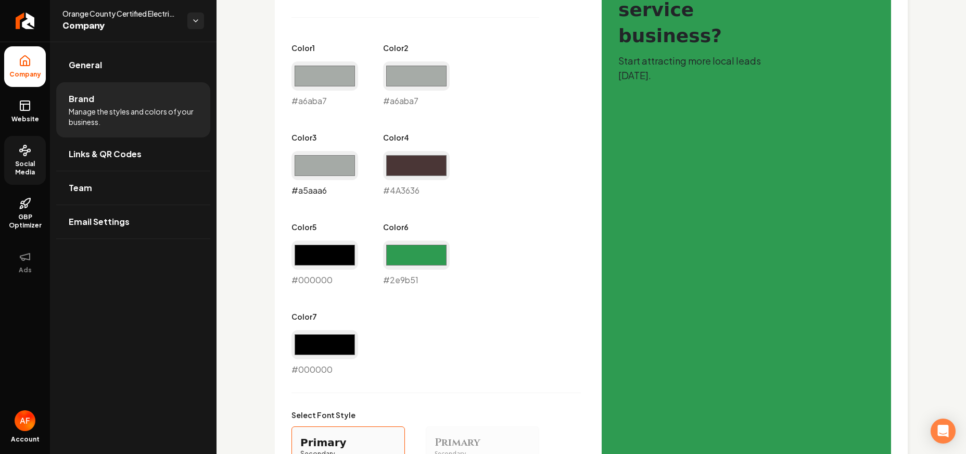
click at [333, 167] on input "#a5aaa6" at bounding box center [324, 165] width 67 height 29
drag, startPoint x: 324, startPoint y: 159, endPoint x: 298, endPoint y: 171, distance: 28.9
click at [324, 159] on input "#a5aaa6" at bounding box center [324, 165] width 67 height 29
type input "#d6d6d6"
drag, startPoint x: 353, startPoint y: 140, endPoint x: 357, endPoint y: 132, distance: 8.6
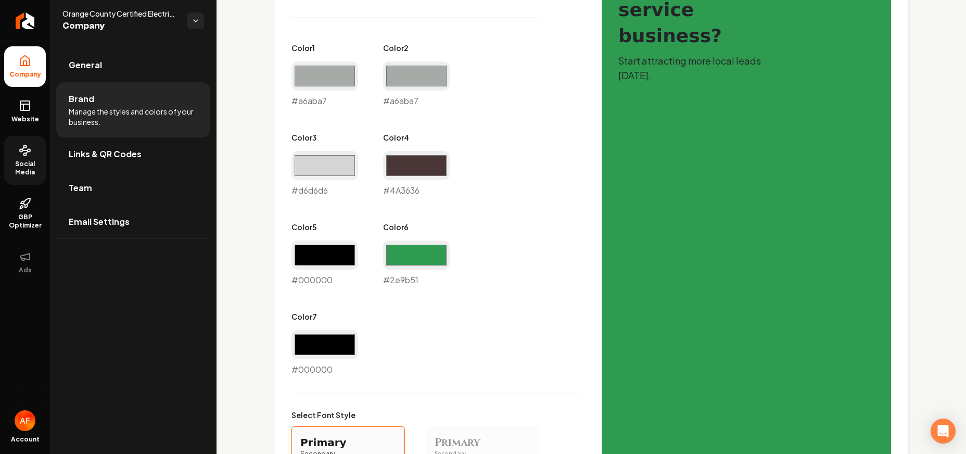
click at [353, 139] on label "Color 3" at bounding box center [324, 137] width 67 height 10
click at [391, 80] on input "#a6aba7" at bounding box center [416, 75] width 67 height 29
type input "#d6d6d6"
drag, startPoint x: 348, startPoint y: 72, endPoint x: 350, endPoint y: 88, distance: 16.3
click at [348, 72] on input "#a6aba7" at bounding box center [324, 75] width 67 height 29
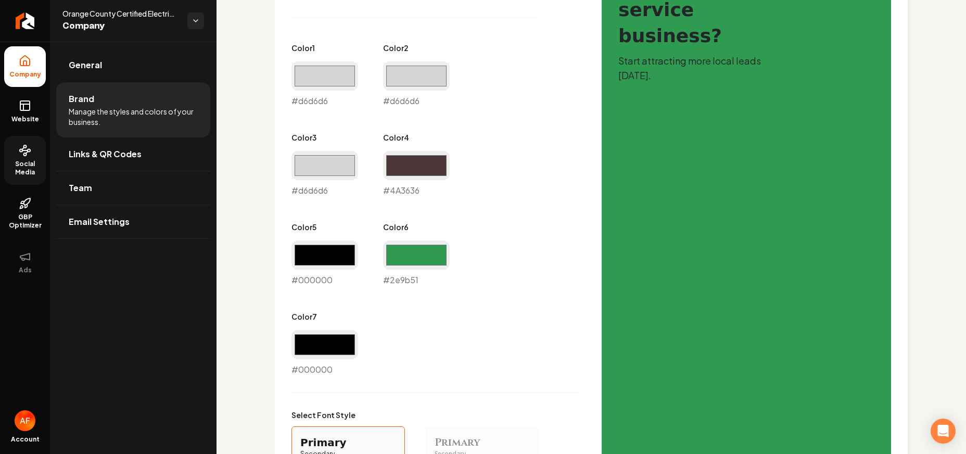
type input "#d6d6d6"
drag, startPoint x: 558, startPoint y: 199, endPoint x: 556, endPoint y: 212, distance: 13.2
click at [558, 199] on div "Primary Color #181818 #181818 Secondary Color #2e9b51 #2e9b51 Color 1 #d6d6d6 #…" at bounding box center [435, 152] width 289 height 448
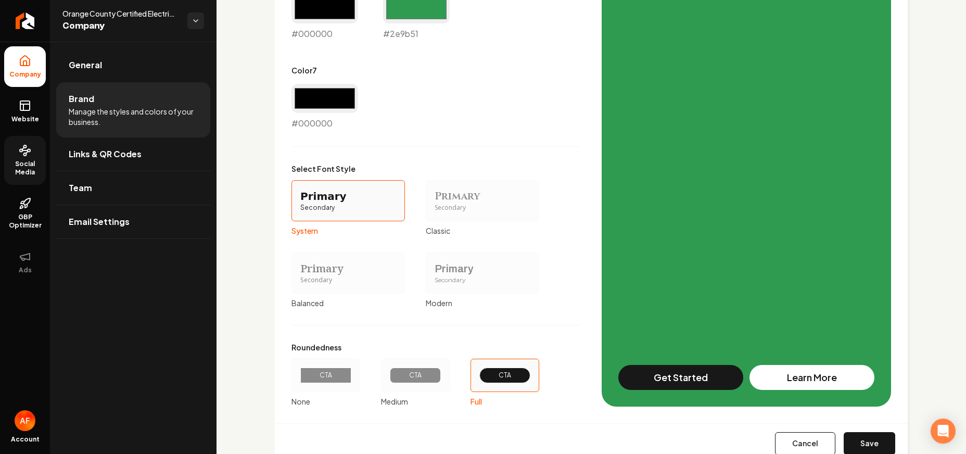
scroll to position [879, 0]
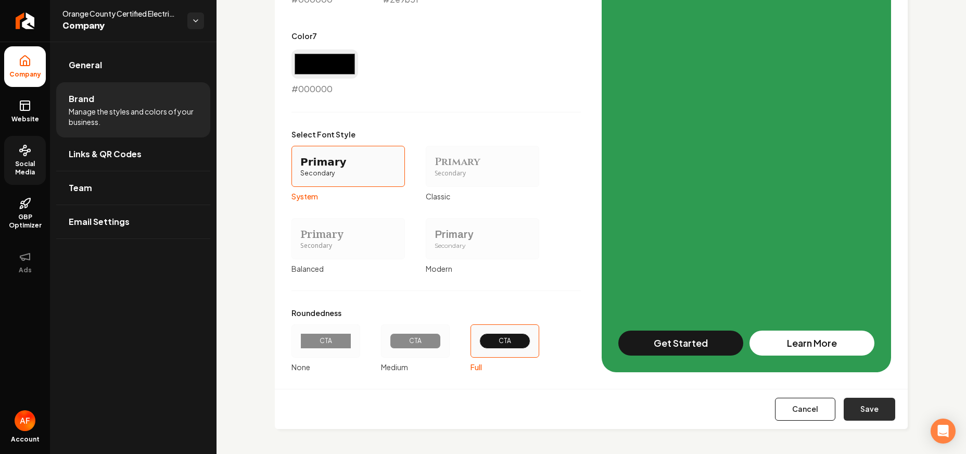
click at [869, 405] on button "Save" at bounding box center [870, 409] width 52 height 23
type input "#4a3636"
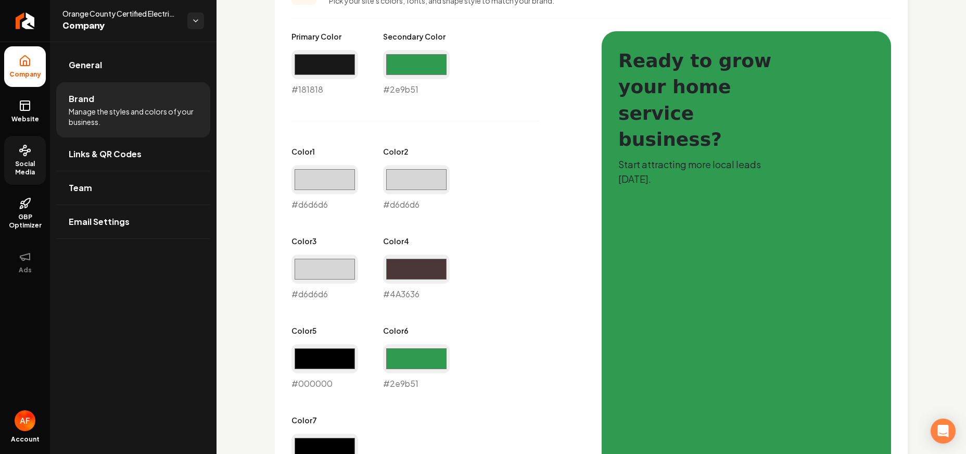
scroll to position [0, 0]
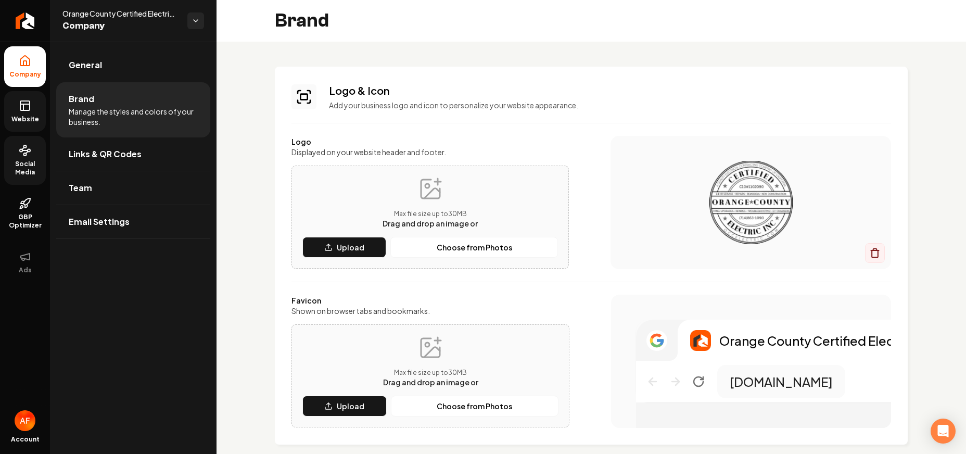
click at [37, 103] on link "Website" at bounding box center [25, 111] width 42 height 41
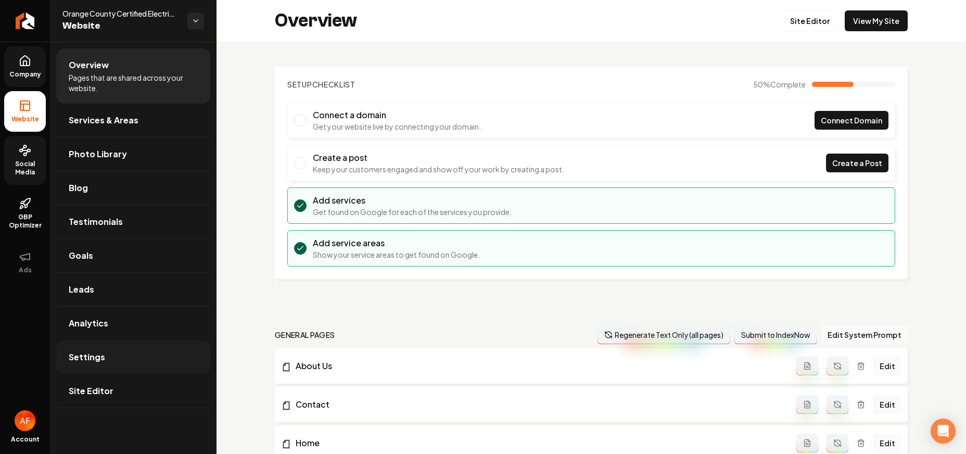
click at [88, 352] on span "Settings" at bounding box center [87, 357] width 36 height 12
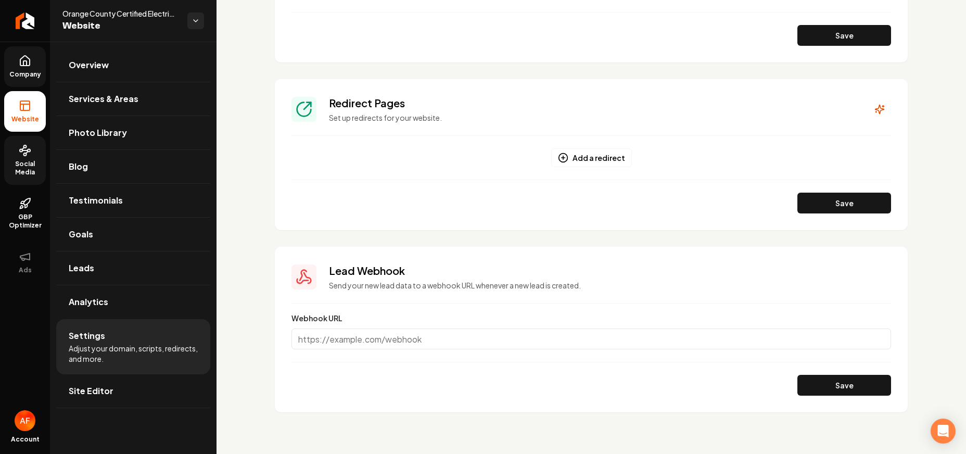
scroll to position [459, 0]
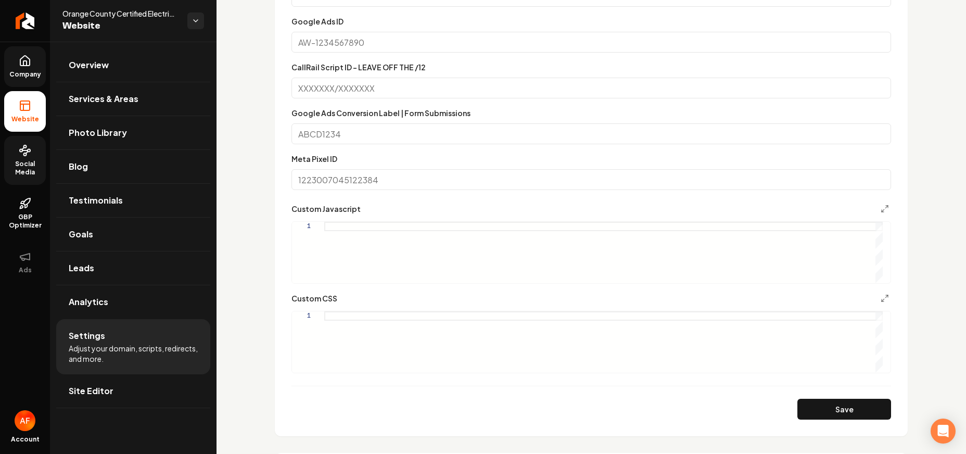
click at [337, 318] on div "Main content area" at bounding box center [603, 341] width 558 height 61
click at [317, 341] on div "1" at bounding box center [308, 341] width 32 height 61
click at [338, 300] on div "Custom CSS" at bounding box center [591, 298] width 600 height 12
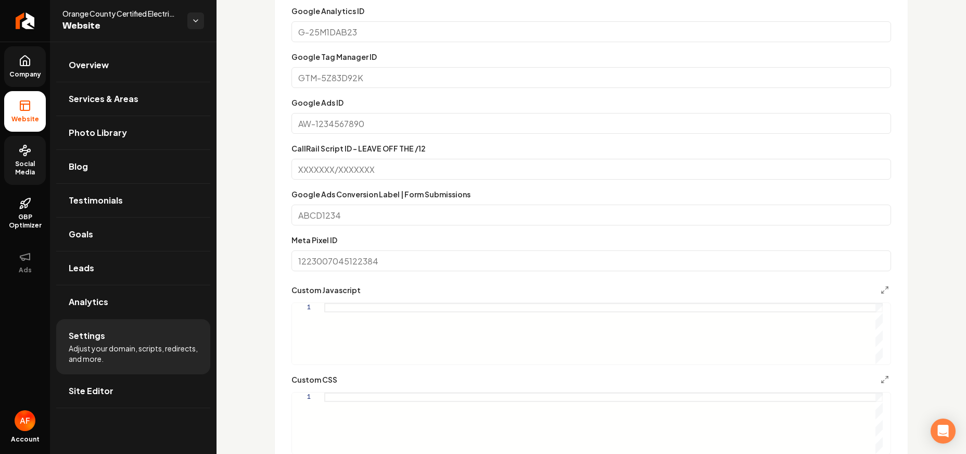
scroll to position [395, 0]
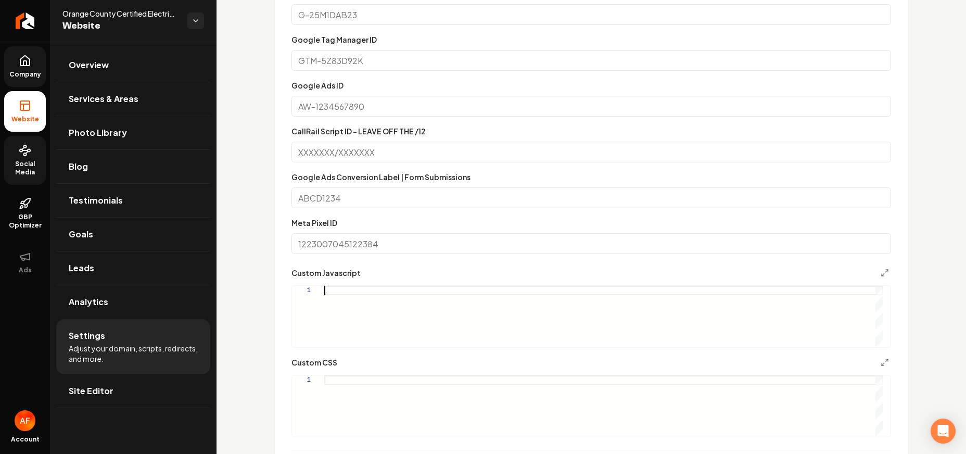
click at [770, 287] on div "Main content area" at bounding box center [603, 316] width 558 height 61
click at [869, 275] on div "Custom Javascript" at bounding box center [591, 272] width 600 height 12
click at [881, 273] on icon "Main content area" at bounding box center [885, 273] width 8 height 8
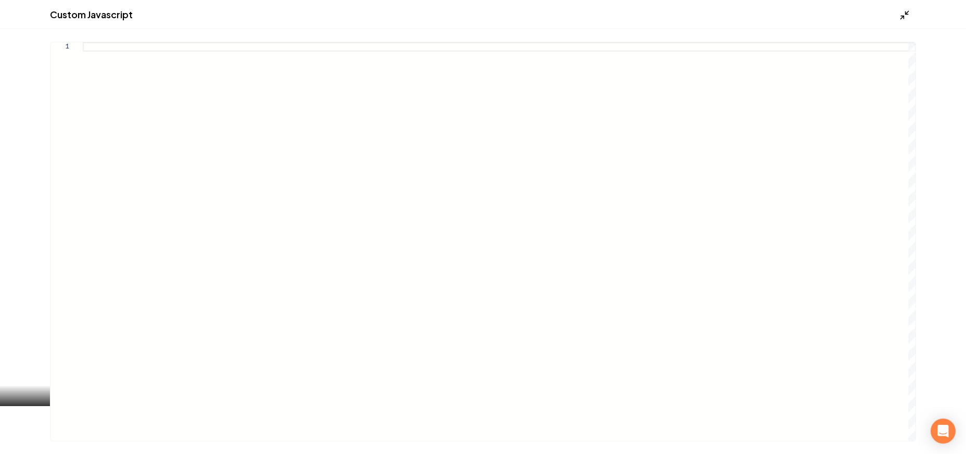
click at [904, 10] on icon "Main content area" at bounding box center [904, 15] width 10 height 10
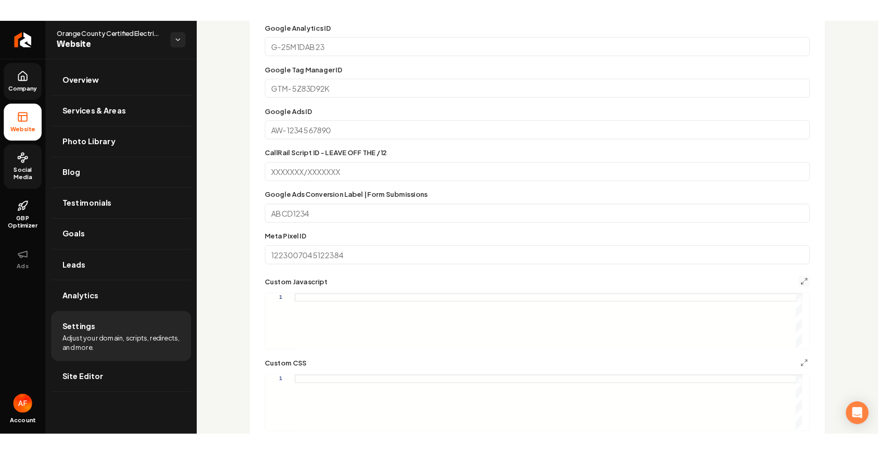
scroll to position [156, 0]
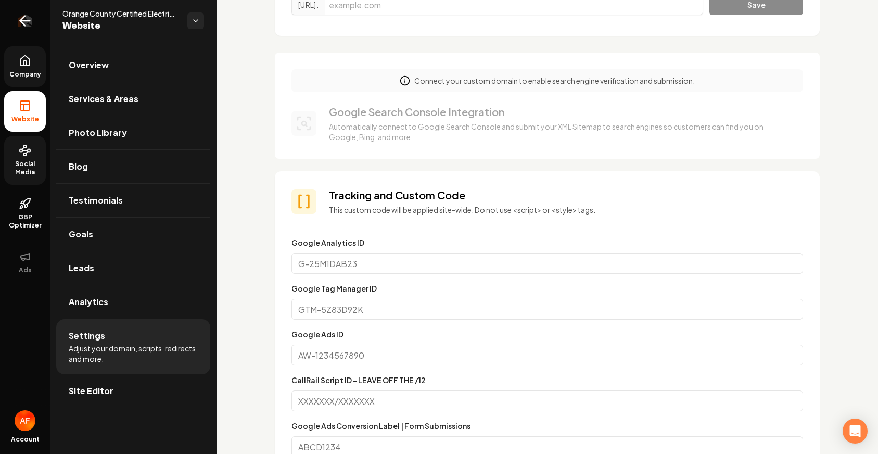
click at [21, 15] on icon "Return to dashboard" at bounding box center [25, 20] width 17 height 17
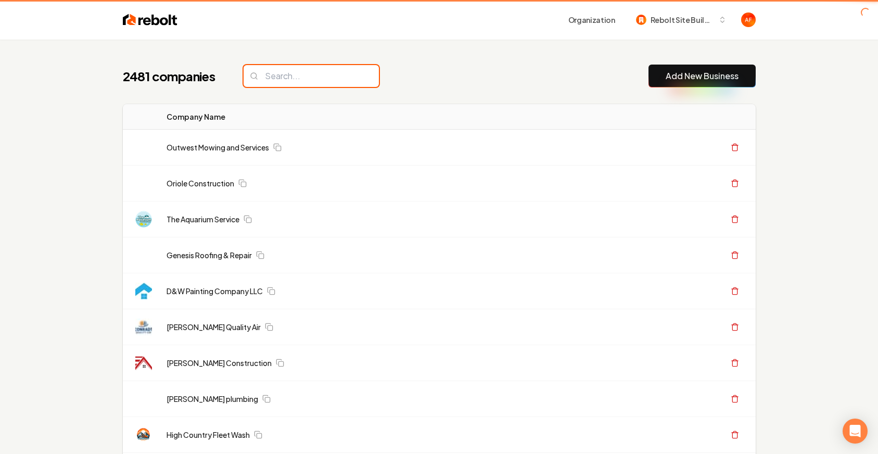
click at [302, 77] on input "search" at bounding box center [311, 76] width 135 height 22
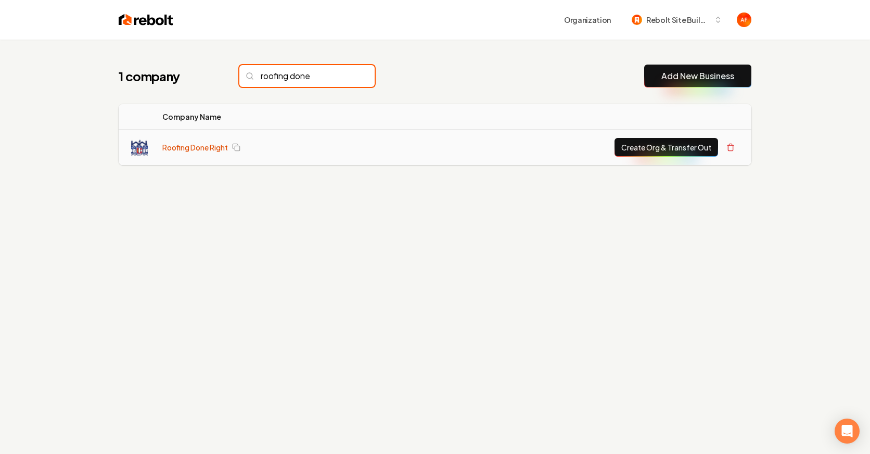
type input "roofing done"
click at [198, 144] on link "Roofing Done Right" at bounding box center [195, 147] width 66 height 10
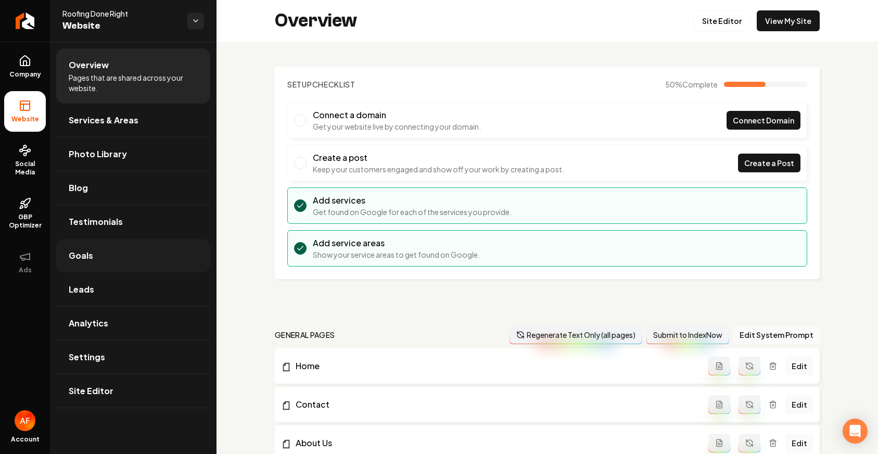
click at [96, 254] on link "Goals" at bounding box center [133, 255] width 154 height 33
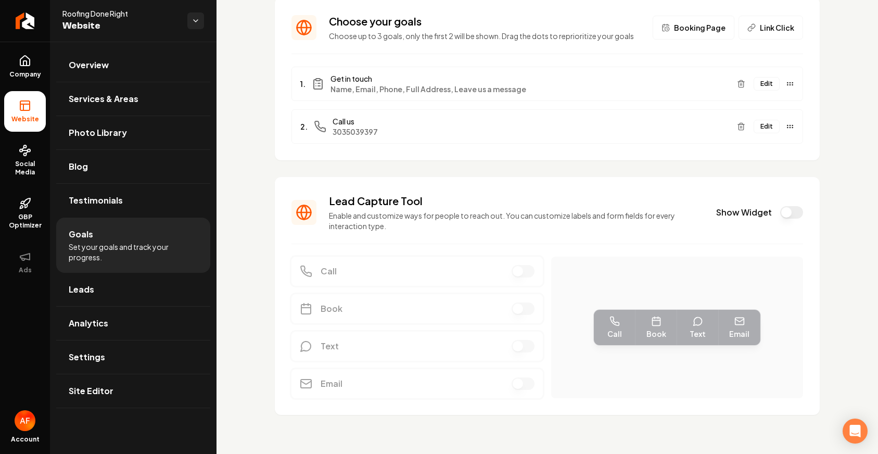
scroll to position [72, 0]
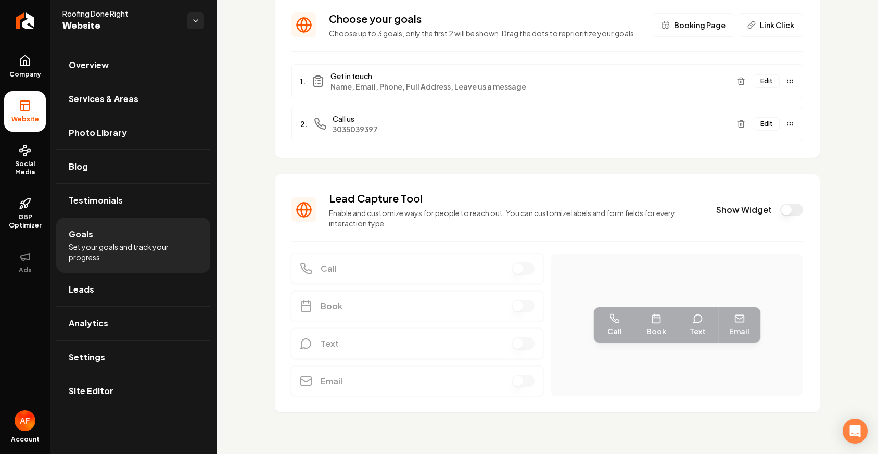
drag, startPoint x: 780, startPoint y: 222, endPoint x: 780, endPoint y: 205, distance: 16.7
click at [780, 221] on div "Lead Capture Tool Enable and customize ways for people to reach out. You can cu…" at bounding box center [547, 209] width 512 height 37
click at [780, 205] on button "Show Widget" at bounding box center [791, 210] width 23 height 12
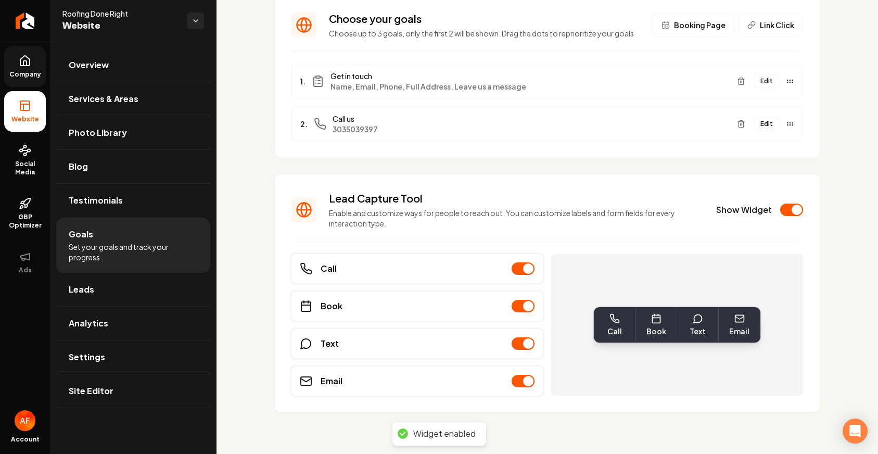
click at [19, 74] on span "Company" at bounding box center [25, 74] width 40 height 8
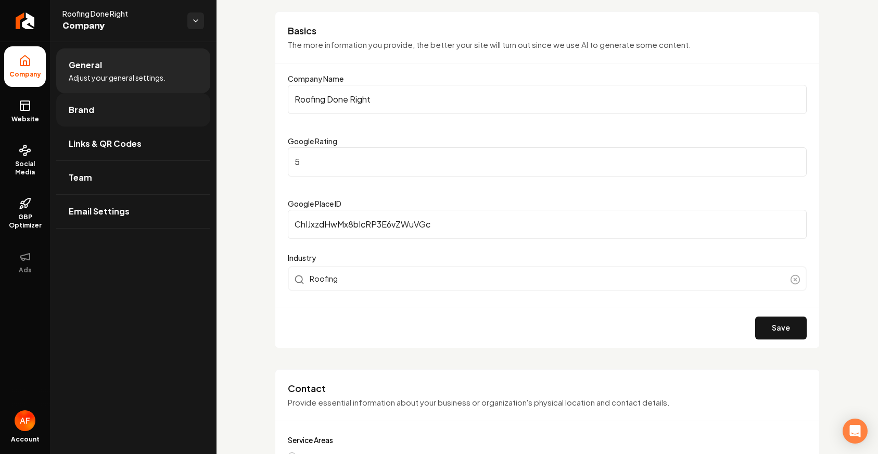
click at [102, 110] on link "Brand" at bounding box center [133, 109] width 154 height 33
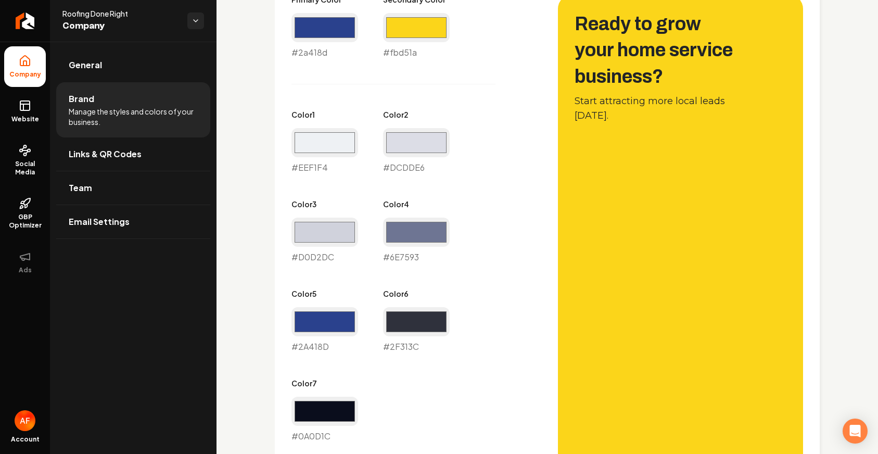
scroll to position [533, 0]
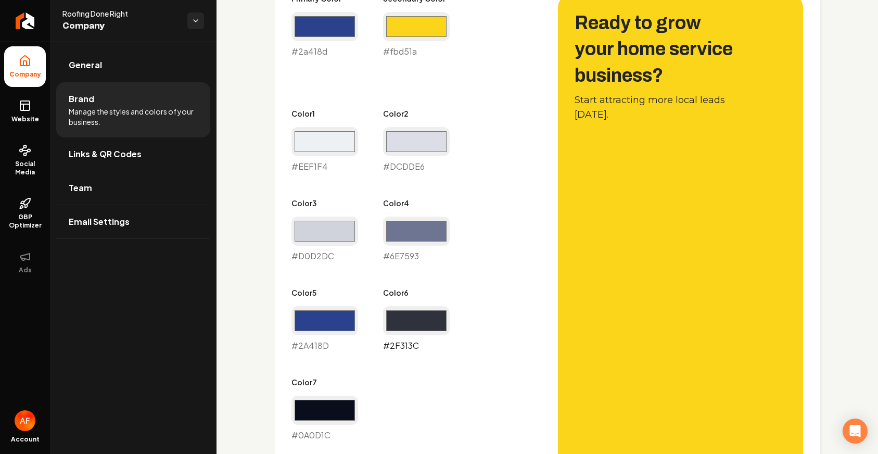
click at [413, 324] on input "#2f313c" at bounding box center [416, 320] width 67 height 29
type input "#2a418d"
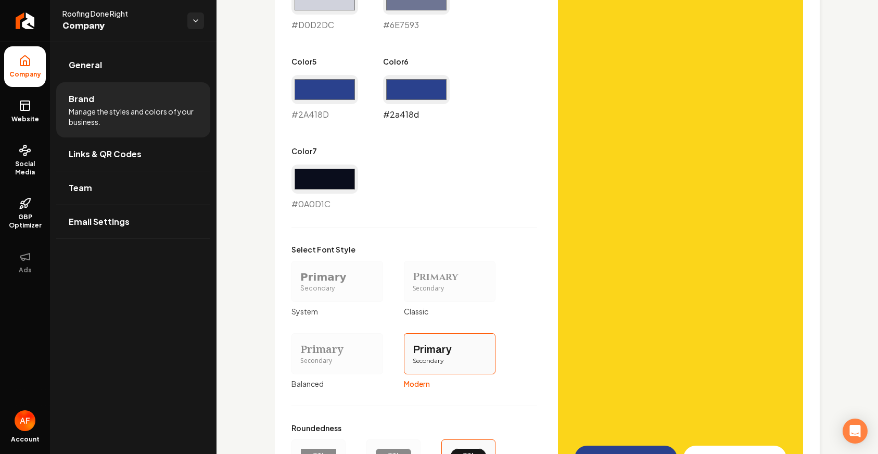
scroll to position [879, 0]
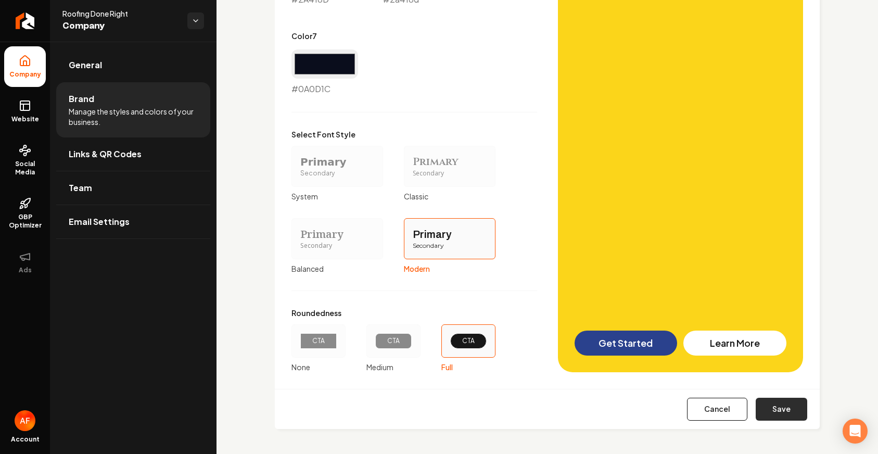
click at [758, 400] on button "Save" at bounding box center [782, 409] width 52 height 23
type input "#eef1f4"
type input "#dcdde6"
type input "#d0d2dc"
type input "#6e7593"
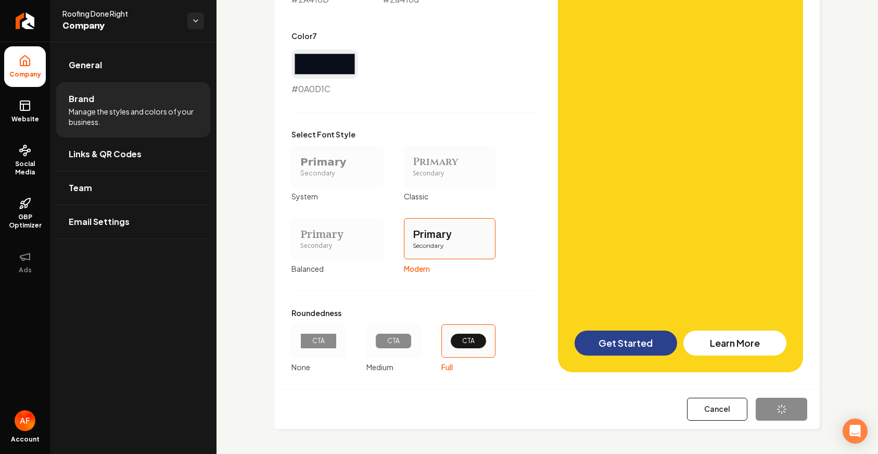
type input "#2a418d"
type input "#0a0d1c"
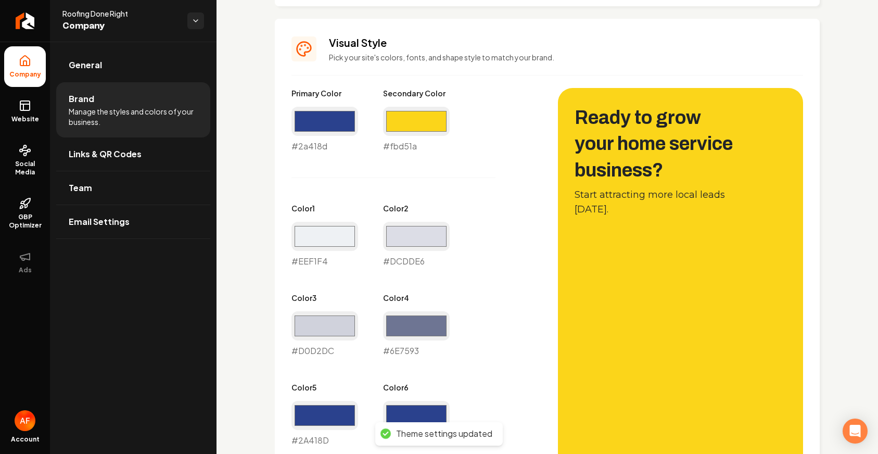
scroll to position [433, 0]
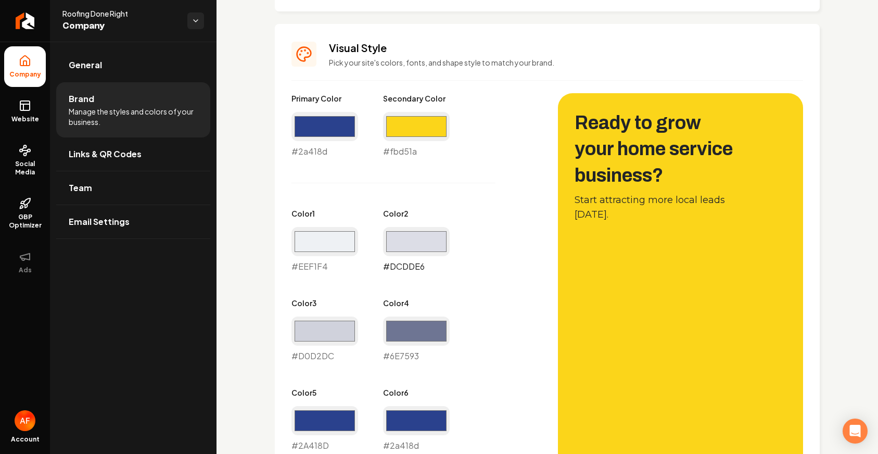
click at [414, 249] on input "#dcdde6" at bounding box center [416, 241] width 67 height 29
click at [440, 204] on div "Primary Color #2a418d #2a418d Secondary Color #fbd51a #fbd51a Color 1 #eef1f4 #…" at bounding box center [414, 317] width 246 height 448
click at [27, 116] on span "Website" at bounding box center [25, 119] width 36 height 8
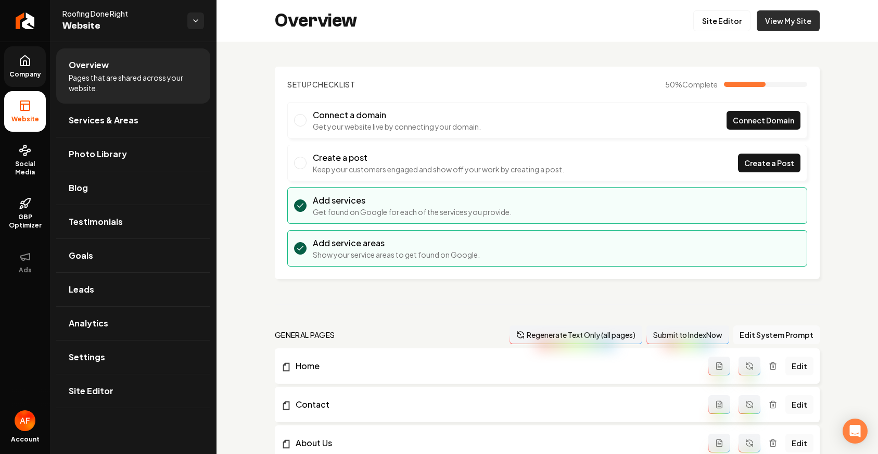
click at [789, 23] on link "View My Site" at bounding box center [788, 20] width 63 height 21
click at [6, 15] on link "Return to dashboard" at bounding box center [25, 21] width 50 height 42
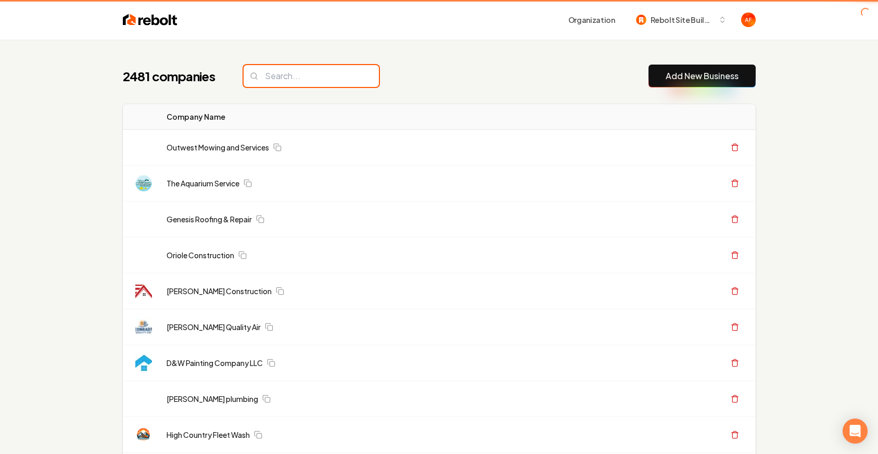
click at [309, 80] on input "search" at bounding box center [311, 76] width 135 height 22
click at [309, 78] on input "search" at bounding box center [306, 76] width 135 height 22
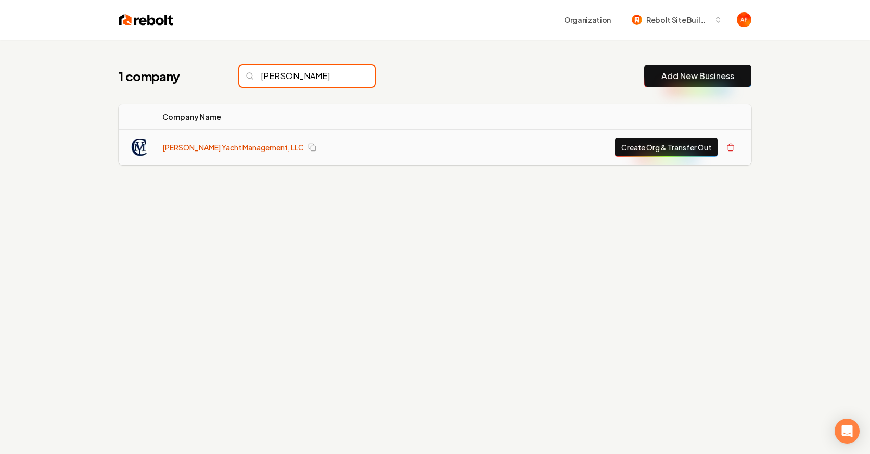
type input "[PERSON_NAME]"
click at [213, 146] on link "[PERSON_NAME] Yacht Management, LLC" at bounding box center [233, 147] width 142 height 10
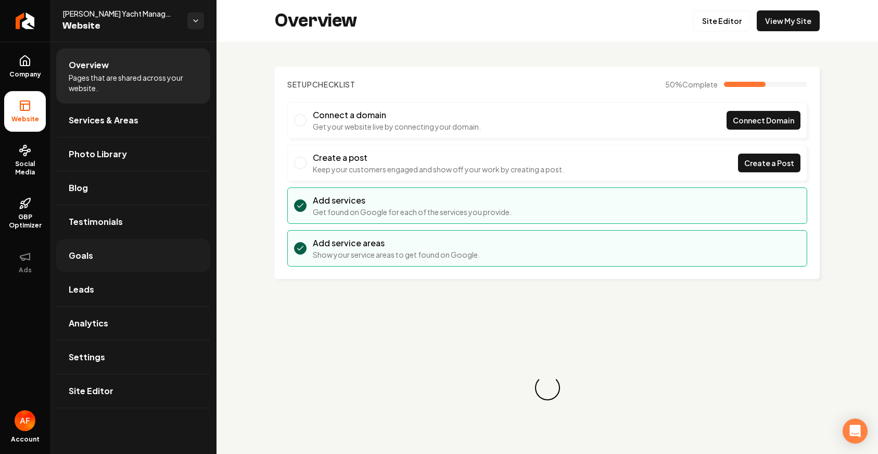
click at [85, 250] on span "Goals" at bounding box center [81, 255] width 24 height 12
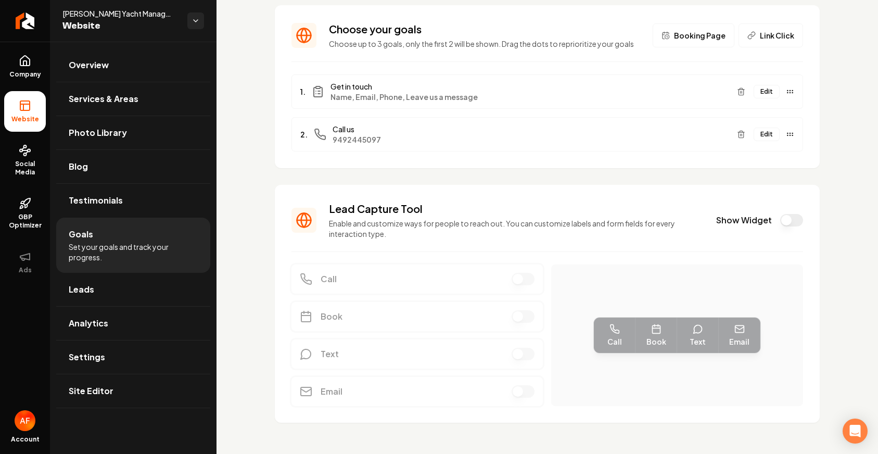
scroll to position [72, 0]
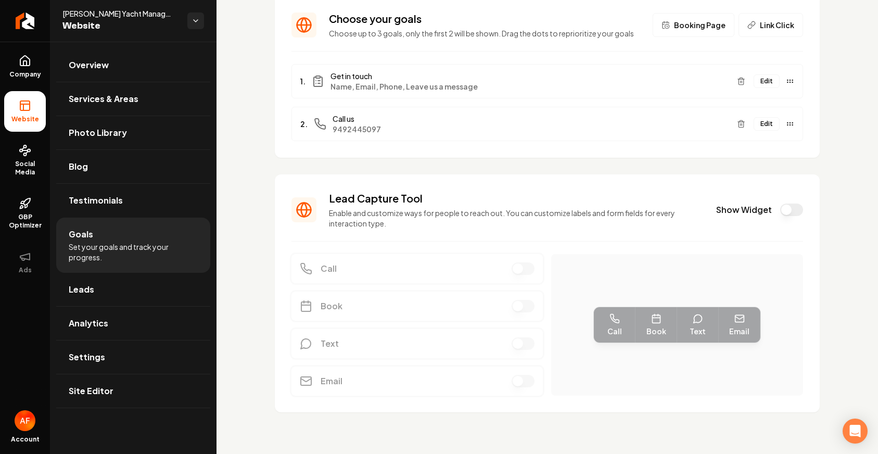
click at [777, 201] on div "Lead Capture Tool Enable and customize ways for people to reach out. You can cu…" at bounding box center [547, 209] width 512 height 37
click at [780, 209] on button "Show Widget" at bounding box center [791, 210] width 23 height 12
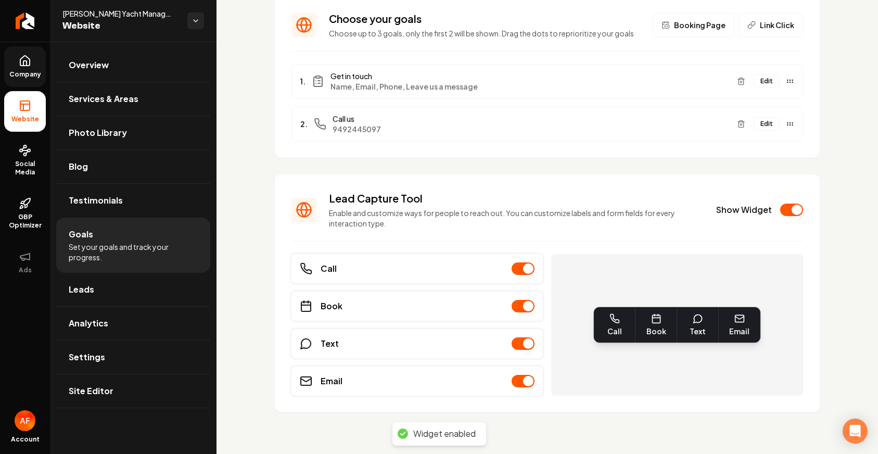
click at [26, 72] on span "Company" at bounding box center [25, 74] width 40 height 8
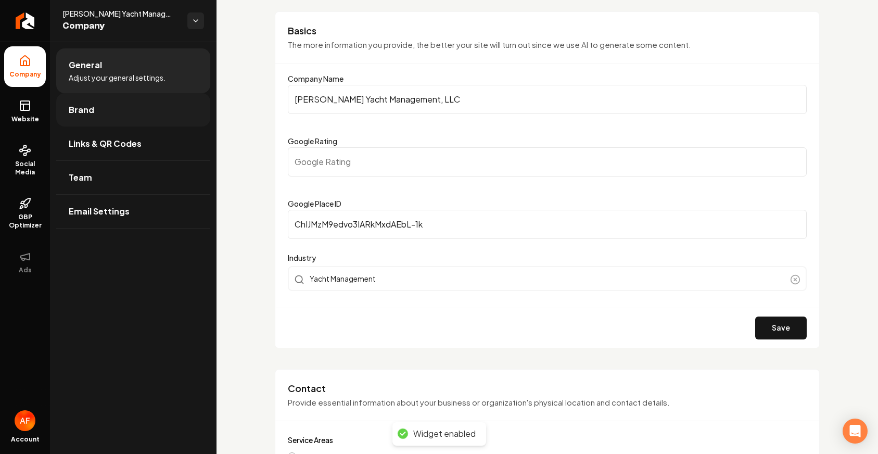
click at [117, 111] on link "Brand" at bounding box center [133, 109] width 154 height 33
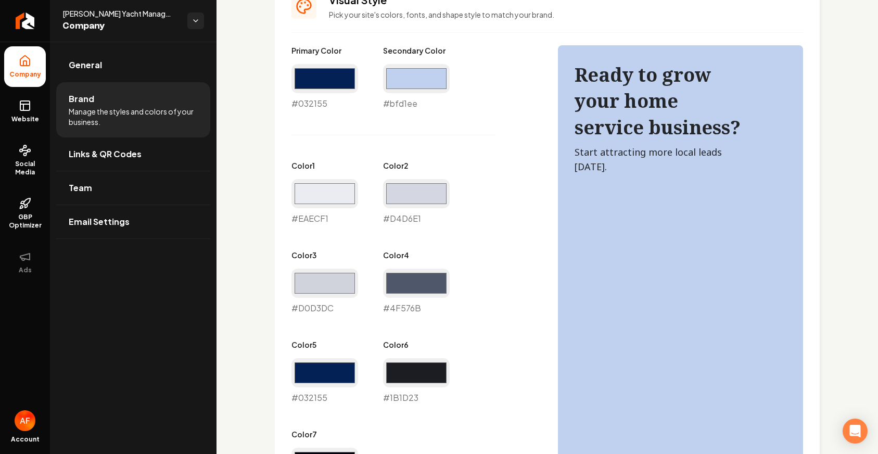
scroll to position [481, 0]
click at [413, 384] on input "#1b1d23" at bounding box center [416, 372] width 67 height 29
type input "#052055"
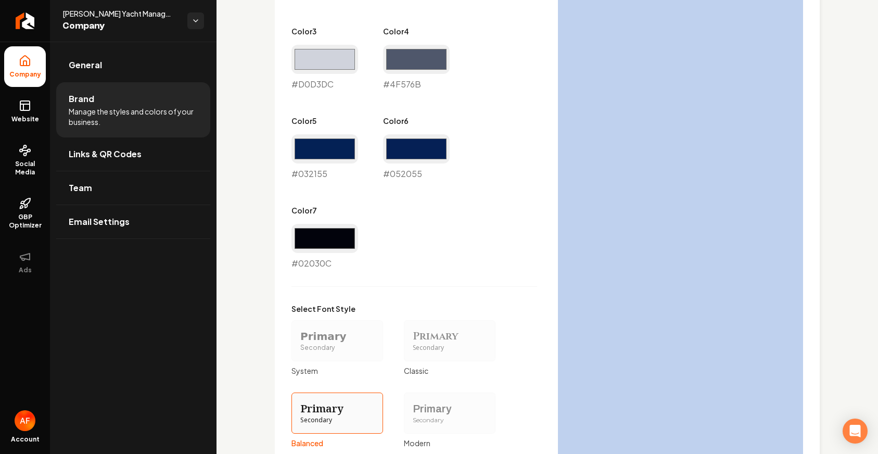
click at [492, 327] on div "Select Font Style Primary Secondary System Primary Secondary Classic Primary Se…" at bounding box center [414, 375] width 246 height 145
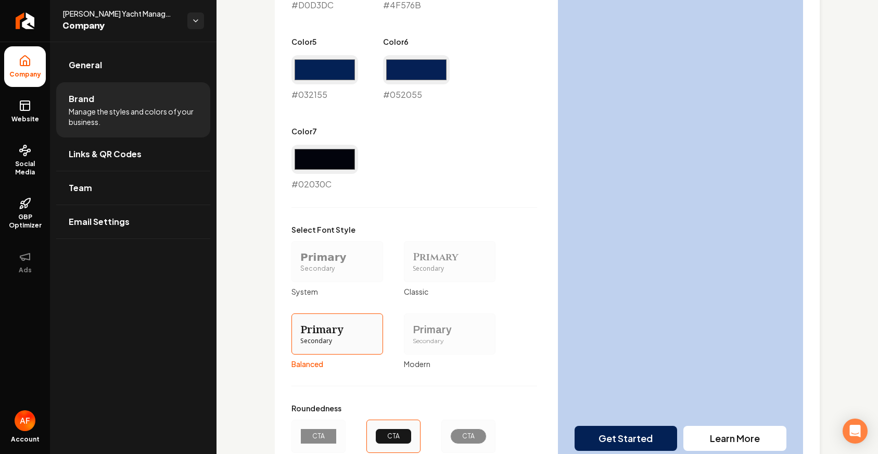
scroll to position [879, 0]
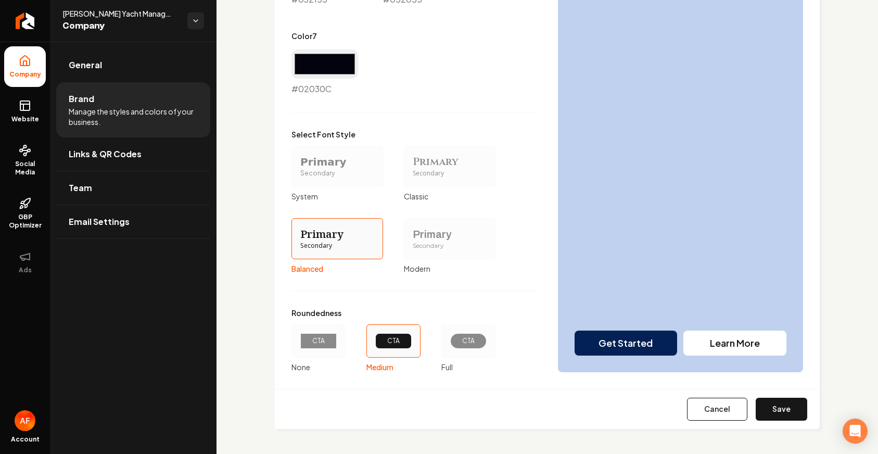
click at [452, 334] on div "CTA" at bounding box center [468, 341] width 36 height 16
click at [449, 337] on button "CTA Full" at bounding box center [445, 341] width 8 height 8
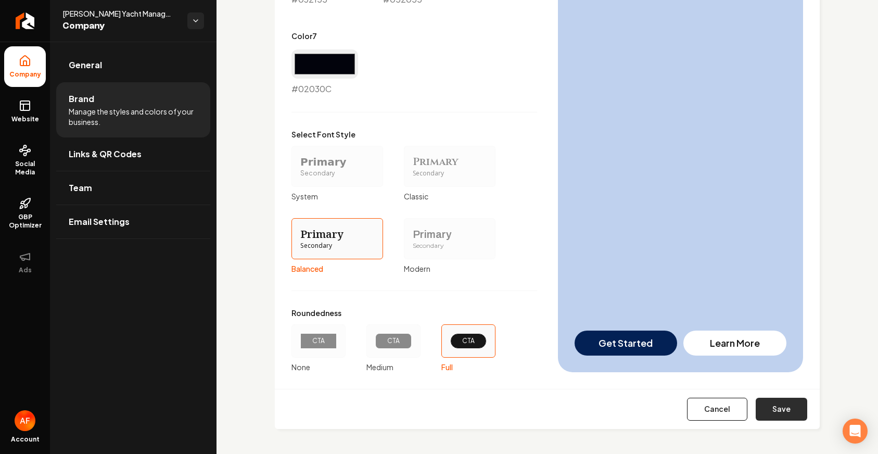
click at [761, 403] on button "Save" at bounding box center [782, 409] width 52 height 23
type input "#eaecf1"
type input "#d4d6e1"
type input "#d0d3dc"
type input "#4f576b"
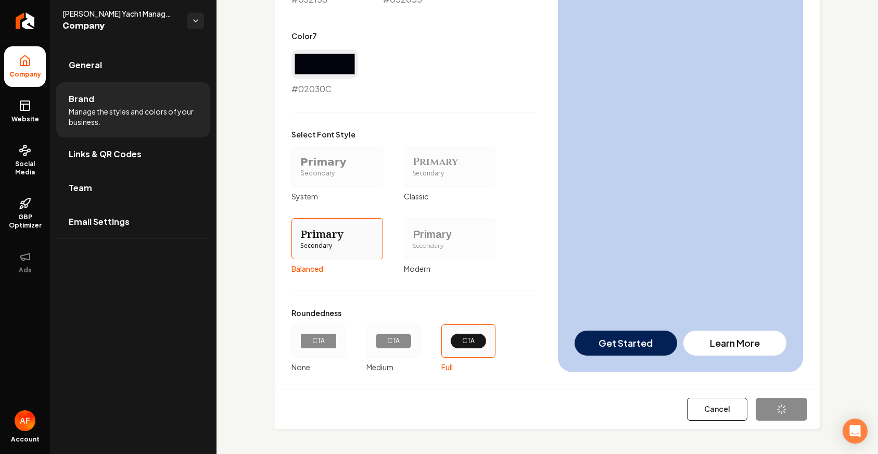
type input "#02030c"
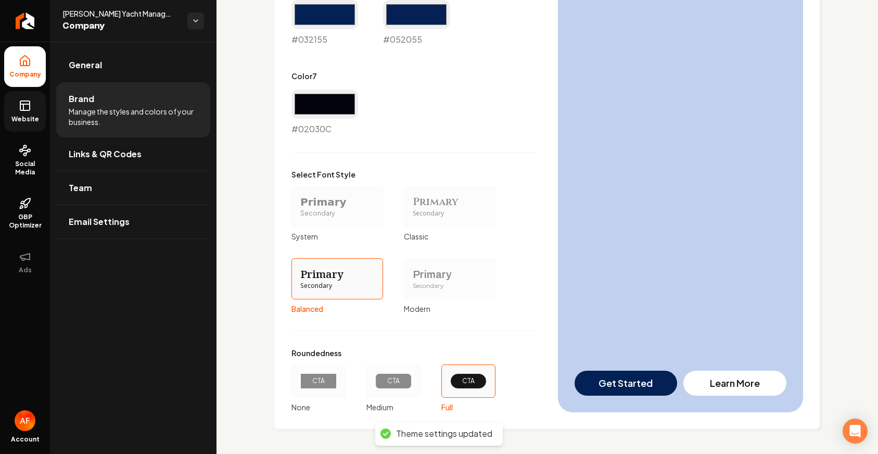
click at [20, 118] on span "Website" at bounding box center [25, 119] width 36 height 8
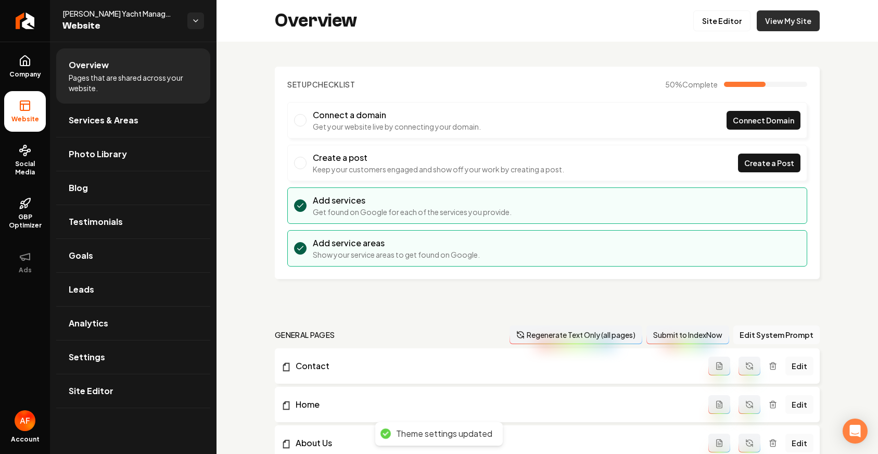
click at [775, 19] on link "View My Site" at bounding box center [788, 20] width 63 height 21
click at [698, 26] on link "Site Editor" at bounding box center [721, 20] width 57 height 21
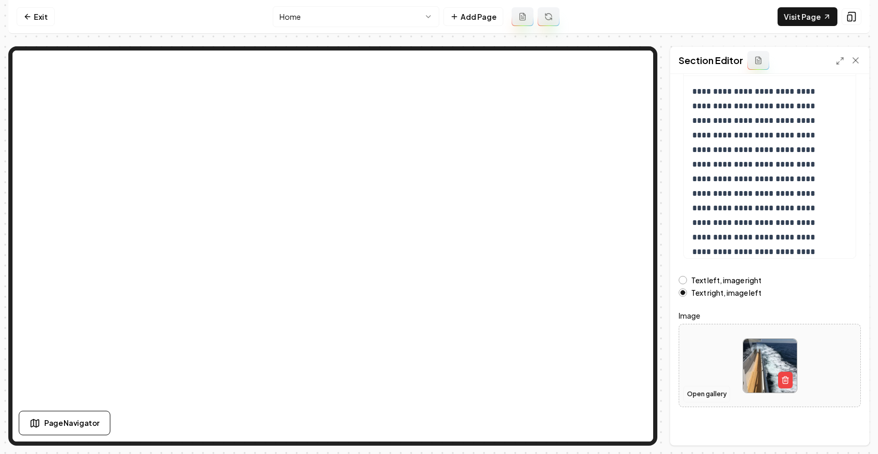
scroll to position [106, 0]
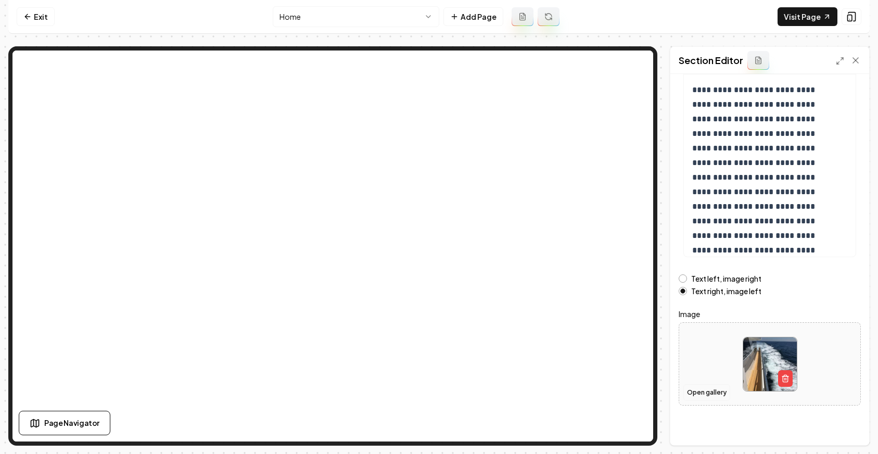
click at [708, 393] on button "Open gallery" at bounding box center [706, 392] width 47 height 17
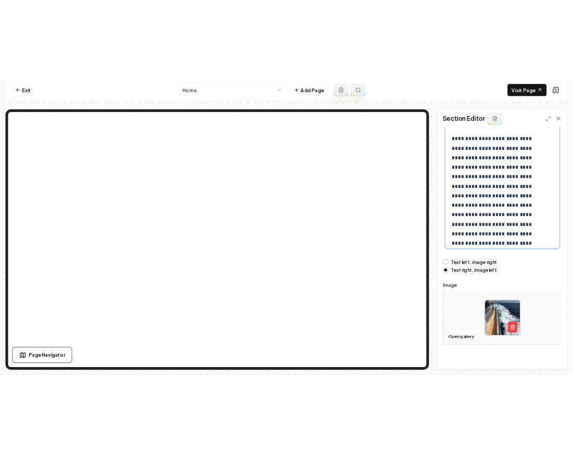
scroll to position [108, 0]
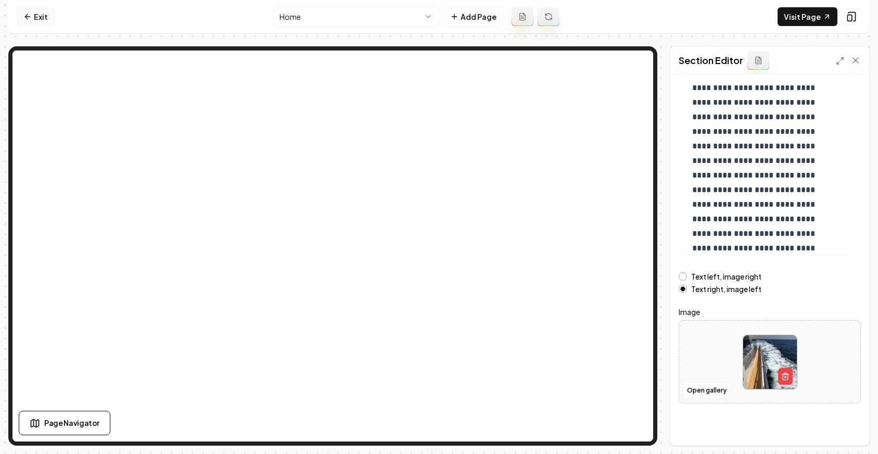
click at [33, 23] on link "Exit" at bounding box center [36, 16] width 38 height 19
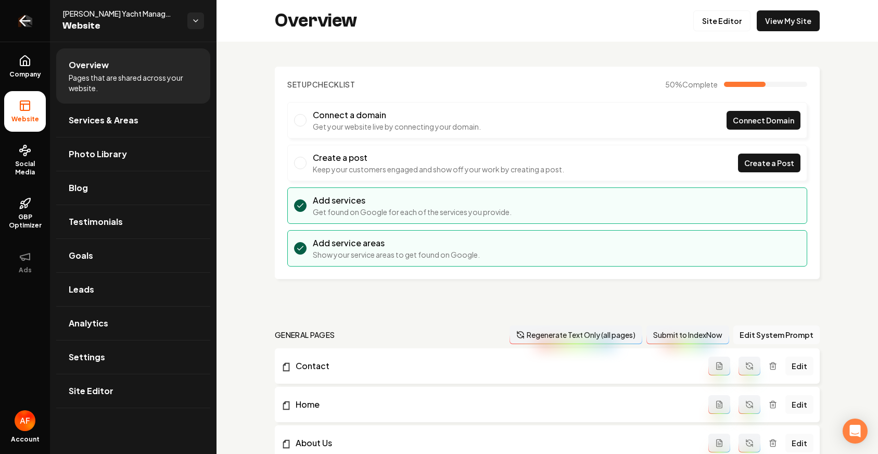
click at [23, 21] on icon "Return to dashboard" at bounding box center [25, 21] width 10 height 0
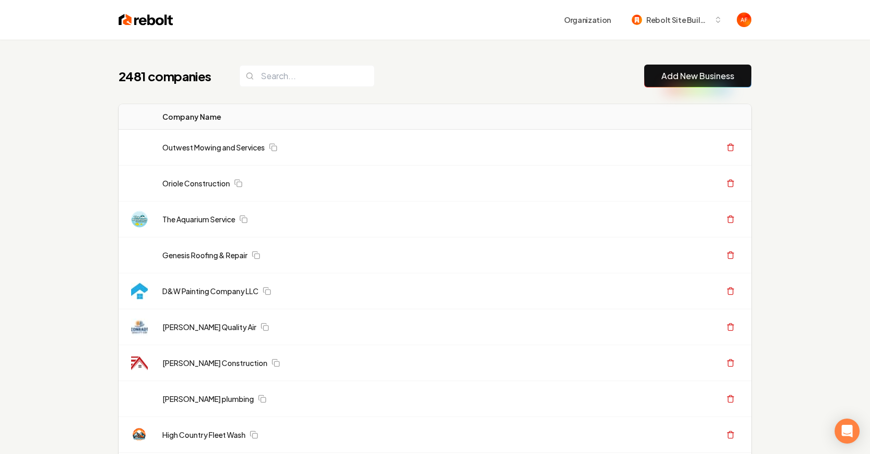
click at [290, 81] on input "search" at bounding box center [306, 76] width 135 height 22
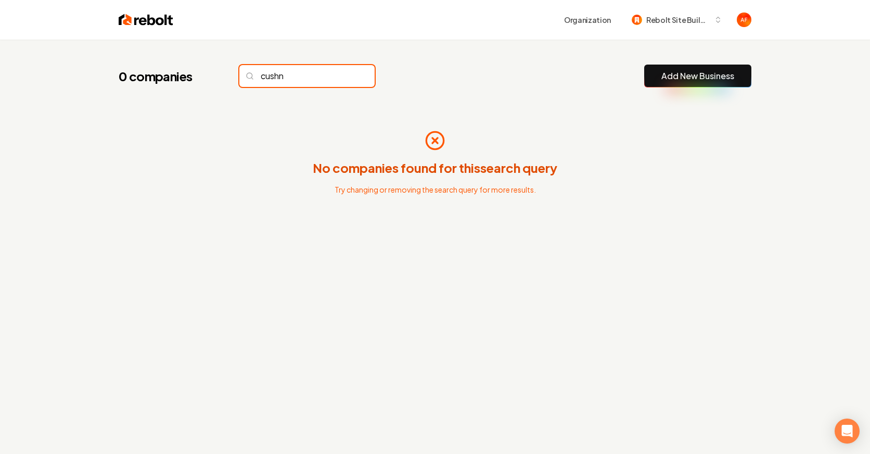
click at [314, 90] on div "0 companies cushn Add New Business No companies found for this search query Try…" at bounding box center [435, 164] width 666 height 248
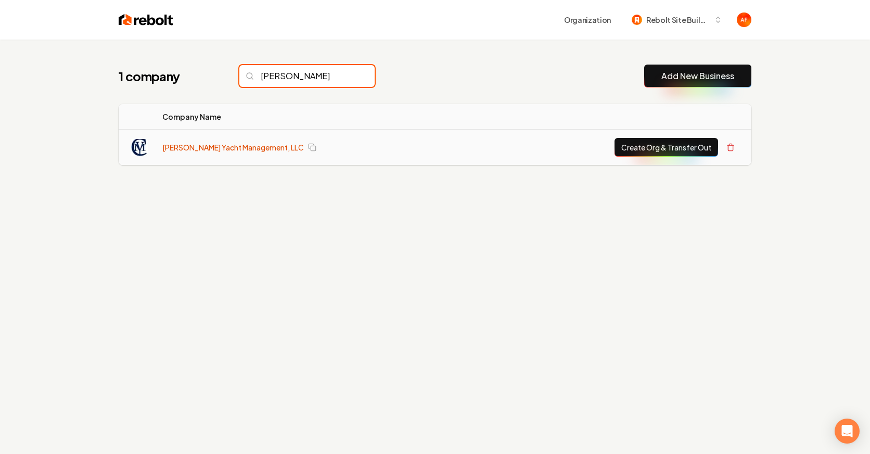
type input "[PERSON_NAME]"
click at [208, 144] on link "[PERSON_NAME] Yacht Management, LLC" at bounding box center [233, 147] width 142 height 10
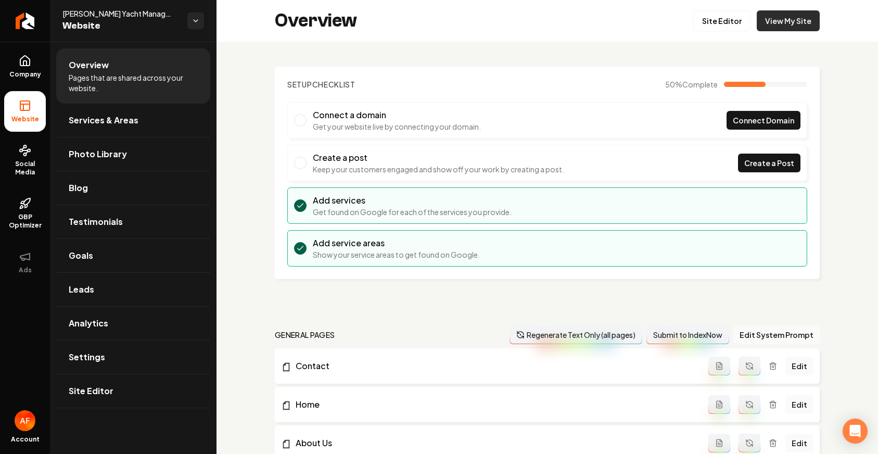
click at [794, 17] on link "View My Site" at bounding box center [788, 20] width 63 height 21
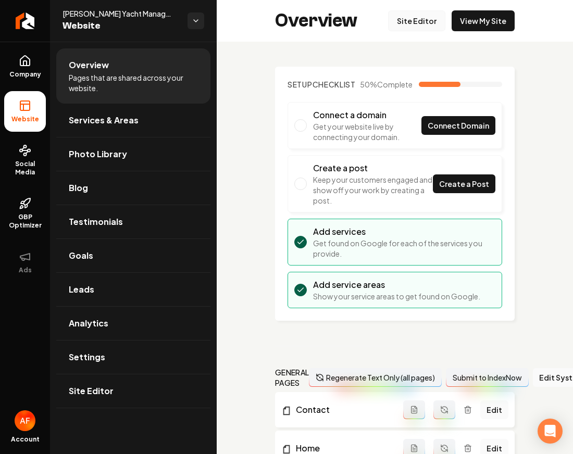
click at [425, 23] on link "Site Editor" at bounding box center [416, 20] width 57 height 21
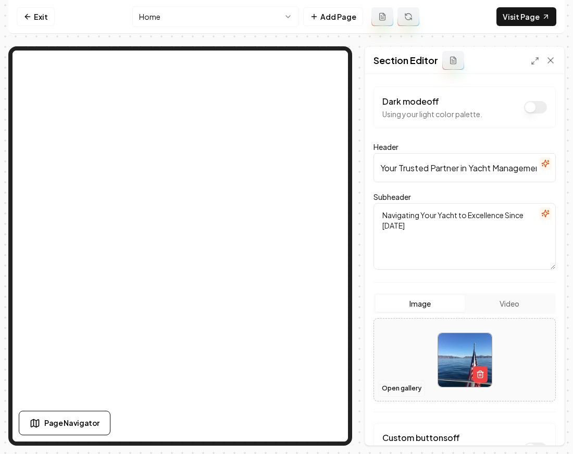
click at [406, 391] on button "Open gallery" at bounding box center [401, 388] width 47 height 17
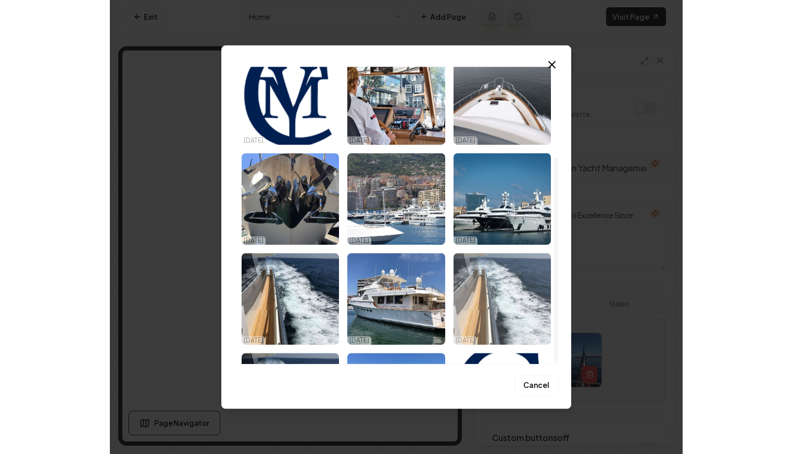
scroll to position [42, 0]
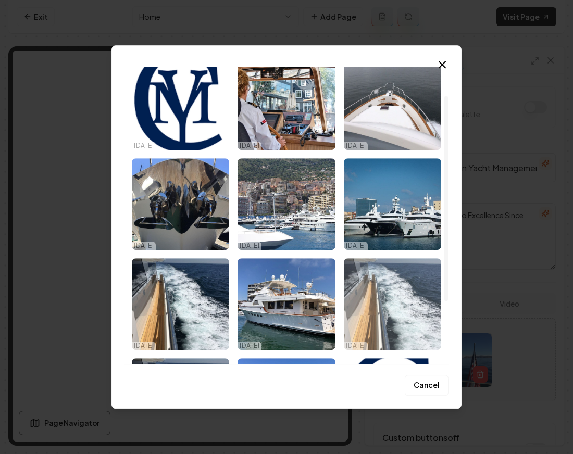
click at [390, 218] on img "Select image image_6810d56f432c476416e1e6c3.jpeg" at bounding box center [392, 204] width 97 height 92
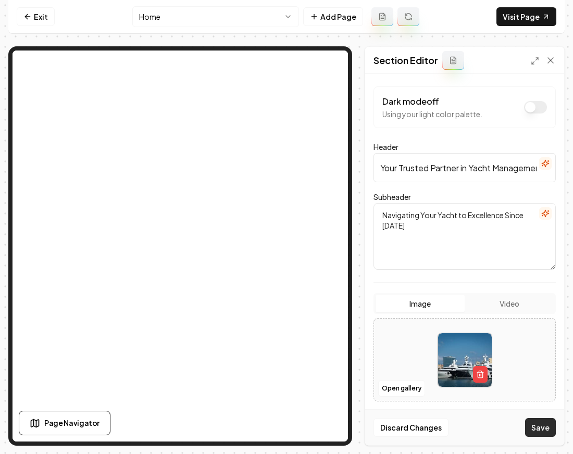
click at [543, 426] on button "Save" at bounding box center [540, 427] width 31 height 19
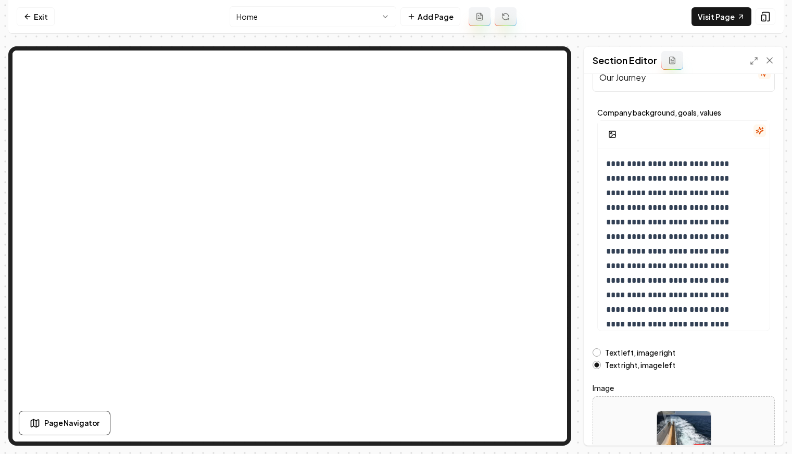
scroll to position [96, 0]
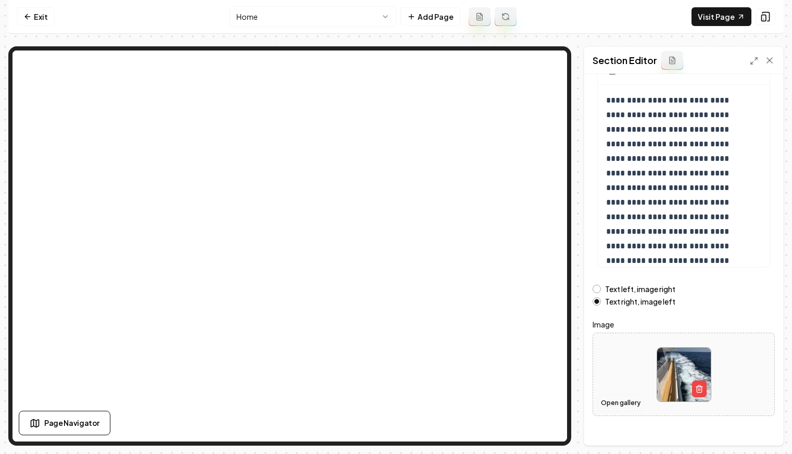
click at [628, 409] on button "Open gallery" at bounding box center [620, 403] width 47 height 17
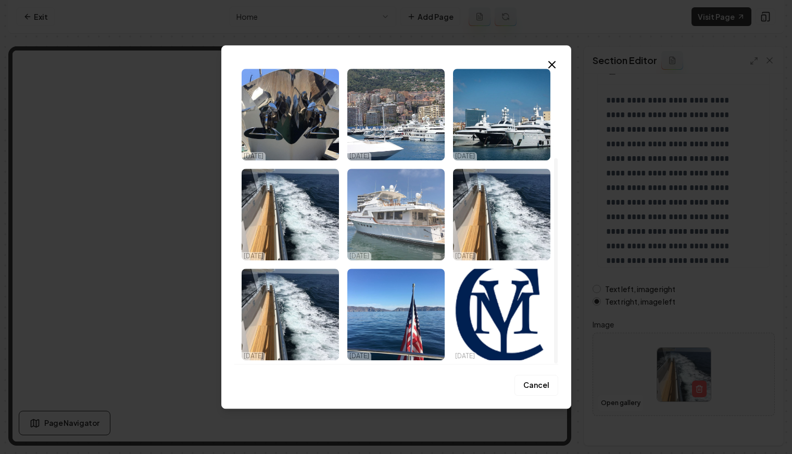
scroll to position [132, 0]
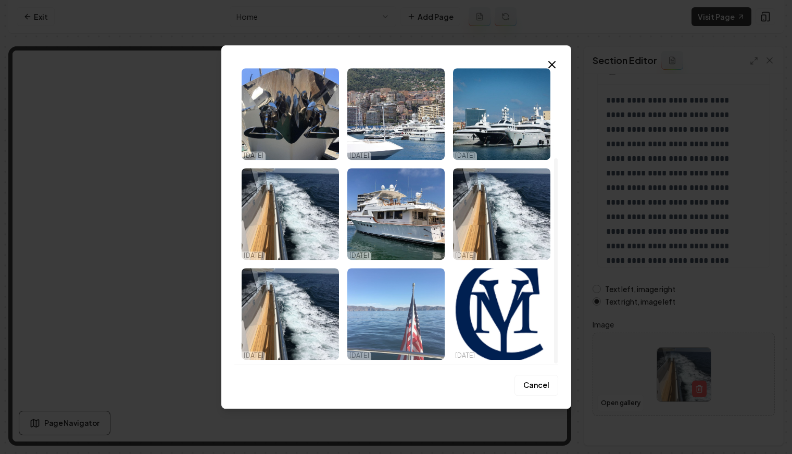
click at [417, 288] on img "Select image image_6810d4fe432c476416ddc70b.jpg" at bounding box center [395, 314] width 97 height 92
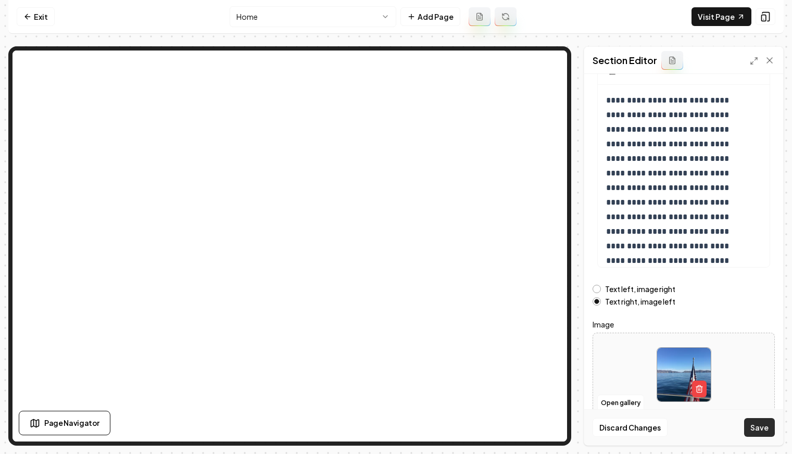
click at [759, 434] on button "Save" at bounding box center [759, 427] width 31 height 19
click at [647, 289] on label "Text left, image right" at bounding box center [640, 288] width 70 height 7
click at [601, 289] on button "Text left, image right" at bounding box center [596, 289] width 8 height 8
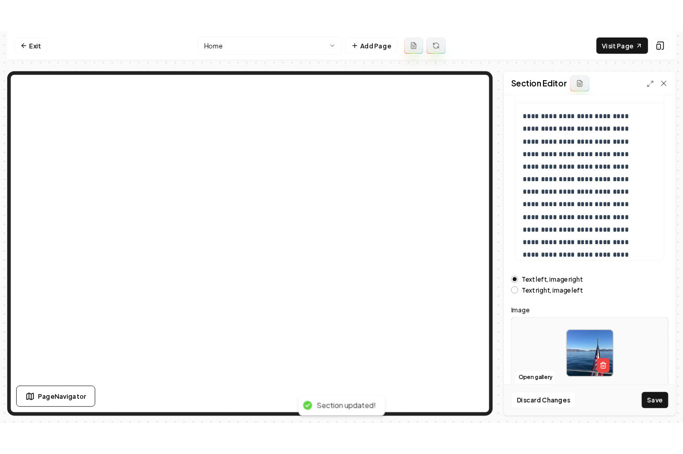
scroll to position [98, 0]
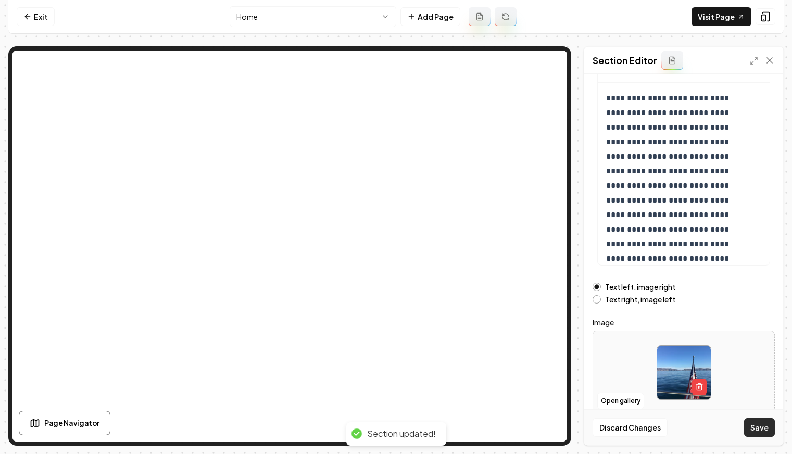
click at [763, 434] on button "Save" at bounding box center [759, 427] width 31 height 19
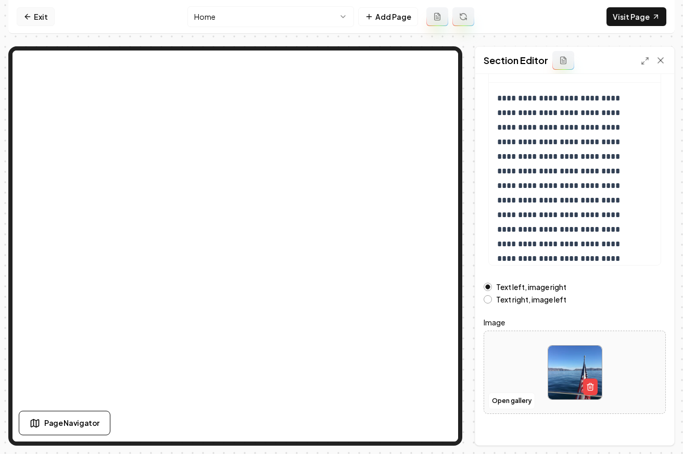
click at [39, 12] on link "Exit" at bounding box center [36, 16] width 38 height 19
